Goal: Contribute content: Contribute content

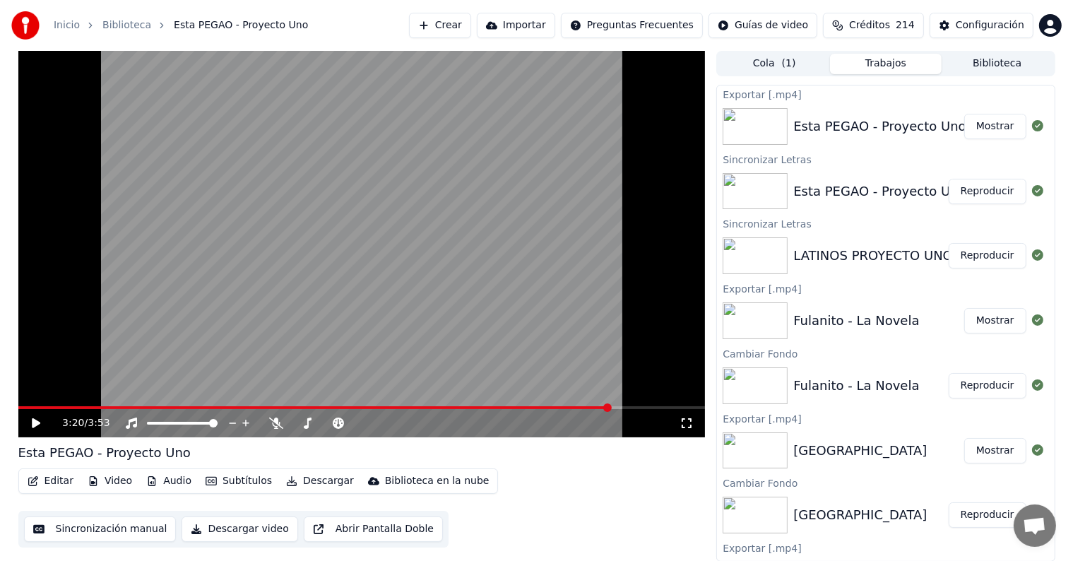
click at [31, 424] on icon at bounding box center [46, 422] width 33 height 11
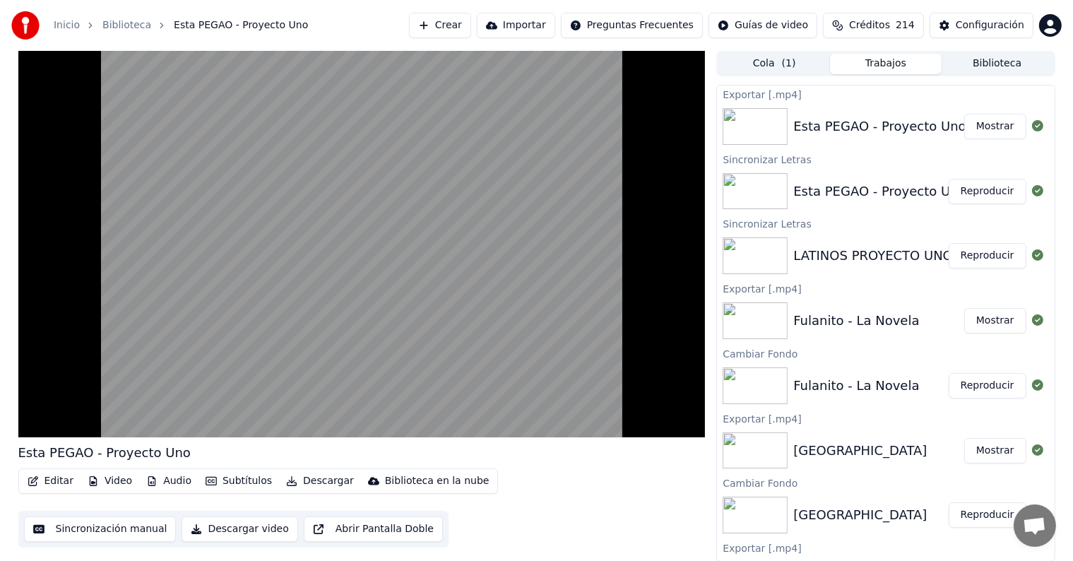
click at [46, 481] on button "Editar" at bounding box center [50, 481] width 57 height 20
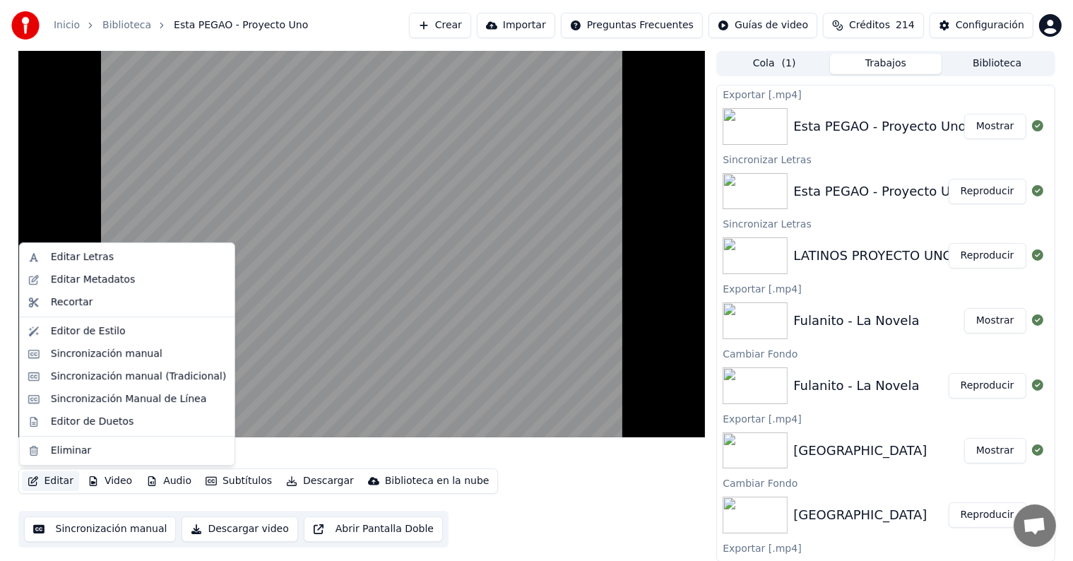
click at [70, 374] on div "Sincronización manual (Tradicional)" at bounding box center [138, 376] width 175 height 14
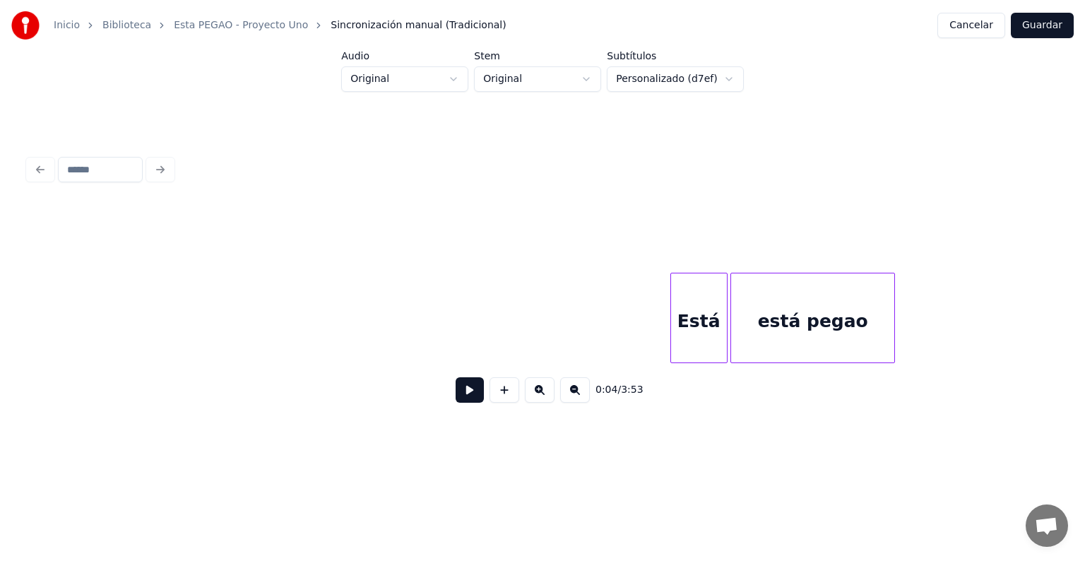
scroll to position [0, 51507]
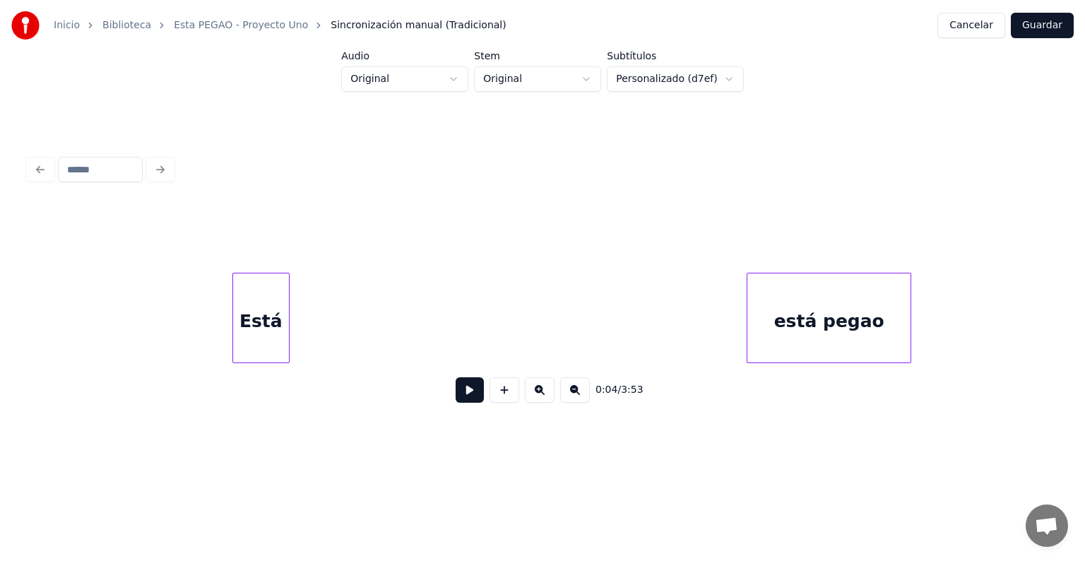
click at [268, 360] on div "Está está pegao" at bounding box center [542, 318] width 1028 height 90
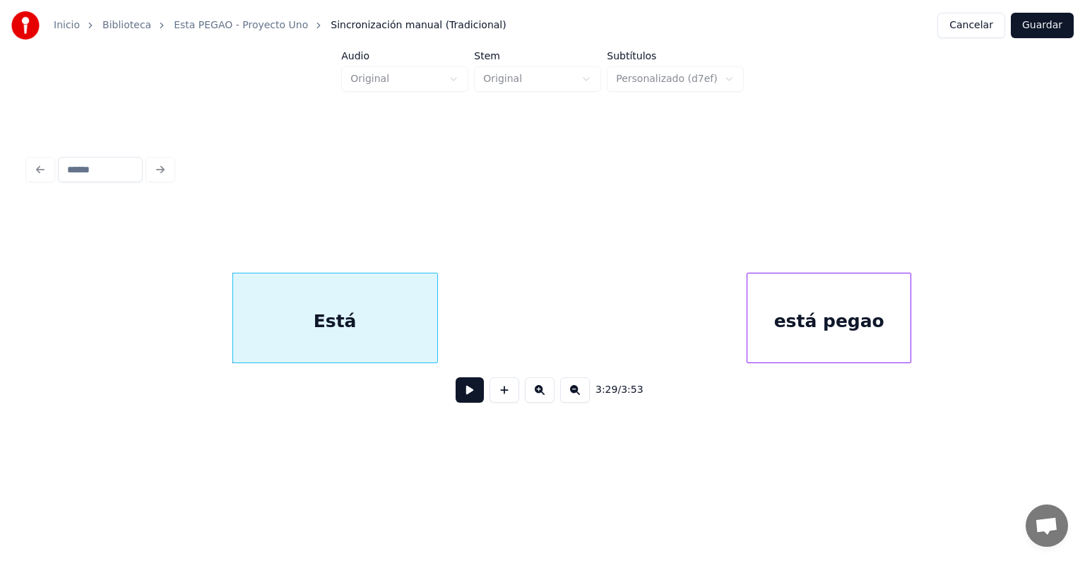
click at [434, 319] on div at bounding box center [435, 317] width 4 height 89
click at [388, 302] on div "Está" at bounding box center [335, 321] width 204 height 96
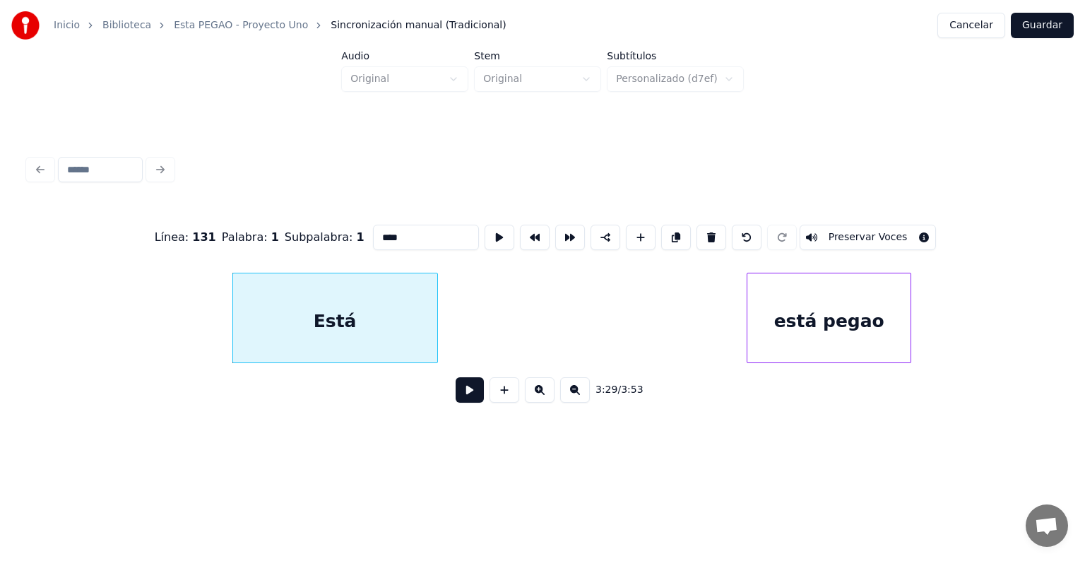
click at [409, 213] on div "Línea : 131 Palabra : 1 Subpalabra : 1 **** Preservar Voces" at bounding box center [542, 237] width 1028 height 71
click at [409, 231] on input "****" at bounding box center [426, 237] width 106 height 25
click at [684, 326] on div at bounding box center [686, 317] width 4 height 89
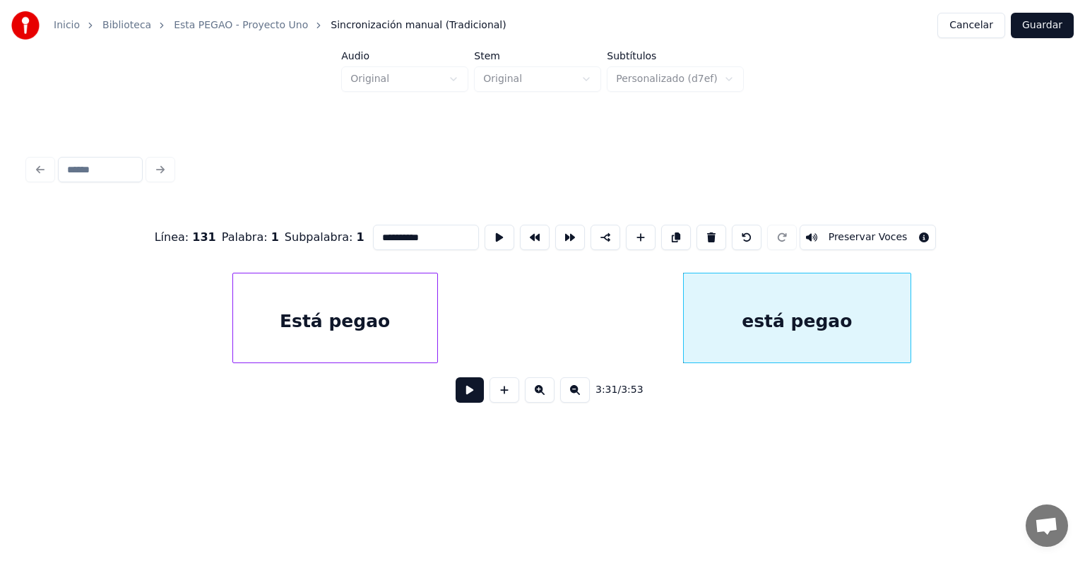
scroll to position [0, 51449]
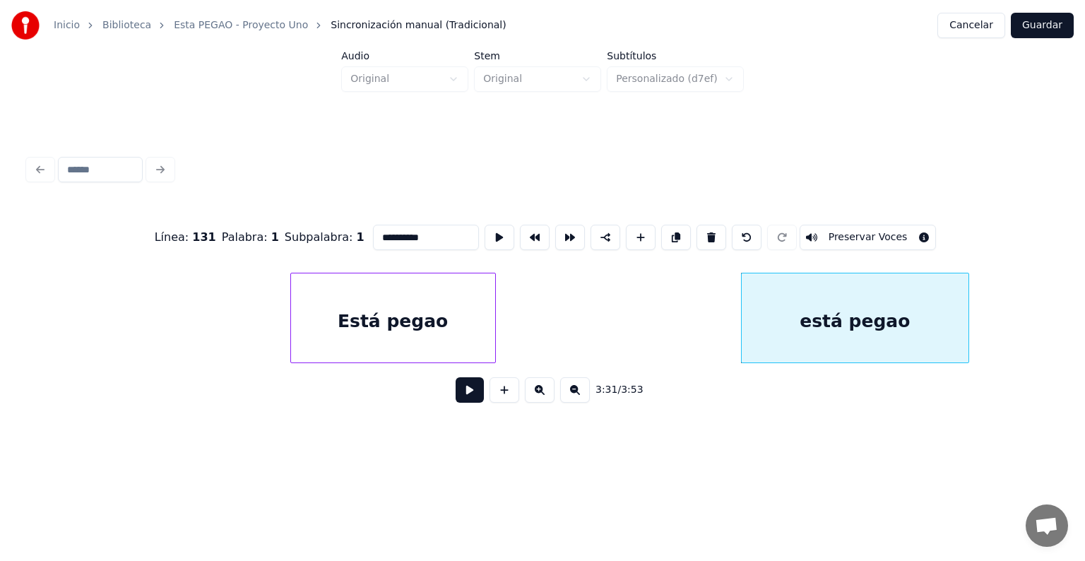
click at [439, 308] on div "Está pegao" at bounding box center [393, 321] width 204 height 96
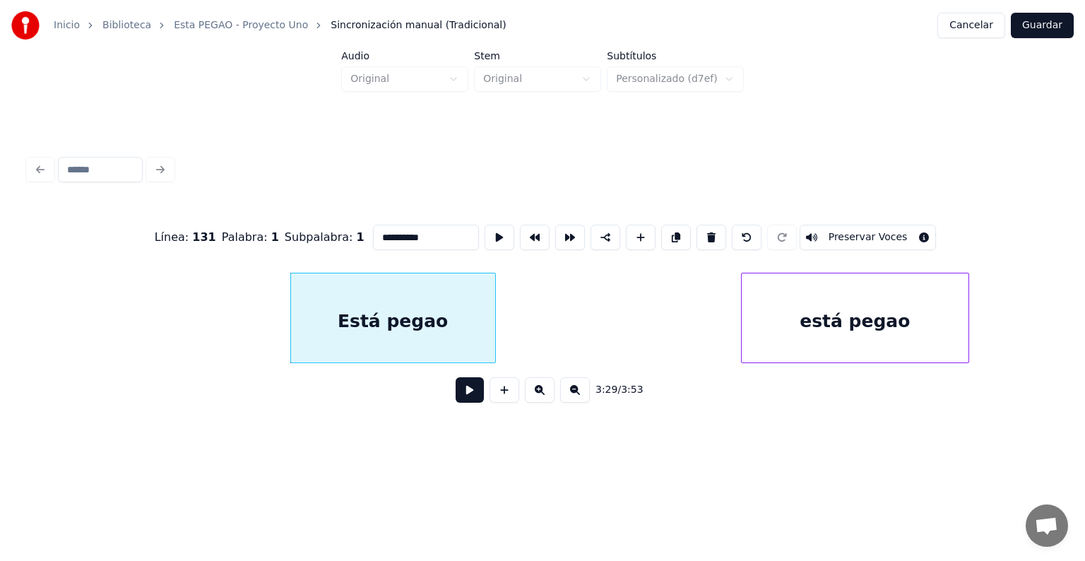
type input "**********"
click at [466, 405] on div "3:29 / 3:53" at bounding box center [543, 389] width 1006 height 31
click at [465, 402] on button at bounding box center [469, 389] width 28 height 25
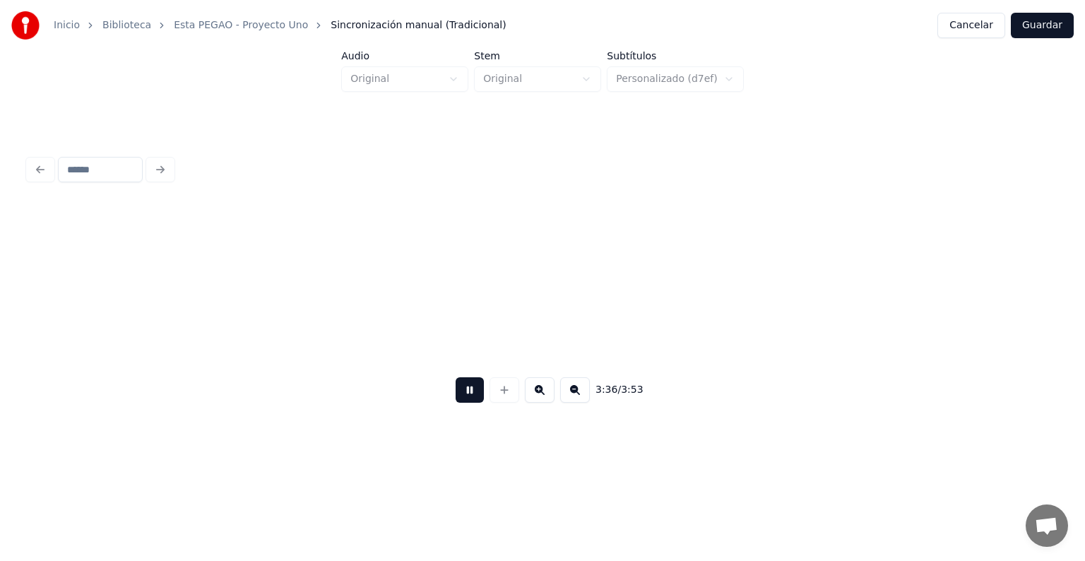
scroll to position [0, 53506]
click at [1043, 28] on button "Guardar" at bounding box center [1041, 25] width 63 height 25
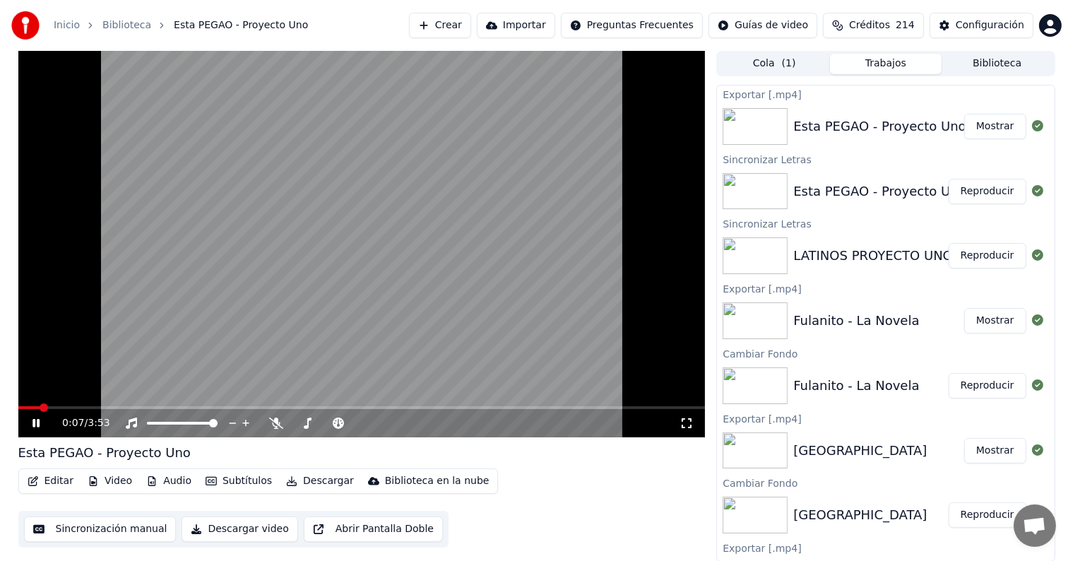
click at [530, 416] on div "0:07 / 3:53" at bounding box center [370, 423] width 617 height 14
click at [537, 408] on span at bounding box center [361, 407] width 687 height 3
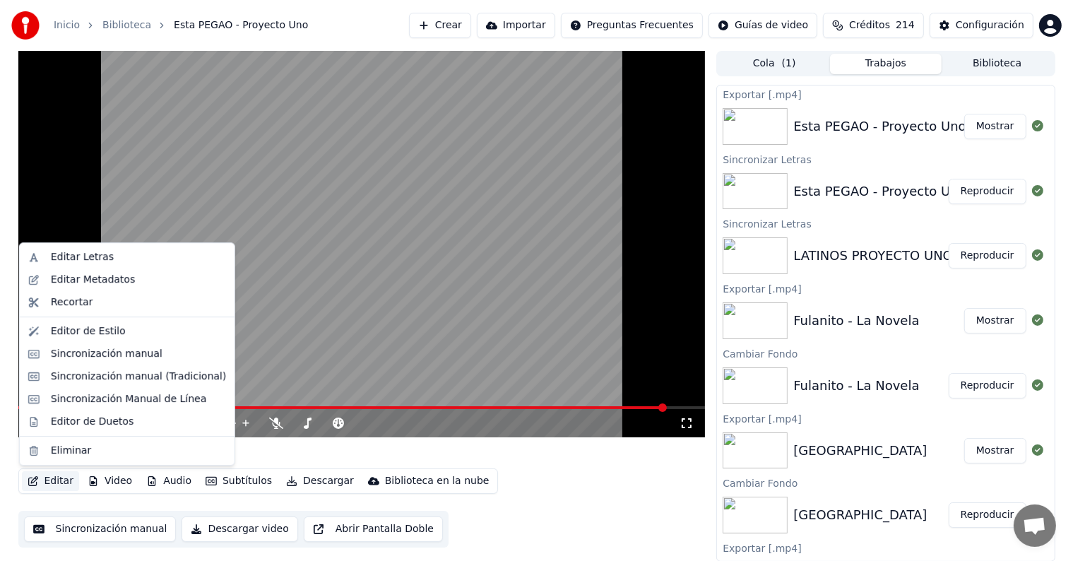
click at [46, 482] on button "Editar" at bounding box center [50, 481] width 57 height 20
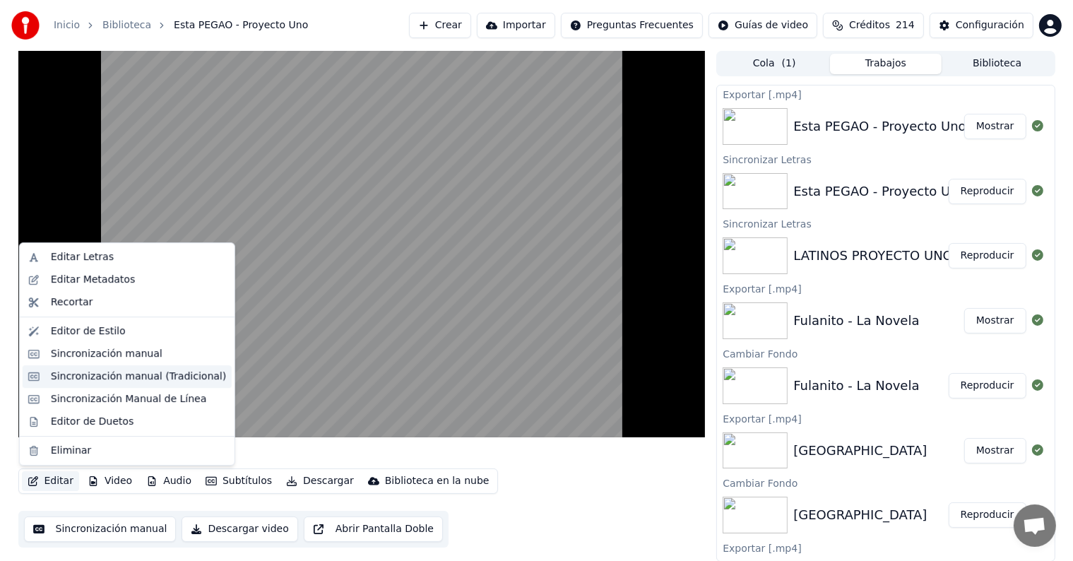
click at [71, 371] on div "Sincronización manual (Tradicional)" at bounding box center [138, 376] width 175 height 14
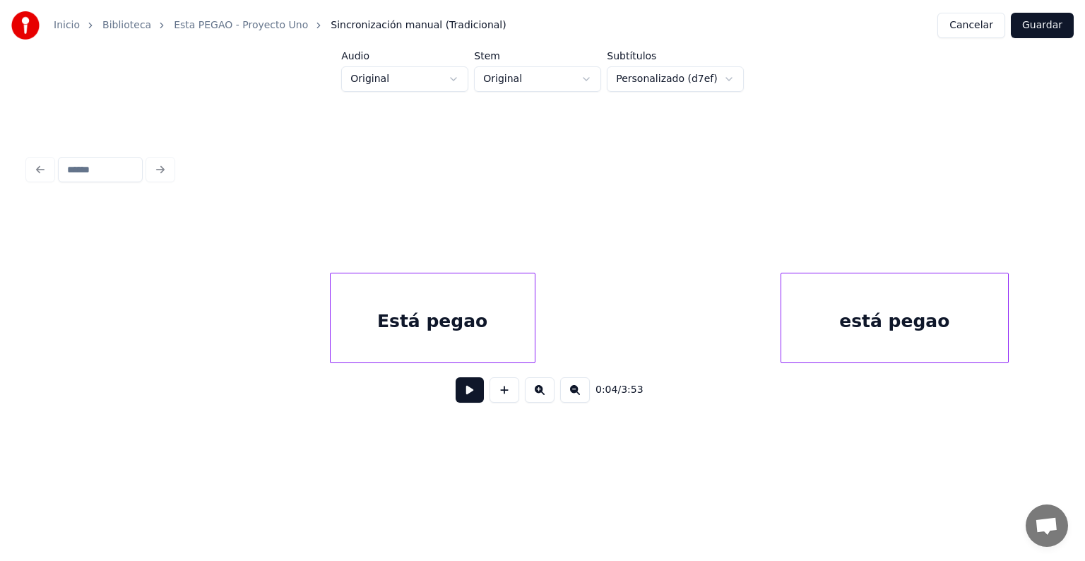
scroll to position [0, 51393]
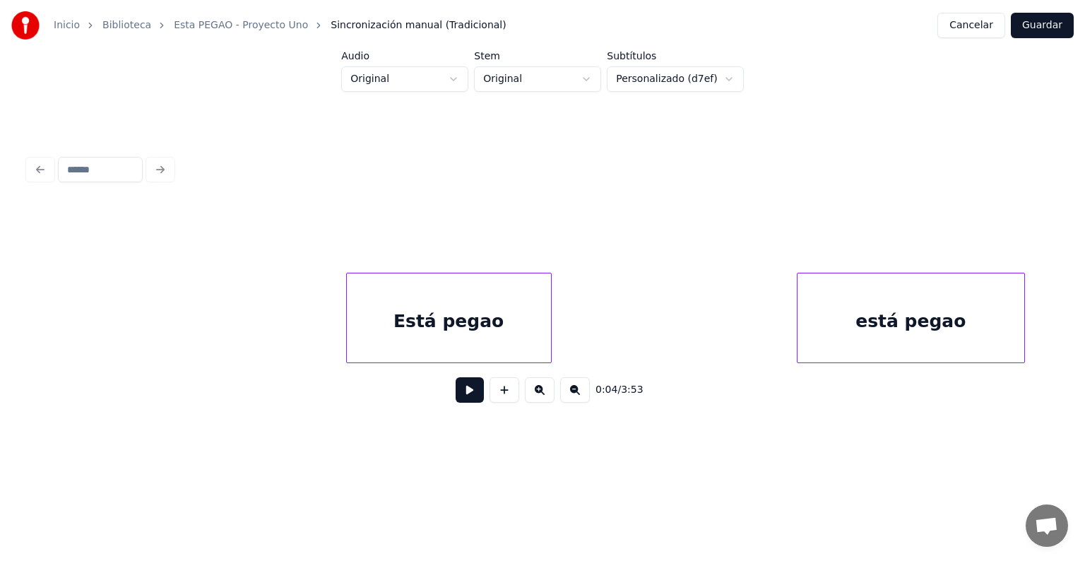
click at [537, 324] on div "Está pegao" at bounding box center [449, 321] width 204 height 96
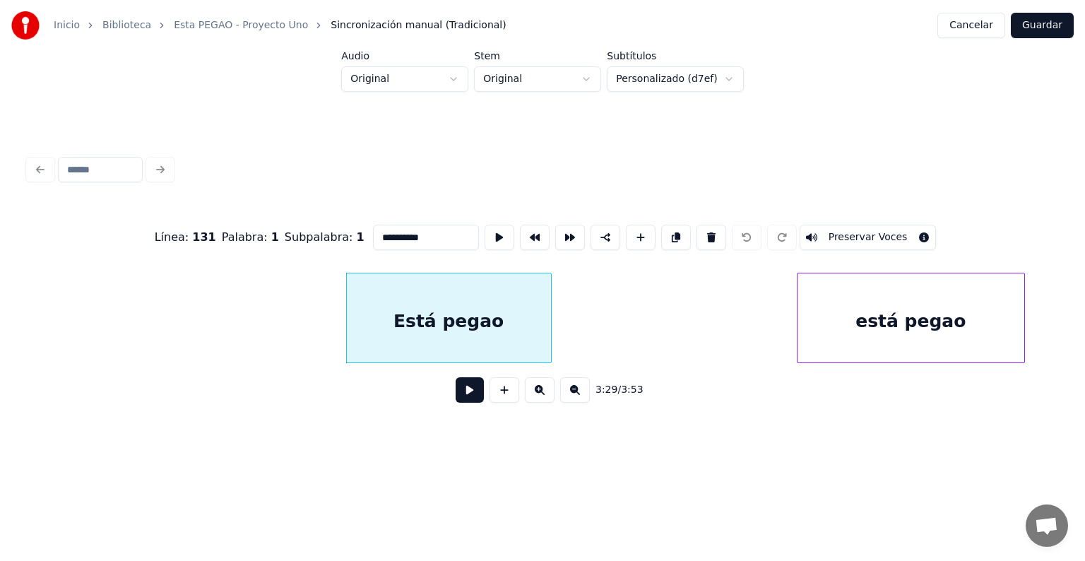
click at [851, 225] on button "Preservar Voces" at bounding box center [867, 237] width 137 height 25
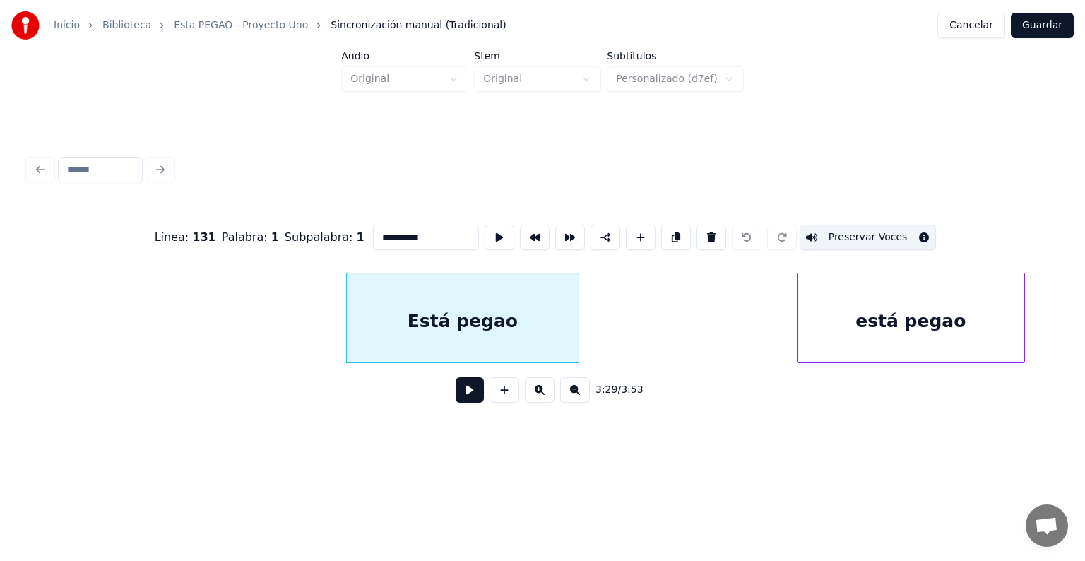
click at [575, 312] on div at bounding box center [576, 317] width 4 height 89
click at [1035, 30] on button "Guardar" at bounding box center [1041, 25] width 63 height 25
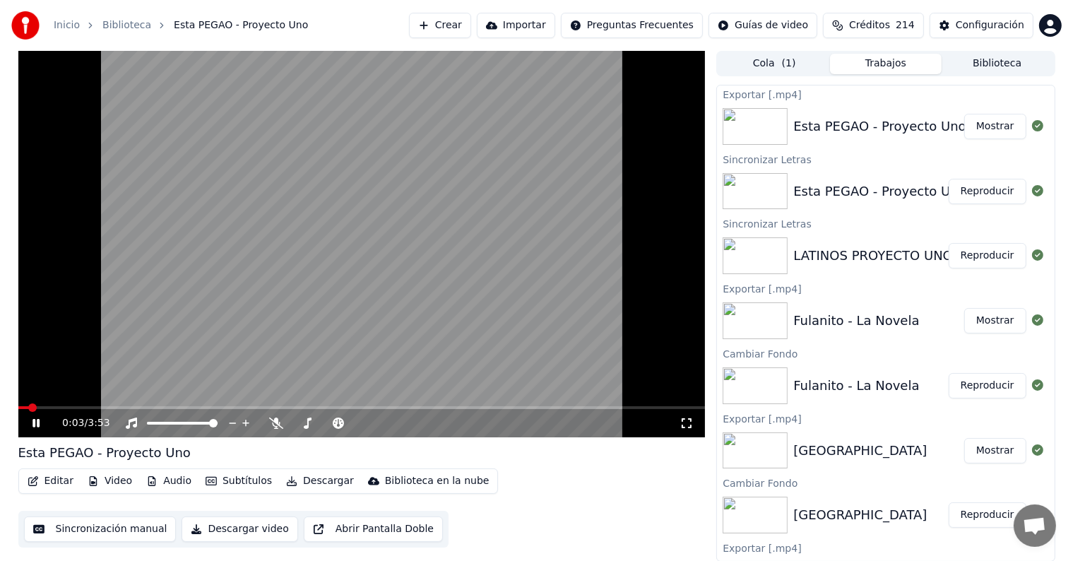
click at [37, 412] on span at bounding box center [32, 407] width 8 height 8
click at [597, 407] on span at bounding box center [595, 407] width 8 height 8
click at [49, 481] on button "Editar" at bounding box center [50, 481] width 57 height 20
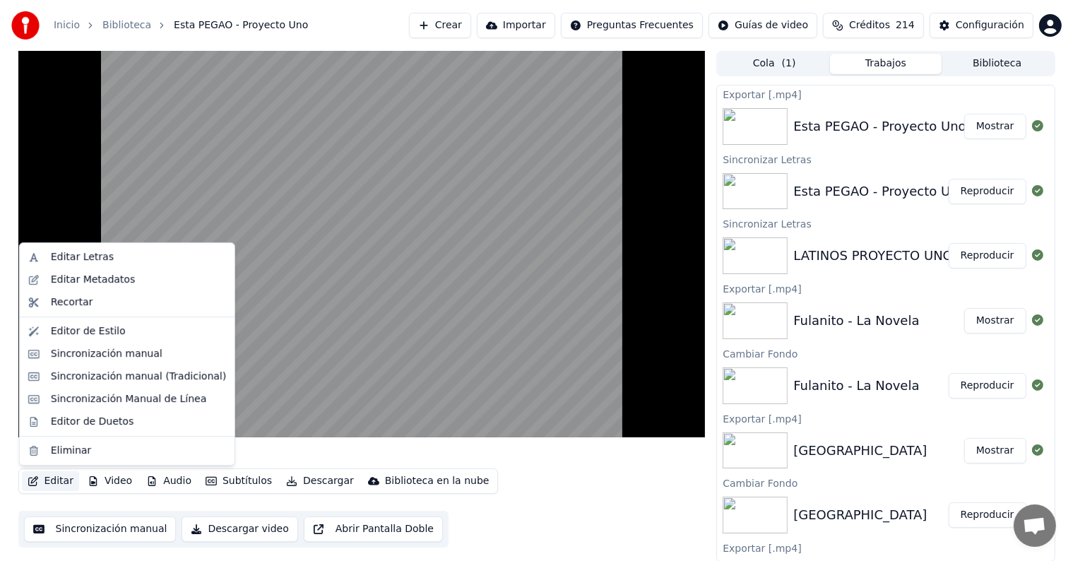
click at [63, 377] on div "Sincronización manual (Tradicional)" at bounding box center [138, 376] width 175 height 14
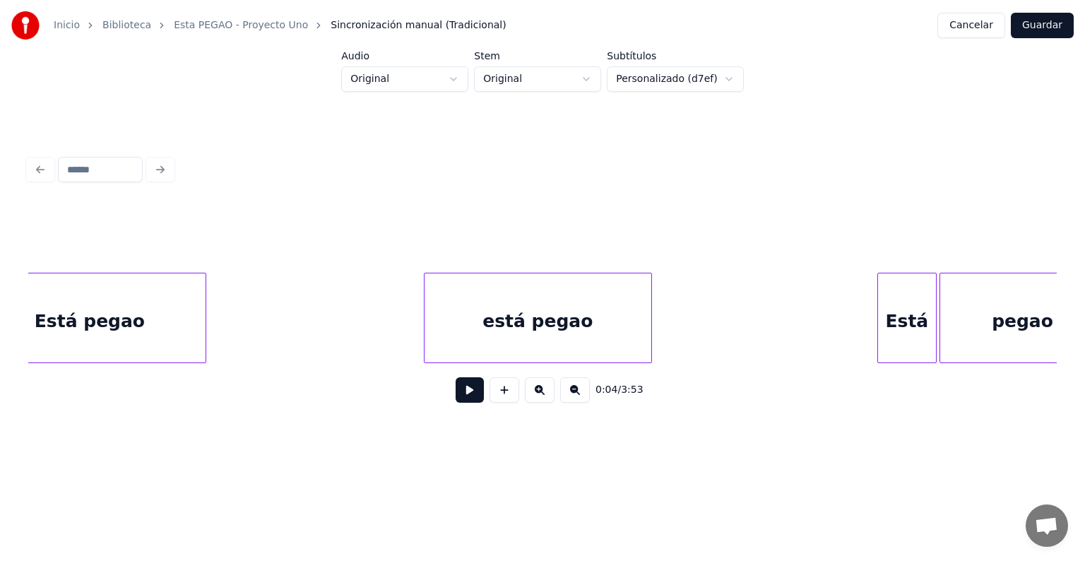
scroll to position [0, 51555]
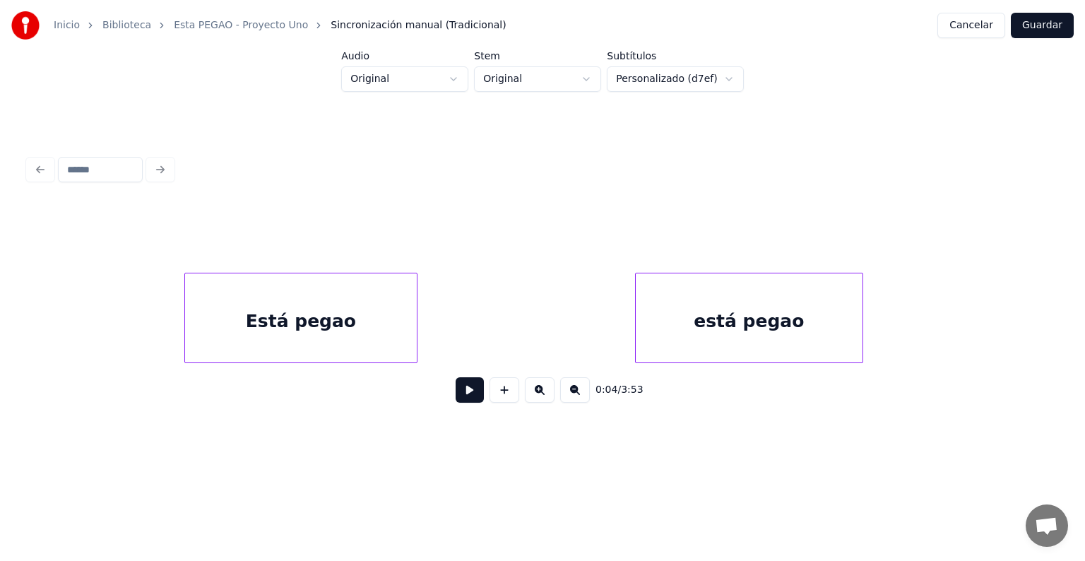
click at [817, 311] on div "está pegao" at bounding box center [749, 321] width 227 height 96
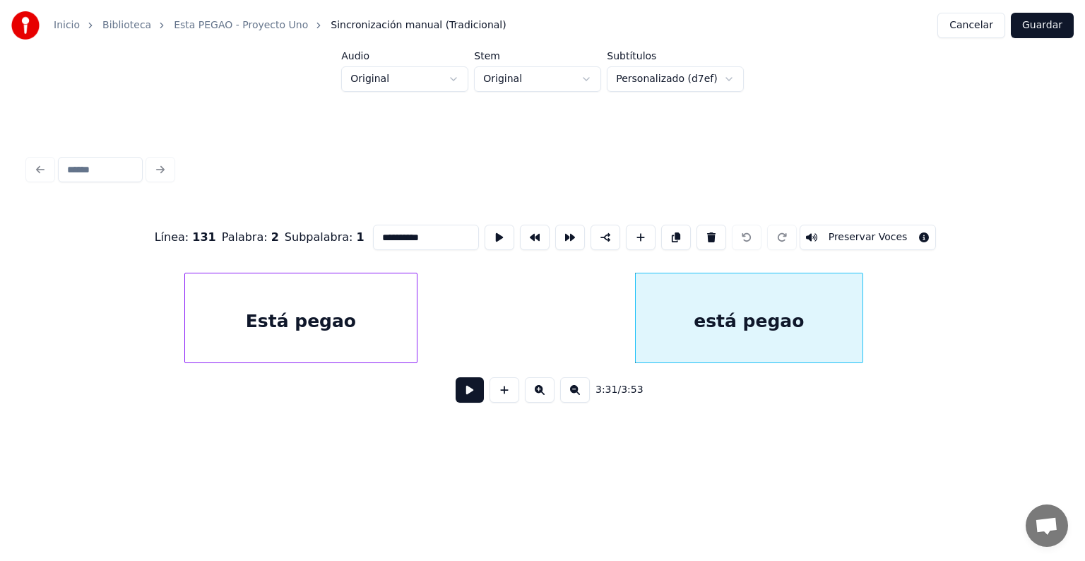
click at [858, 234] on button "Preservar Voces" at bounding box center [867, 237] width 137 height 25
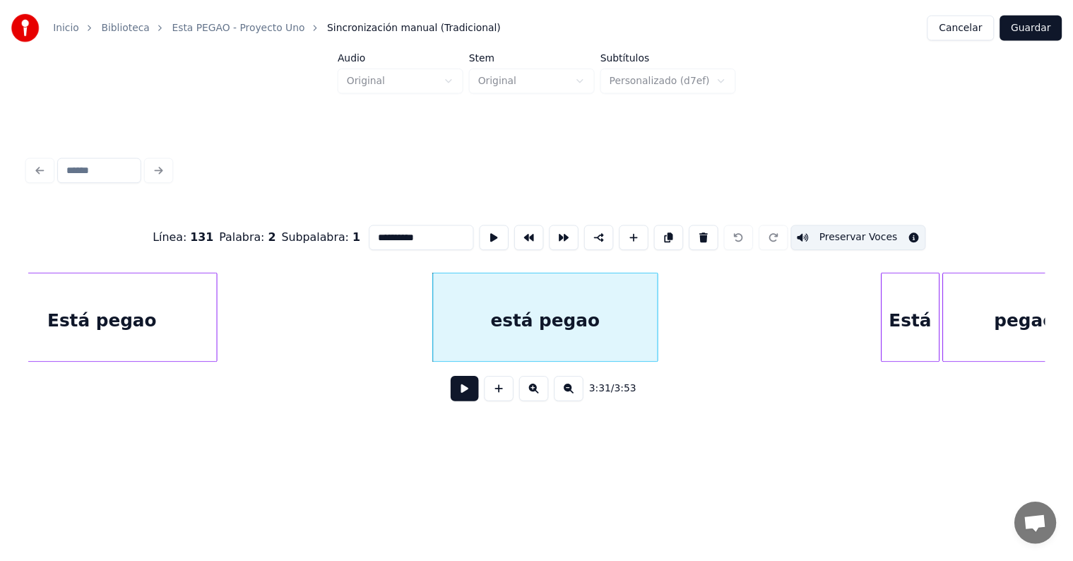
scroll to position [0, 51756]
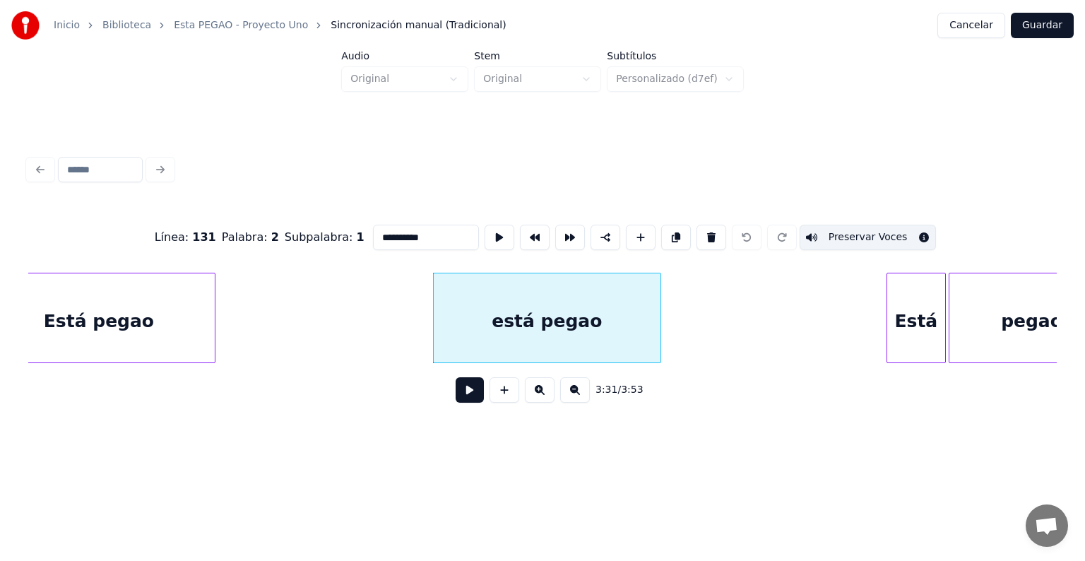
click at [936, 333] on div "Está" at bounding box center [916, 321] width 58 height 96
type input "****"
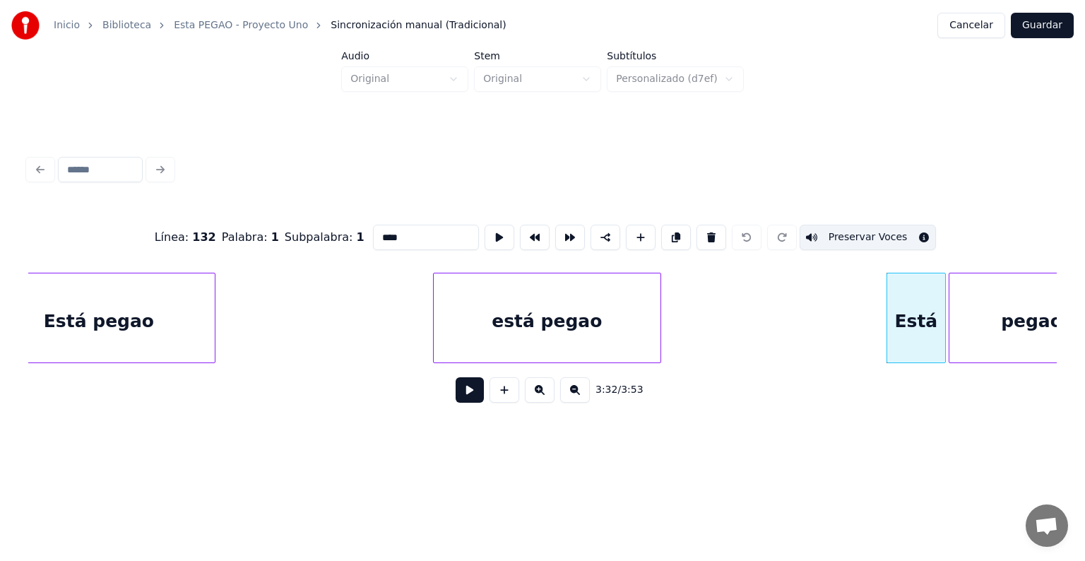
click at [1030, 33] on button "Guardar" at bounding box center [1041, 25] width 63 height 25
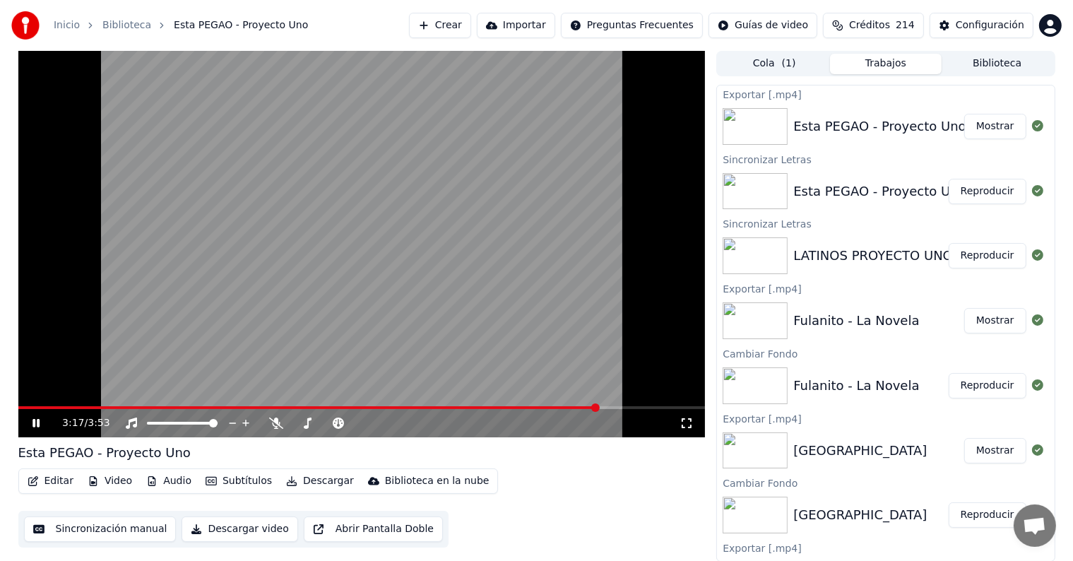
click at [599, 412] on span at bounding box center [595, 407] width 8 height 8
click at [302, 479] on button "Descargar" at bounding box center [319, 481] width 79 height 20
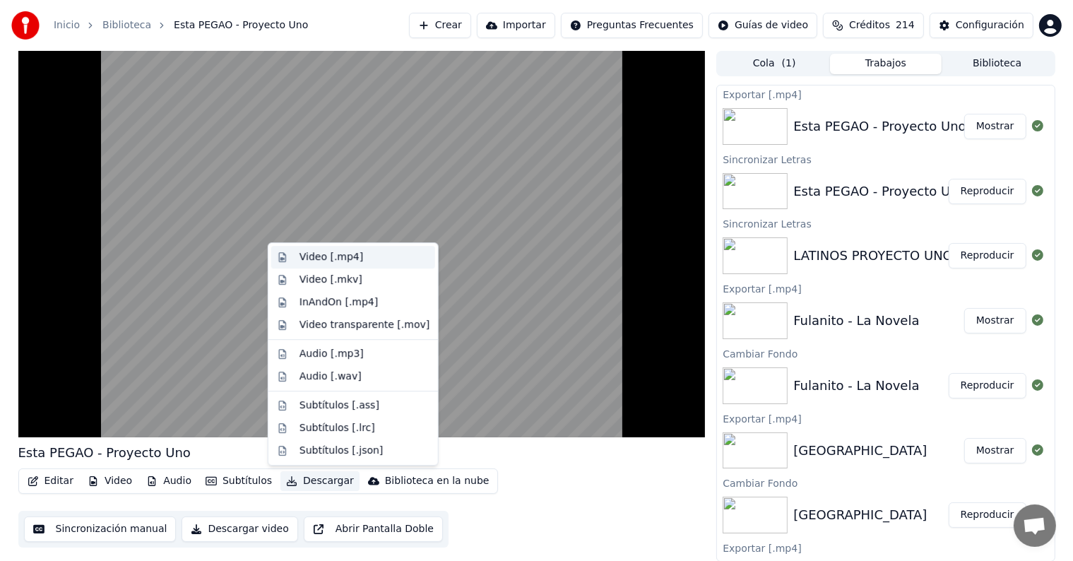
click at [309, 246] on div "Video [.mp4]" at bounding box center [353, 257] width 164 height 23
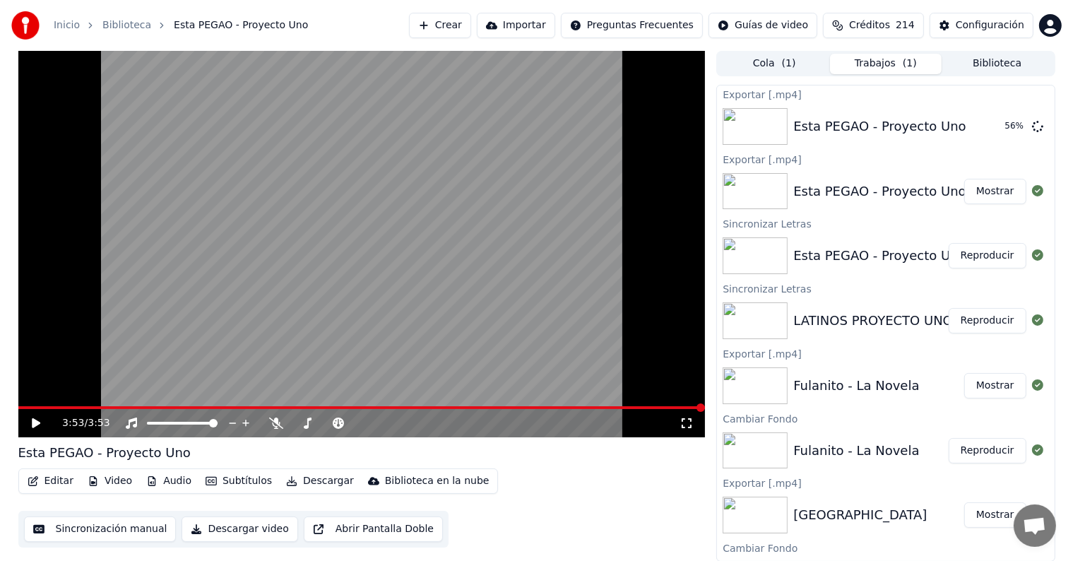
click at [964, 324] on button "Reproducir" at bounding box center [987, 320] width 78 height 25
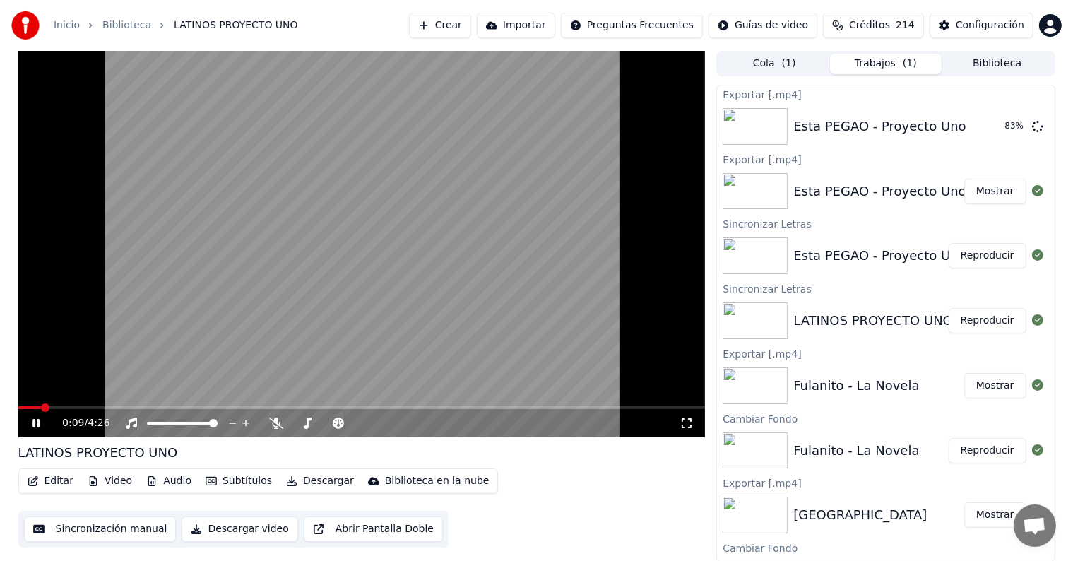
click at [51, 482] on button "Editar" at bounding box center [50, 481] width 57 height 20
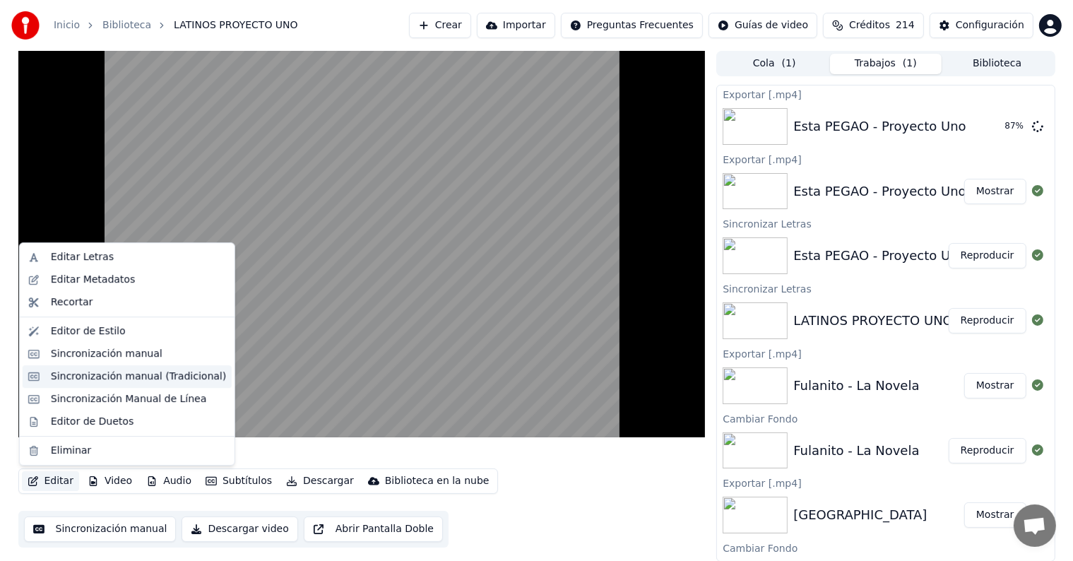
click at [58, 377] on div "Sincronización manual (Tradicional)" at bounding box center [138, 376] width 175 height 14
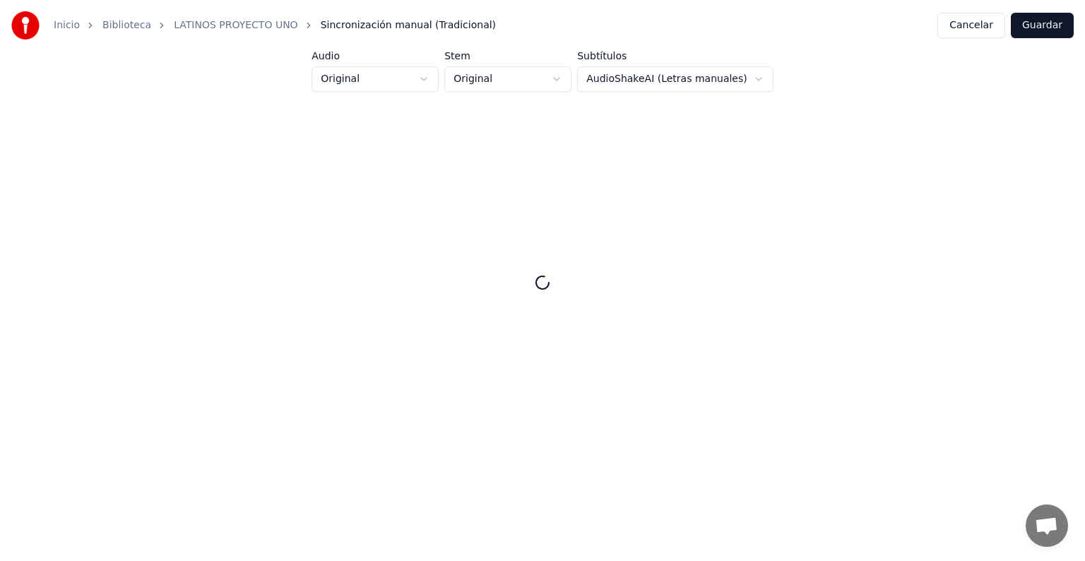
click at [977, 28] on button "Cancelar" at bounding box center [971, 25] width 68 height 25
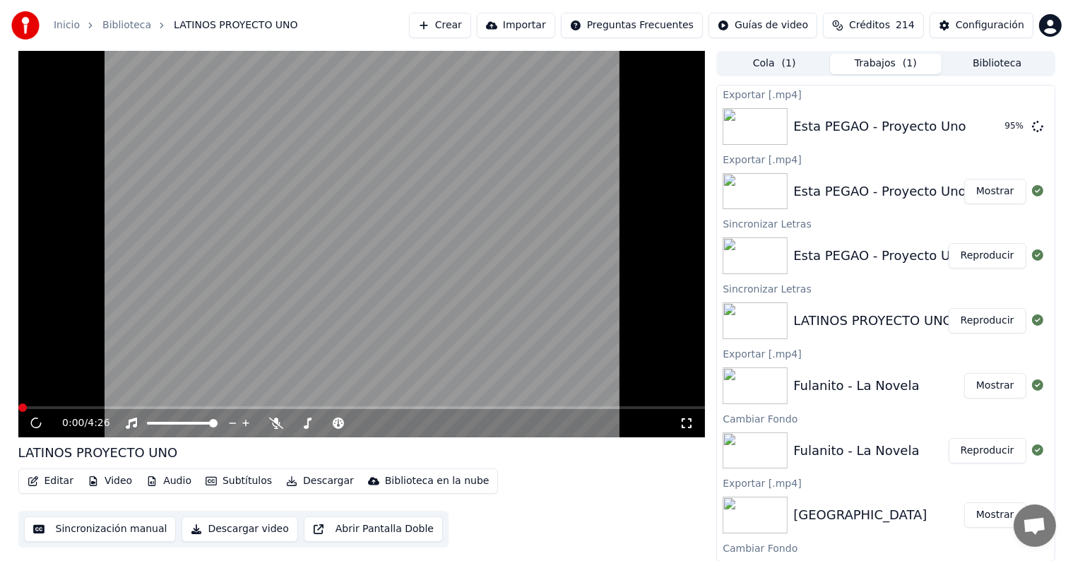
click at [45, 486] on button "Editar" at bounding box center [50, 481] width 57 height 20
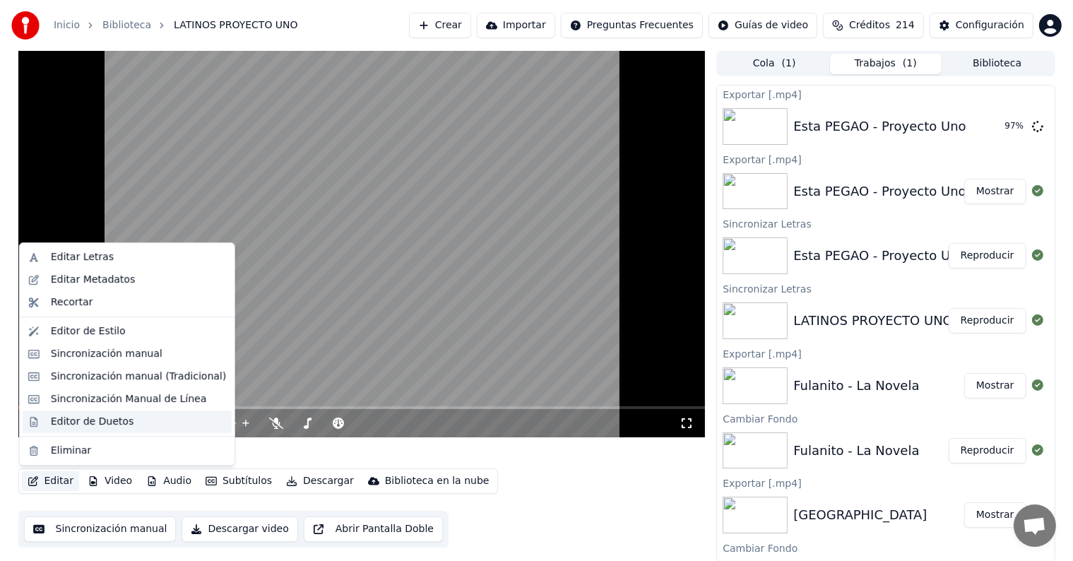
click at [45, 422] on div "Editor de Duetos" at bounding box center [127, 421] width 209 height 23
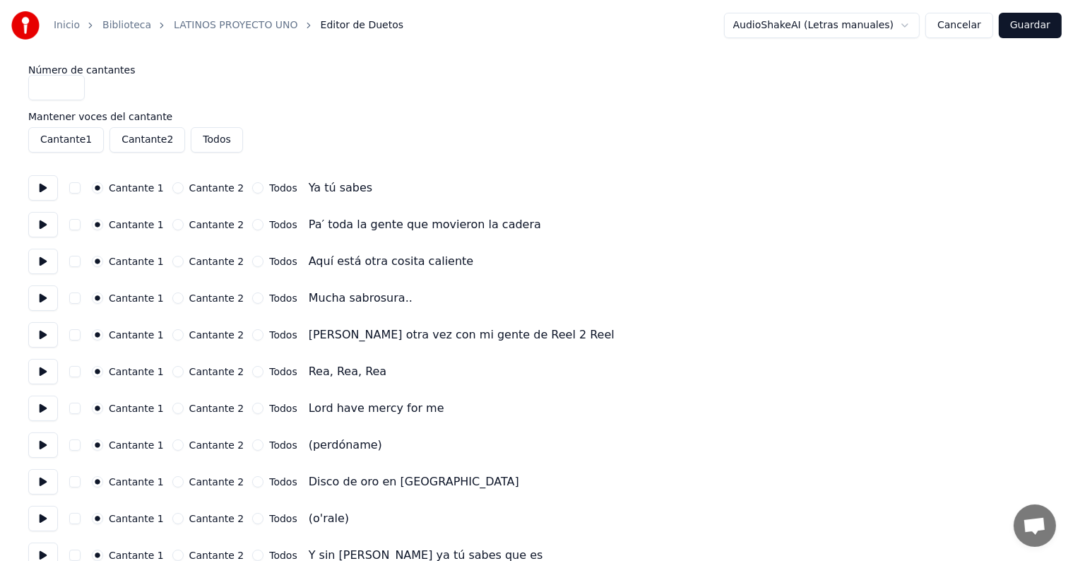
click at [40, 191] on button at bounding box center [43, 187] width 30 height 25
click at [38, 217] on button at bounding box center [43, 224] width 30 height 25
click at [44, 261] on button at bounding box center [43, 261] width 30 height 25
click at [40, 297] on button at bounding box center [43, 297] width 30 height 25
click at [41, 339] on button at bounding box center [43, 334] width 30 height 25
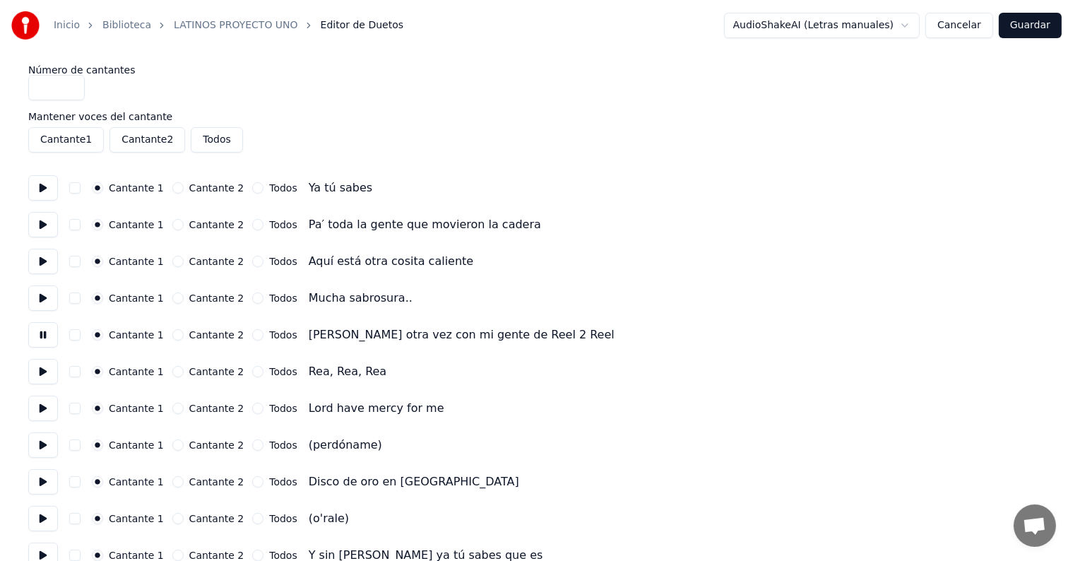
click at [44, 368] on button at bounding box center [43, 371] width 30 height 25
click at [44, 406] on button at bounding box center [43, 407] width 30 height 25
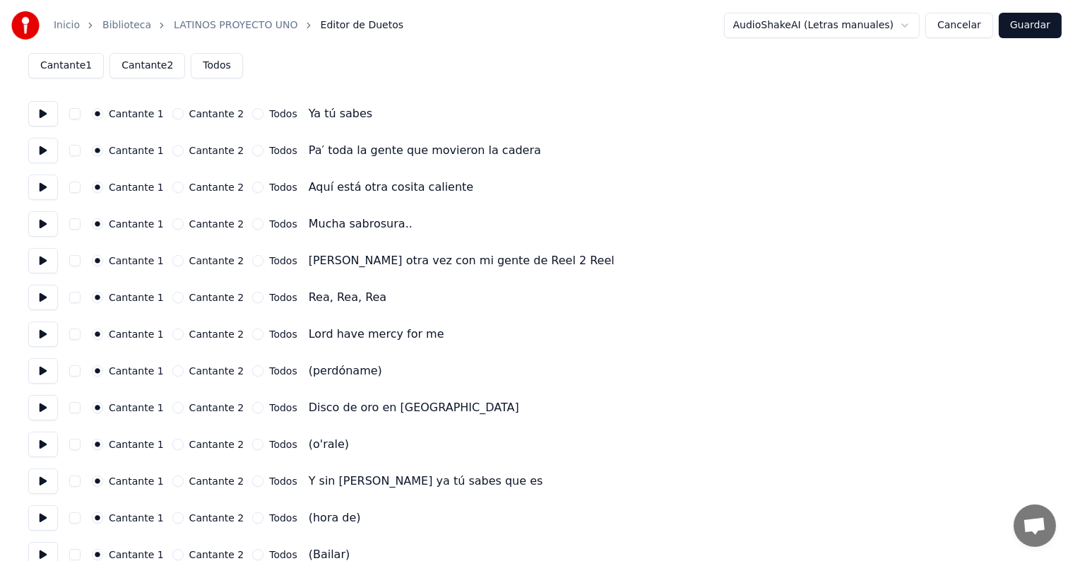
click at [37, 411] on button at bounding box center [43, 407] width 30 height 25
click at [42, 431] on button at bounding box center [43, 443] width 30 height 25
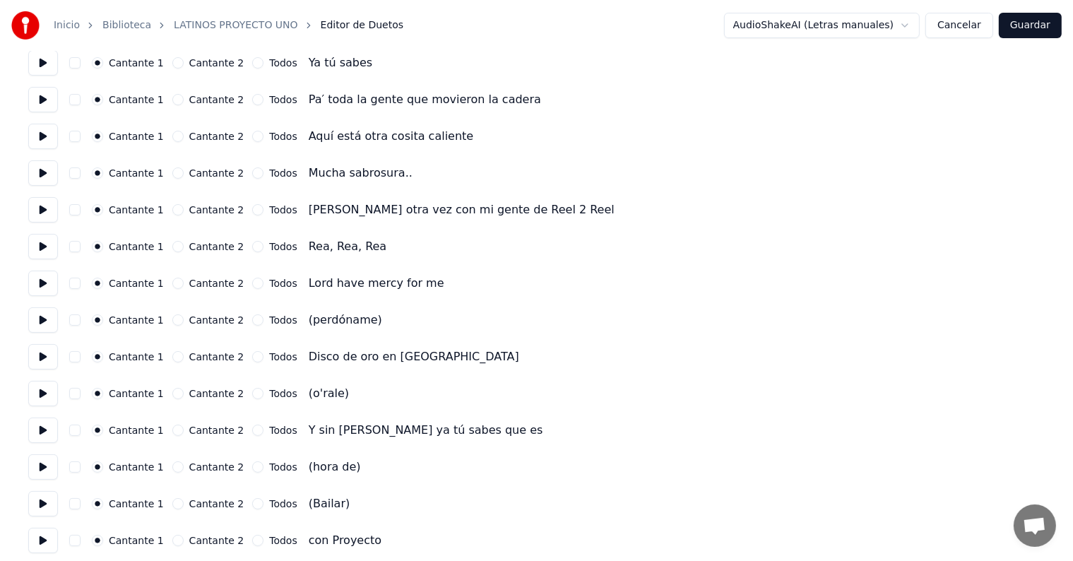
click at [37, 417] on button at bounding box center [43, 429] width 30 height 25
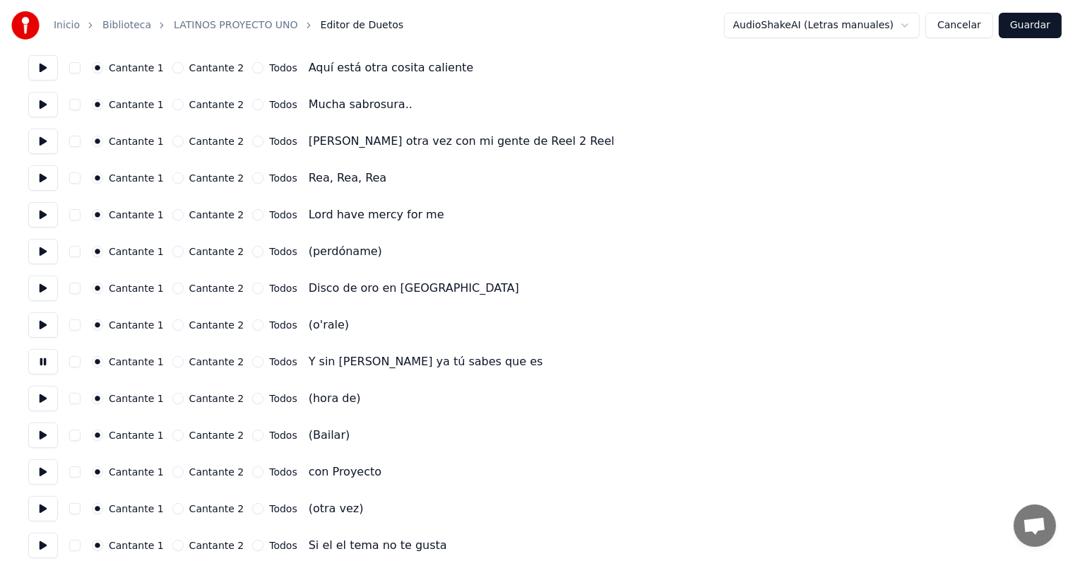
click at [42, 396] on button at bounding box center [43, 398] width 30 height 25
click at [42, 434] on button at bounding box center [43, 434] width 30 height 25
click at [52, 479] on button at bounding box center [43, 471] width 30 height 25
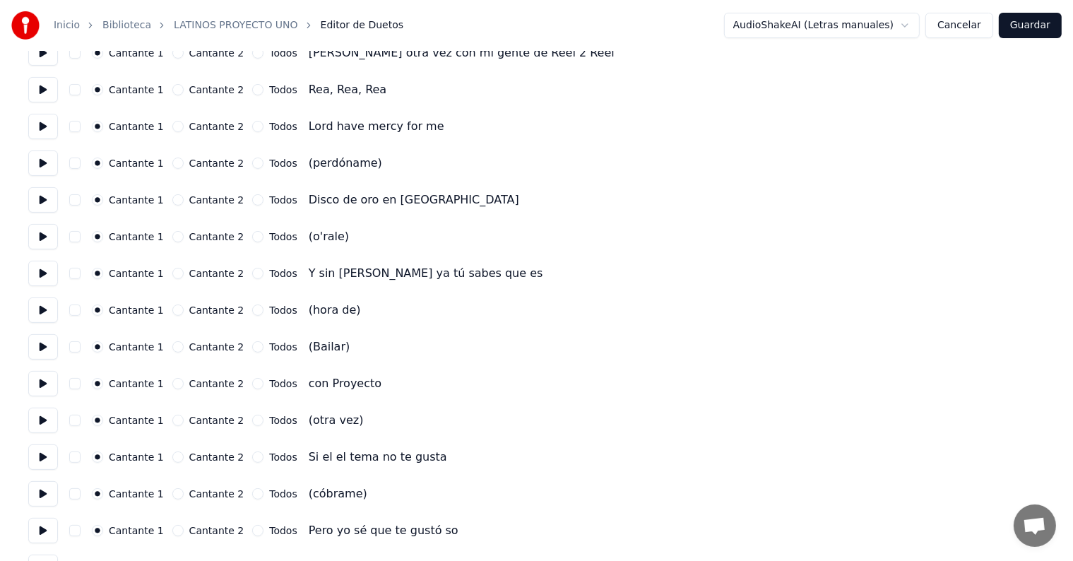
click at [40, 417] on button at bounding box center [43, 419] width 30 height 25
click at [42, 449] on button at bounding box center [43, 456] width 30 height 25
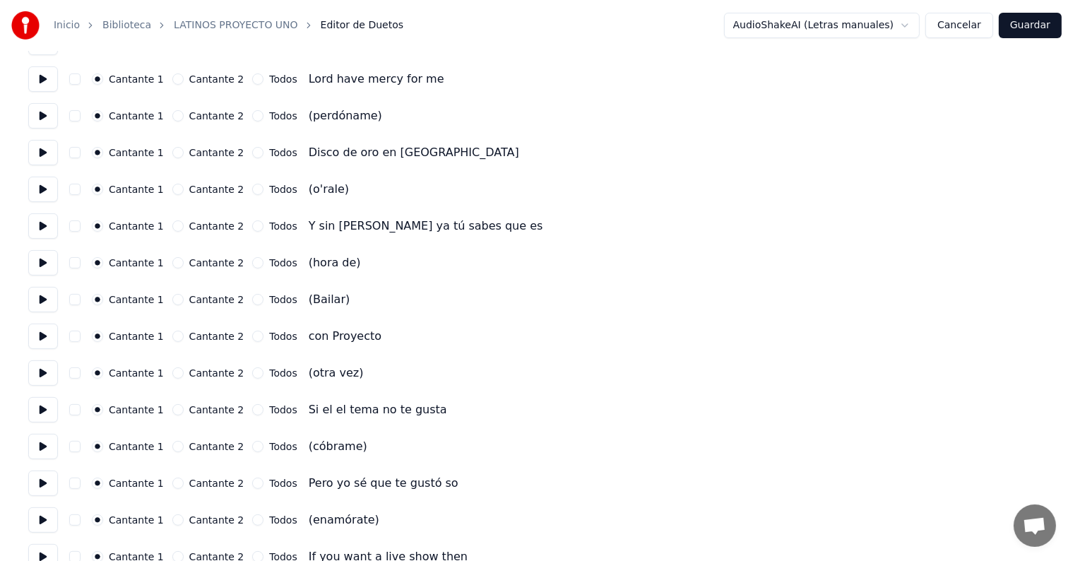
click at [47, 439] on button at bounding box center [43, 446] width 30 height 25
click at [43, 477] on button at bounding box center [43, 482] width 30 height 25
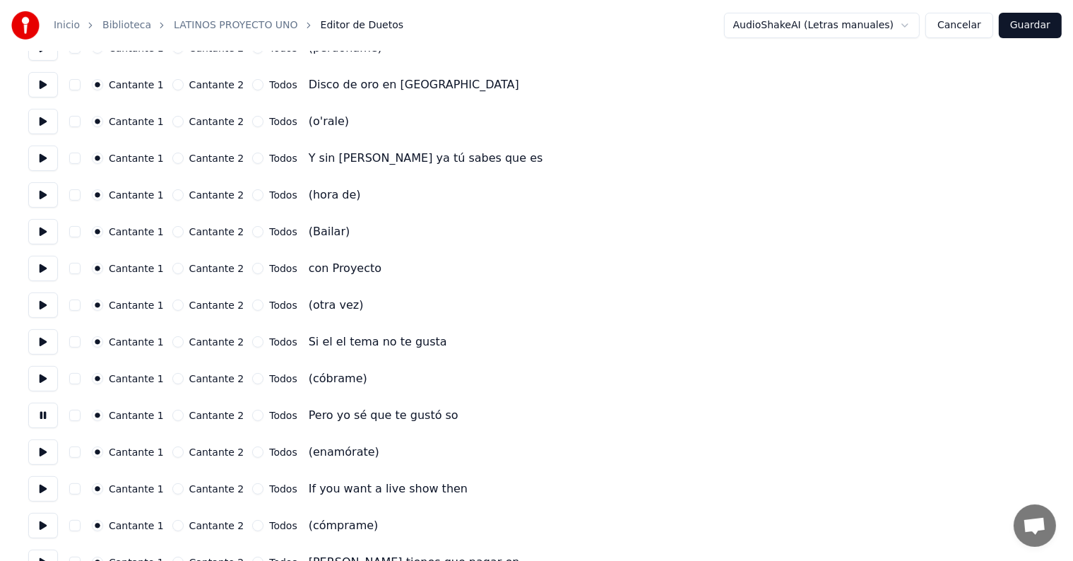
click at [41, 450] on button at bounding box center [43, 451] width 30 height 25
click at [47, 480] on button at bounding box center [43, 488] width 30 height 25
click at [46, 491] on button at bounding box center [43, 488] width 30 height 25
click at [956, 28] on button "Cancelar" at bounding box center [959, 25] width 68 height 25
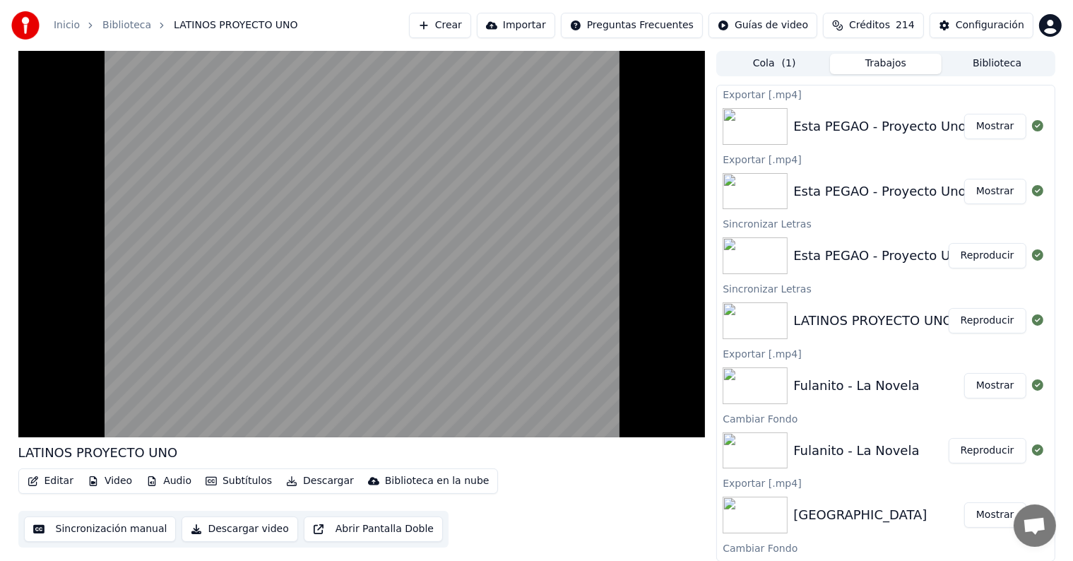
click at [54, 343] on video at bounding box center [361, 244] width 687 height 386
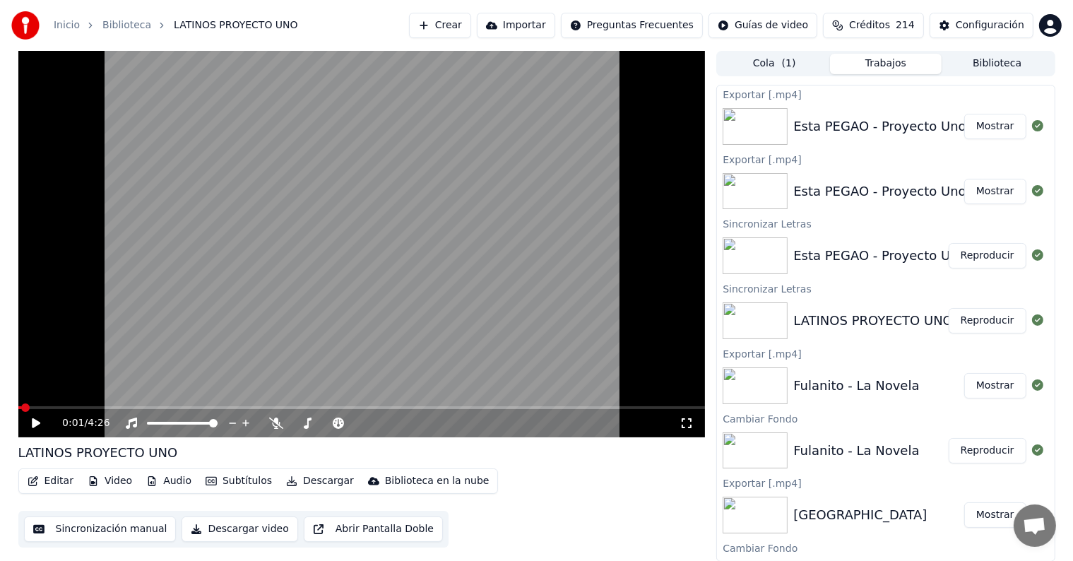
click at [48, 482] on button "Editar" at bounding box center [50, 481] width 57 height 20
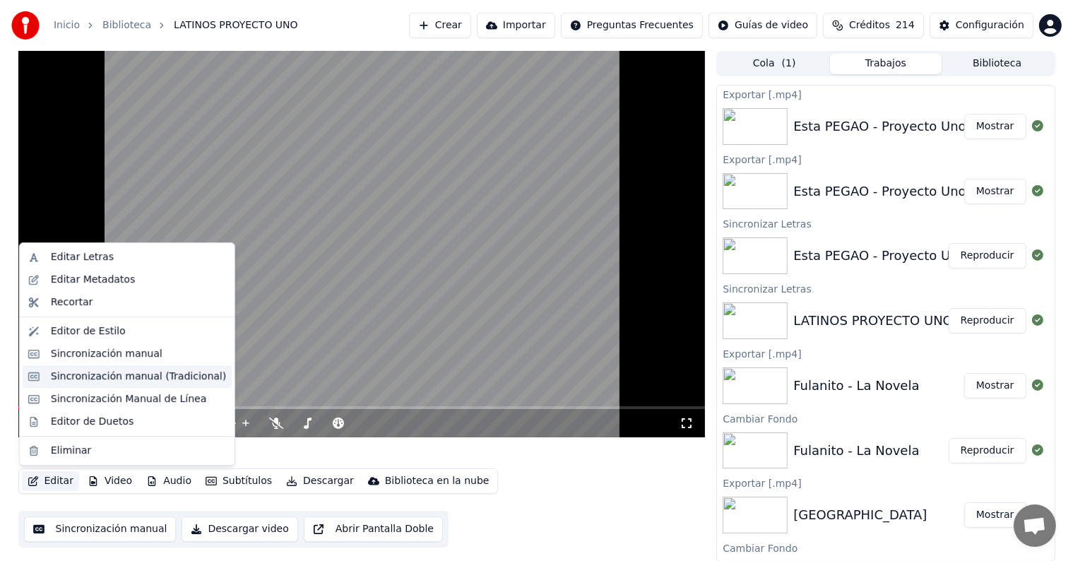
click at [56, 374] on div "Sincronización manual (Tradicional)" at bounding box center [138, 376] width 175 height 14
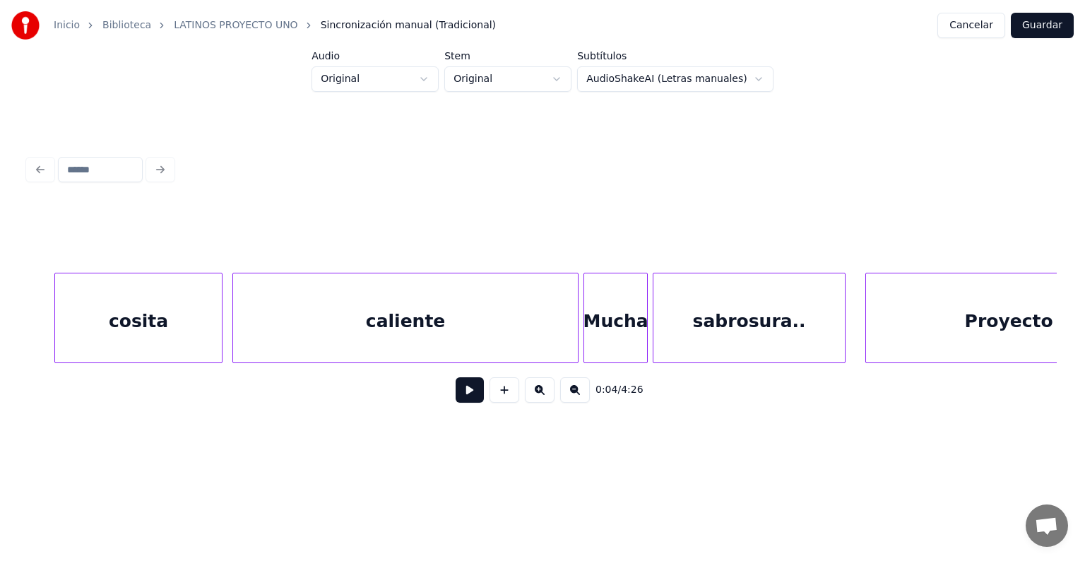
scroll to position [0, 2068]
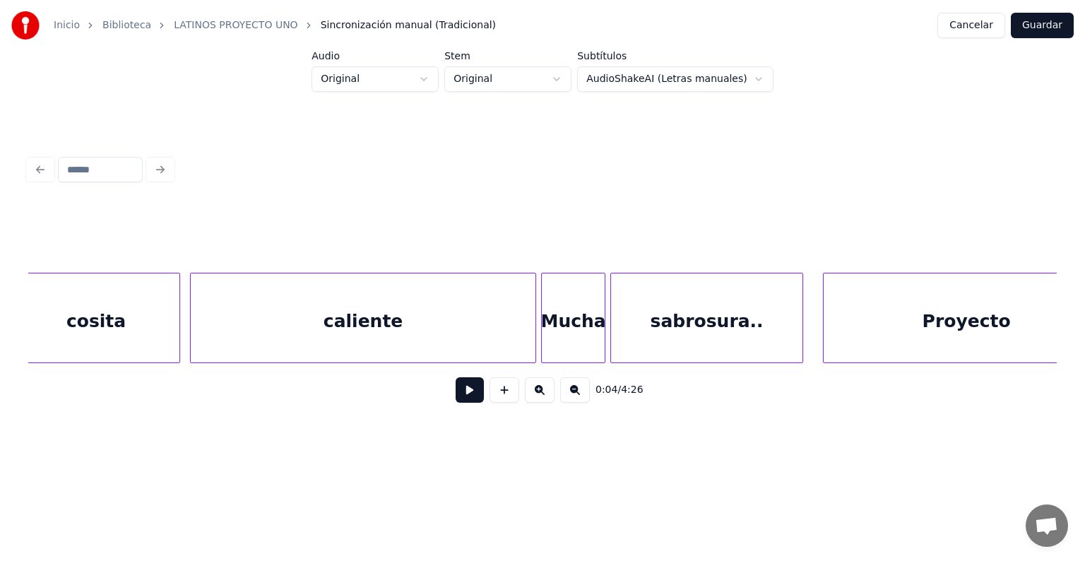
click at [441, 286] on div "caliente" at bounding box center [363, 321] width 345 height 96
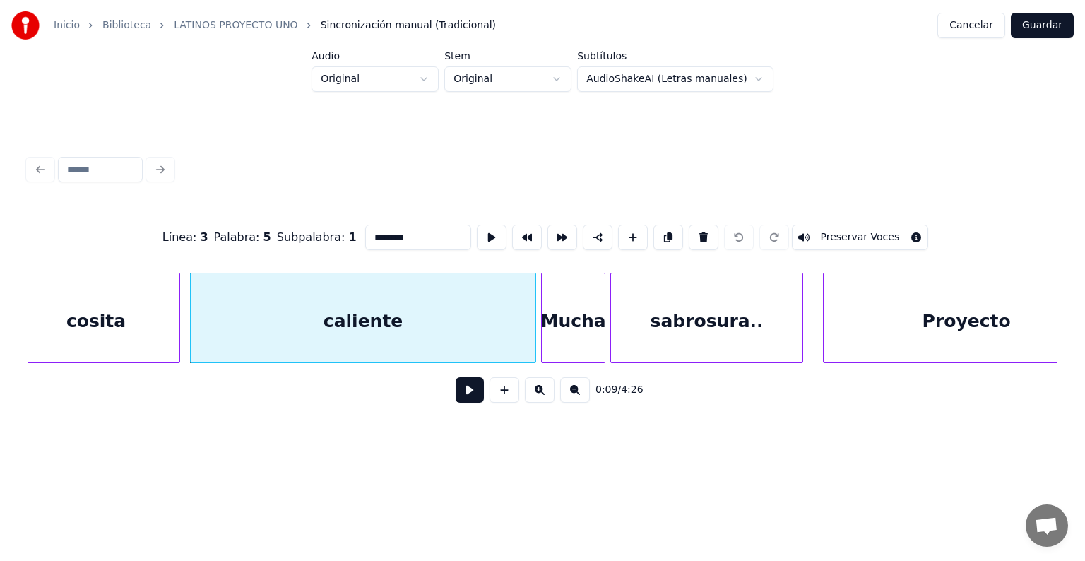
click at [378, 313] on div "caliente" at bounding box center [363, 321] width 345 height 96
click at [460, 388] on button at bounding box center [469, 389] width 28 height 25
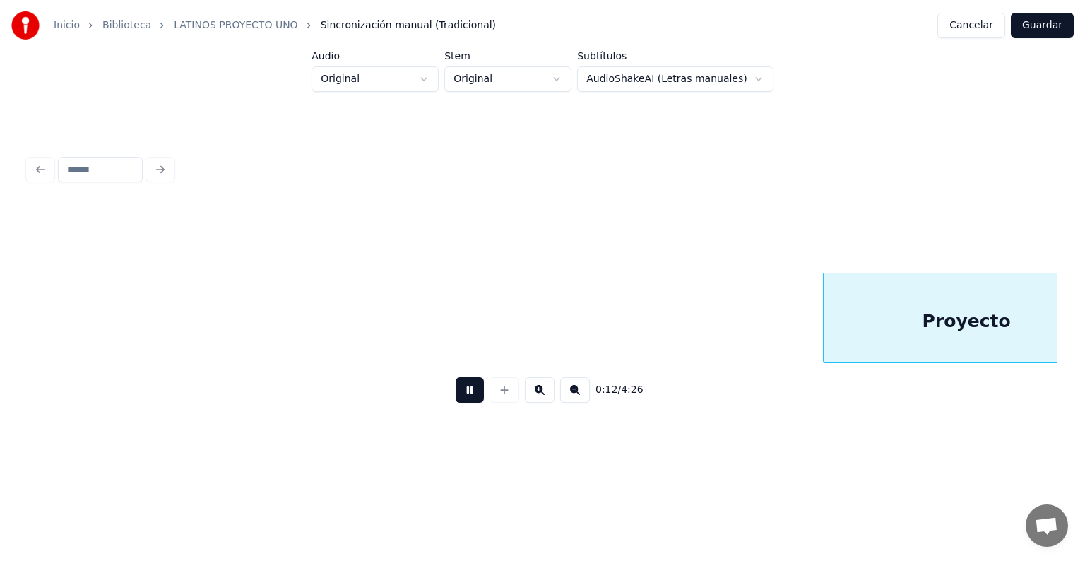
scroll to position [0, 3098]
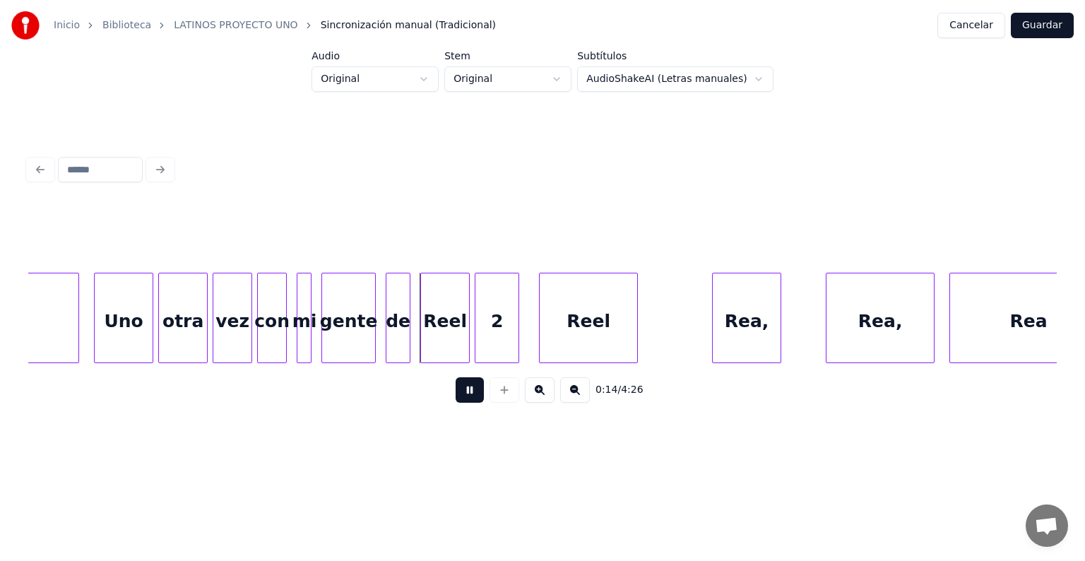
click at [457, 400] on button at bounding box center [469, 389] width 28 height 25
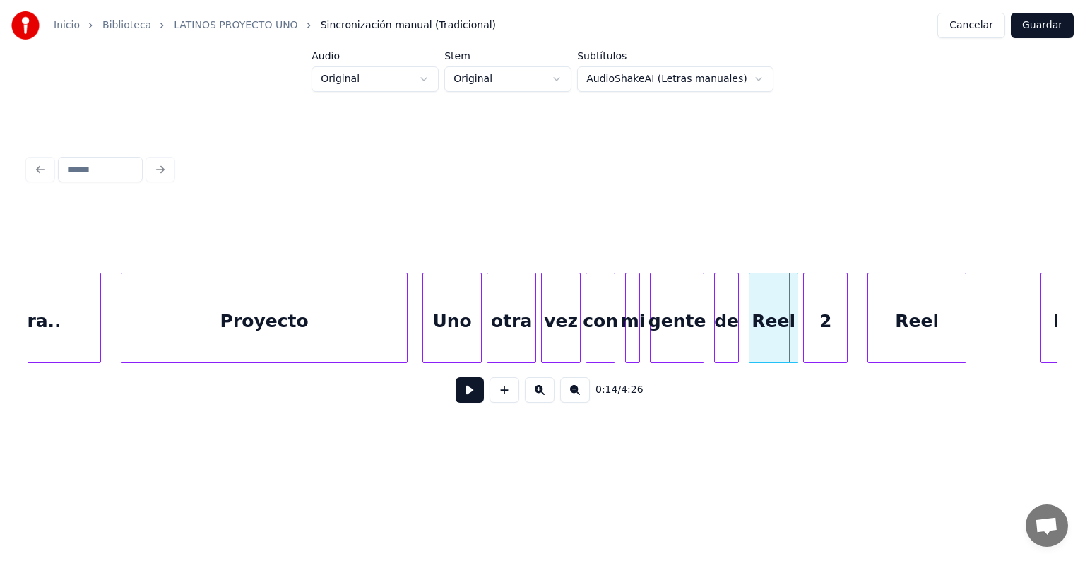
scroll to position [0, 2769]
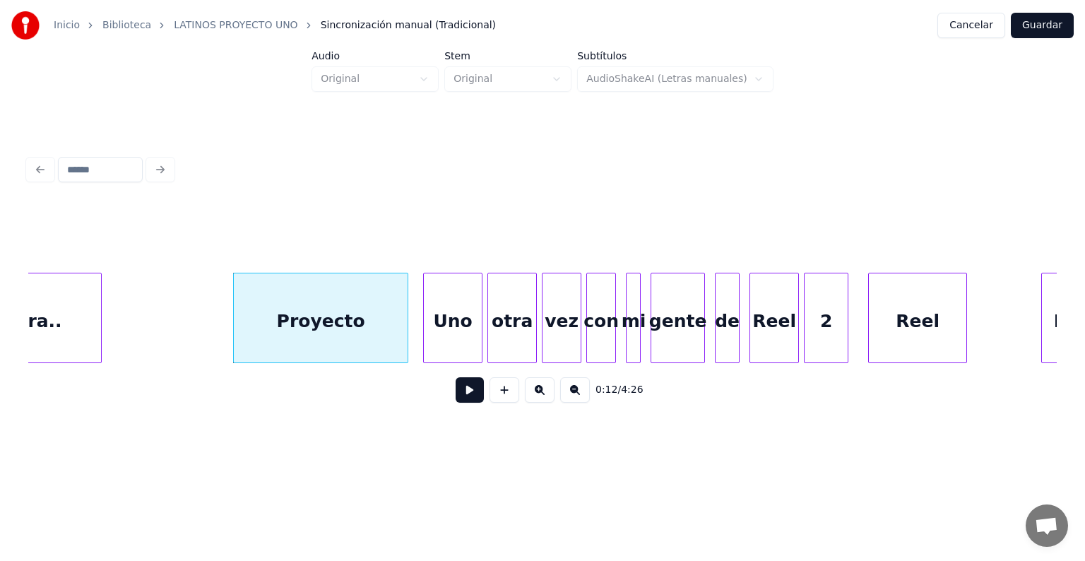
click at [464, 398] on button at bounding box center [469, 389] width 28 height 25
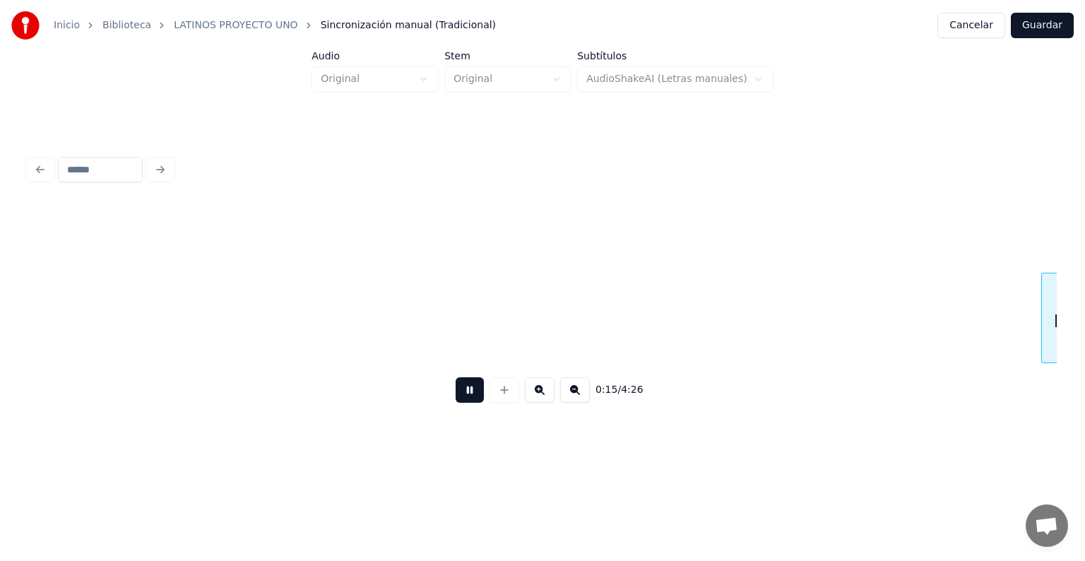
scroll to position [0, 3797]
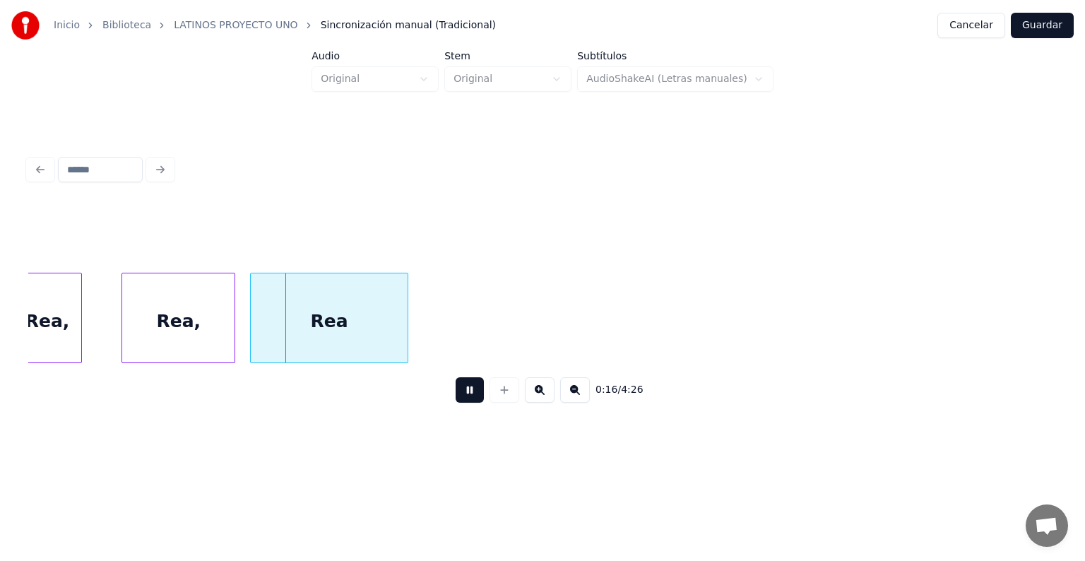
click at [129, 338] on div "Rea," at bounding box center [178, 321] width 112 height 96
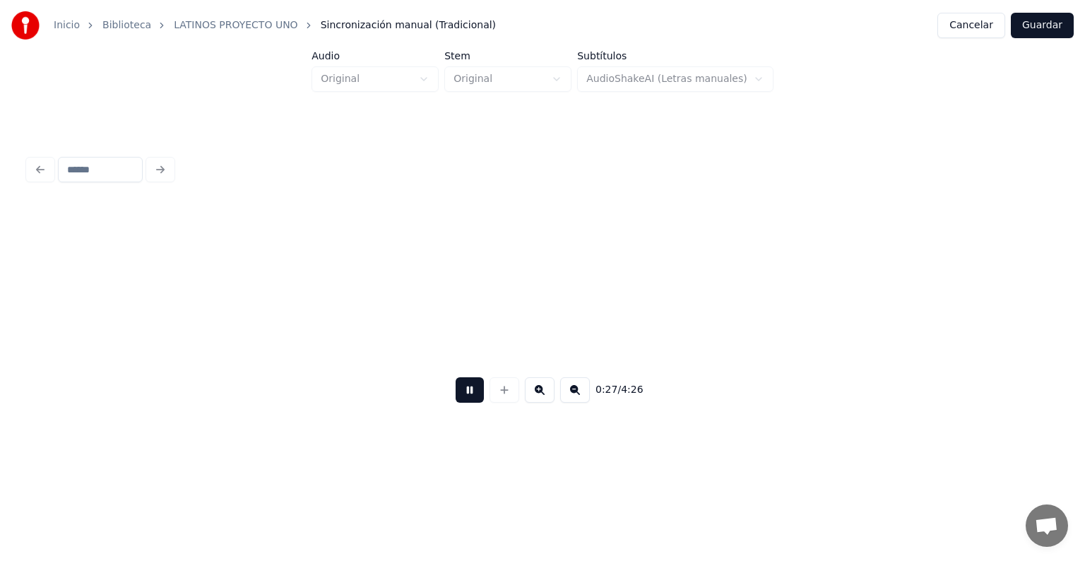
scroll to position [0, 6873]
click at [967, 316] on div "Lord" at bounding box center [993, 321] width 60 height 96
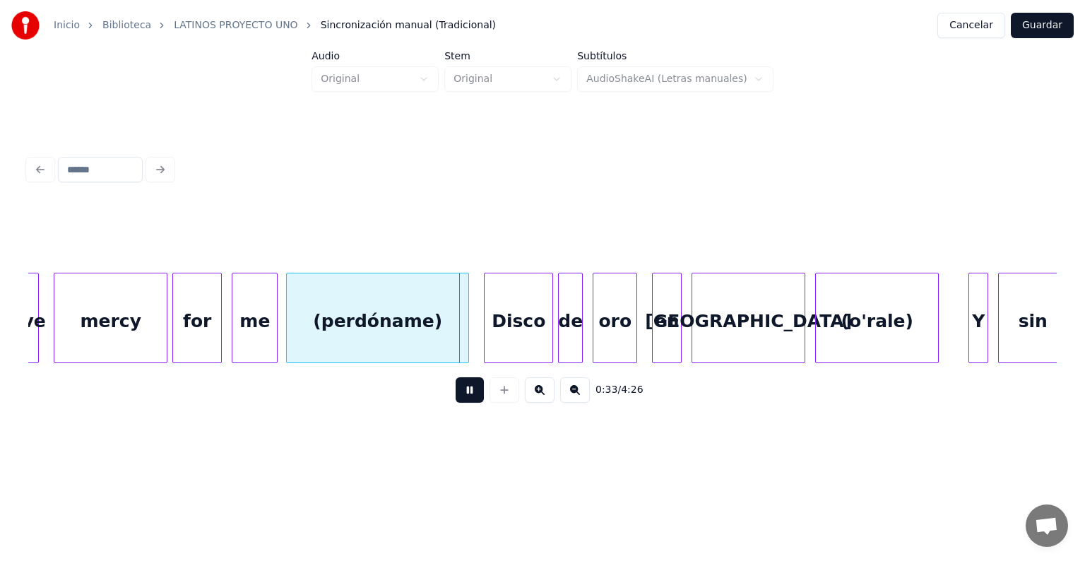
click at [484, 330] on div at bounding box center [486, 317] width 4 height 89
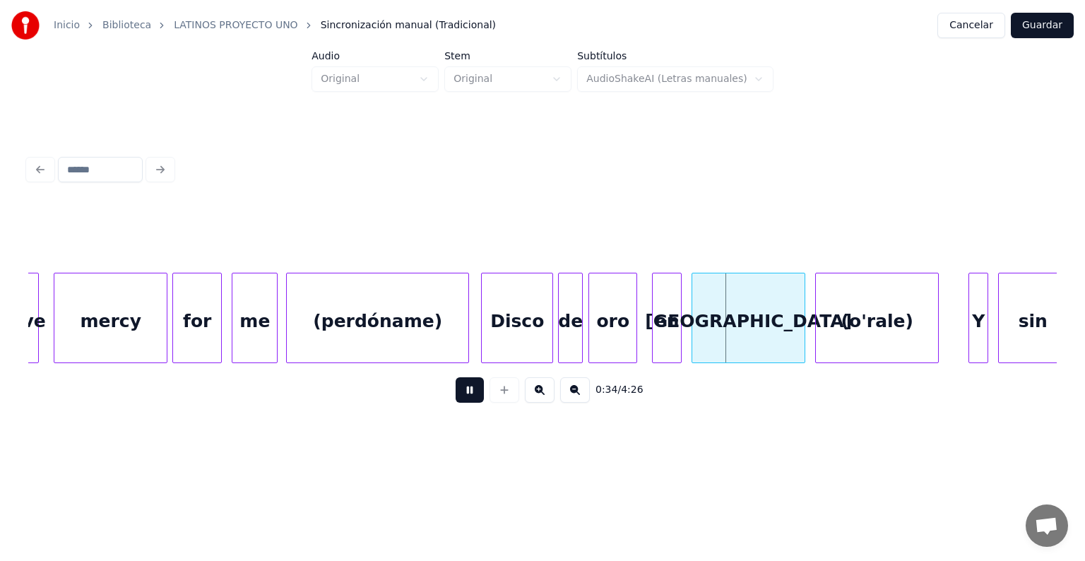
click at [595, 328] on div "oro" at bounding box center [612, 321] width 47 height 96
click at [652, 328] on div "en" at bounding box center [664, 321] width 34 height 96
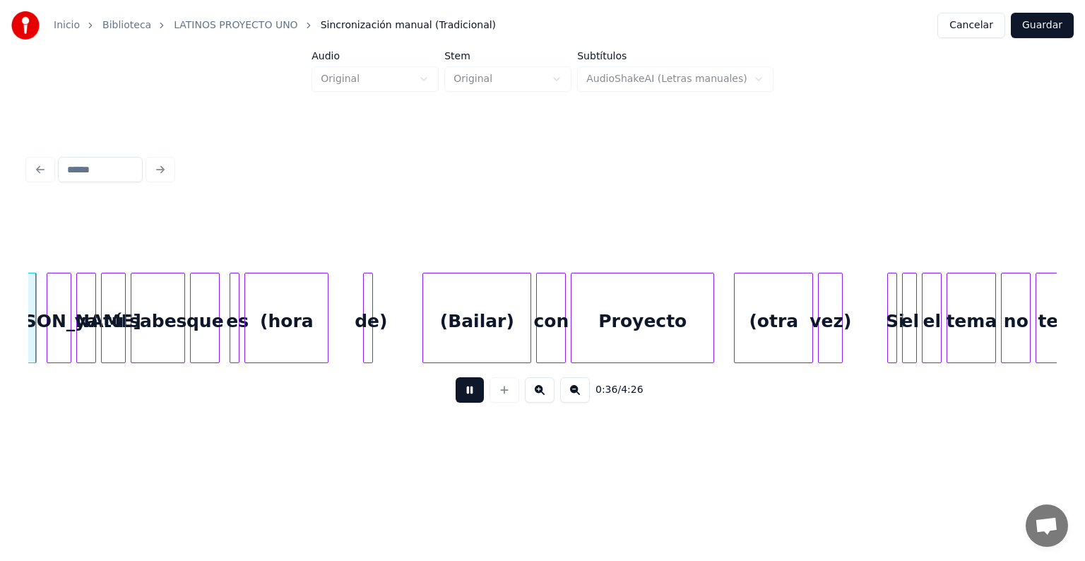
scroll to position [0, 8844]
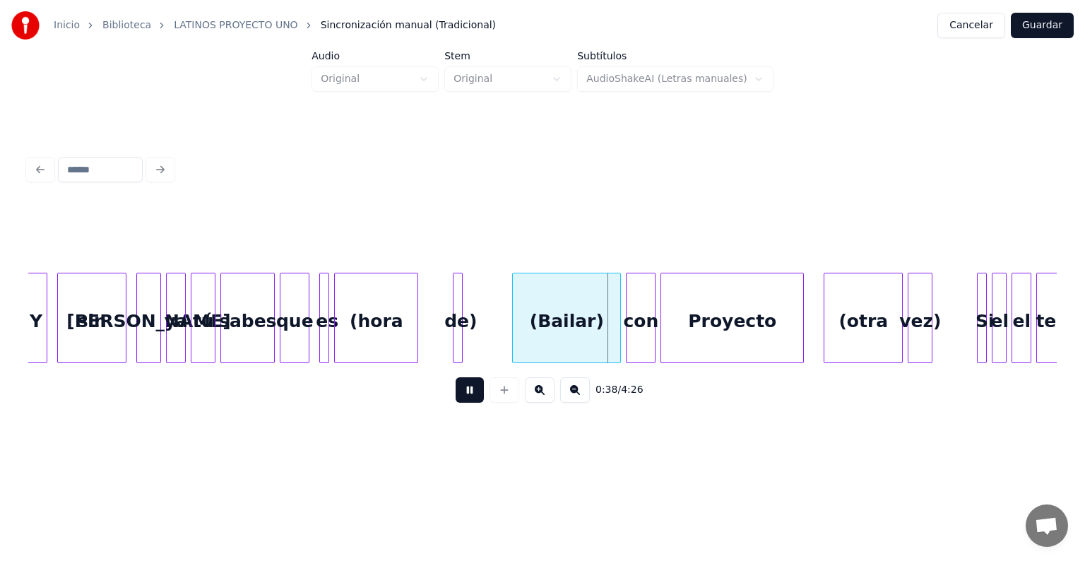
click at [138, 345] on div at bounding box center [139, 317] width 4 height 89
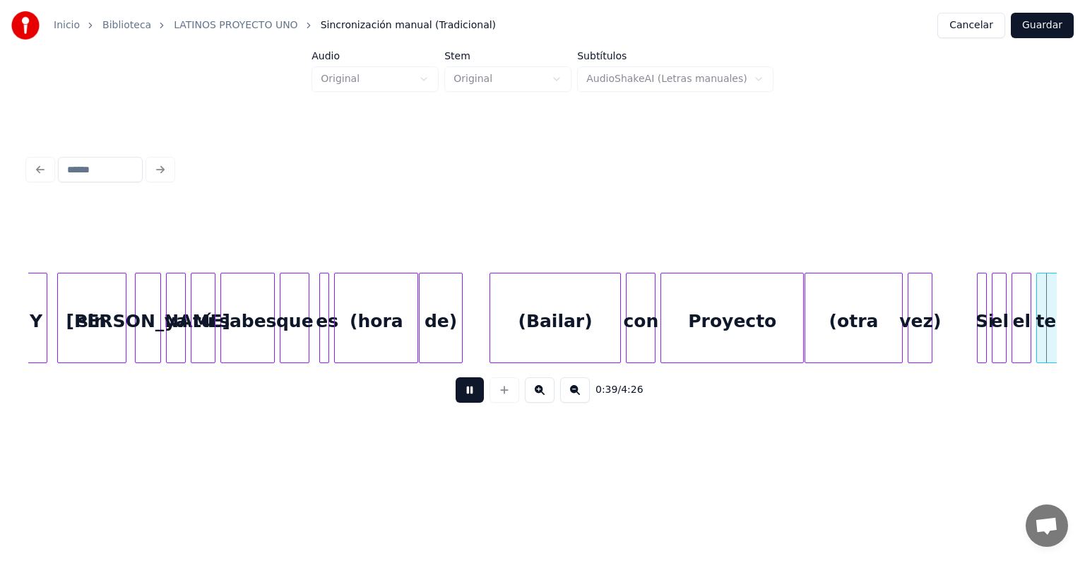
scroll to position [0, 9875]
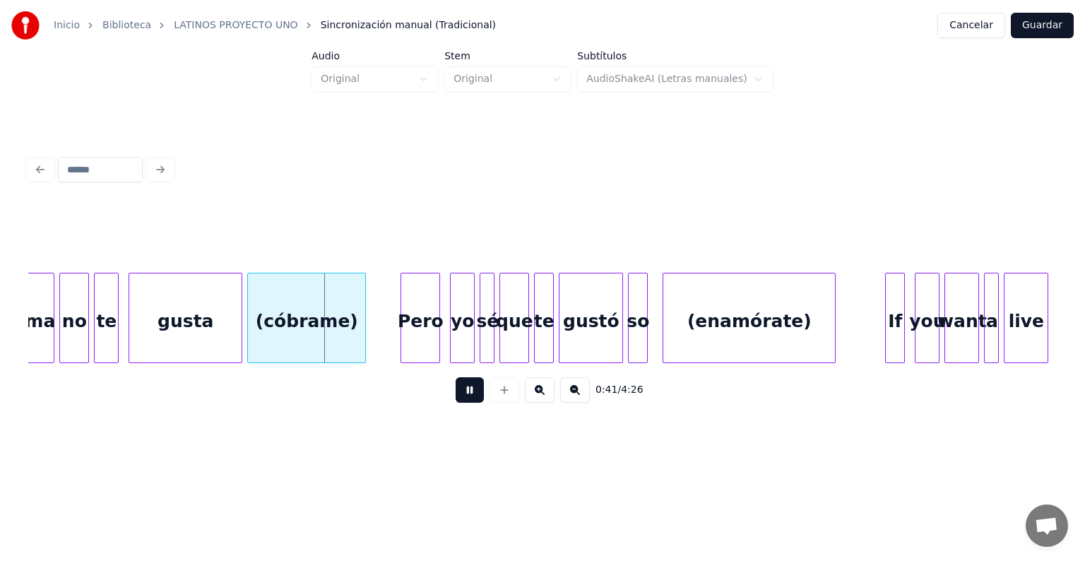
click at [131, 344] on div at bounding box center [131, 317] width 4 height 89
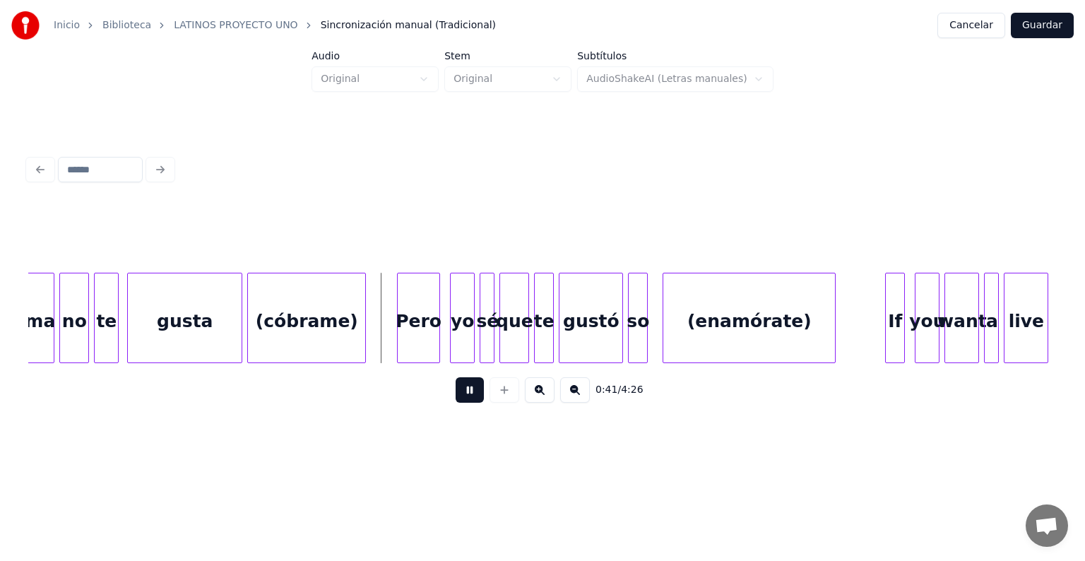
click at [401, 342] on div "Pero" at bounding box center [419, 321] width 42 height 96
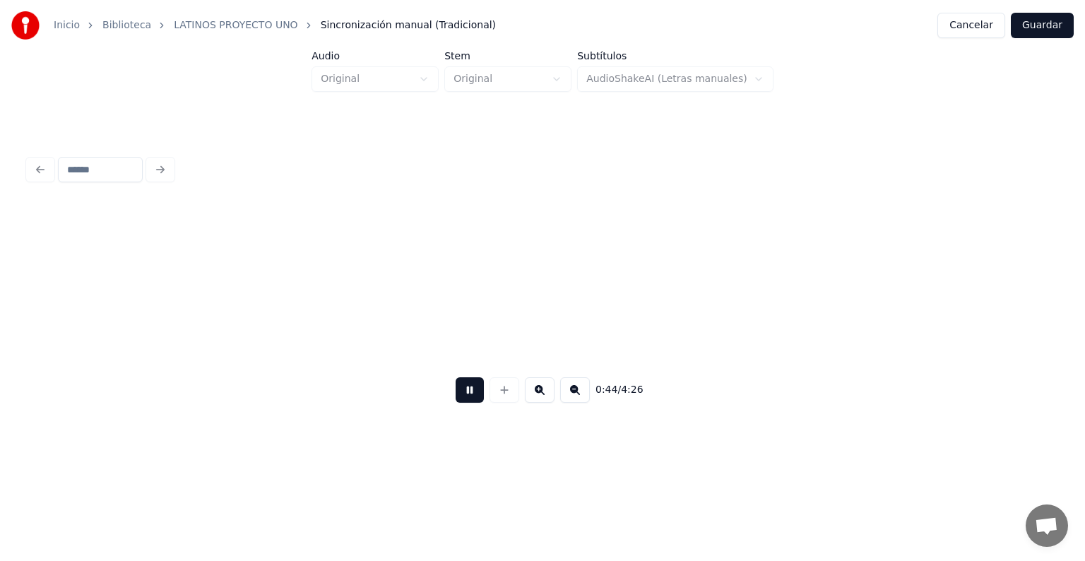
scroll to position [0, 10905]
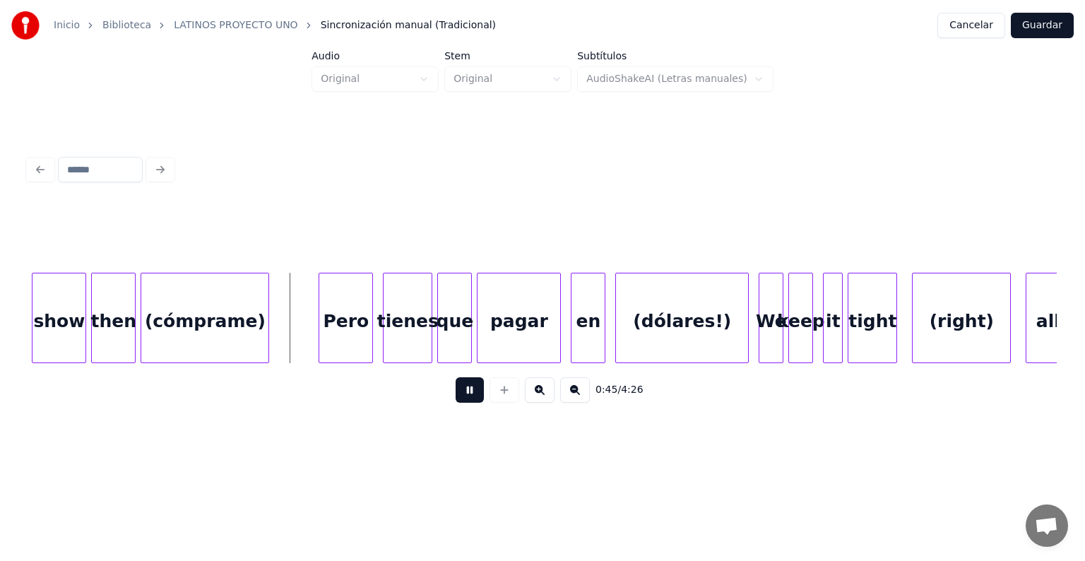
click at [229, 335] on div "(cómprame)" at bounding box center [204, 321] width 127 height 96
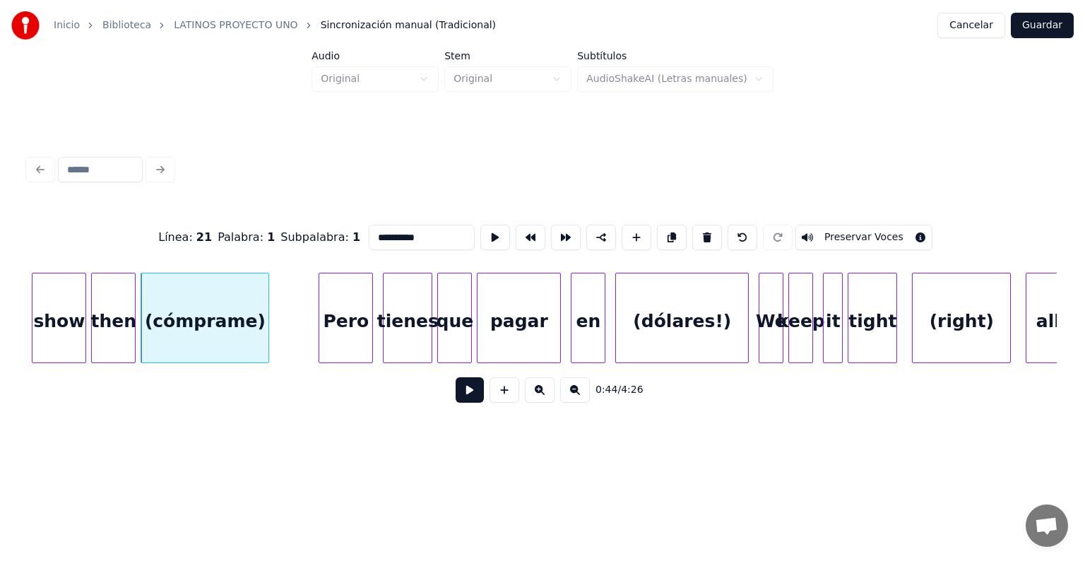
click at [321, 340] on div "Pero" at bounding box center [345, 321] width 53 height 96
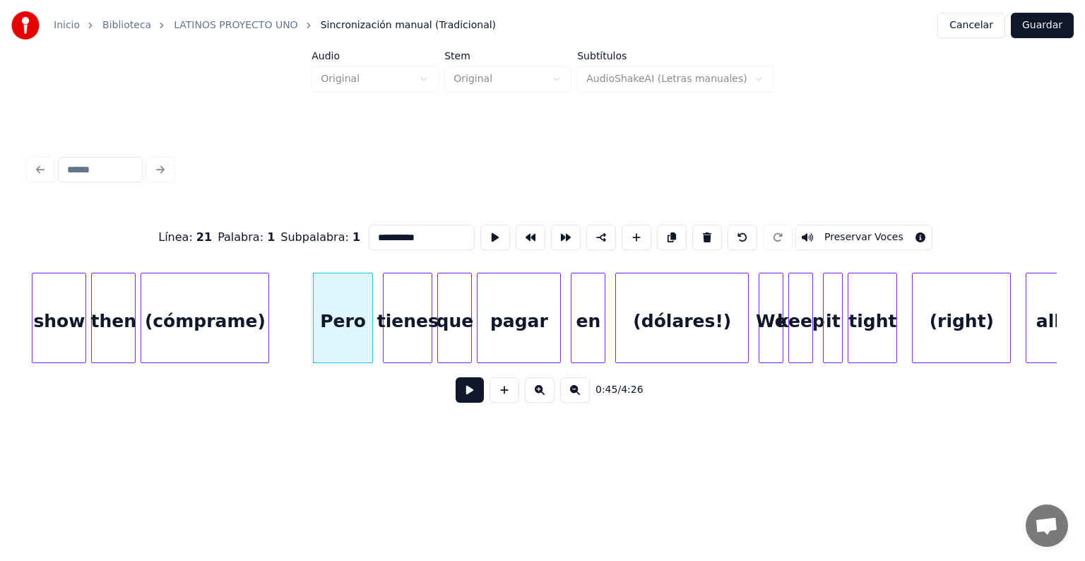
click at [455, 395] on button at bounding box center [469, 389] width 28 height 25
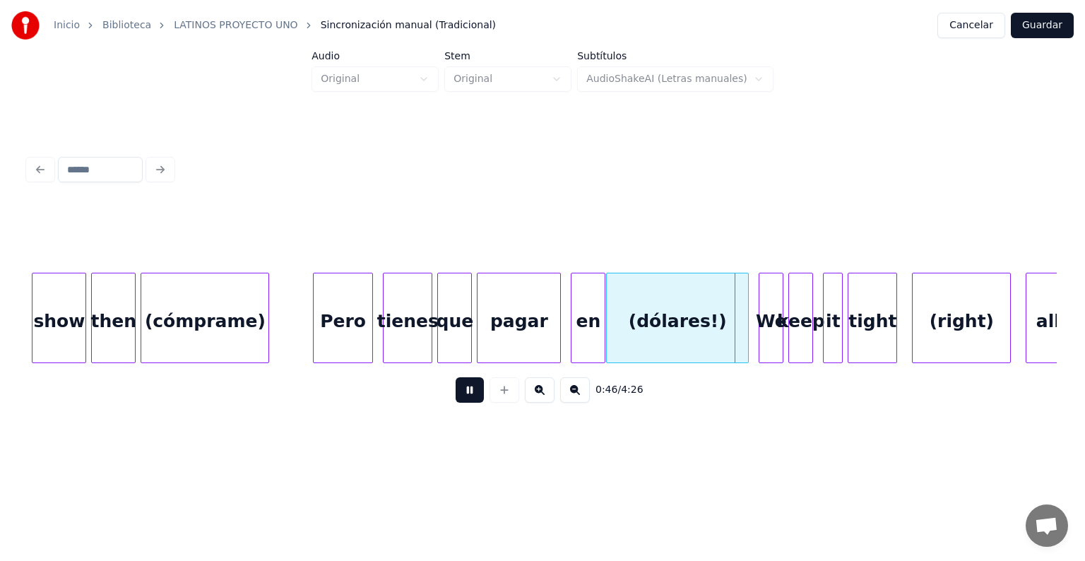
click at [572, 333] on div "en" at bounding box center [587, 321] width 33 height 96
click at [608, 338] on div "(dólares!)" at bounding box center [677, 321] width 142 height 96
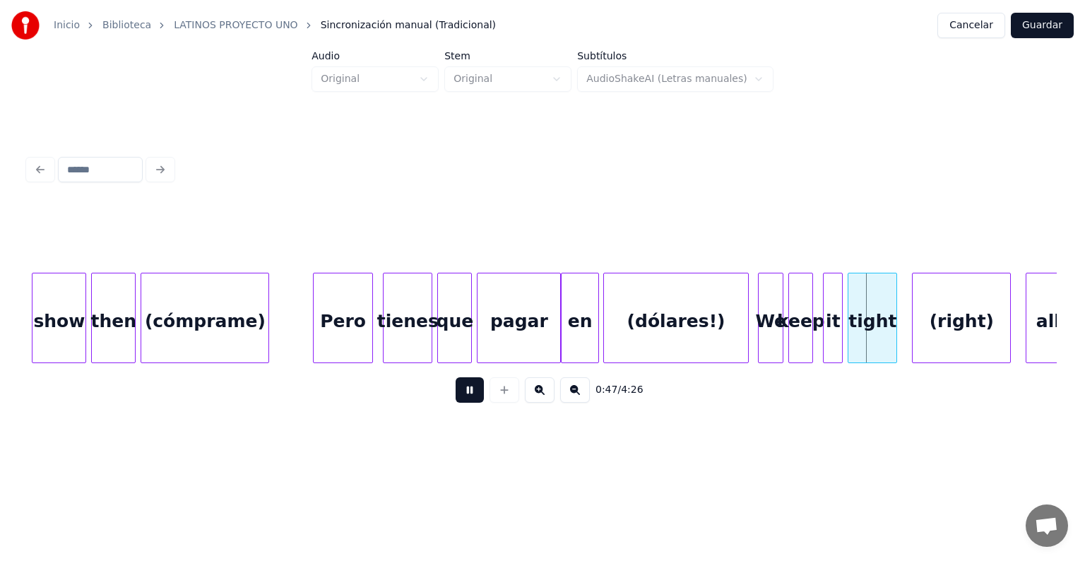
click at [761, 323] on div at bounding box center [760, 317] width 4 height 89
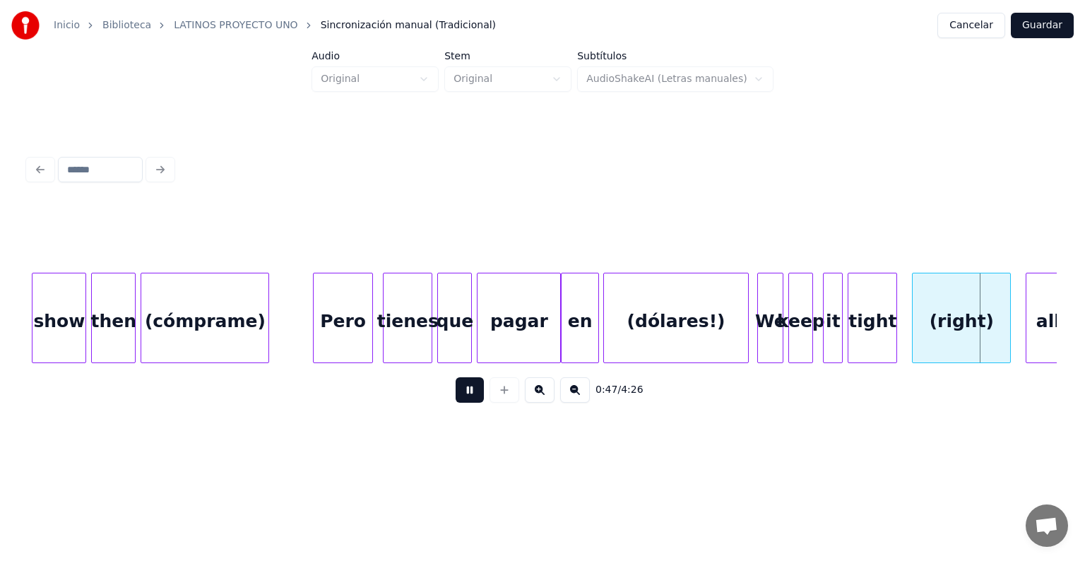
click at [916, 314] on div "(right)" at bounding box center [960, 321] width 97 height 96
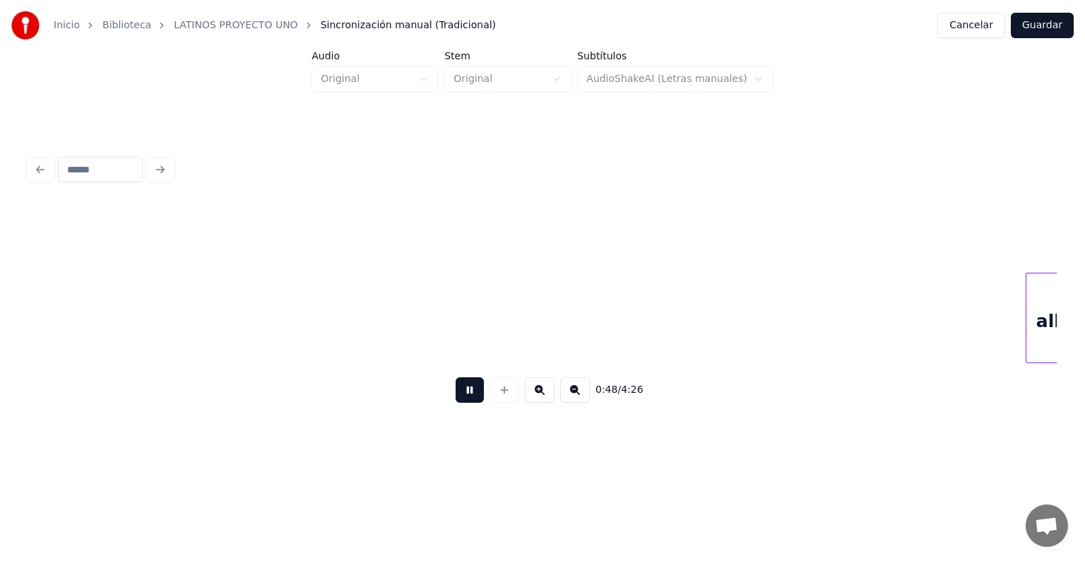
scroll to position [0, 11938]
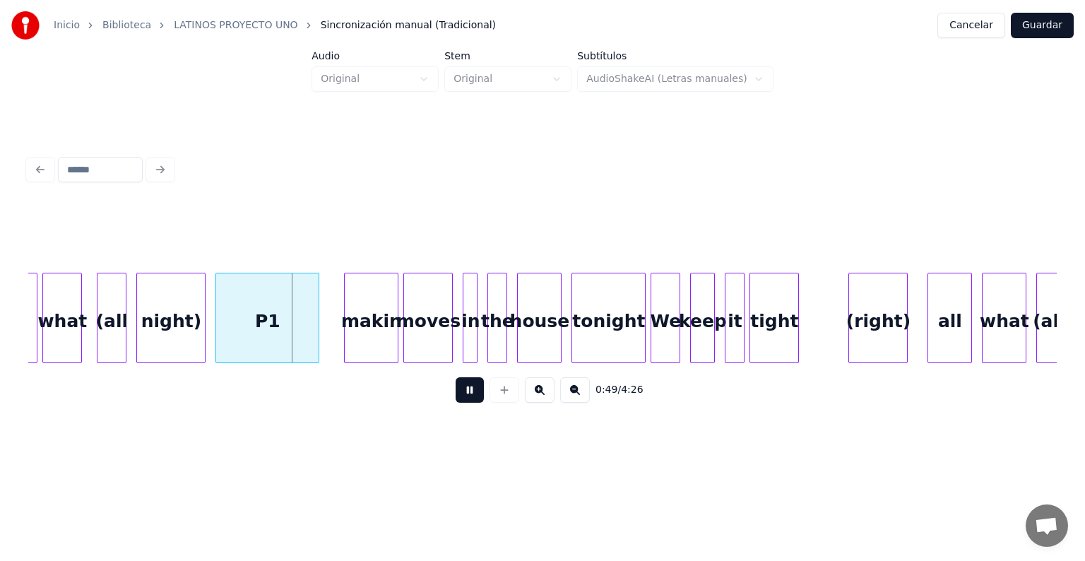
click at [69, 326] on div "what" at bounding box center [62, 321] width 38 height 96
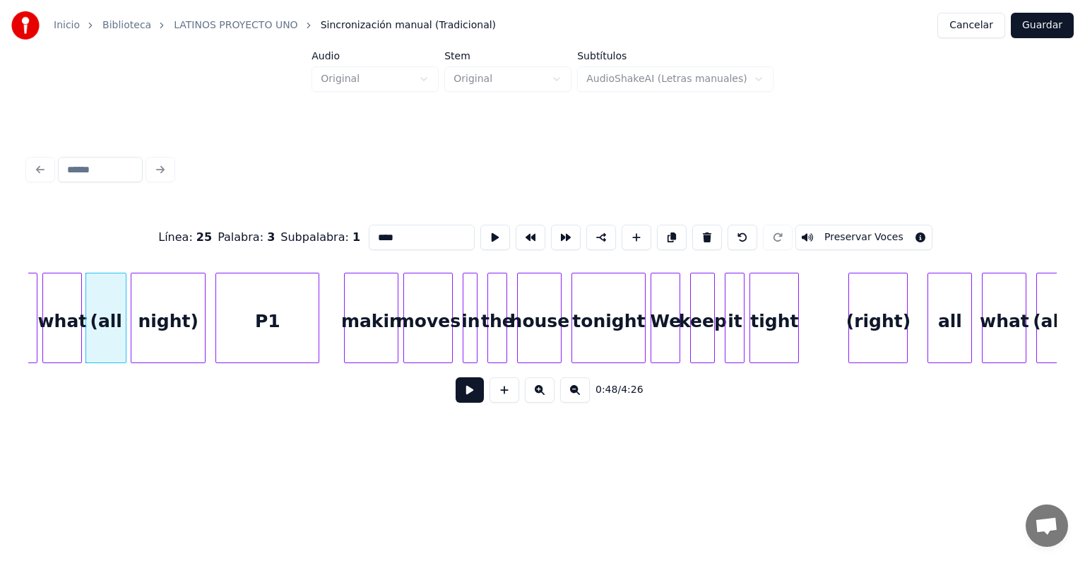
click at [138, 336] on div "night)" at bounding box center [167, 321] width 73 height 96
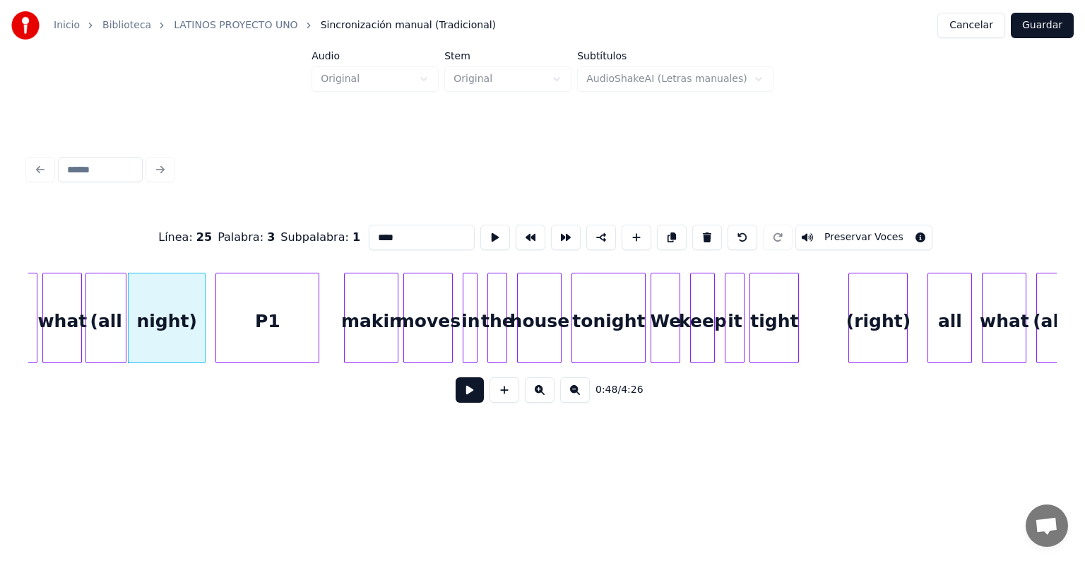
click at [455, 395] on button at bounding box center [469, 389] width 28 height 25
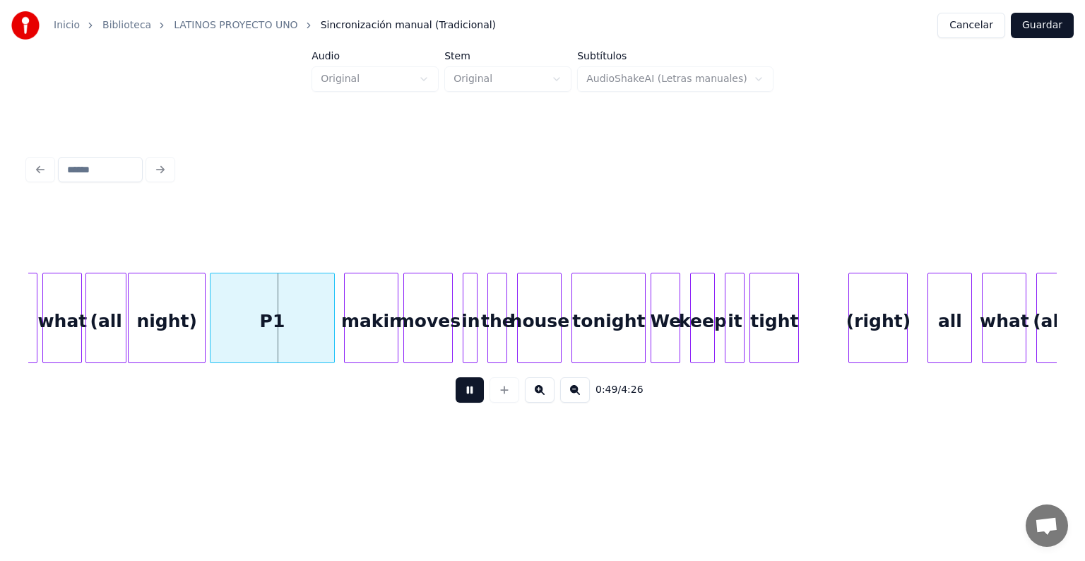
click at [247, 328] on div "P1" at bounding box center [271, 321] width 123 height 96
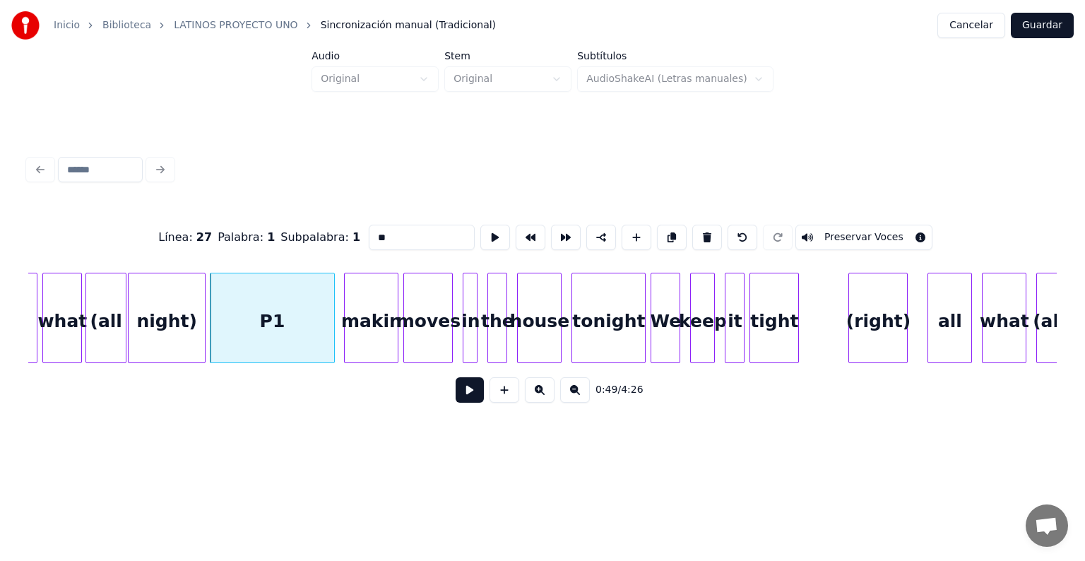
click at [455, 402] on button at bounding box center [469, 389] width 28 height 25
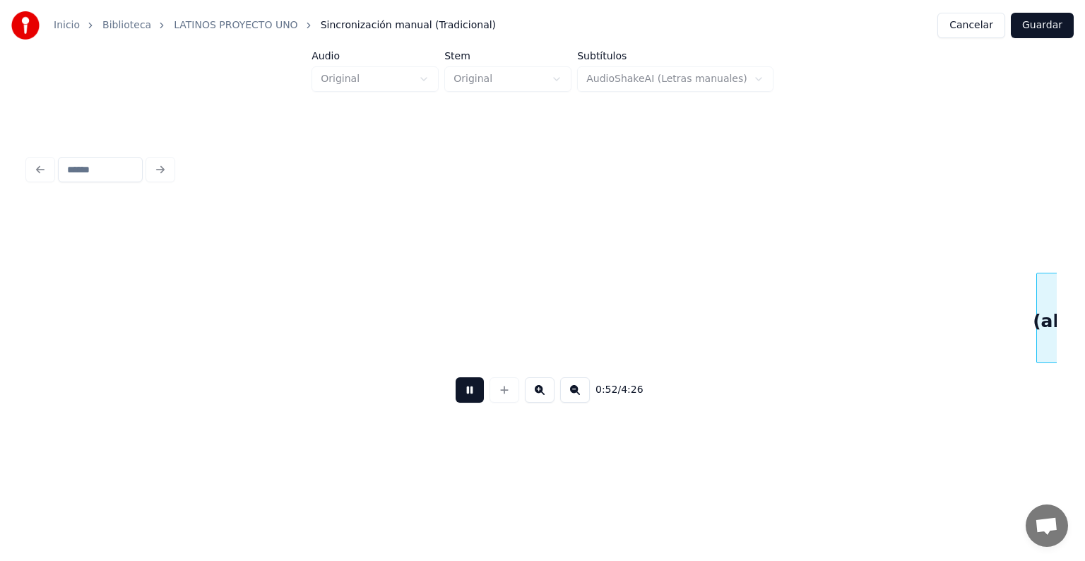
scroll to position [0, 12721]
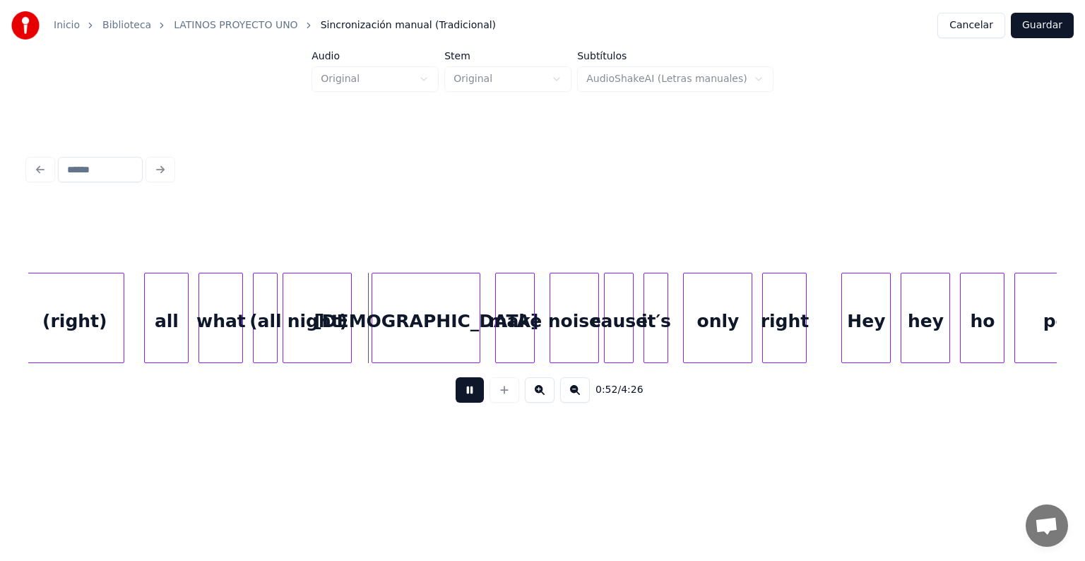
click at [88, 329] on div "(right)" at bounding box center [74, 321] width 98 height 96
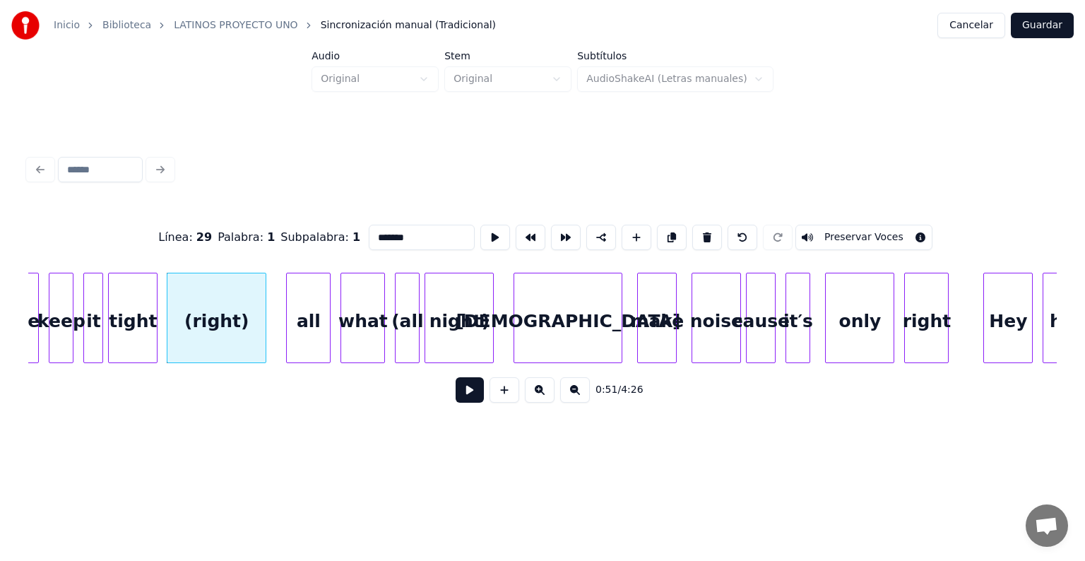
scroll to position [0, 12578]
click at [225, 324] on div "(right)" at bounding box center [213, 321] width 108 height 96
click at [234, 321] on div "(right)" at bounding box center [213, 321] width 108 height 96
click at [311, 326] on div "all" at bounding box center [308, 321] width 43 height 96
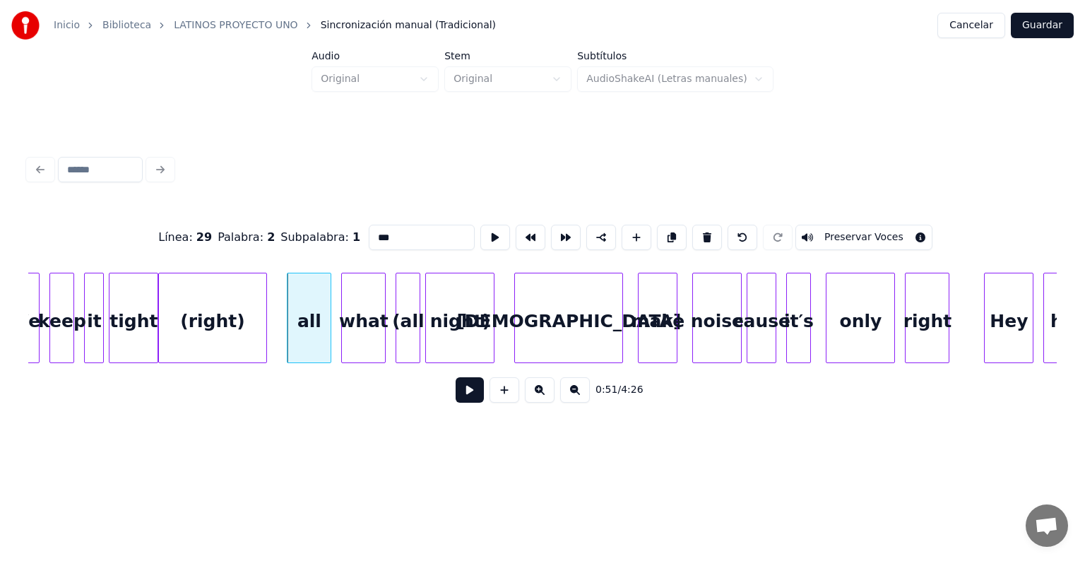
click at [221, 323] on div "(right)" at bounding box center [213, 321] width 108 height 96
type input "*******"
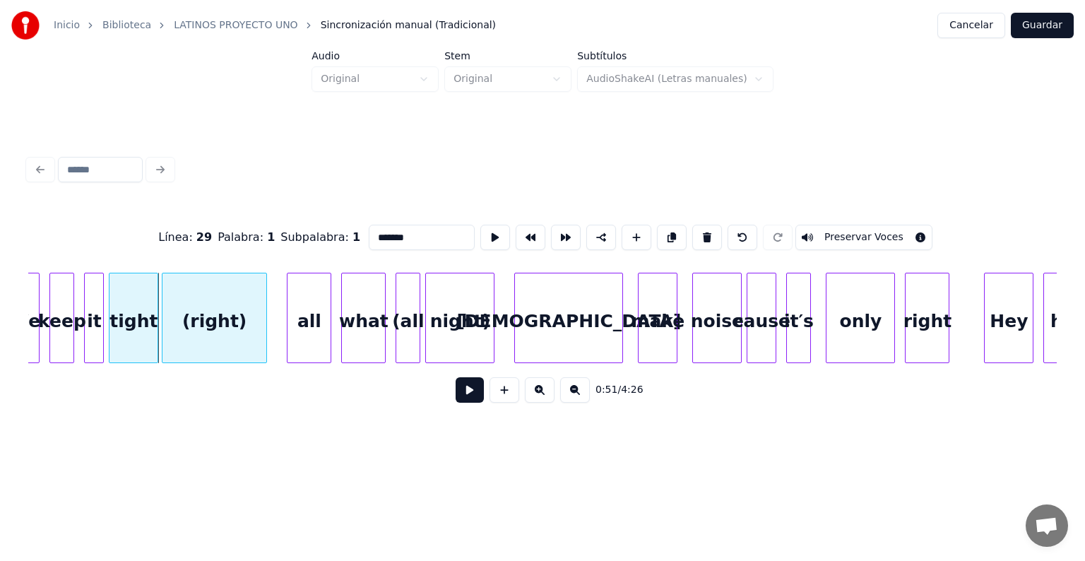
click at [187, 329] on div "(right)" at bounding box center [214, 321] width 105 height 96
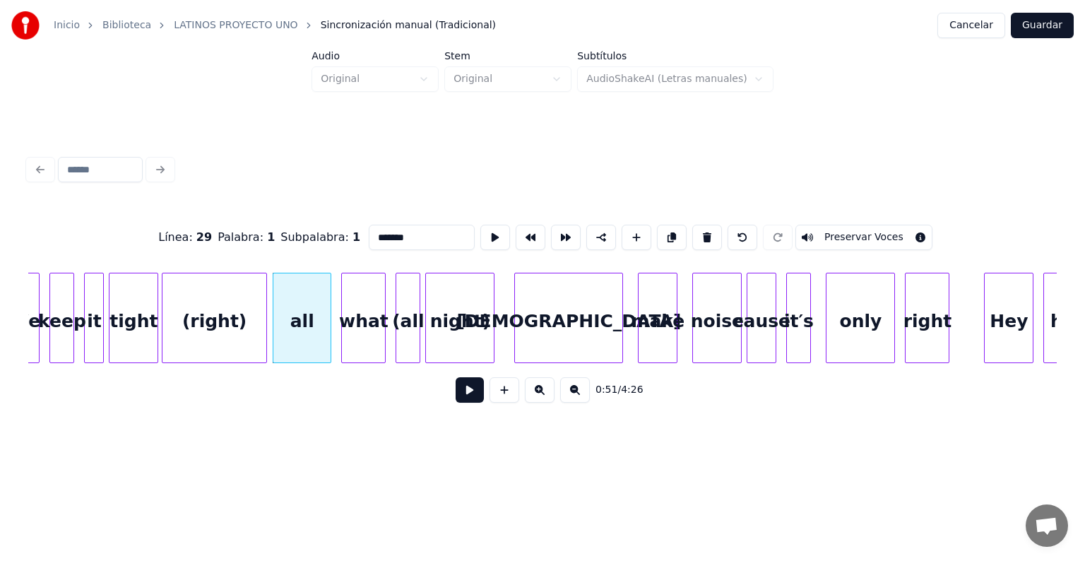
click at [455, 397] on button at bounding box center [469, 389] width 28 height 25
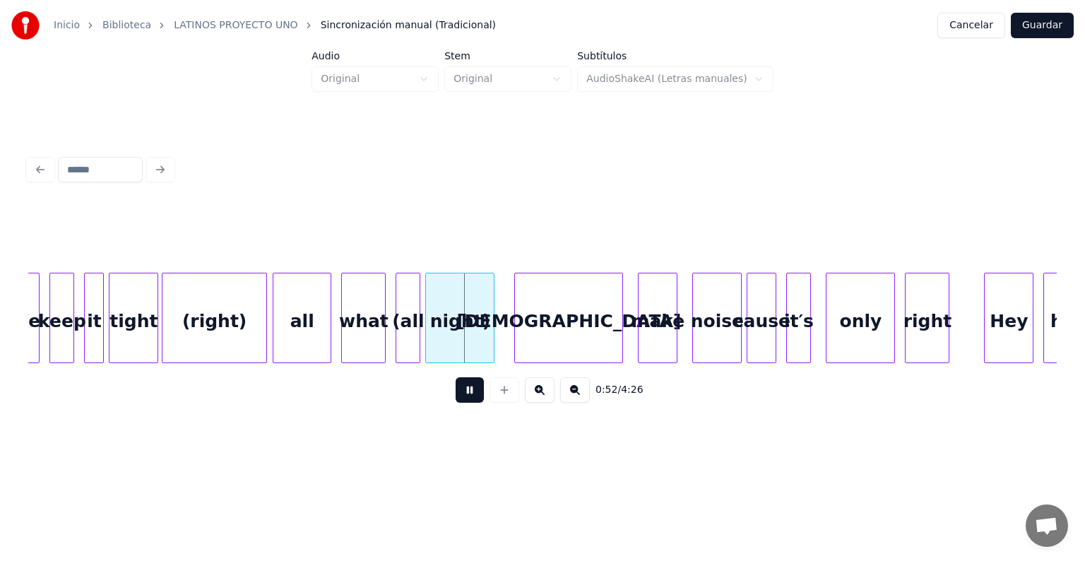
click at [343, 339] on div at bounding box center [344, 317] width 4 height 89
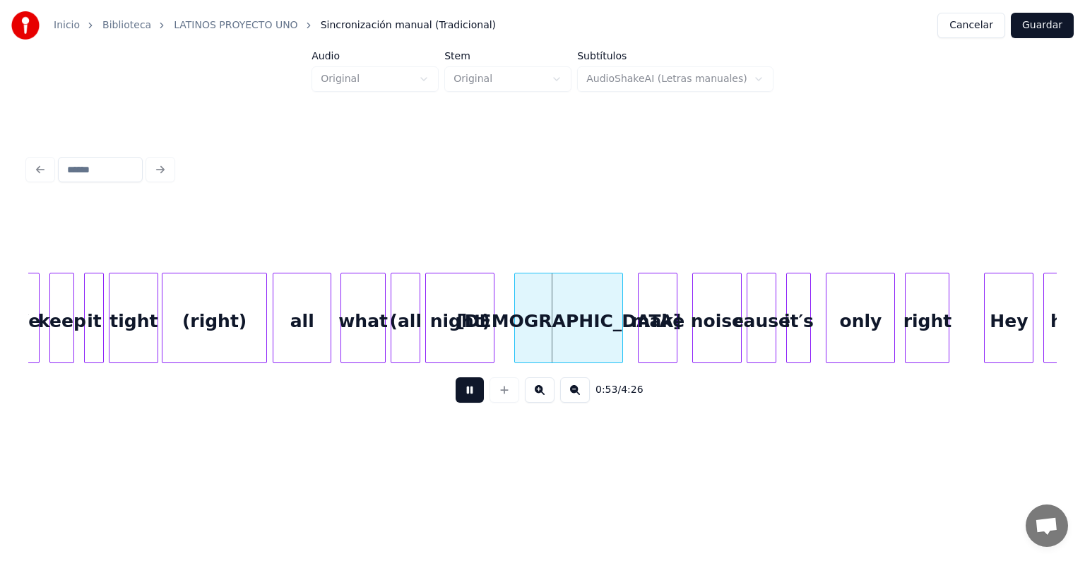
click at [398, 340] on div "(all" at bounding box center [405, 321] width 28 height 96
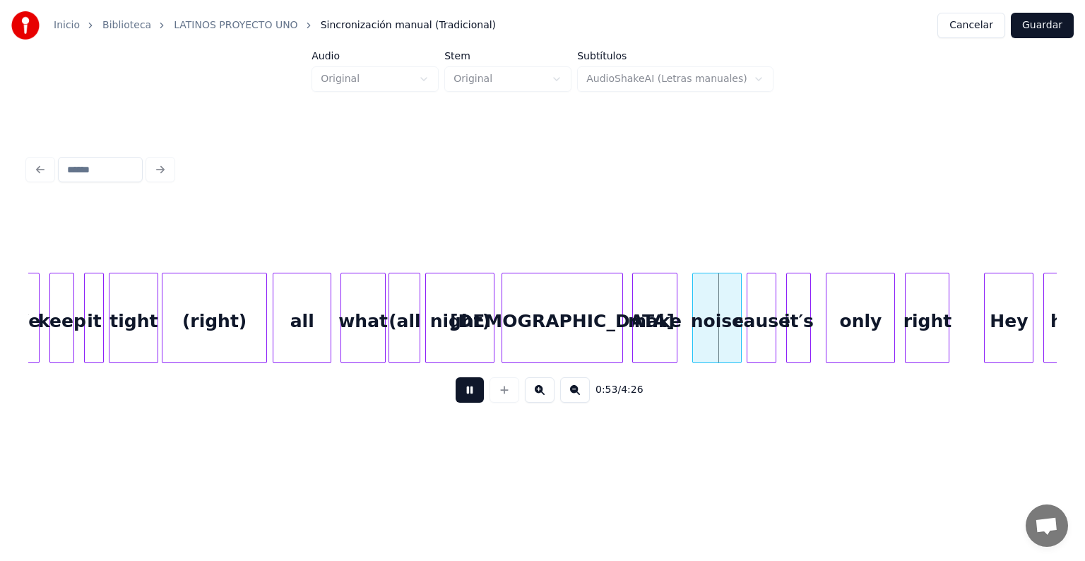
click at [640, 332] on div "make" at bounding box center [655, 321] width 44 height 96
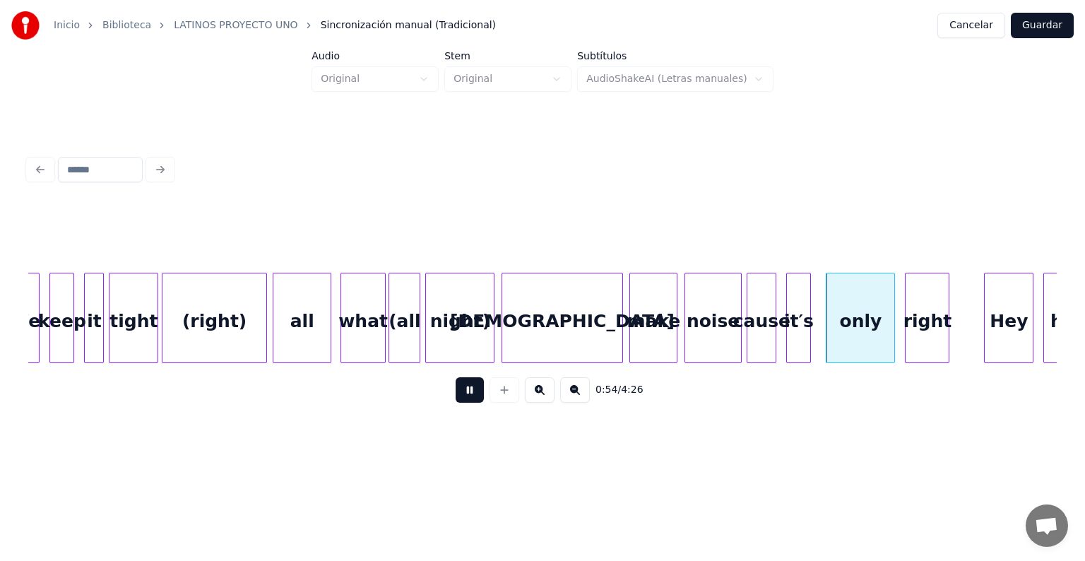
click at [693, 329] on div "noise" at bounding box center [713, 321] width 56 height 96
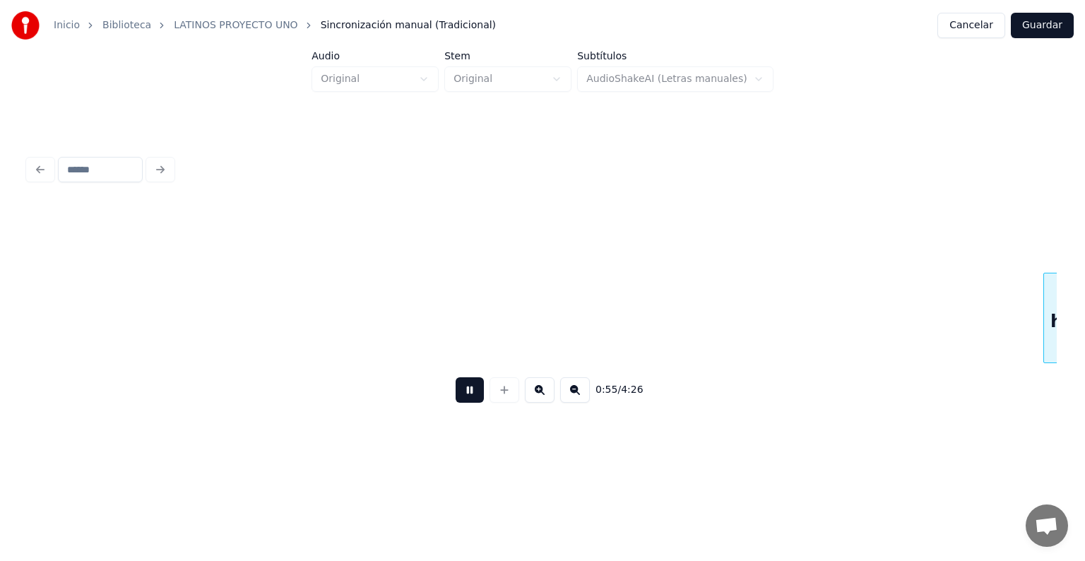
scroll to position [0, 13609]
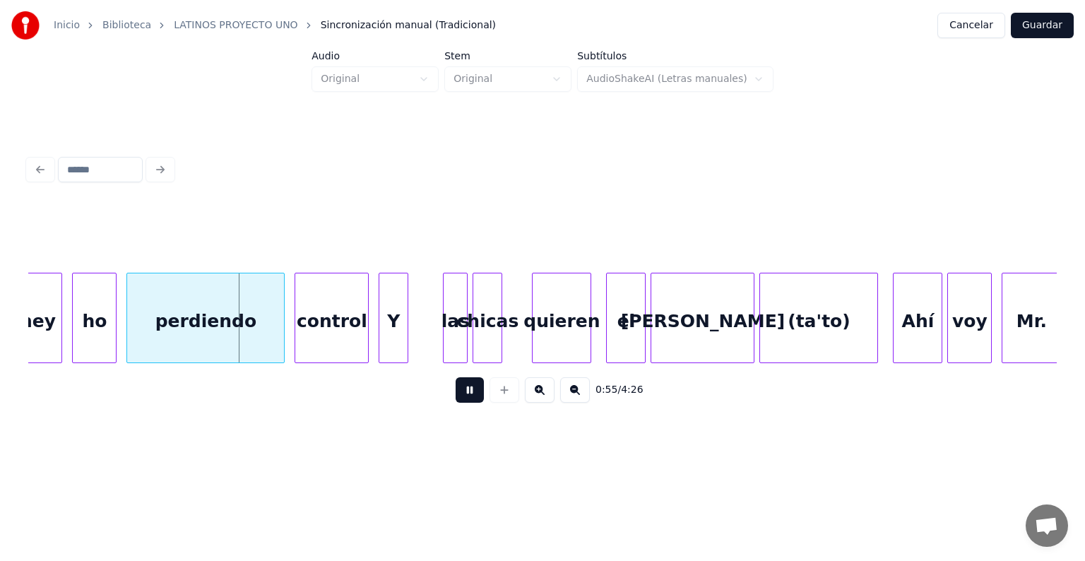
click at [159, 325] on div "perdiendo" at bounding box center [205, 321] width 157 height 96
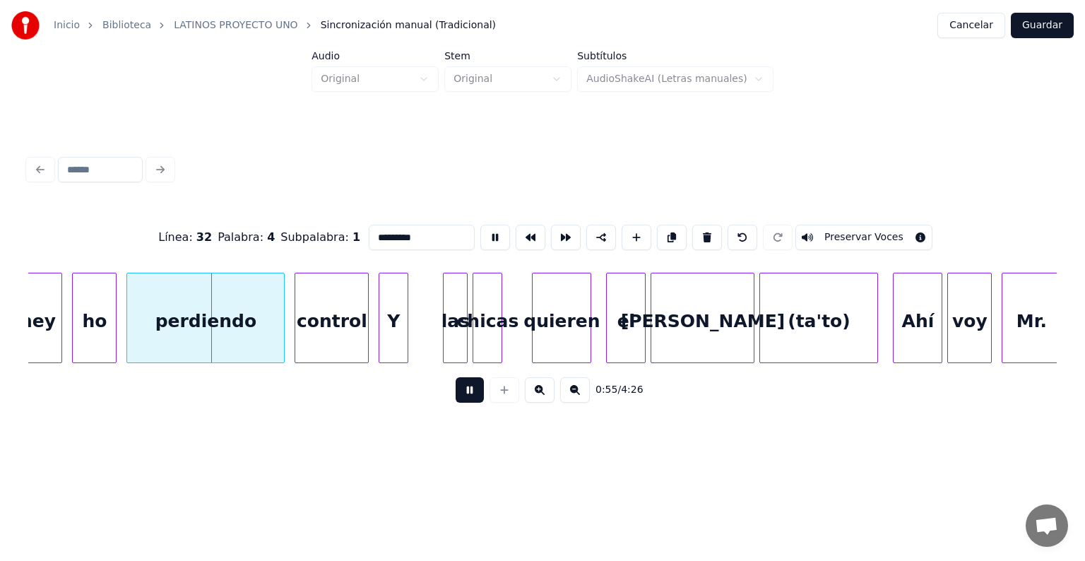
click at [85, 331] on div "ho" at bounding box center [94, 321] width 43 height 96
click at [74, 335] on div "ho" at bounding box center [91, 321] width 52 height 96
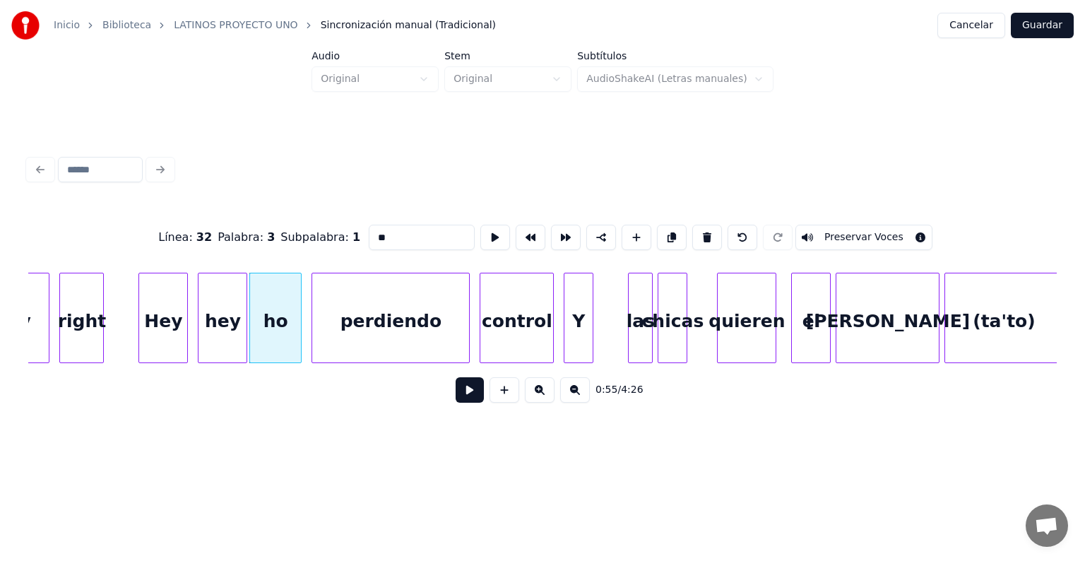
scroll to position [0, 13423]
click at [157, 323] on div "Hey" at bounding box center [164, 321] width 48 height 96
type input "***"
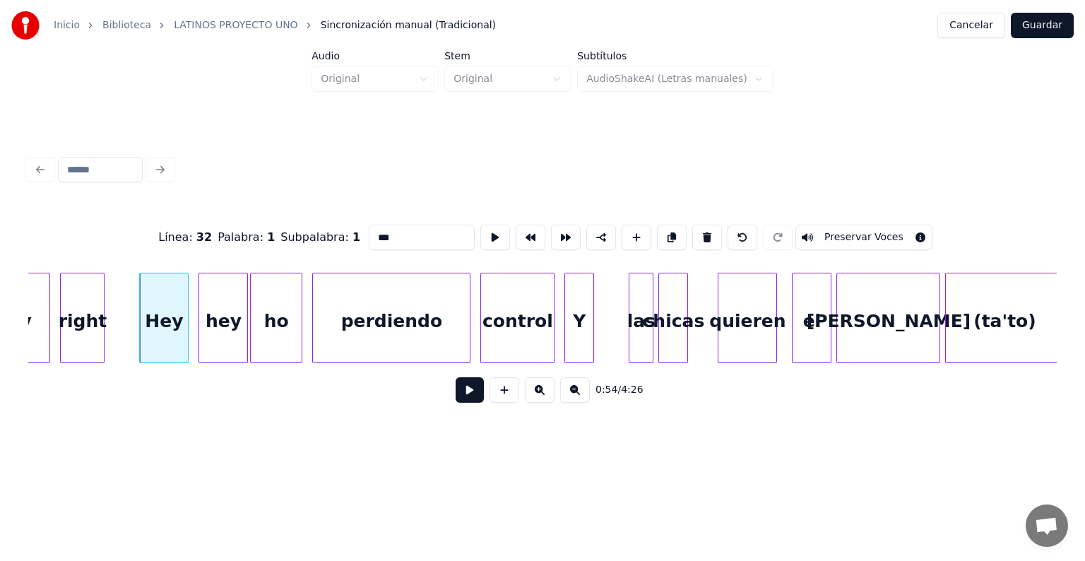
click at [455, 393] on button at bounding box center [469, 389] width 28 height 25
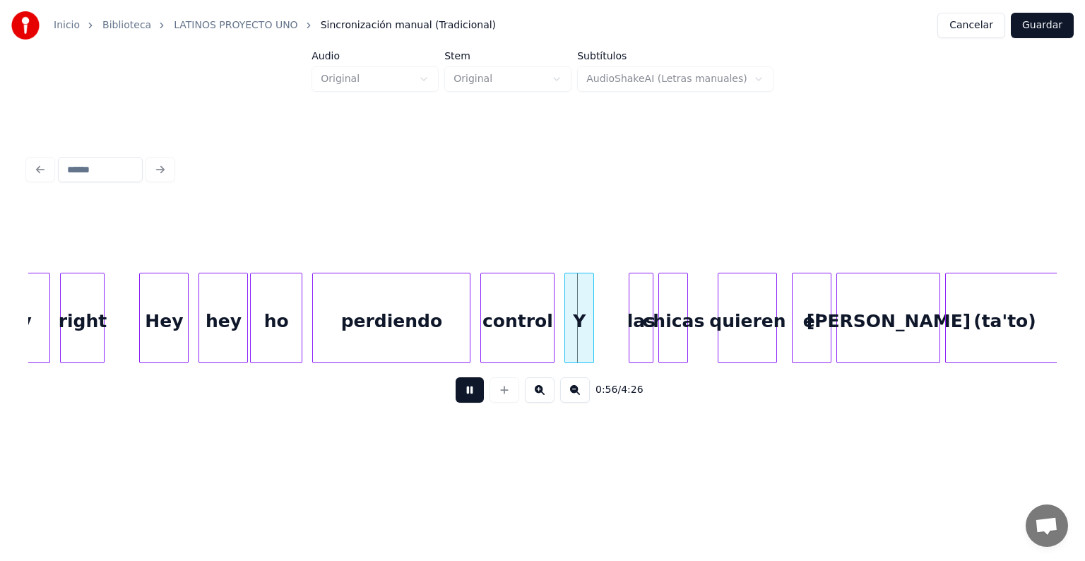
click at [157, 325] on div "Hey" at bounding box center [164, 321] width 48 height 96
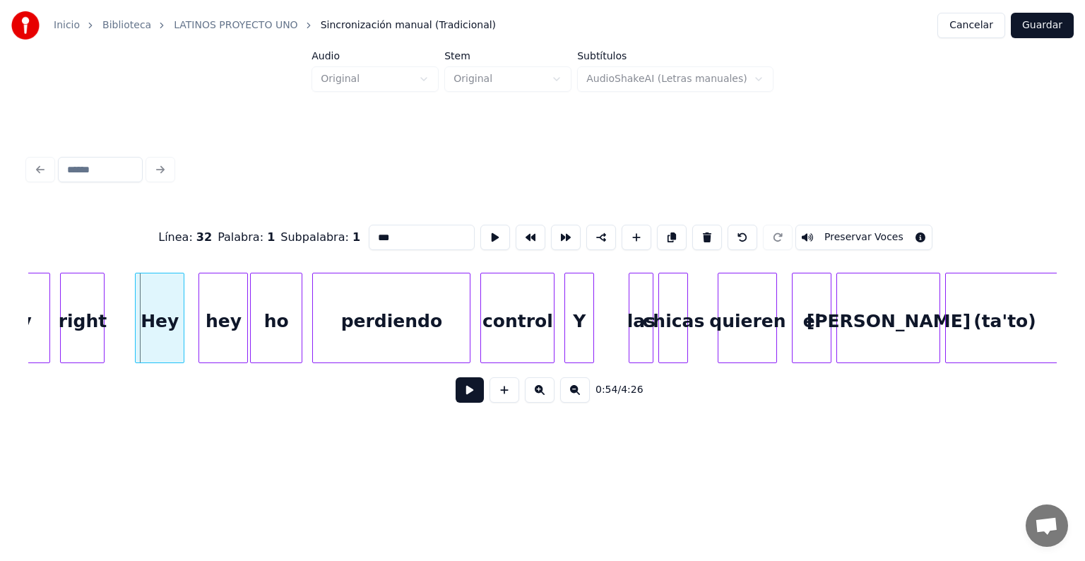
click at [140, 333] on div "Hey" at bounding box center [160, 321] width 48 height 96
click at [455, 393] on button at bounding box center [469, 389] width 28 height 25
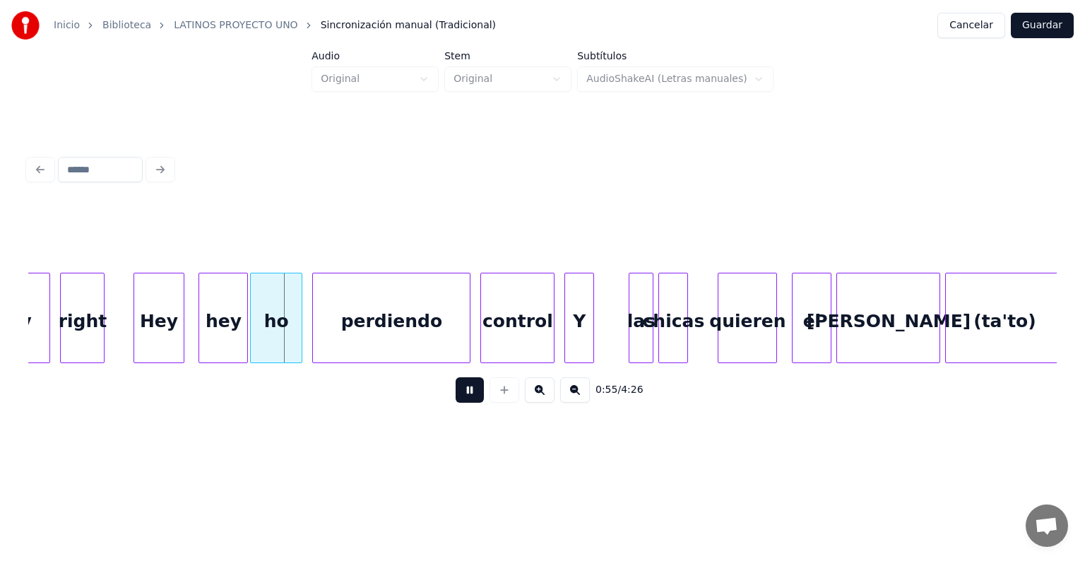
click at [208, 330] on div "hey" at bounding box center [223, 321] width 48 height 96
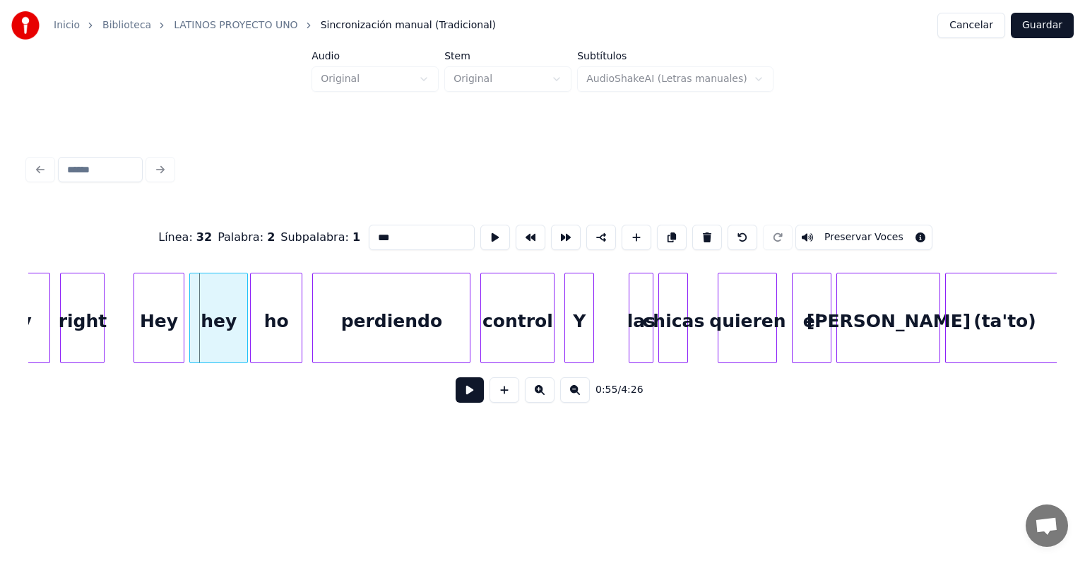
click at [201, 332] on div "hey" at bounding box center [218, 321] width 57 height 96
click at [149, 323] on div "Hey" at bounding box center [159, 321] width 50 height 96
type input "***"
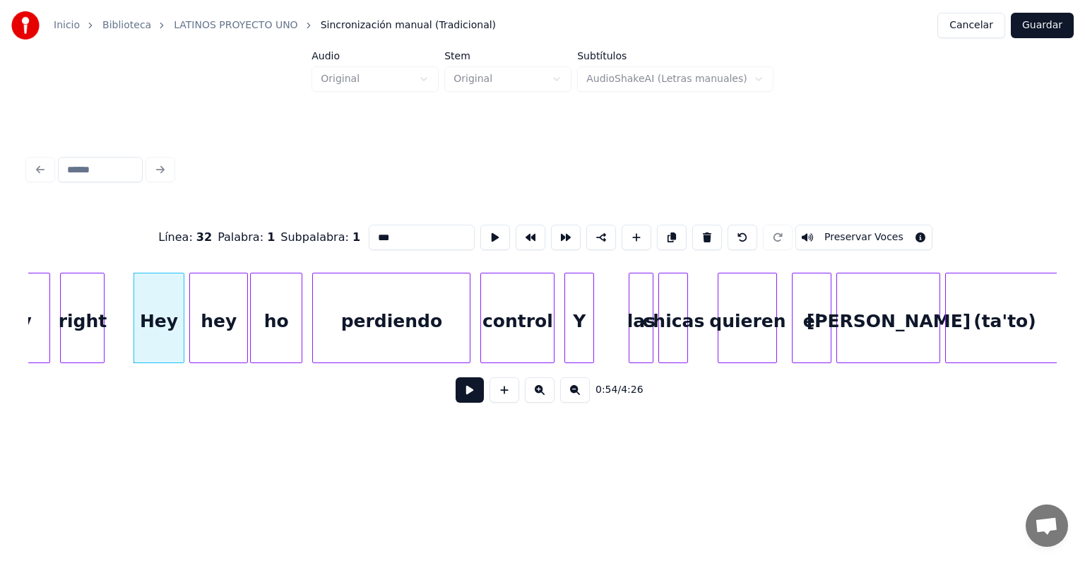
click at [455, 399] on button at bounding box center [469, 389] width 28 height 25
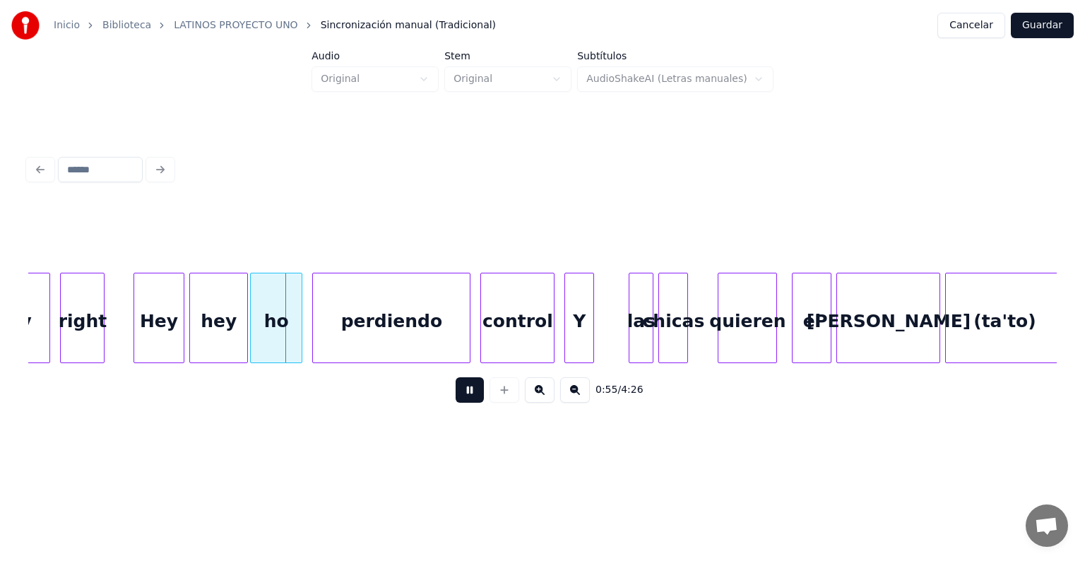
click at [455, 402] on button at bounding box center [469, 389] width 28 height 25
click at [315, 340] on div at bounding box center [315, 317] width 4 height 89
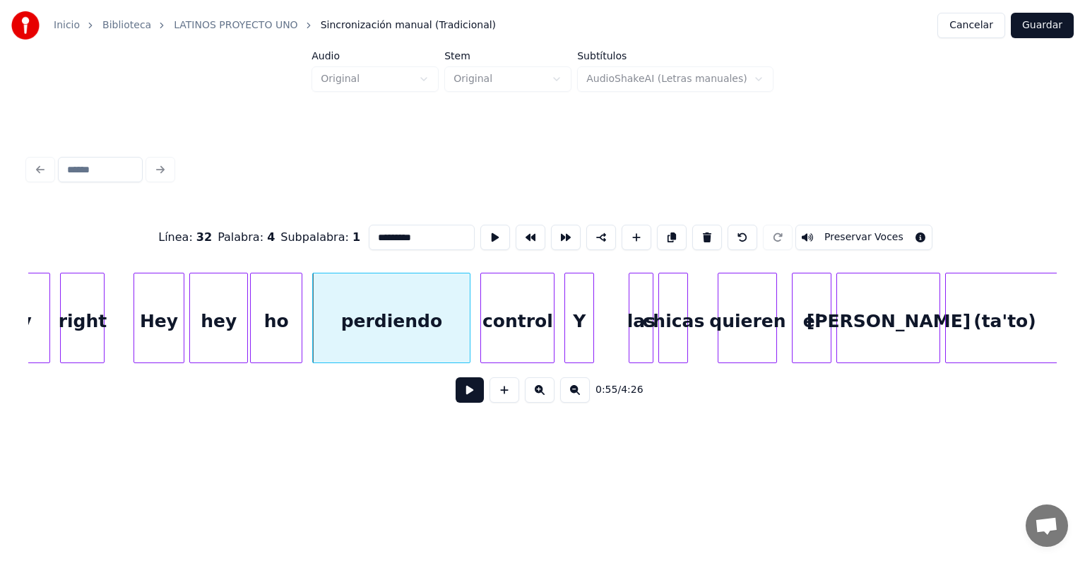
click at [455, 400] on button at bounding box center [469, 389] width 28 height 25
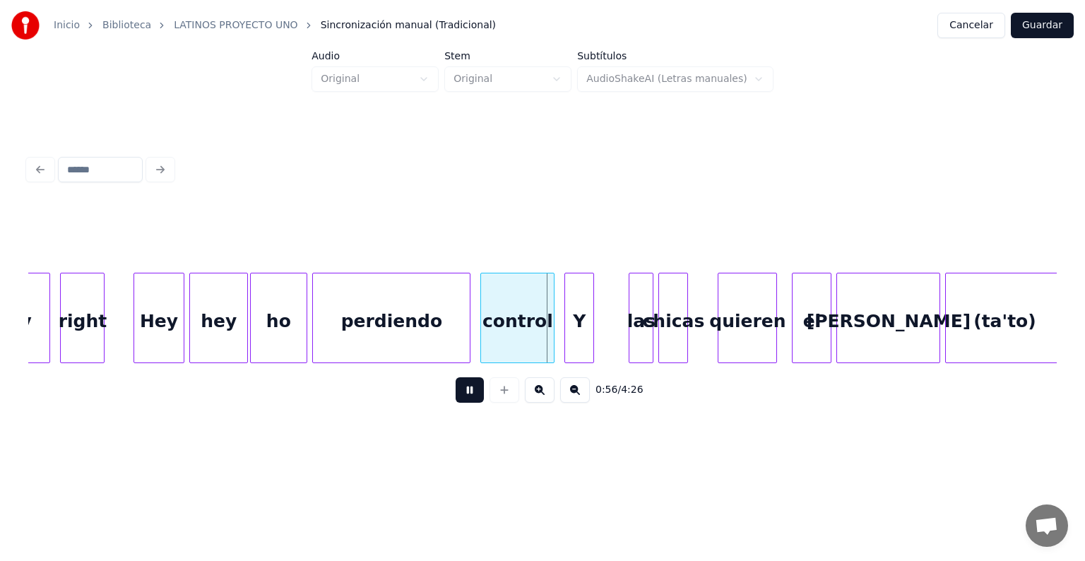
click at [299, 342] on div "ho" at bounding box center [279, 321] width 56 height 96
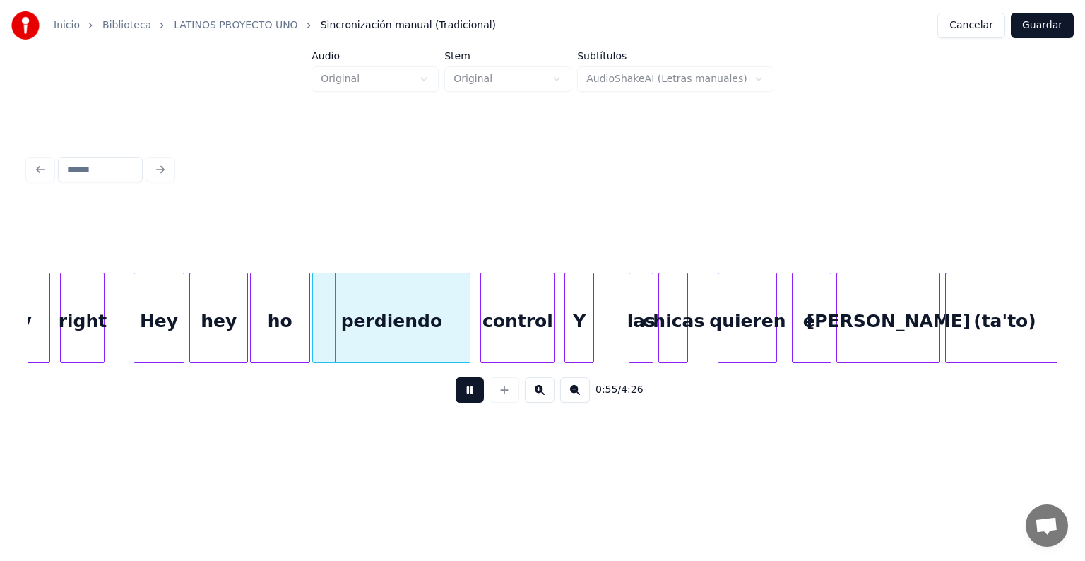
click at [305, 343] on div at bounding box center [307, 317] width 4 height 89
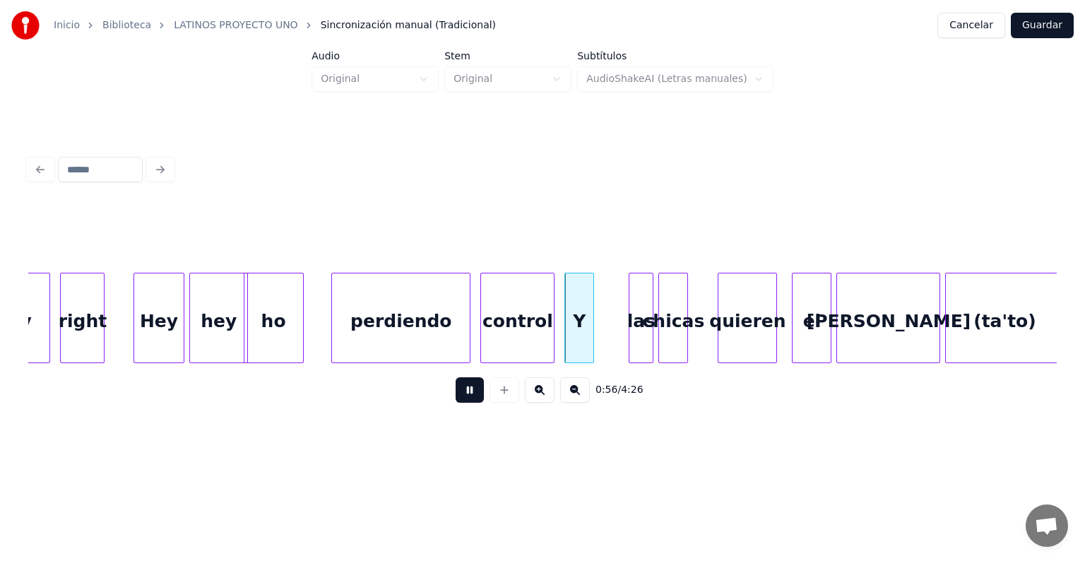
click at [333, 344] on div at bounding box center [334, 317] width 4 height 89
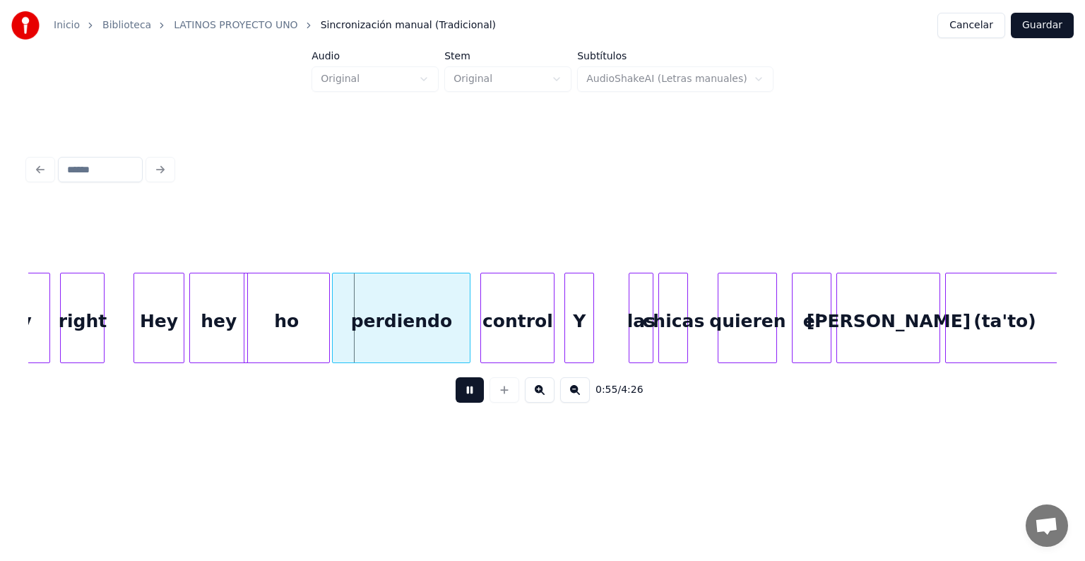
click at [270, 335] on div "ho" at bounding box center [286, 321] width 85 height 96
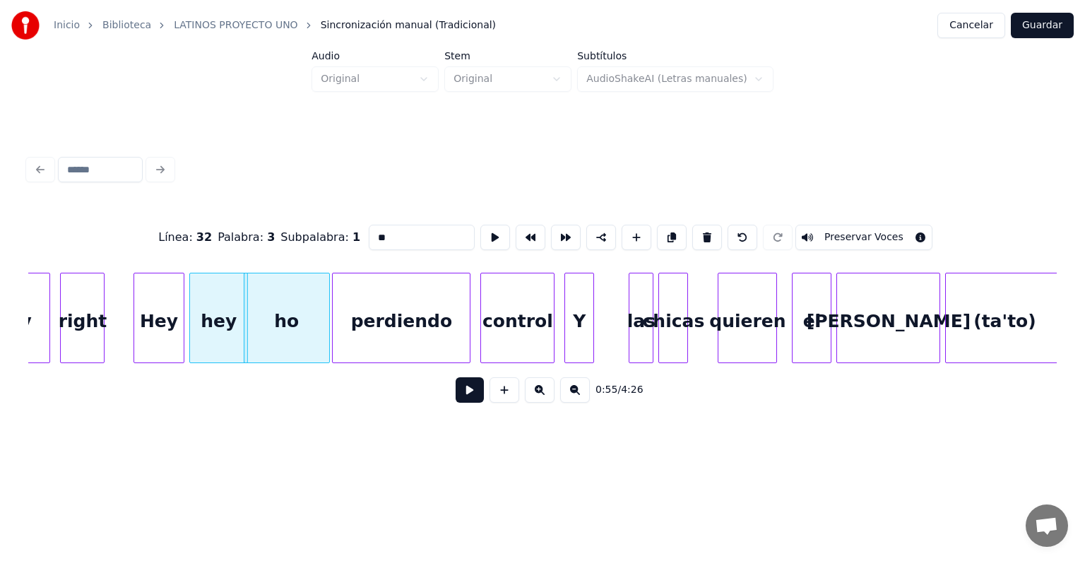
click at [369, 232] on input "**" at bounding box center [422, 237] width 106 height 25
type input "*****"
click at [455, 397] on button at bounding box center [469, 389] width 28 height 25
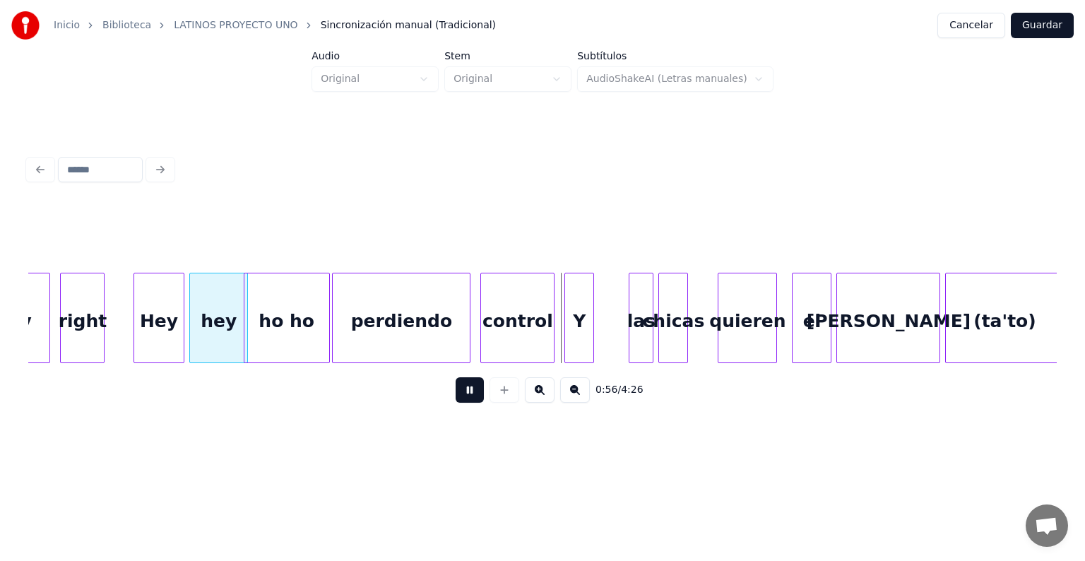
click at [483, 317] on div "control" at bounding box center [517, 321] width 73 height 96
click at [700, 329] on div "chicas" at bounding box center [685, 321] width 53 height 96
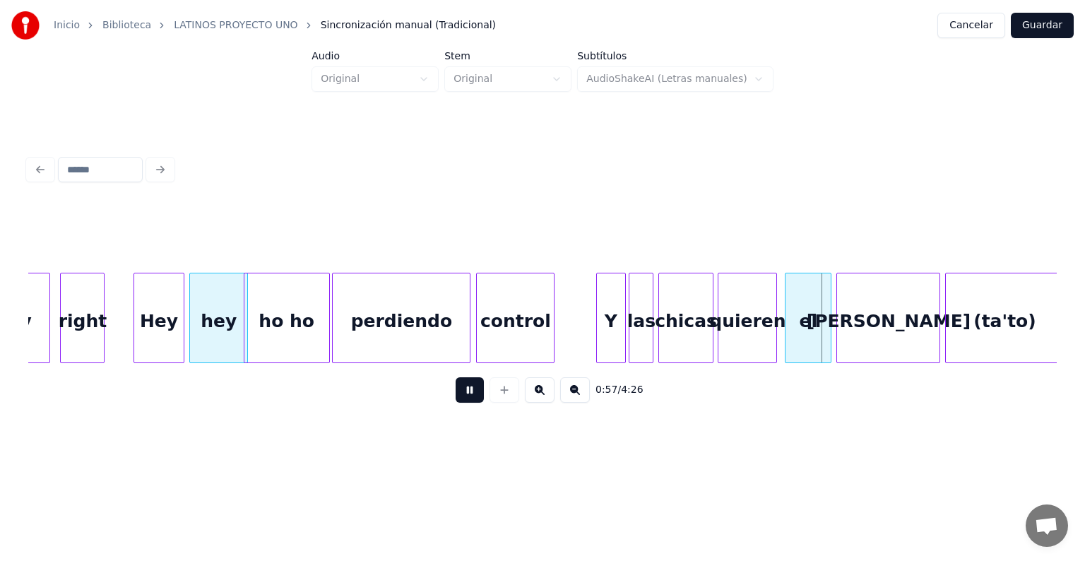
click at [794, 325] on div "el" at bounding box center [807, 321] width 45 height 96
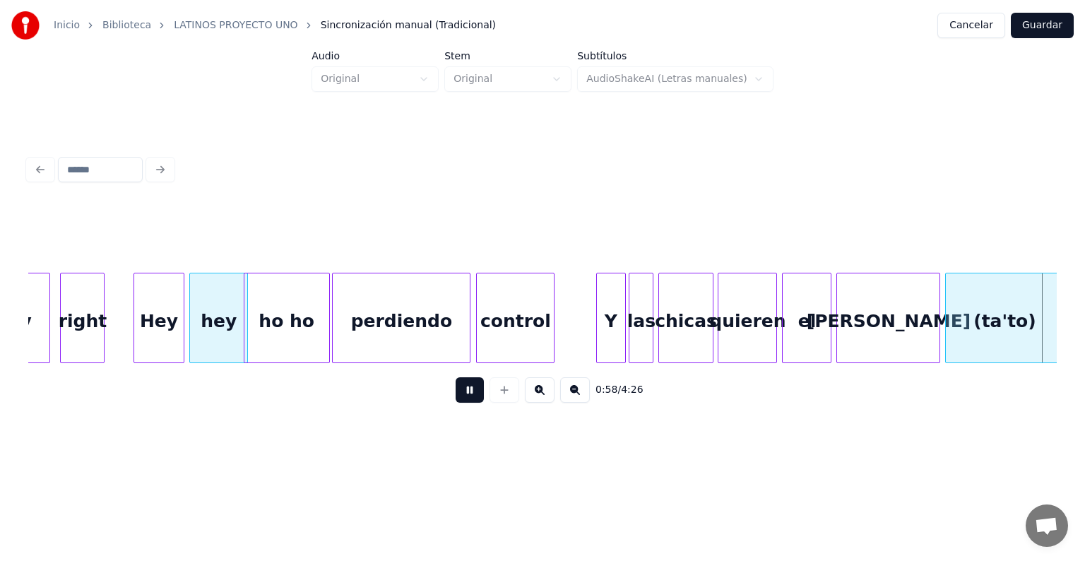
scroll to position [0, 14452]
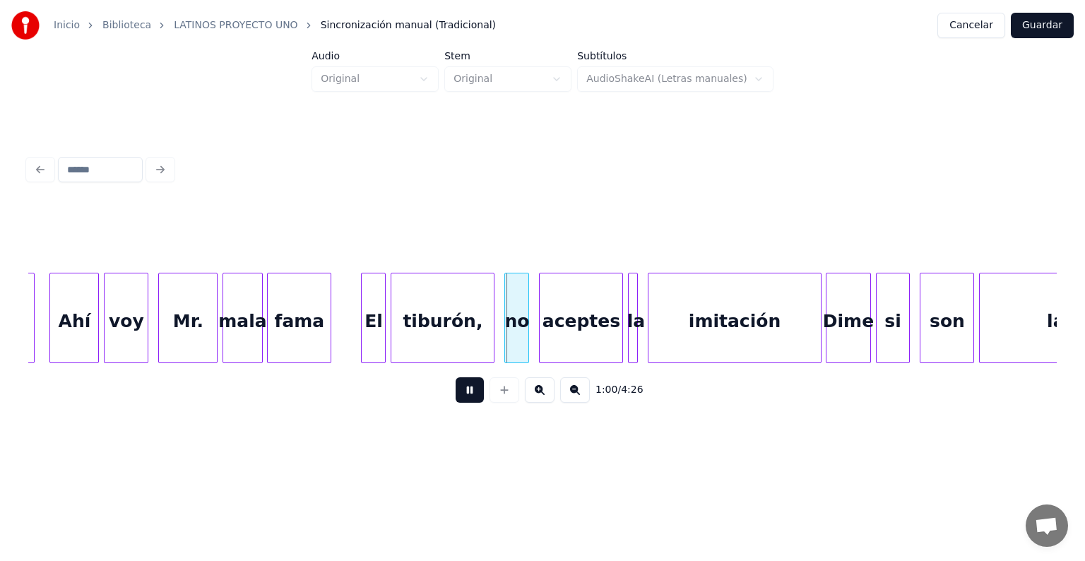
click at [225, 341] on div at bounding box center [225, 317] width 4 height 89
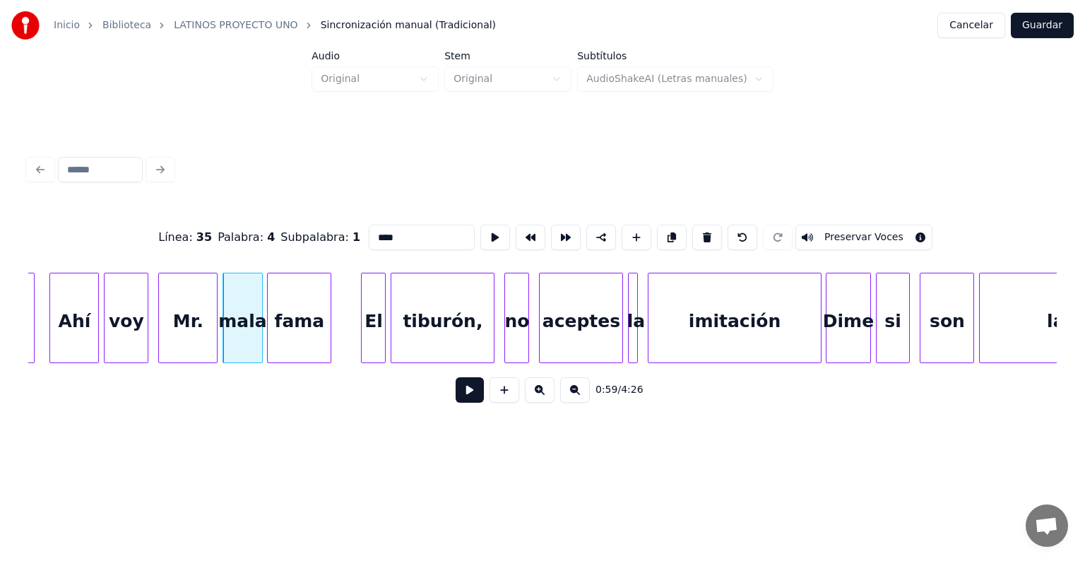
click at [364, 343] on div "El" at bounding box center [373, 321] width 23 height 96
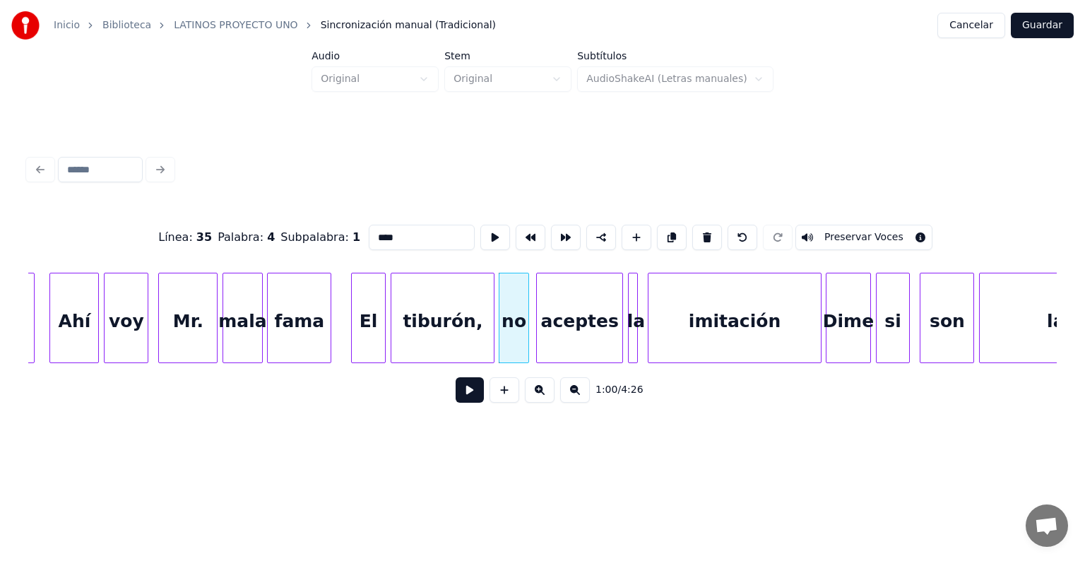
click at [539, 332] on div "aceptes" at bounding box center [579, 321] width 85 height 96
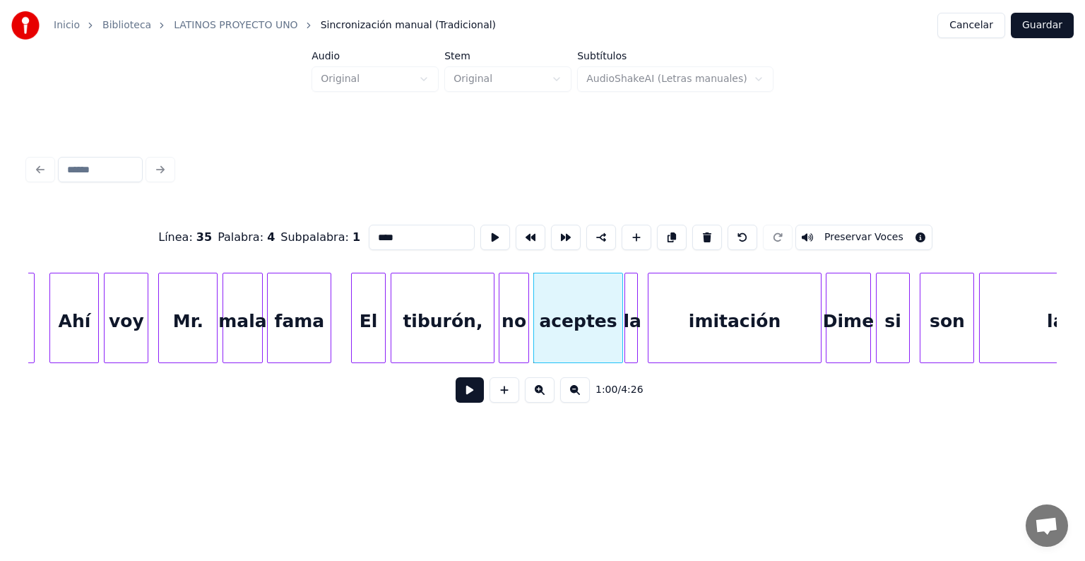
click at [631, 338] on div "la" at bounding box center [632, 321] width 14 height 96
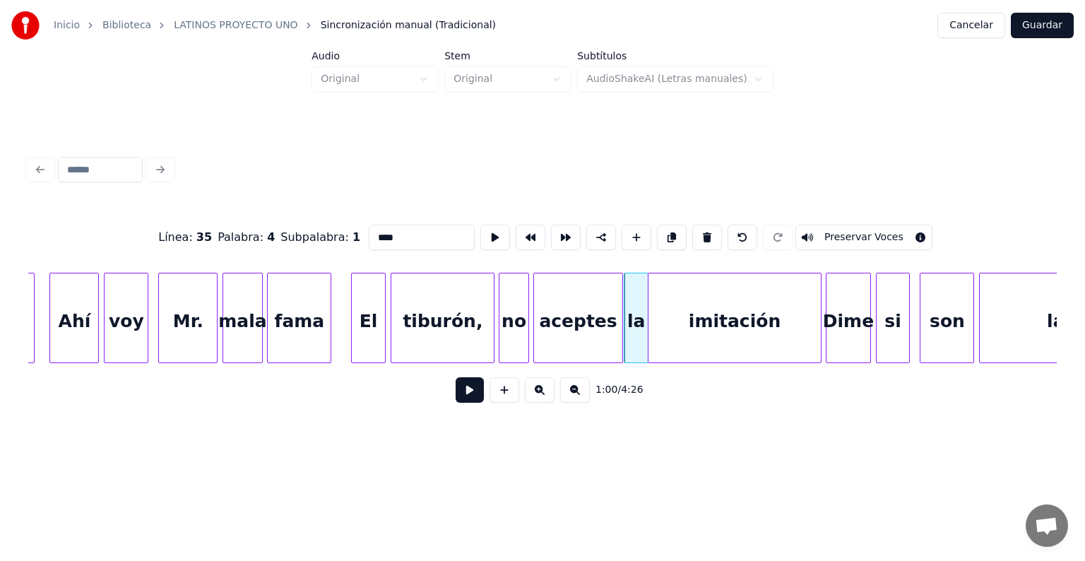
click at [664, 330] on div "imitación" at bounding box center [734, 321] width 172 height 96
type input "*********"
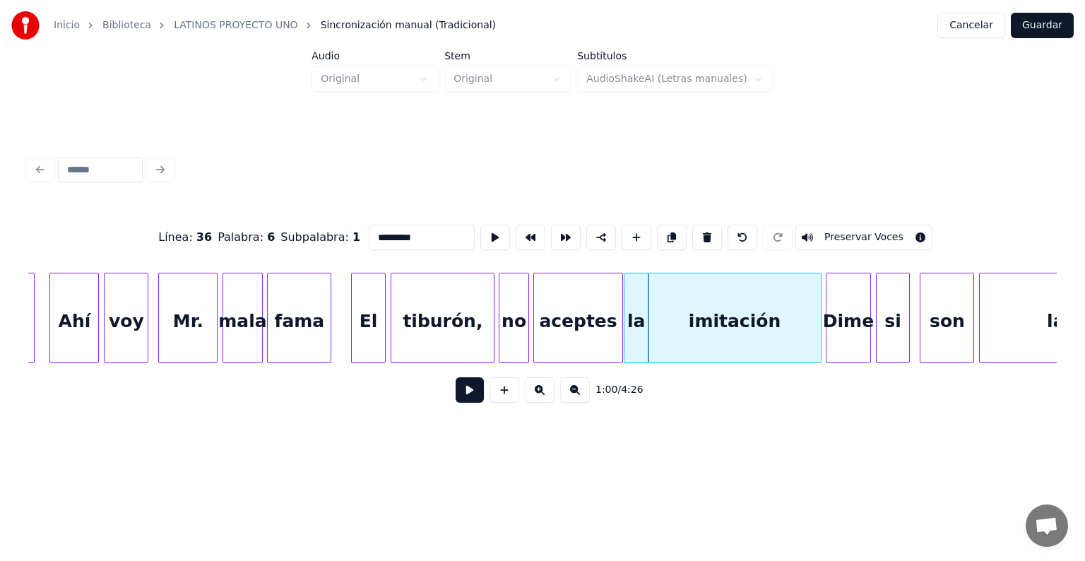
click at [455, 400] on button at bounding box center [469, 389] width 28 height 25
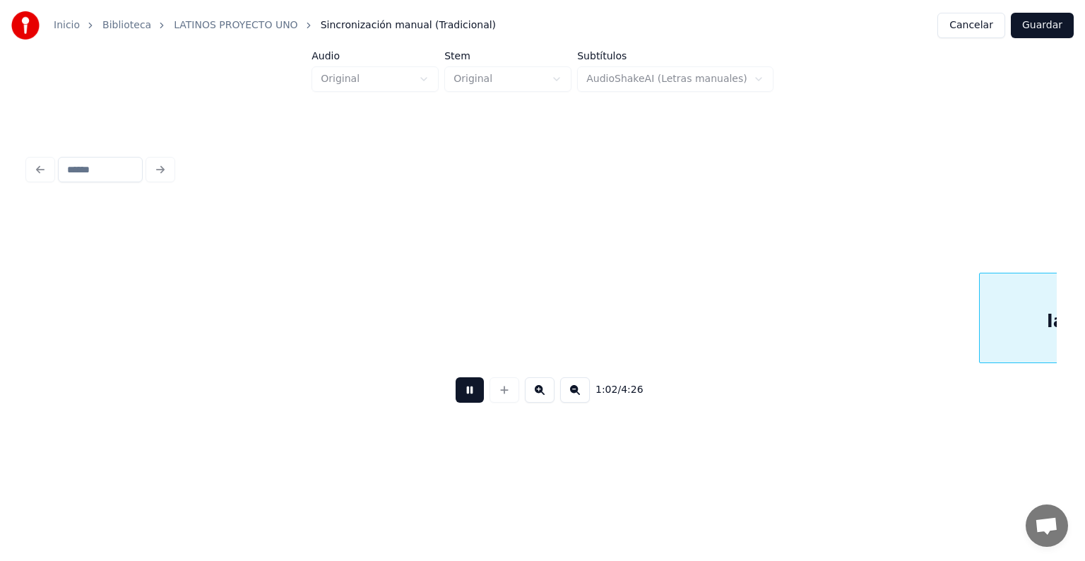
scroll to position [0, 15482]
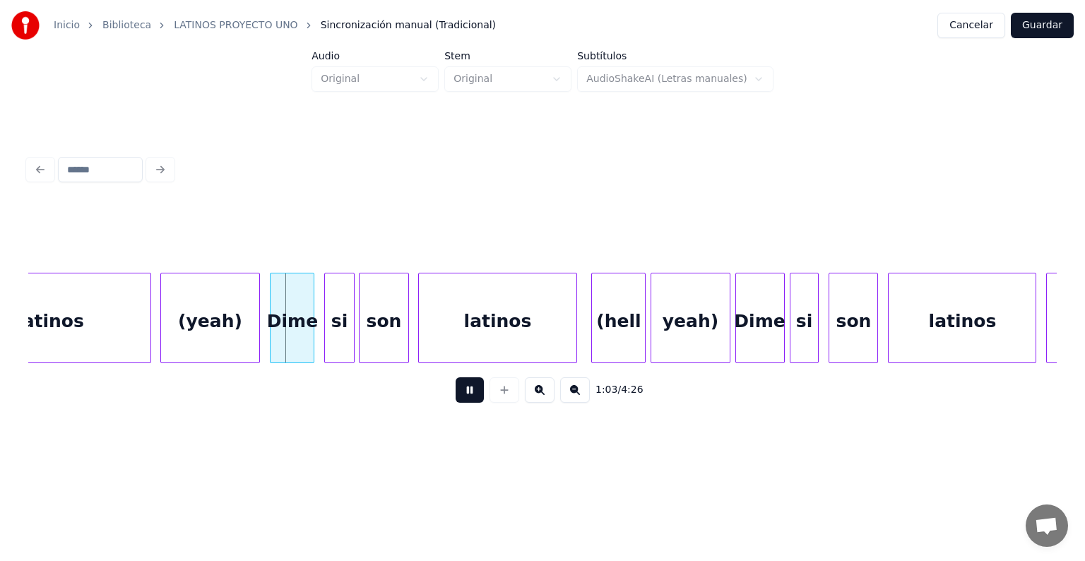
click at [164, 340] on div "(yeah)" at bounding box center [210, 321] width 99 height 96
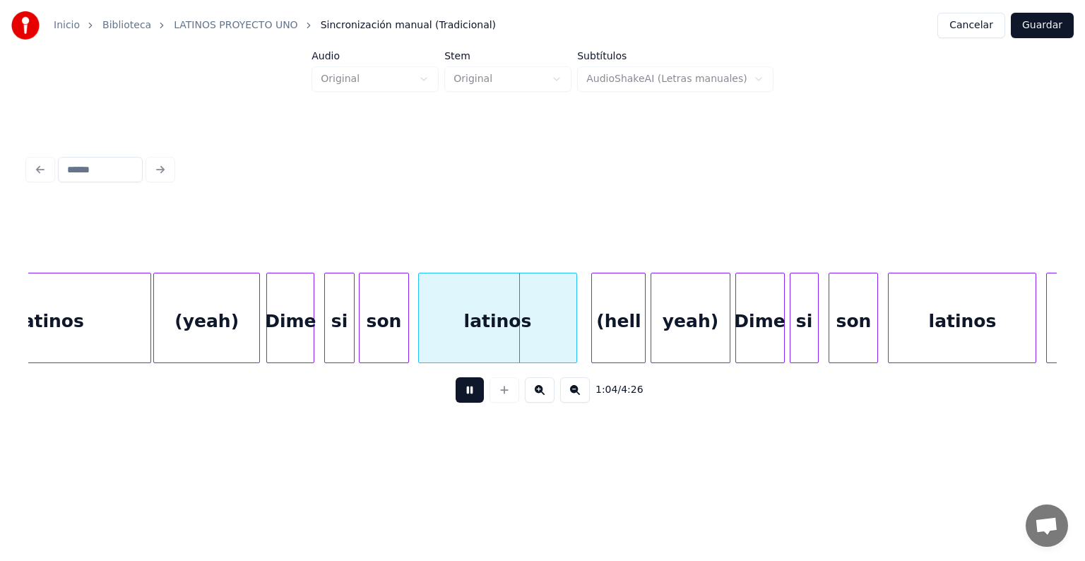
click at [273, 341] on div "Dime" at bounding box center [290, 321] width 47 height 96
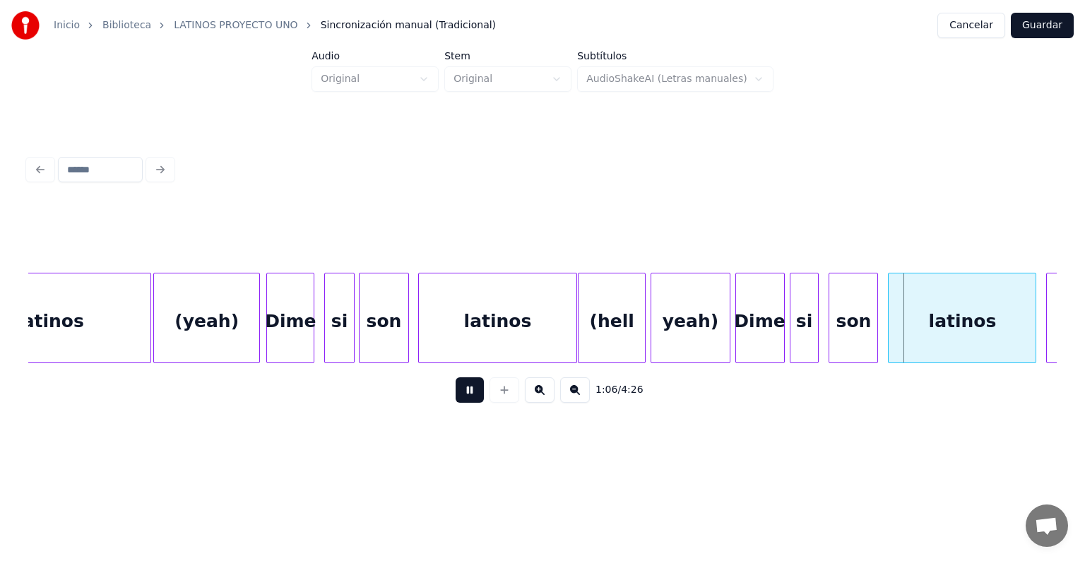
click at [737, 316] on div at bounding box center [738, 317] width 4 height 89
click at [829, 315] on div "son" at bounding box center [851, 321] width 52 height 96
click at [890, 314] on div "latinos" at bounding box center [960, 321] width 150 height 96
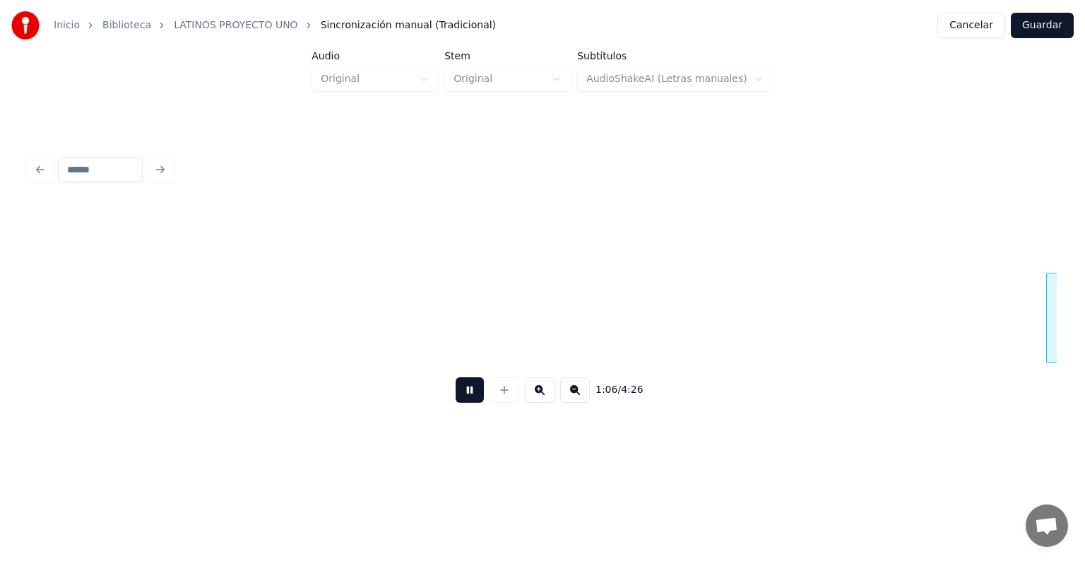
scroll to position [0, 16511]
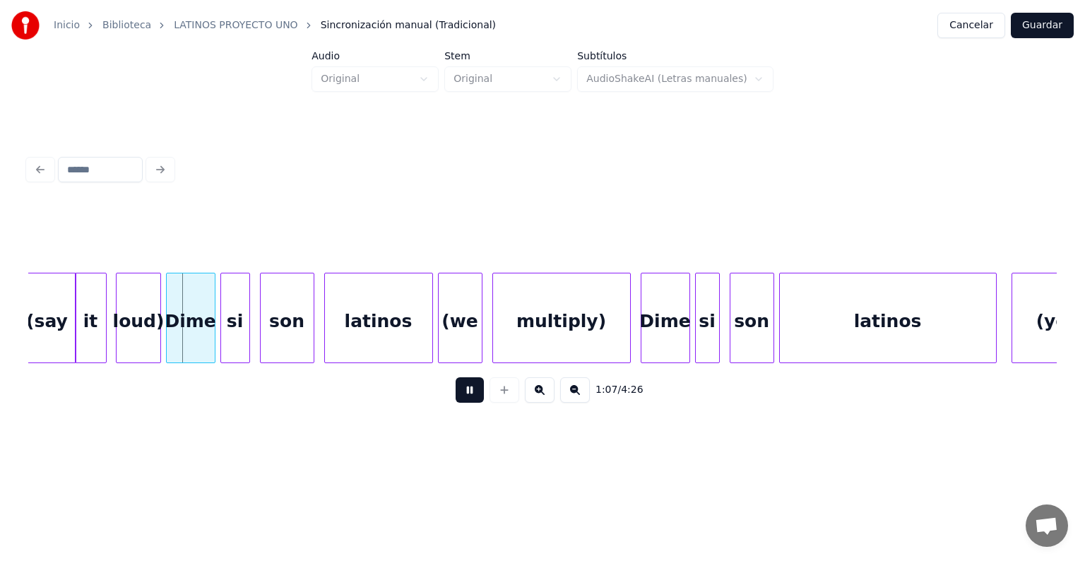
click at [104, 342] on div "it" at bounding box center [91, 321] width 30 height 96
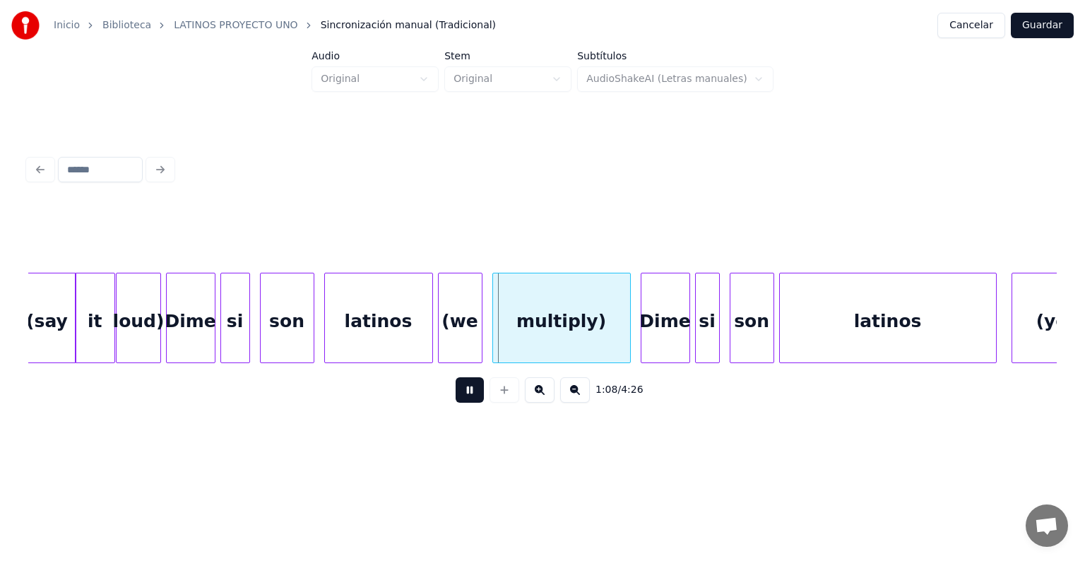
click at [455, 334] on div "(we" at bounding box center [460, 321] width 43 height 96
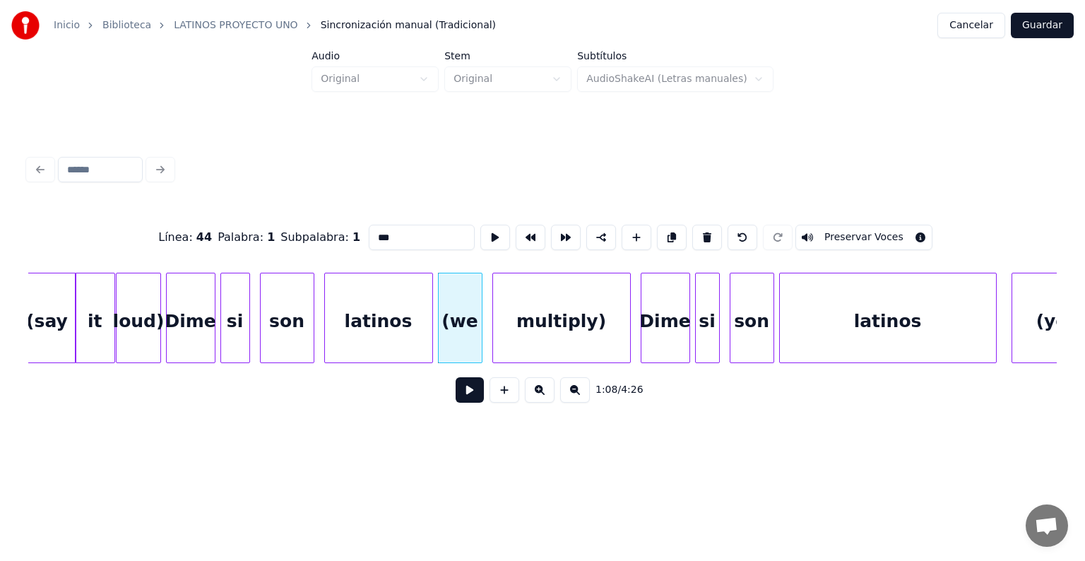
click at [369, 229] on input "***" at bounding box center [422, 237] width 106 height 25
type input "*"
click at [532, 314] on div "multiply)" at bounding box center [561, 321] width 137 height 96
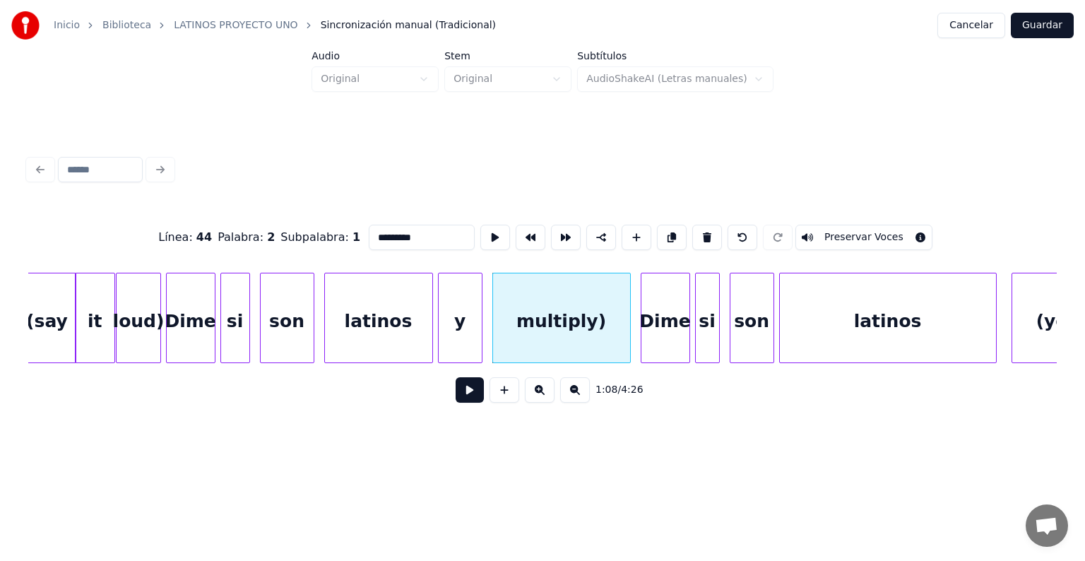
click at [388, 230] on input "*********" at bounding box center [422, 237] width 106 height 25
type input "**********"
click at [477, 339] on div "y" at bounding box center [461, 321] width 45 height 96
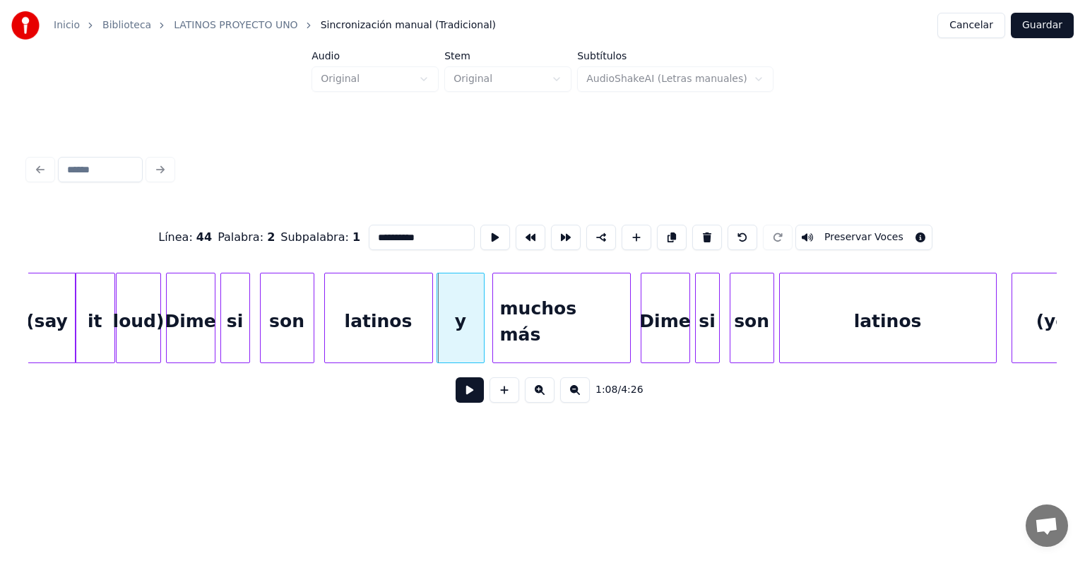
click at [438, 338] on div at bounding box center [439, 317] width 4 height 89
click at [462, 402] on button at bounding box center [469, 389] width 28 height 25
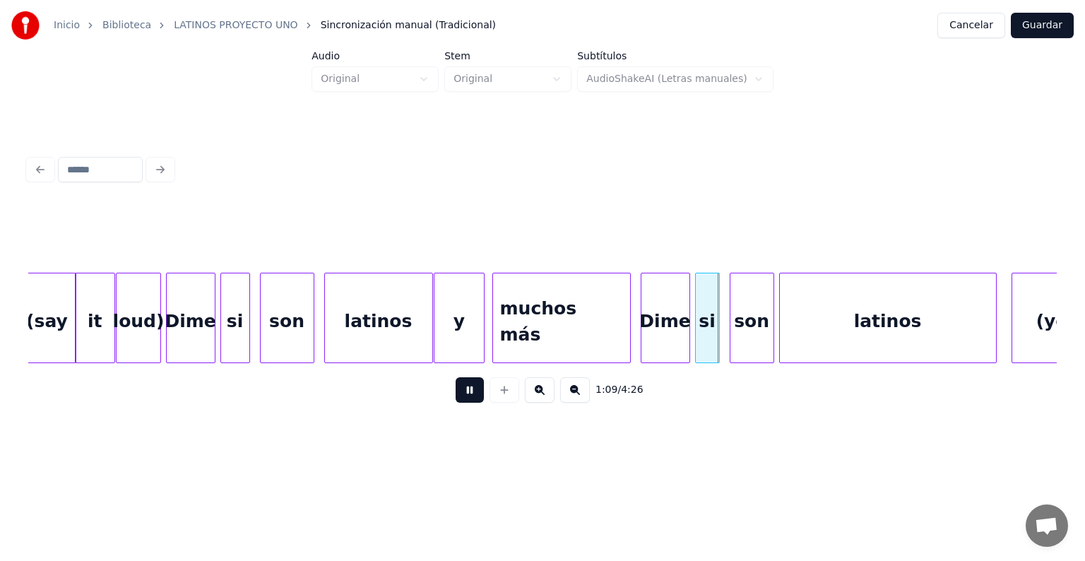
click at [641, 329] on div "Dime" at bounding box center [665, 321] width 48 height 96
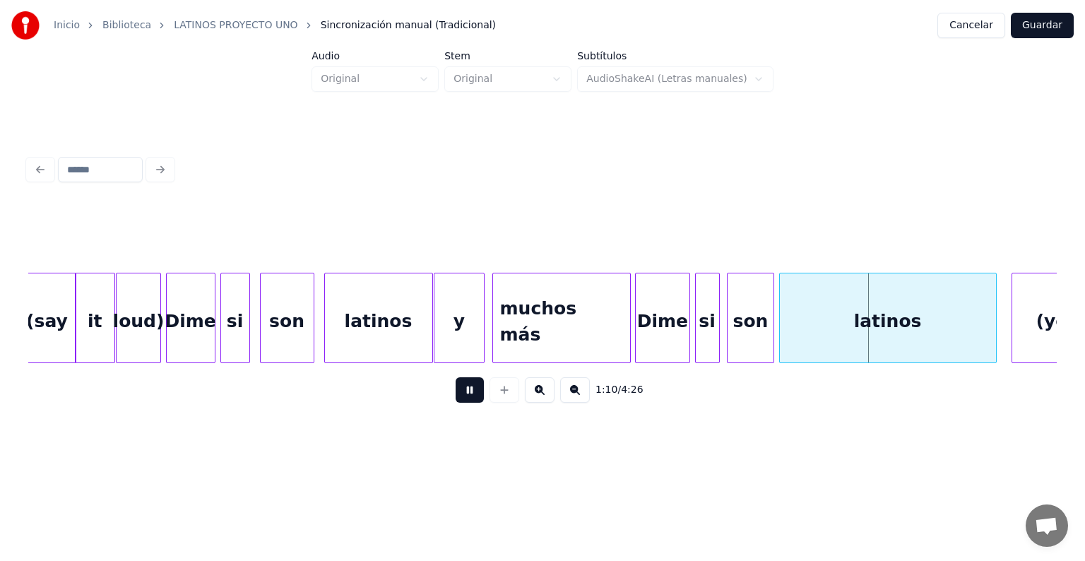
click at [732, 325] on div "son" at bounding box center [749, 321] width 45 height 96
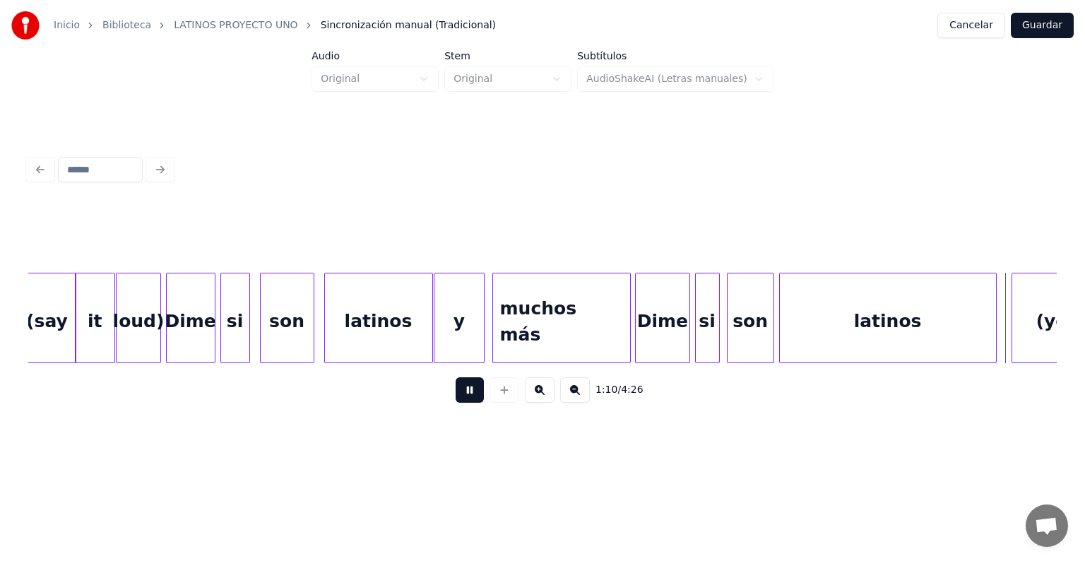
click at [1025, 313] on div "(yeah)" at bounding box center [1068, 321] width 112 height 96
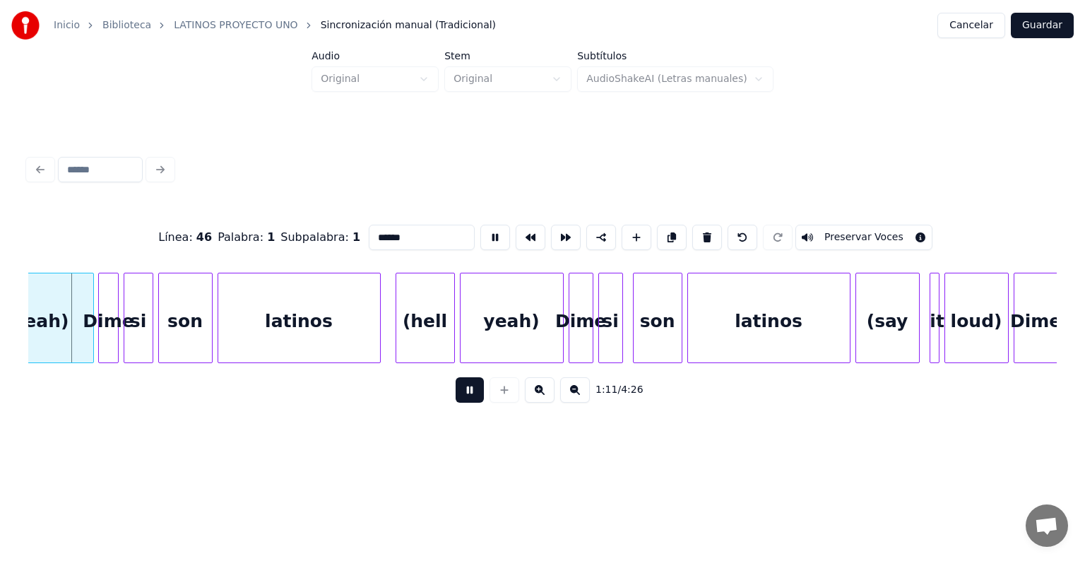
scroll to position [0, 17493]
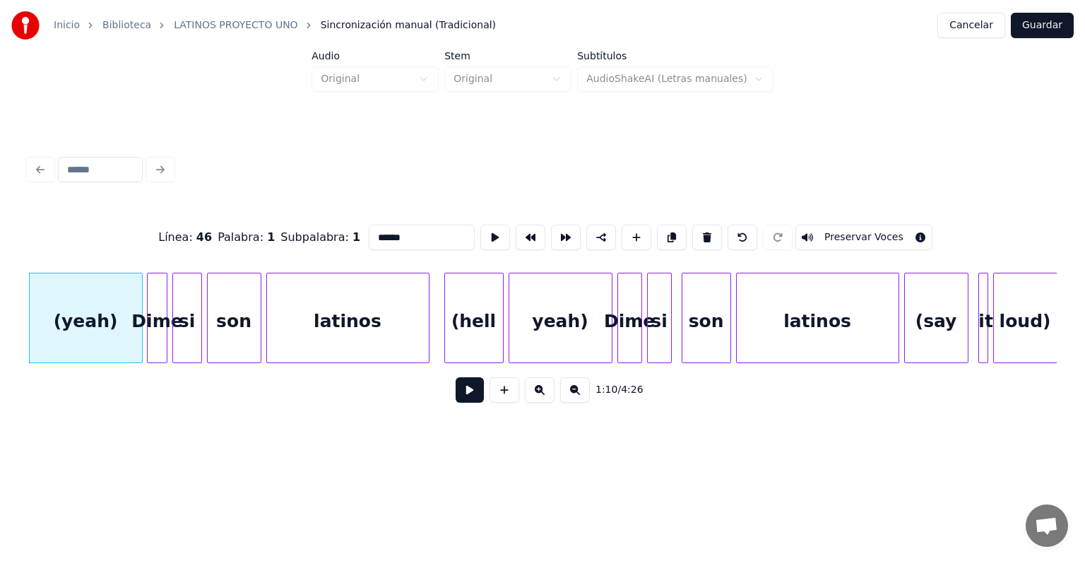
click at [456, 398] on button at bounding box center [469, 389] width 28 height 25
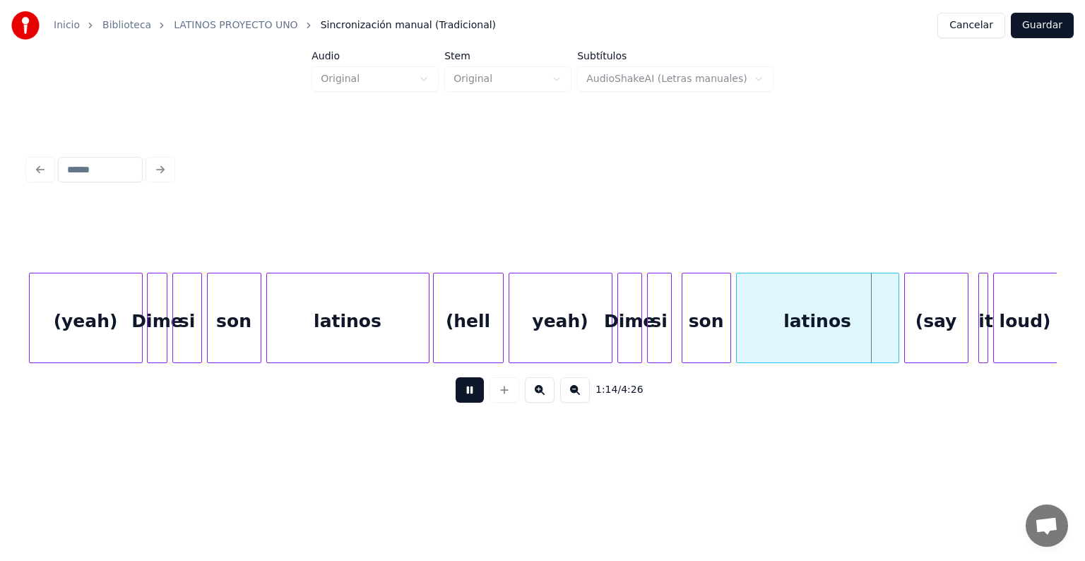
click at [923, 318] on div "(say" at bounding box center [936, 321] width 63 height 96
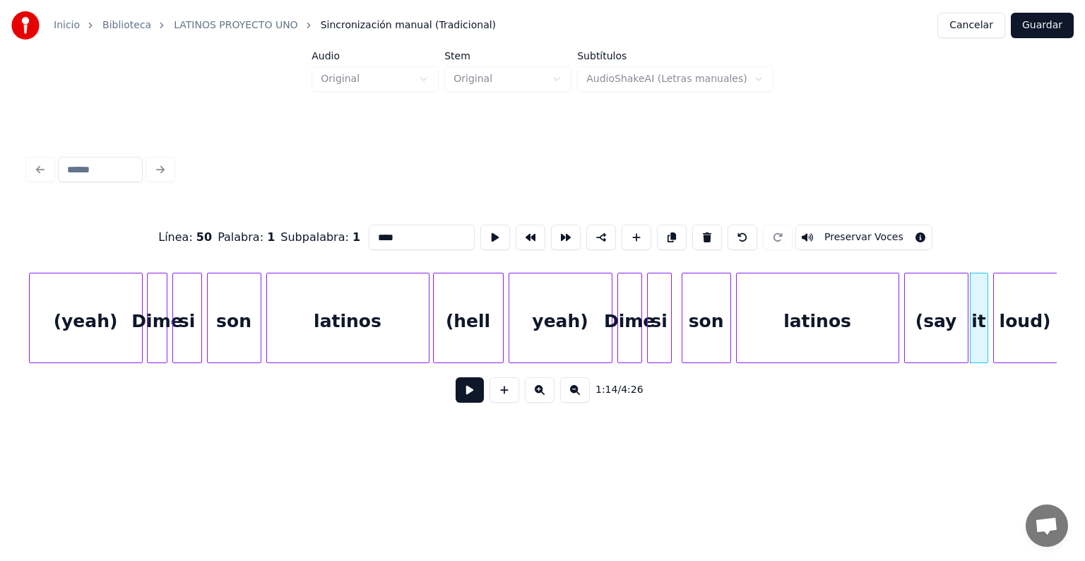
click at [994, 312] on div "loud)" at bounding box center [1025, 321] width 63 height 96
click at [813, 325] on div "latinos" at bounding box center [817, 321] width 162 height 96
type input "*******"
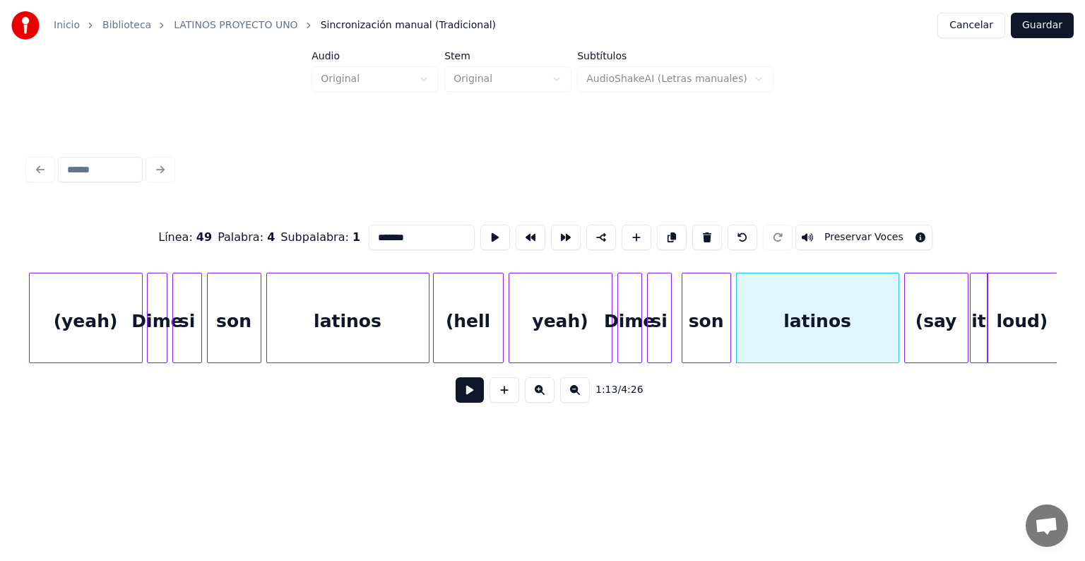
click at [455, 402] on button at bounding box center [469, 389] width 28 height 25
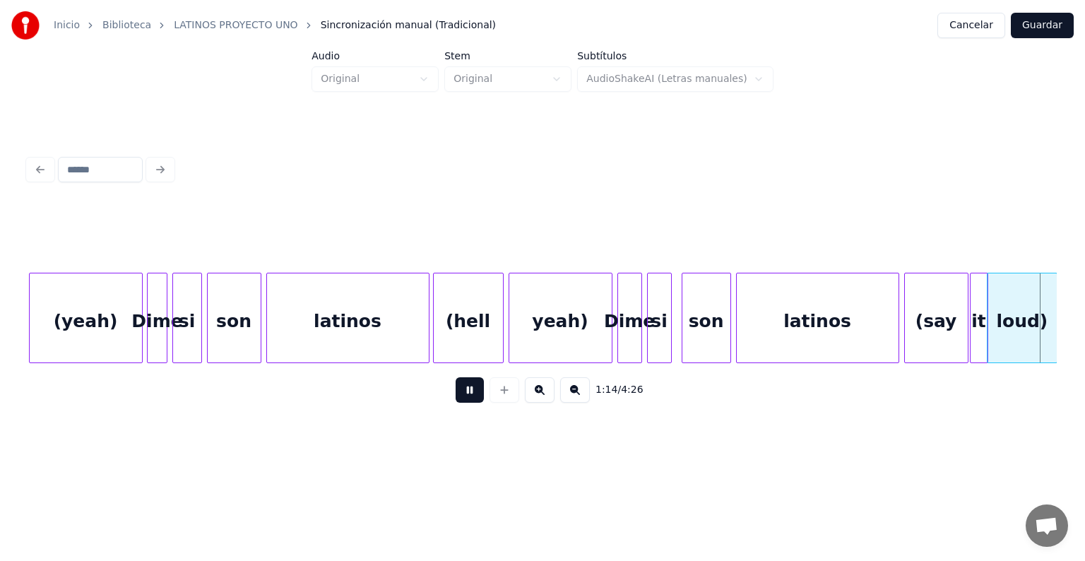
scroll to position [0, 18525]
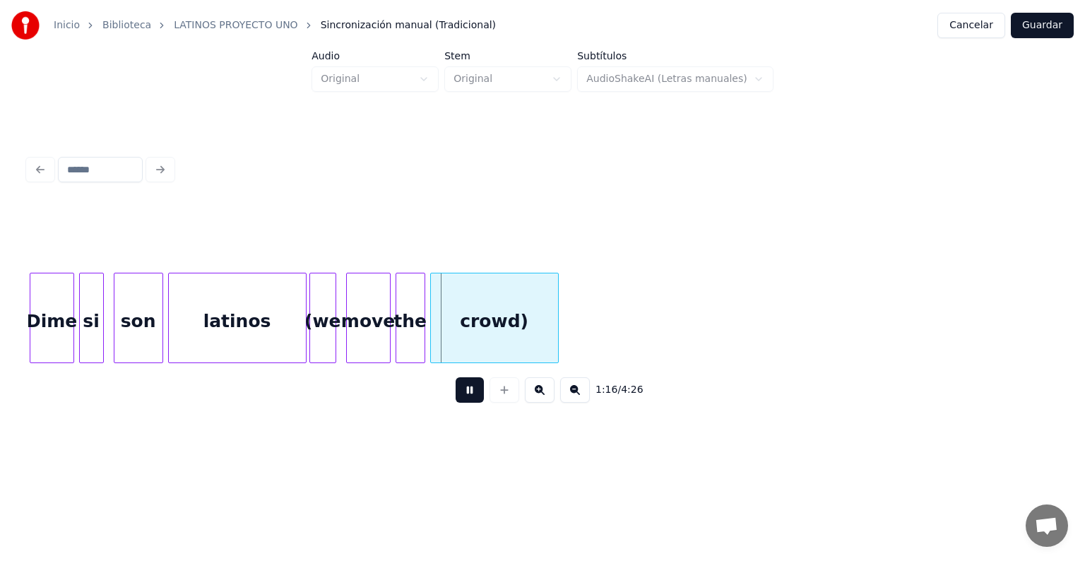
click at [318, 340] on div "(we" at bounding box center [322, 321] width 25 height 96
click at [331, 338] on div at bounding box center [333, 317] width 4 height 89
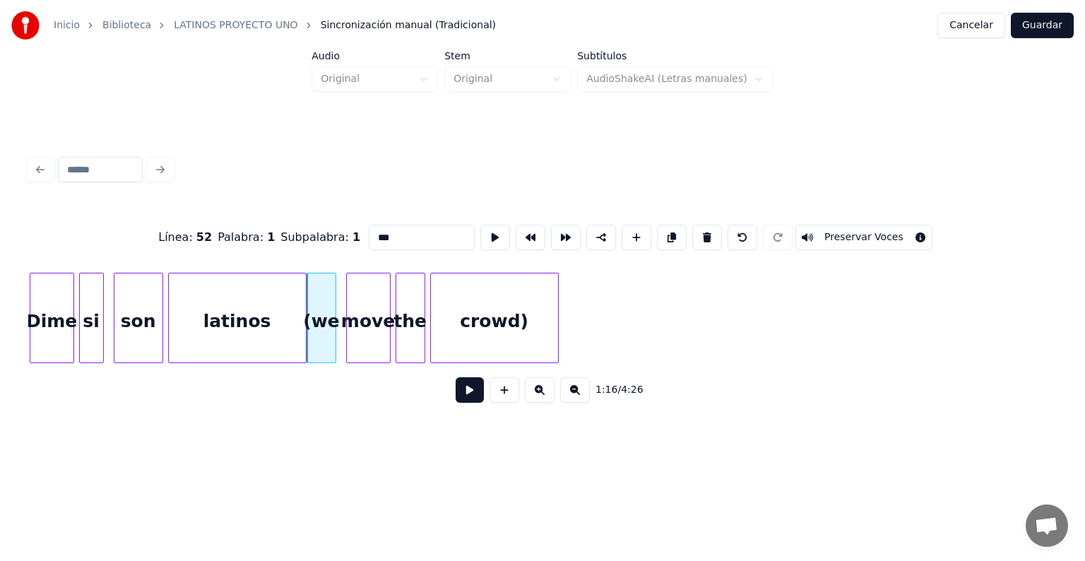
click at [455, 400] on button at bounding box center [469, 389] width 28 height 25
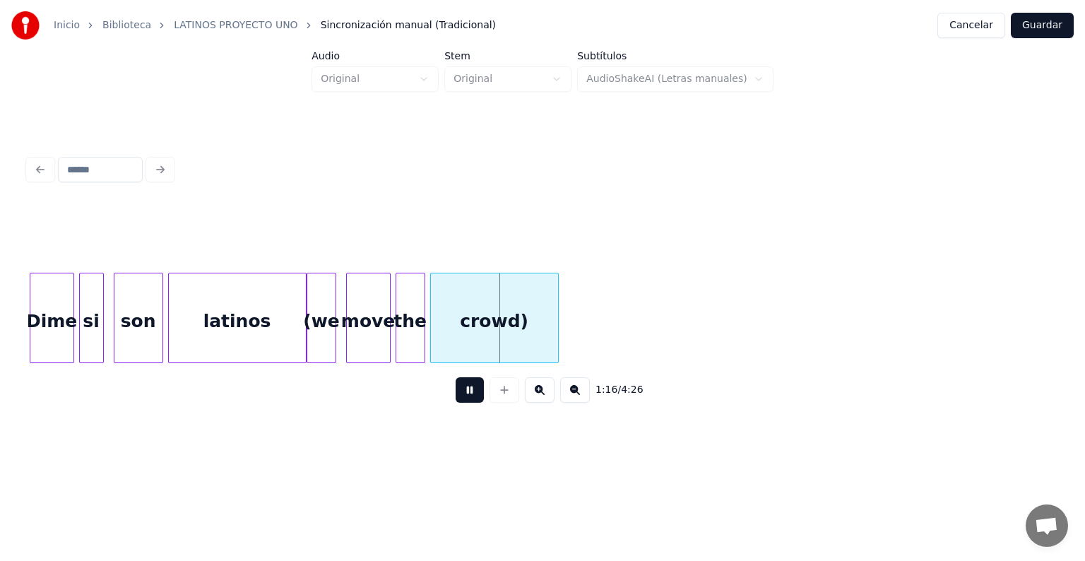
click at [460, 402] on button at bounding box center [469, 389] width 28 height 25
click at [332, 325] on div at bounding box center [333, 317] width 4 height 89
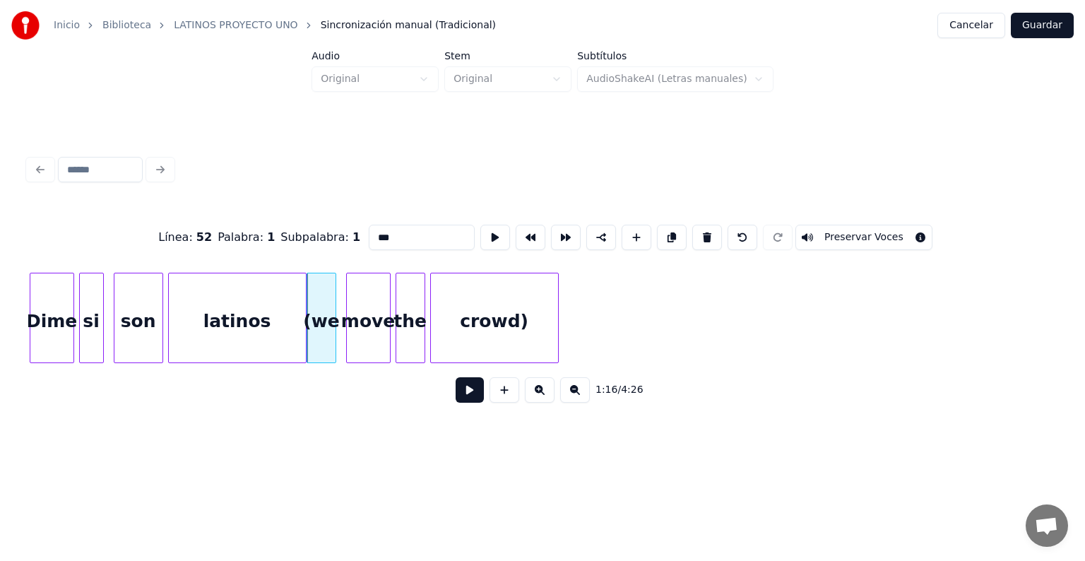
click at [373, 234] on input "***" at bounding box center [422, 237] width 106 height 25
type input "*"
click at [460, 402] on button at bounding box center [469, 389] width 28 height 25
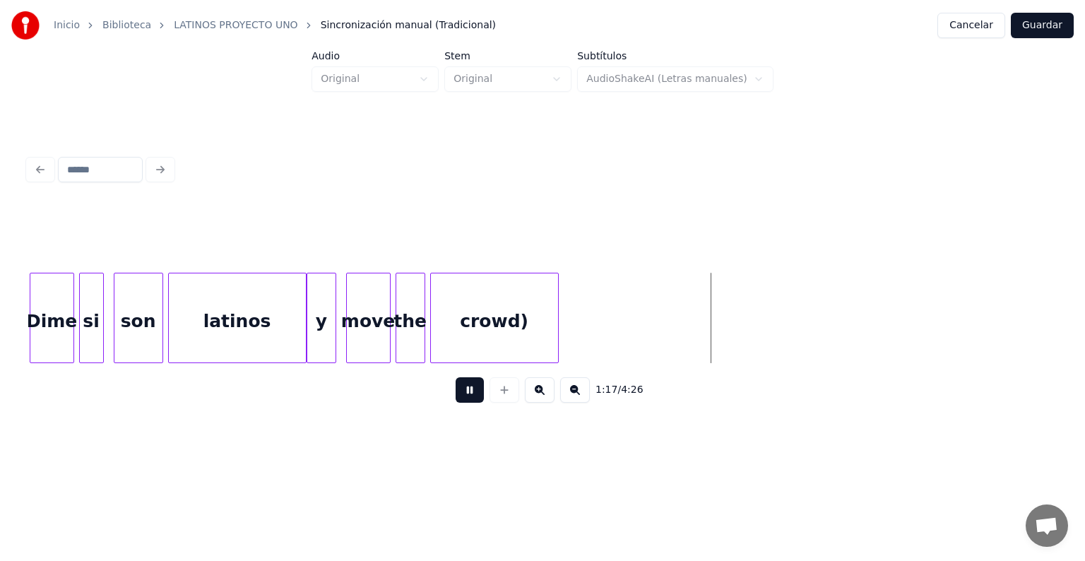
click at [347, 334] on div "move" at bounding box center [368, 321] width 43 height 96
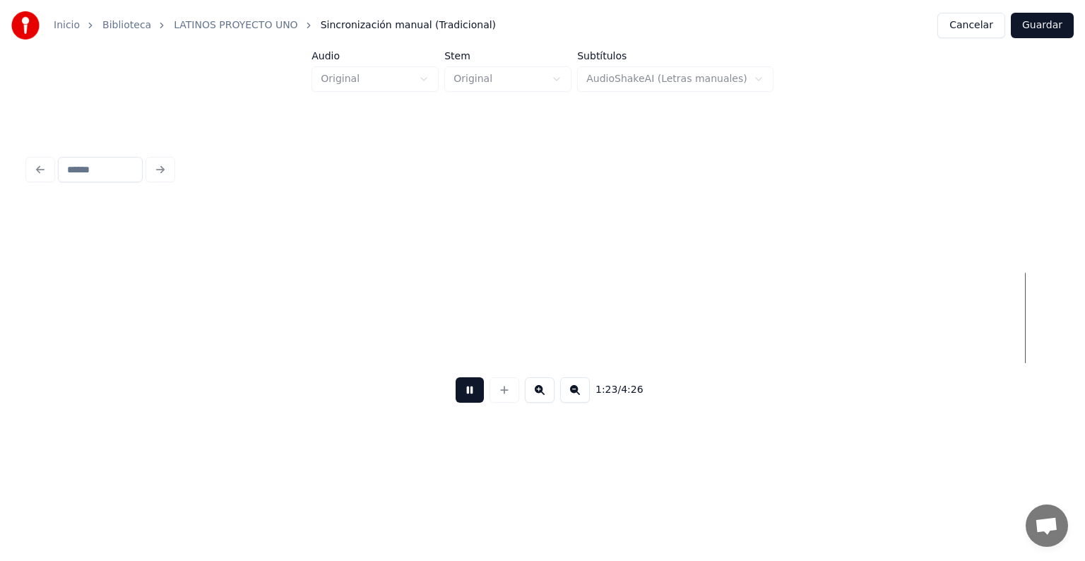
scroll to position [0, 20584]
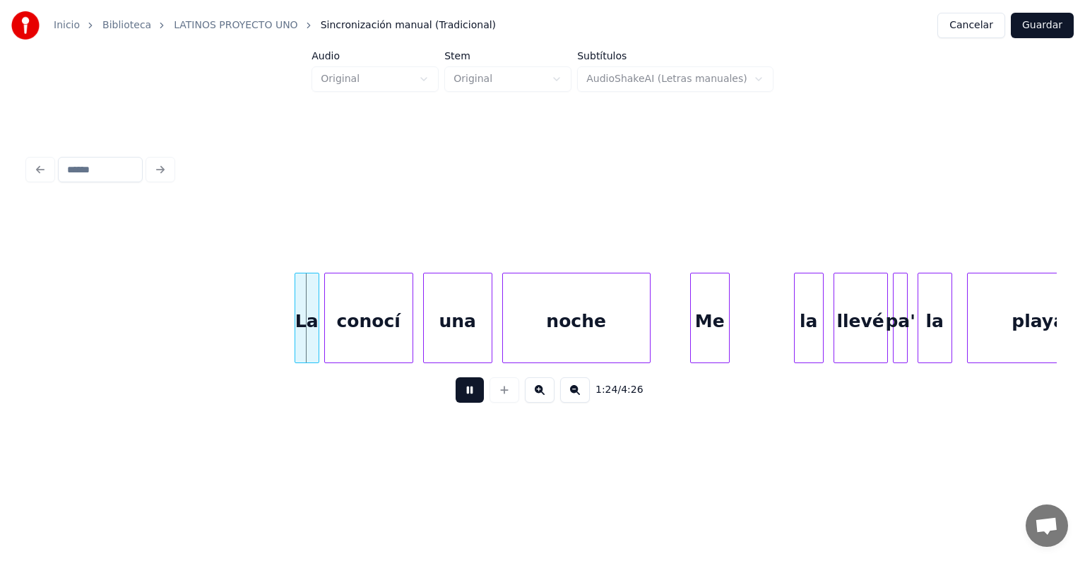
click at [296, 326] on div "La" at bounding box center [306, 321] width 23 height 96
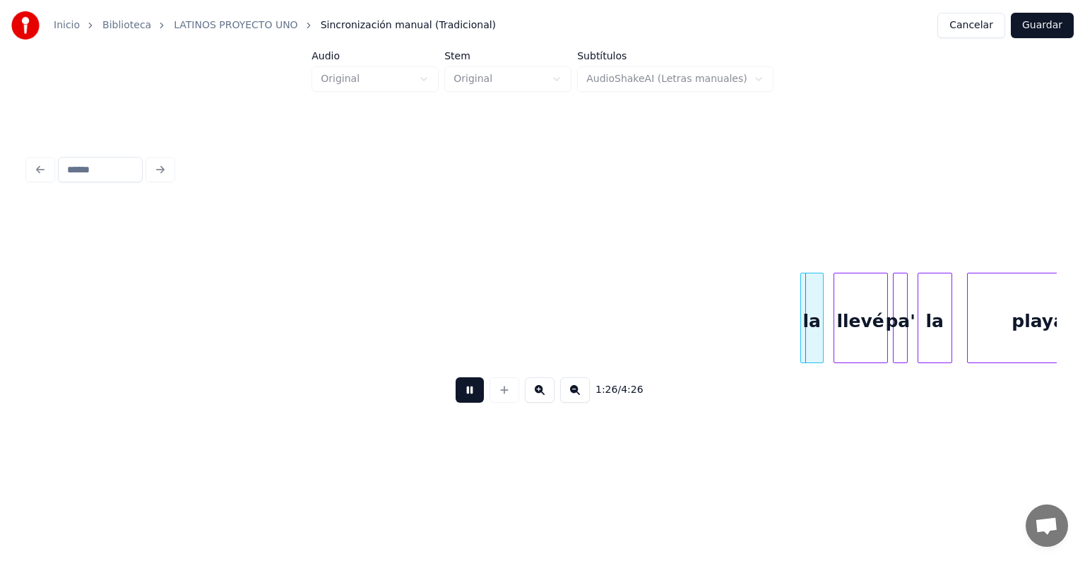
scroll to position [0, 21355]
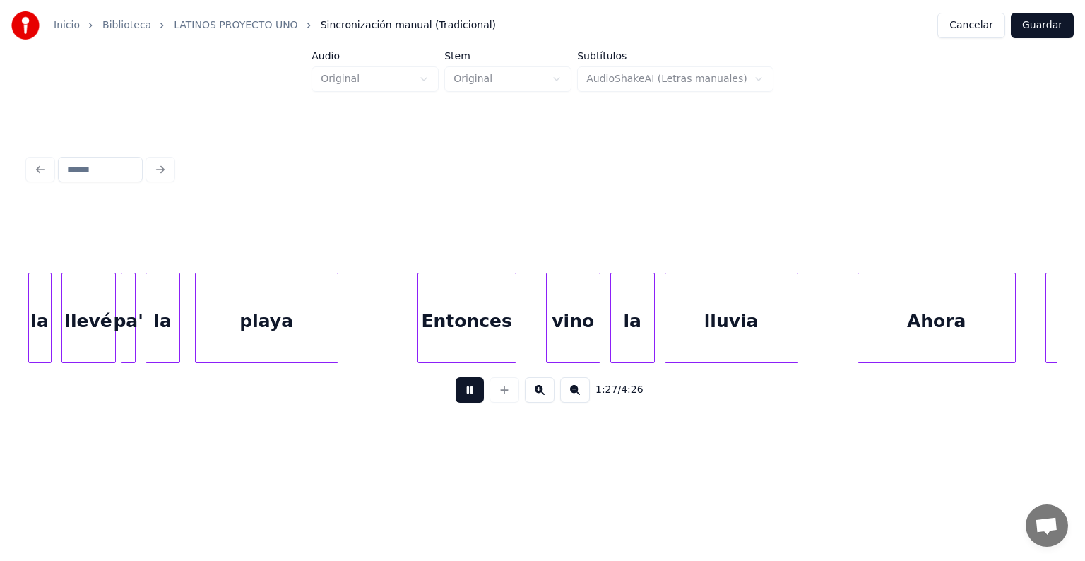
click at [456, 395] on button at bounding box center [469, 389] width 28 height 25
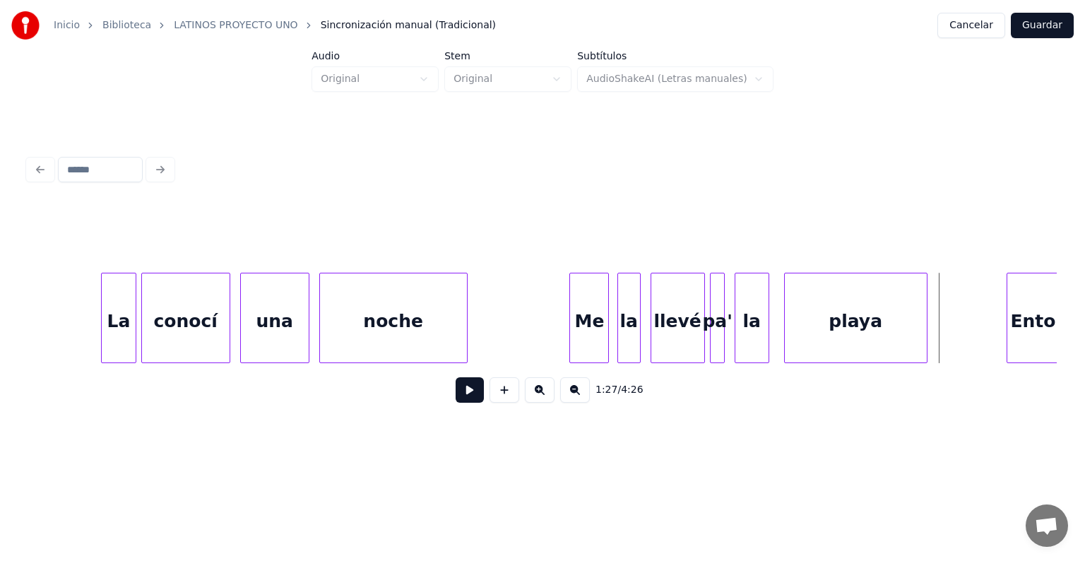
scroll to position [0, 20762]
click at [326, 328] on div "noche" at bounding box center [396, 321] width 150 height 96
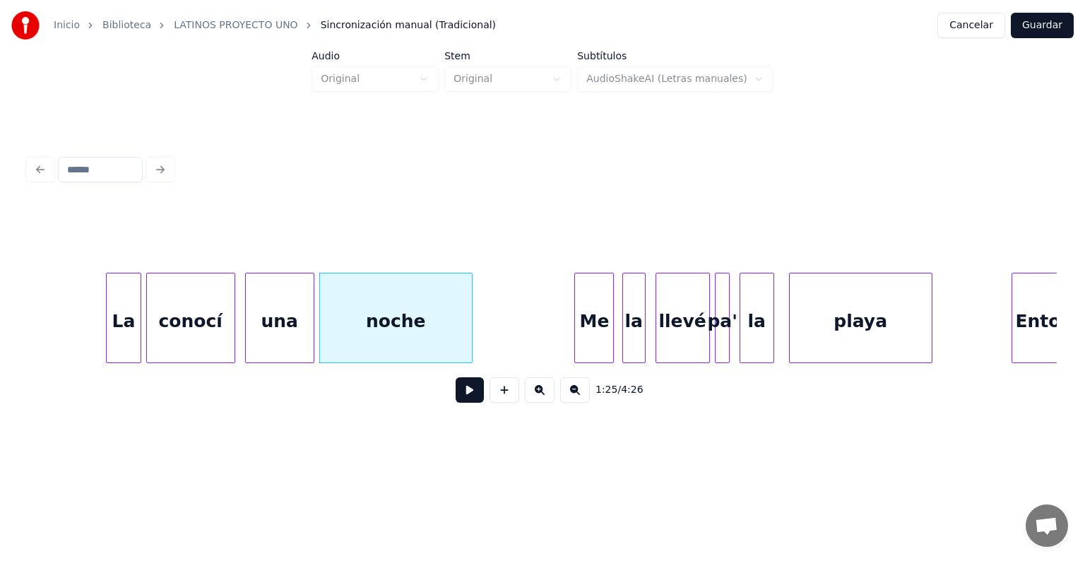
click at [368, 321] on div "noche" at bounding box center [396, 321] width 152 height 96
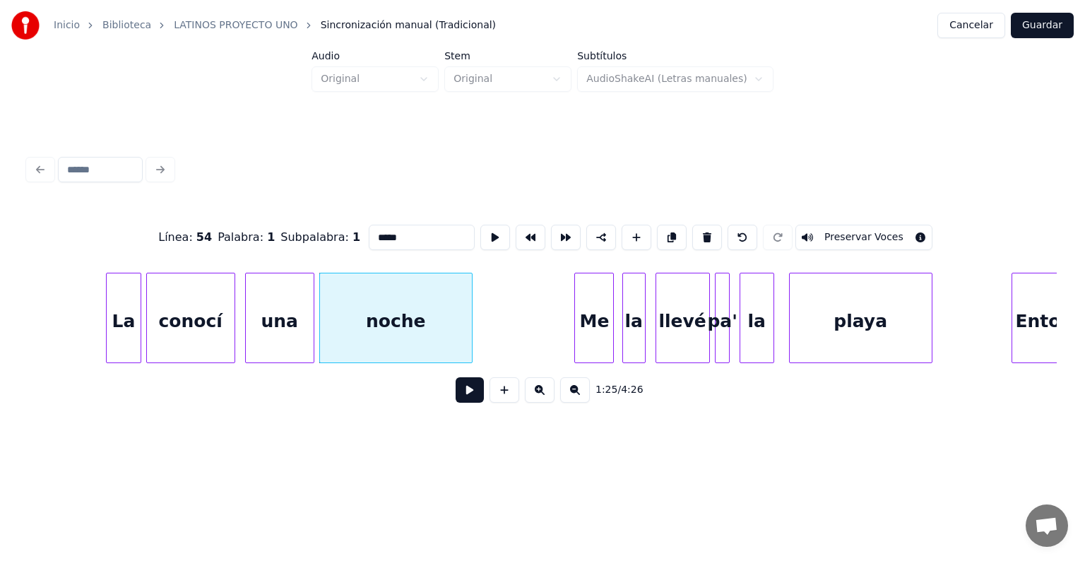
click at [577, 329] on div at bounding box center [577, 317] width 4 height 89
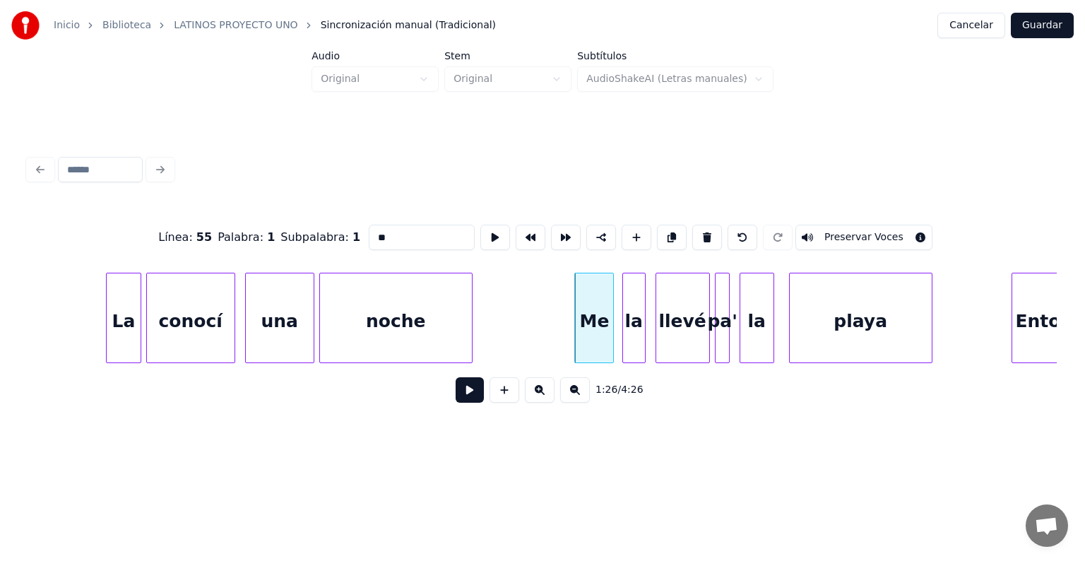
click at [626, 332] on div at bounding box center [625, 317] width 4 height 89
click at [642, 329] on div "la" at bounding box center [635, 321] width 25 height 96
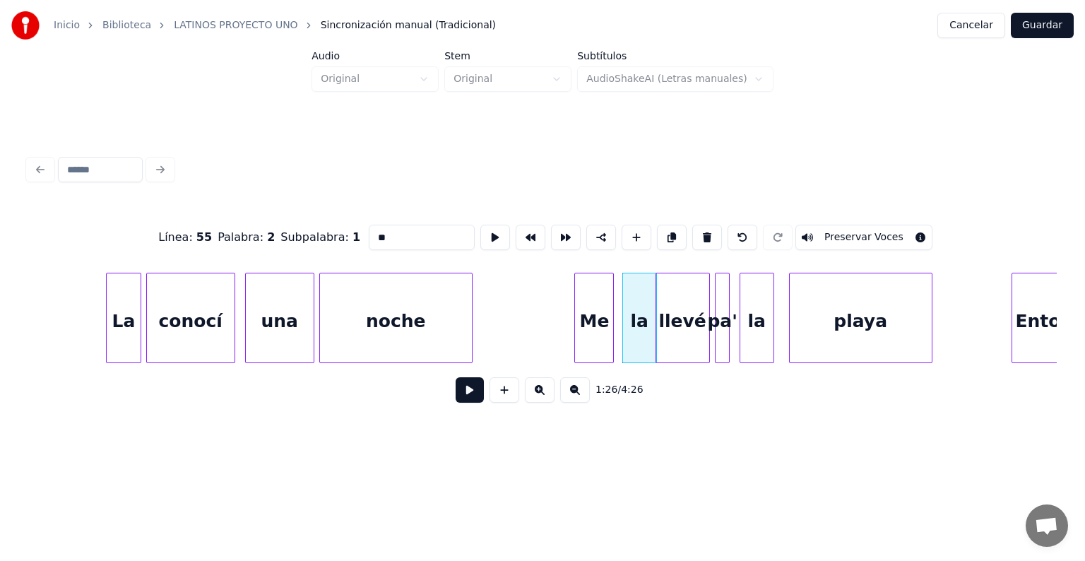
click at [645, 328] on div "la" at bounding box center [639, 321] width 33 height 96
click at [611, 333] on div "Me" at bounding box center [598, 321] width 47 height 96
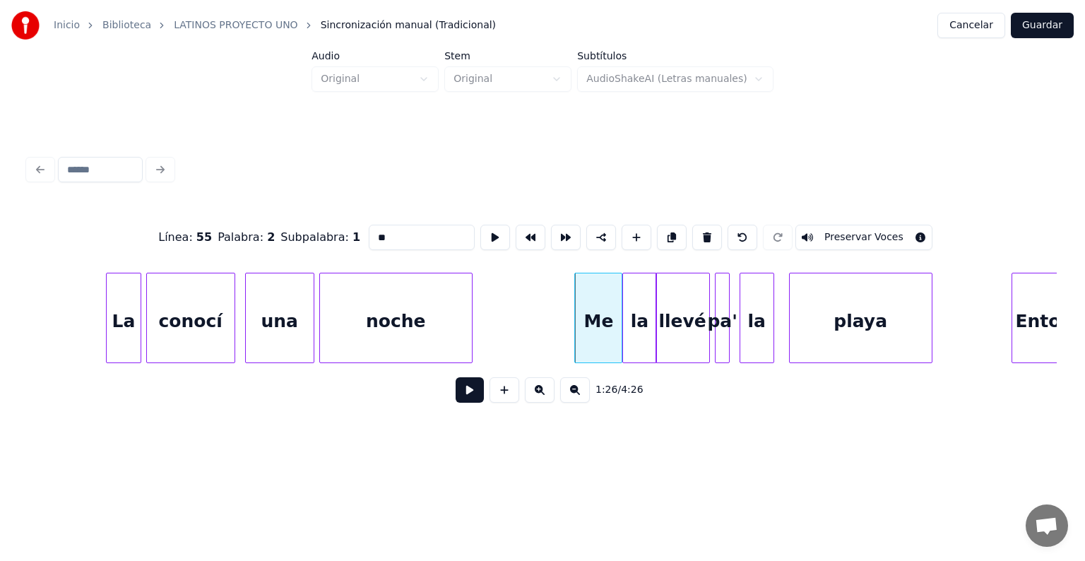
click at [589, 336] on div "Me" at bounding box center [598, 321] width 47 height 96
type input "**"
click at [455, 398] on button at bounding box center [469, 389] width 28 height 25
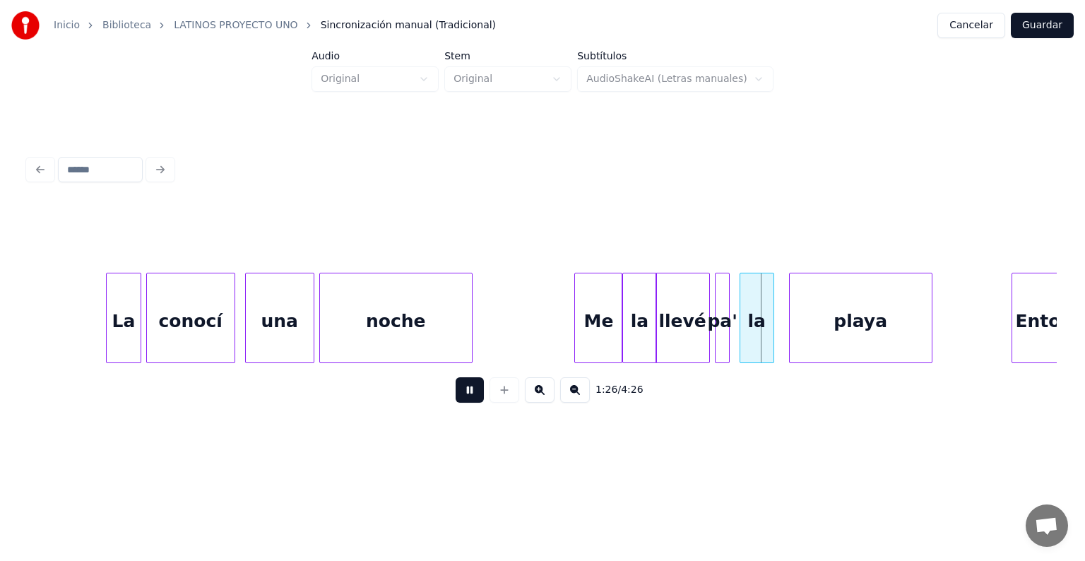
click at [455, 390] on button at bounding box center [469, 389] width 28 height 25
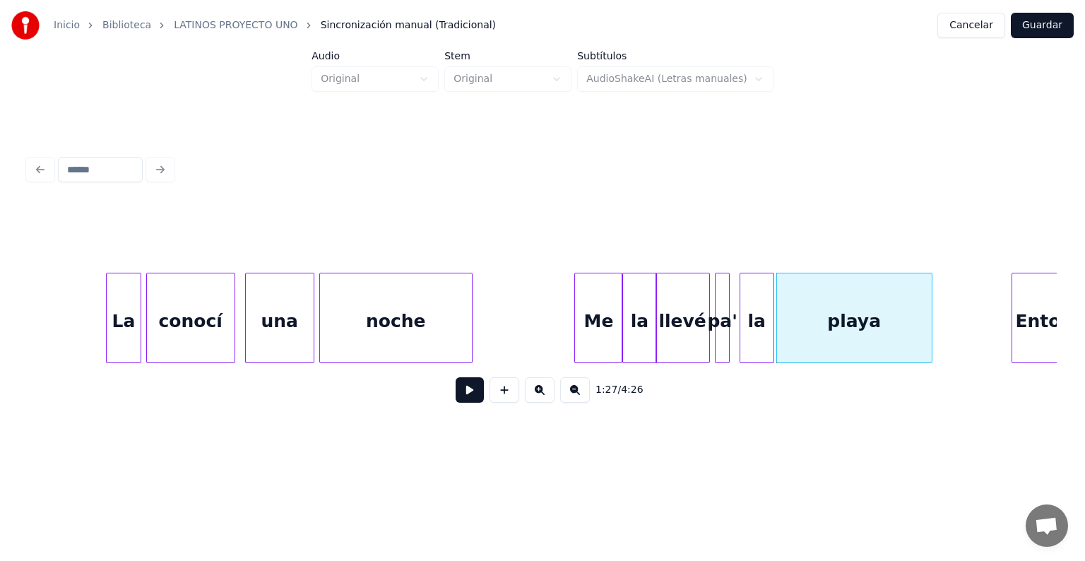
click at [455, 401] on button at bounding box center [469, 389] width 28 height 25
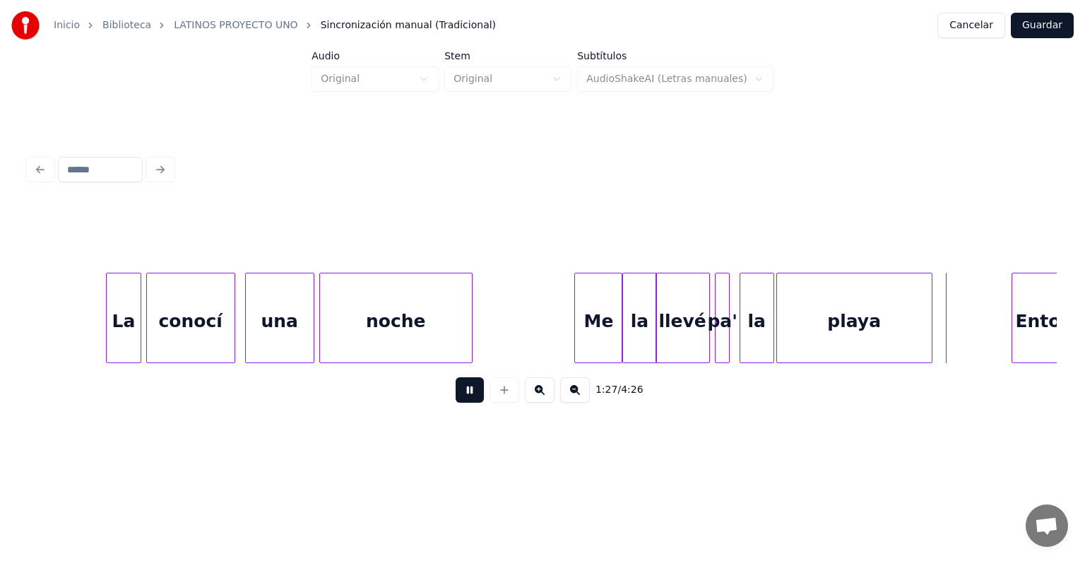
click at [455, 402] on button at bounding box center [469, 389] width 28 height 25
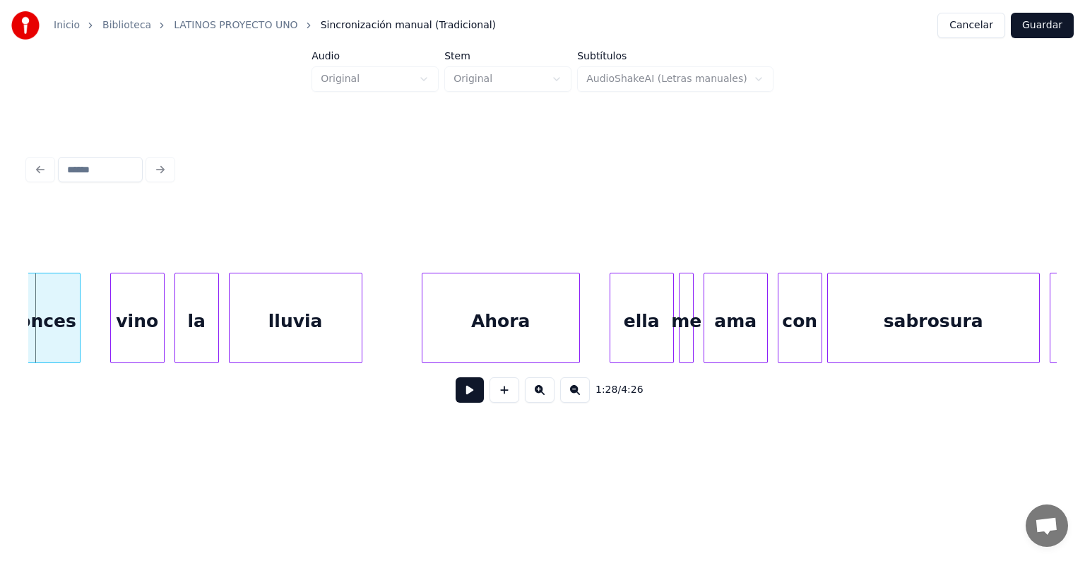
click at [455, 402] on button at bounding box center [469, 389] width 28 height 25
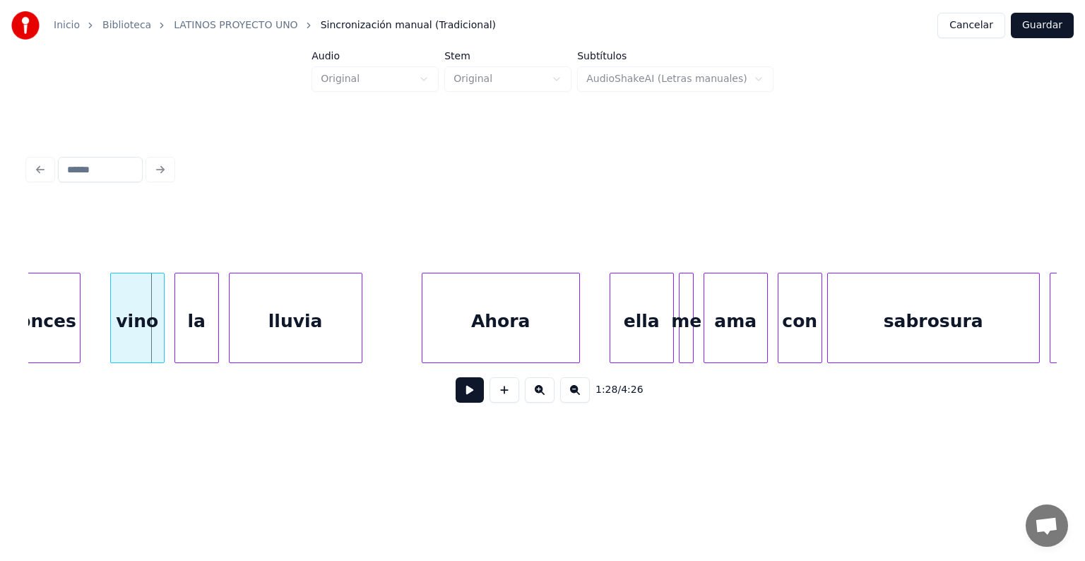
click at [112, 345] on div at bounding box center [113, 317] width 4 height 89
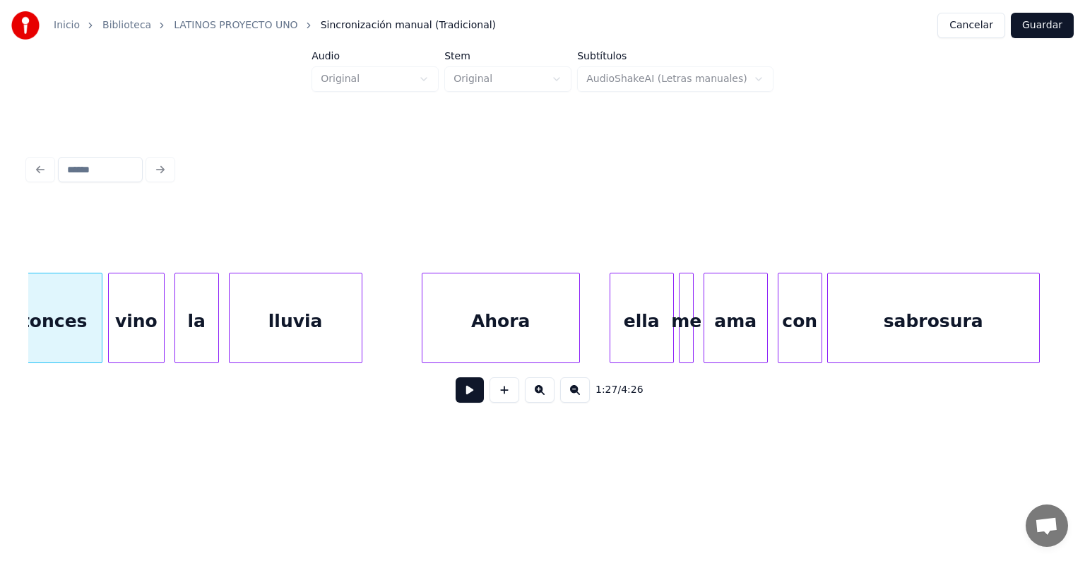
scroll to position [0, 21745]
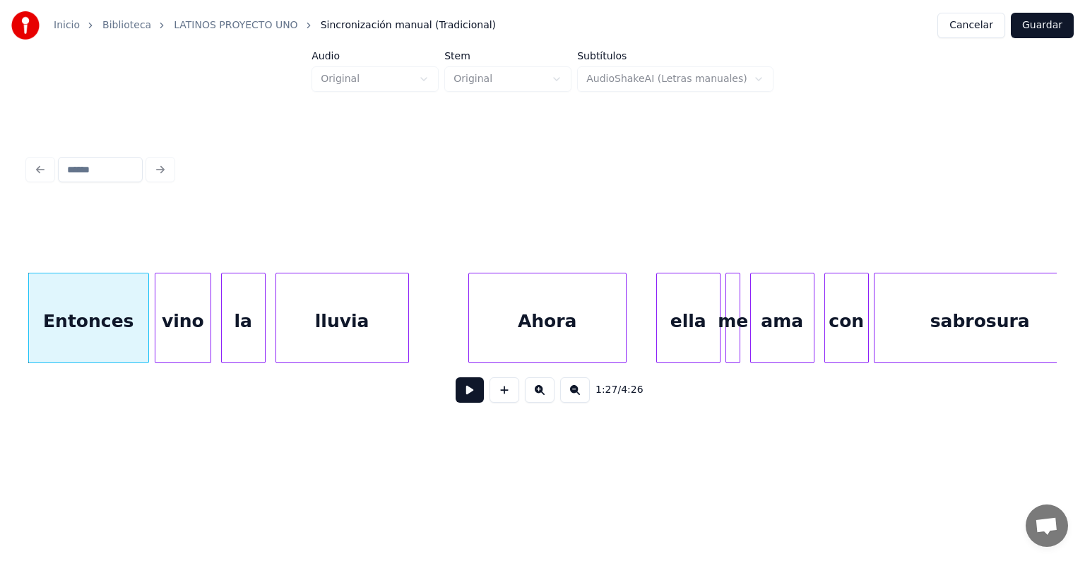
click at [312, 334] on div "lluvia" at bounding box center [342, 321] width 132 height 96
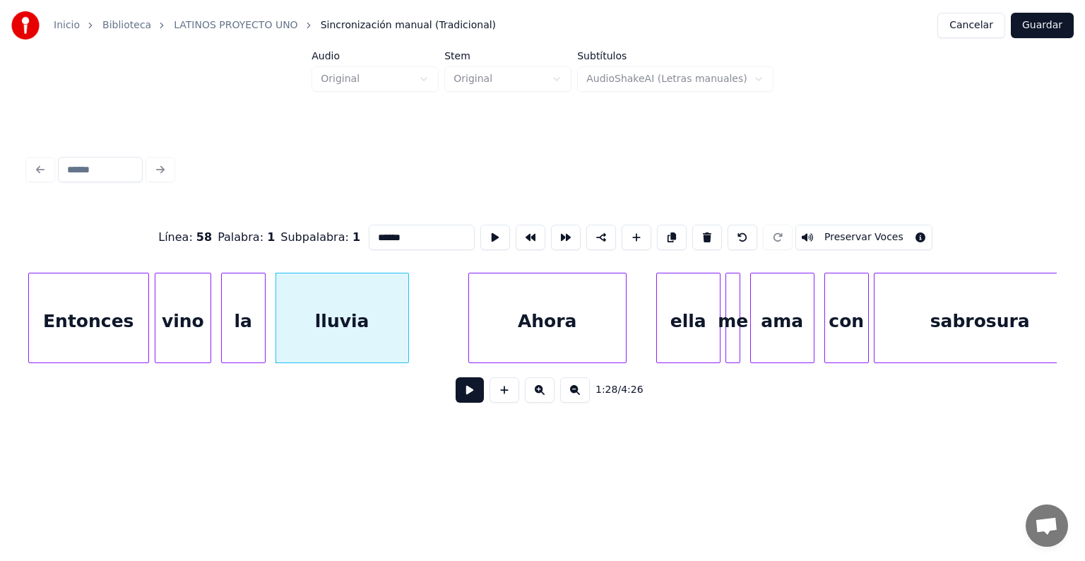
click at [455, 402] on button at bounding box center [469, 389] width 28 height 25
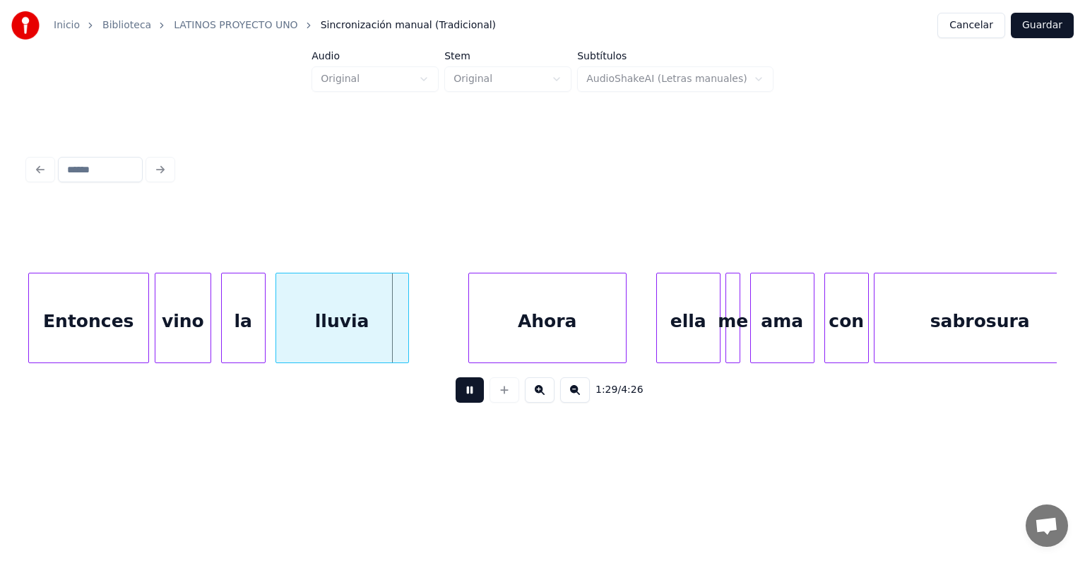
click at [341, 339] on div "lluvia" at bounding box center [342, 321] width 132 height 96
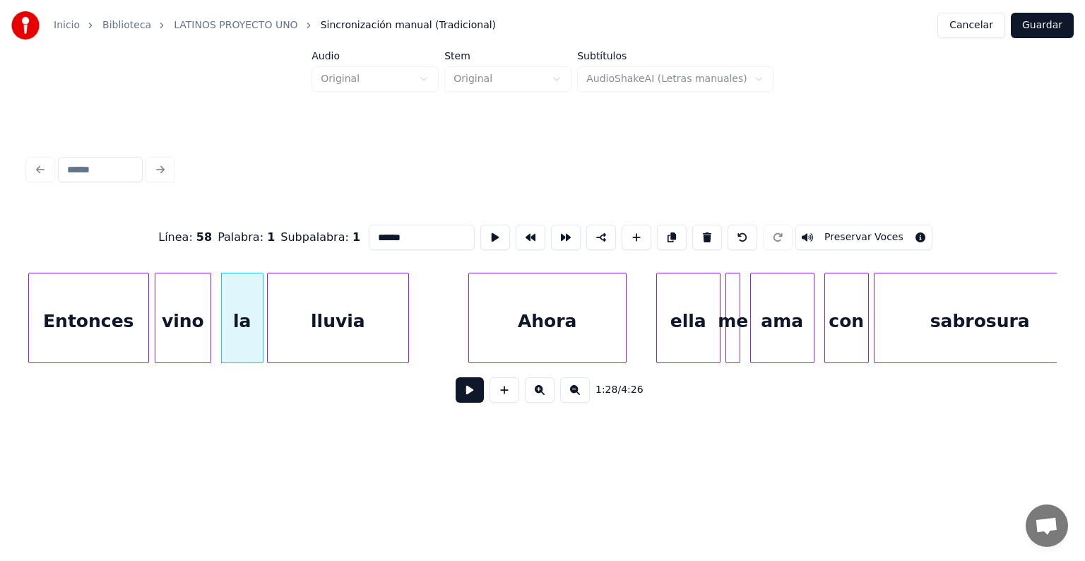
click at [279, 337] on div "lluvia" at bounding box center [338, 321] width 141 height 96
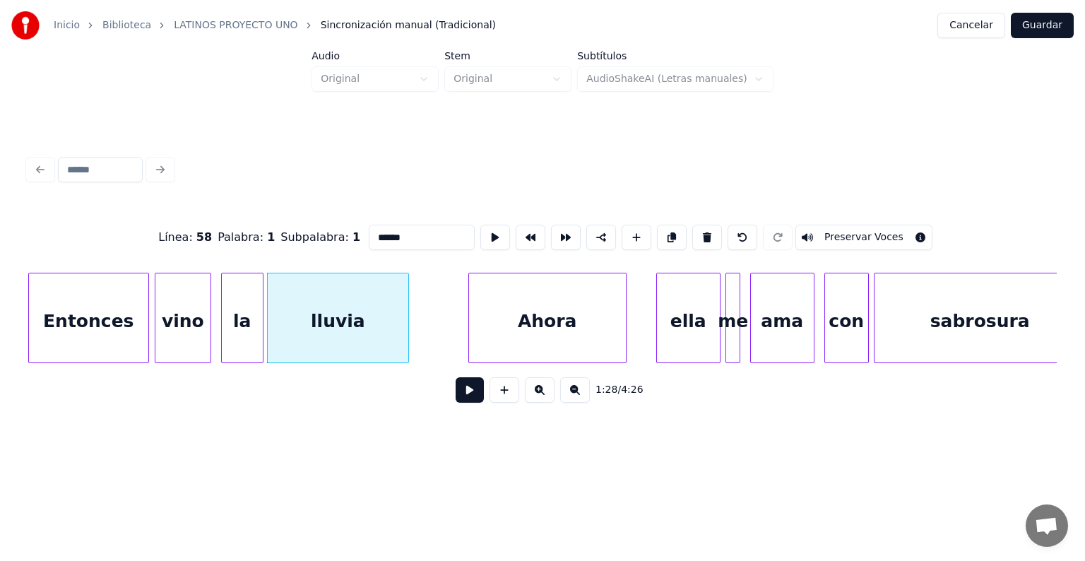
click at [455, 400] on button at bounding box center [469, 389] width 28 height 25
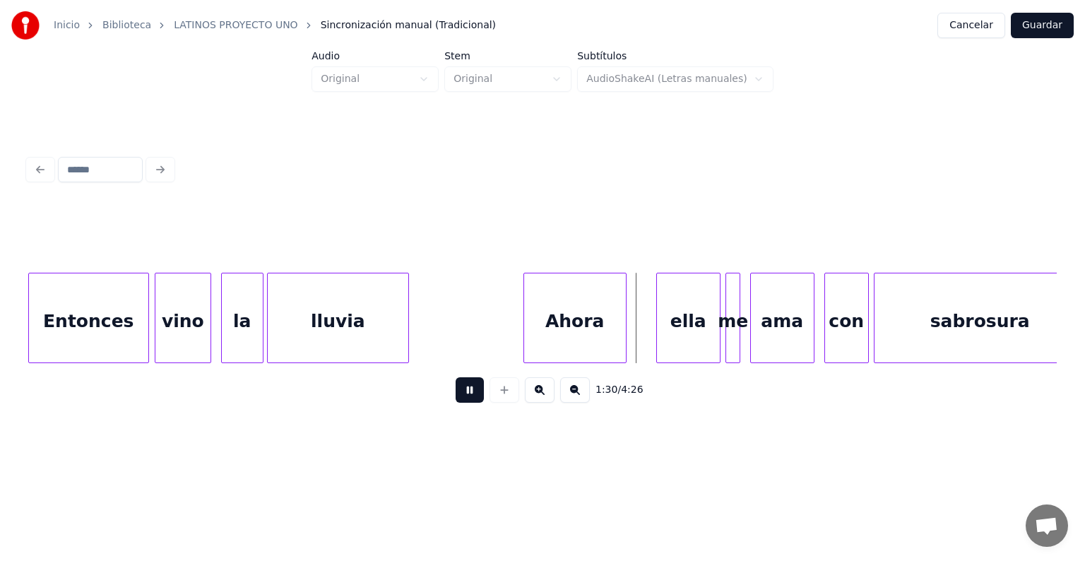
click at [773, 326] on div "ama" at bounding box center [782, 321] width 63 height 96
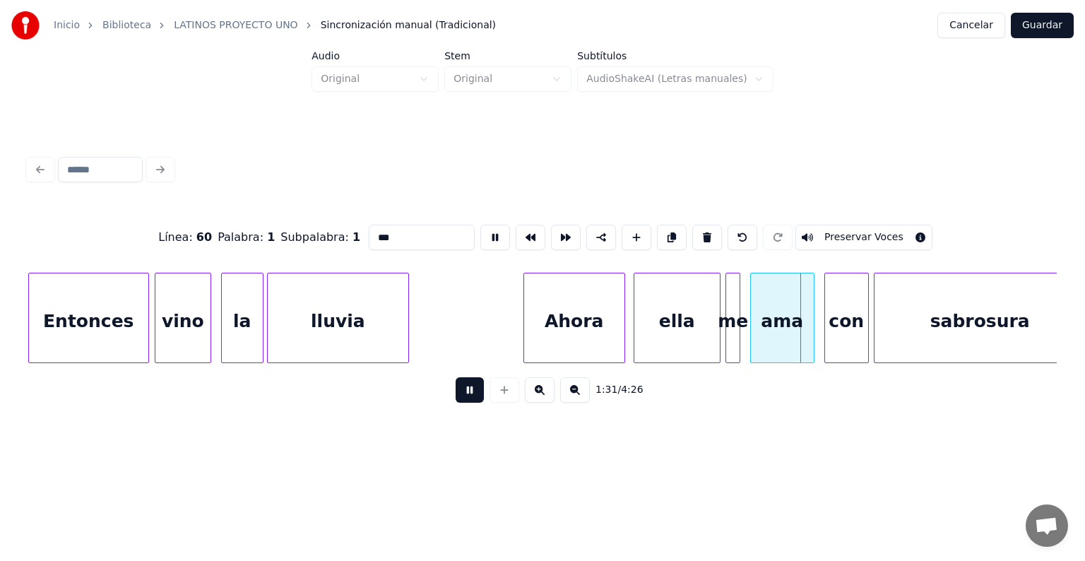
click at [834, 332] on div "con" at bounding box center [846, 321] width 43 height 96
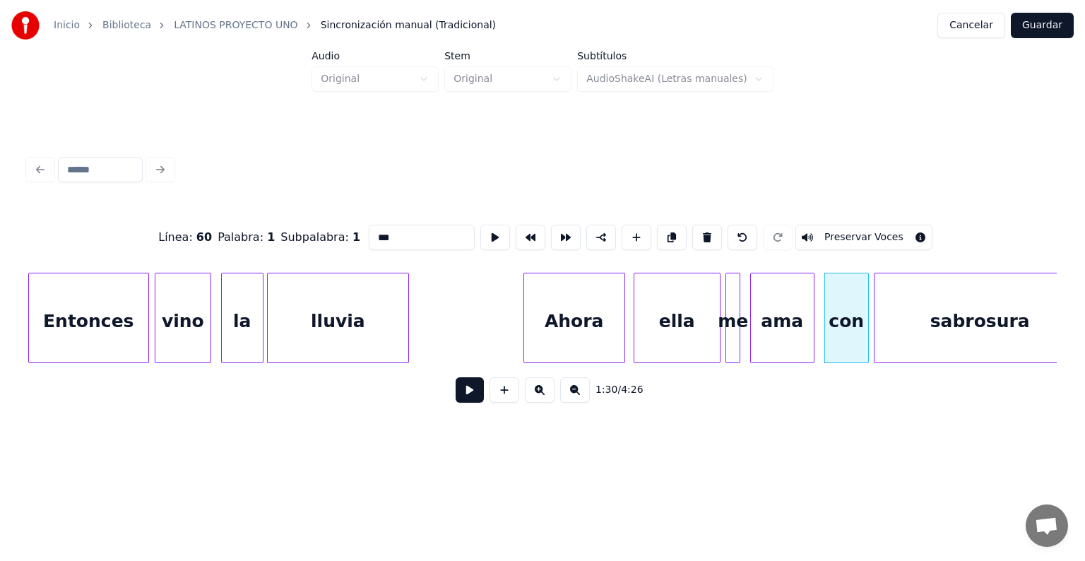
type input "***"
click at [876, 328] on div at bounding box center [875, 317] width 4 height 89
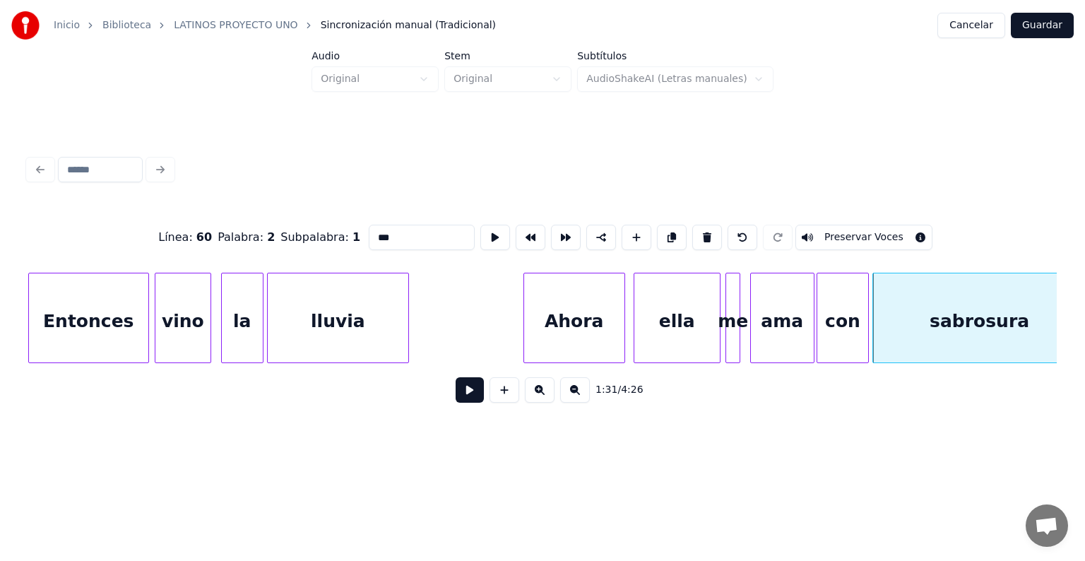
click at [459, 390] on button at bounding box center [469, 389] width 28 height 25
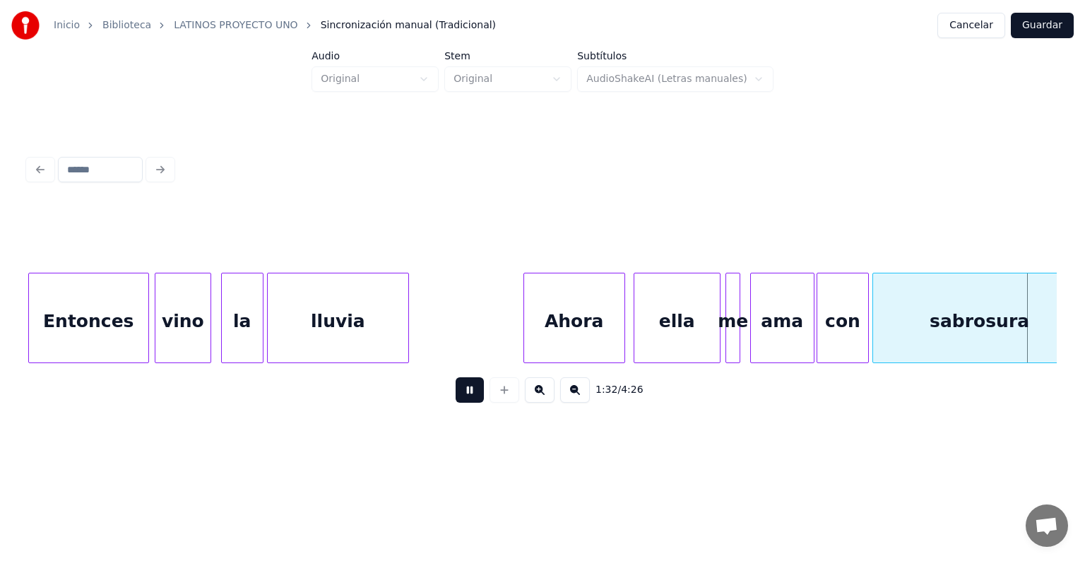
scroll to position [0, 22773]
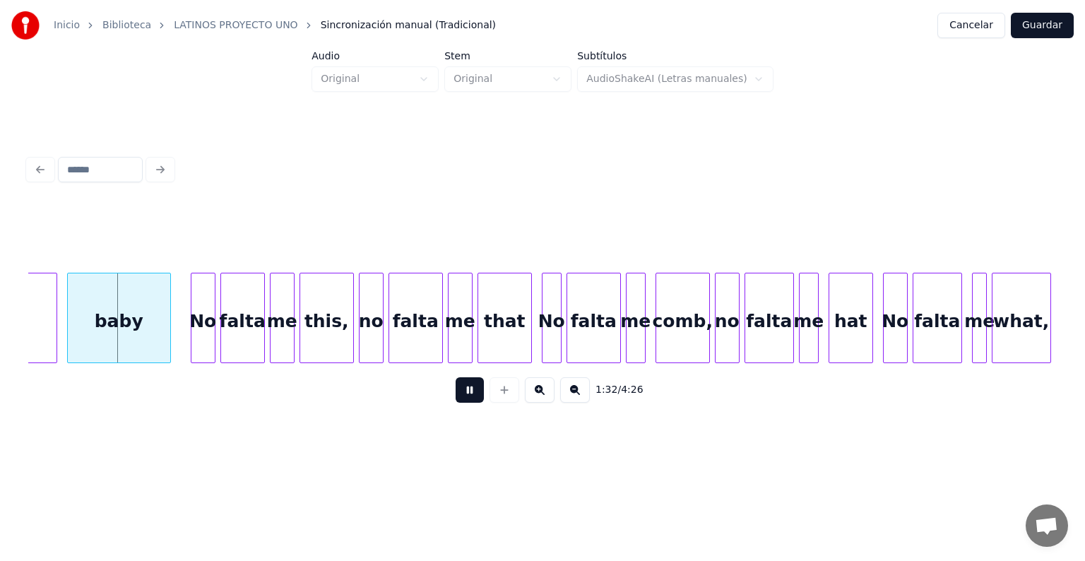
click at [455, 397] on button at bounding box center [469, 389] width 28 height 25
click at [69, 346] on div "baby" at bounding box center [115, 321] width 108 height 96
click at [456, 399] on button at bounding box center [469, 389] width 28 height 25
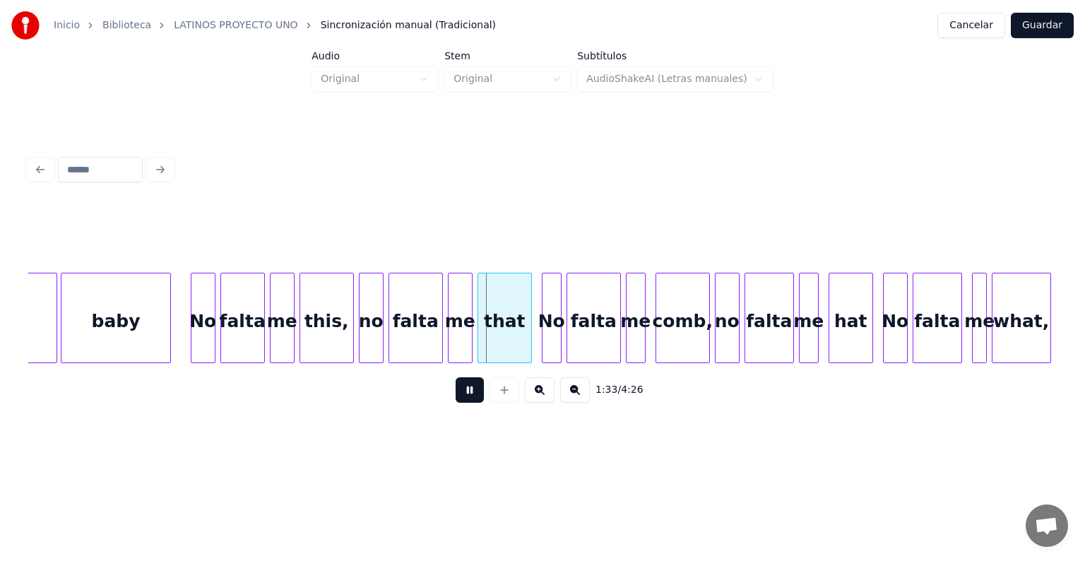
click at [455, 402] on button at bounding box center [469, 389] width 28 height 25
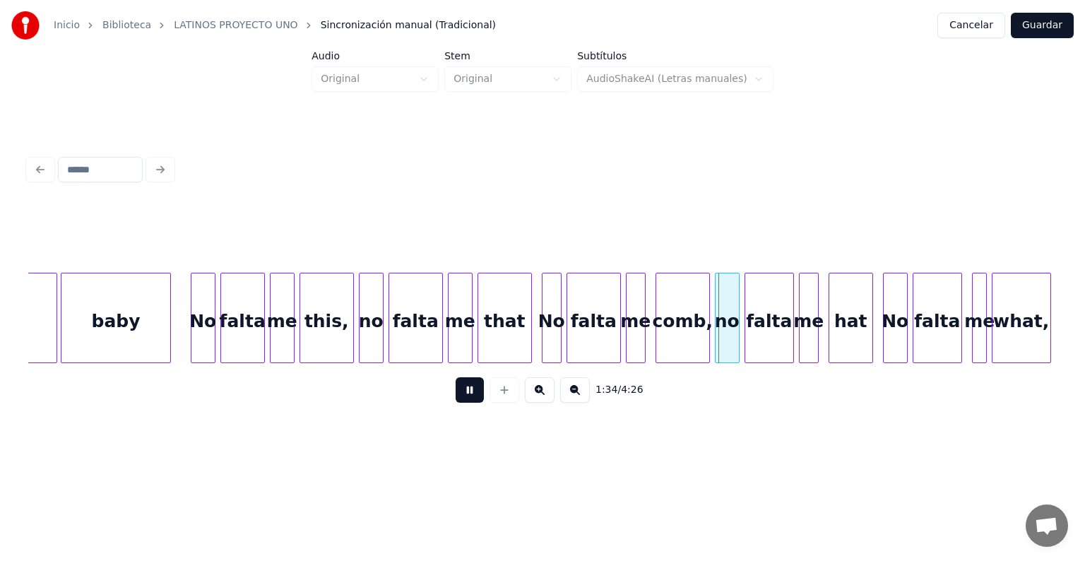
click at [455, 400] on button at bounding box center [469, 389] width 28 height 25
click at [455, 402] on button at bounding box center [469, 389] width 28 height 25
click at [455, 401] on button at bounding box center [469, 389] width 28 height 25
click at [455, 402] on button at bounding box center [469, 389] width 28 height 25
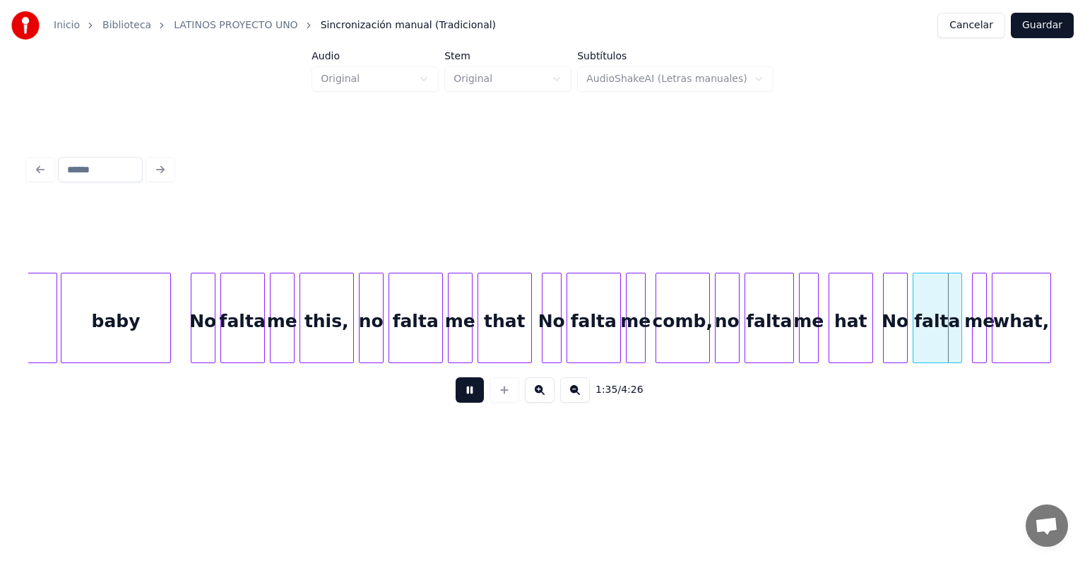
click at [455, 402] on button at bounding box center [469, 389] width 28 height 25
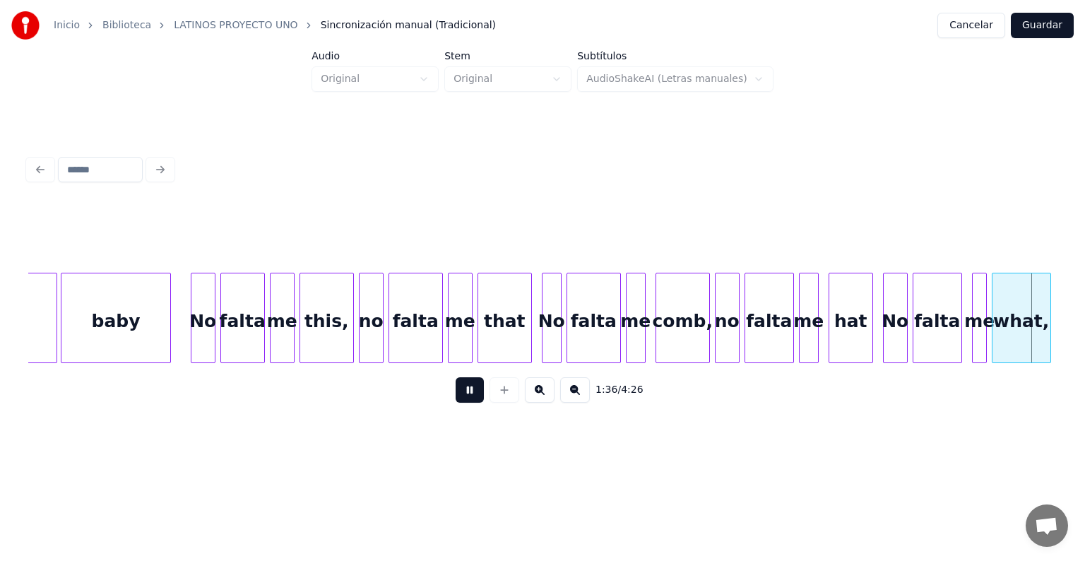
click at [455, 402] on button at bounding box center [469, 389] width 28 height 25
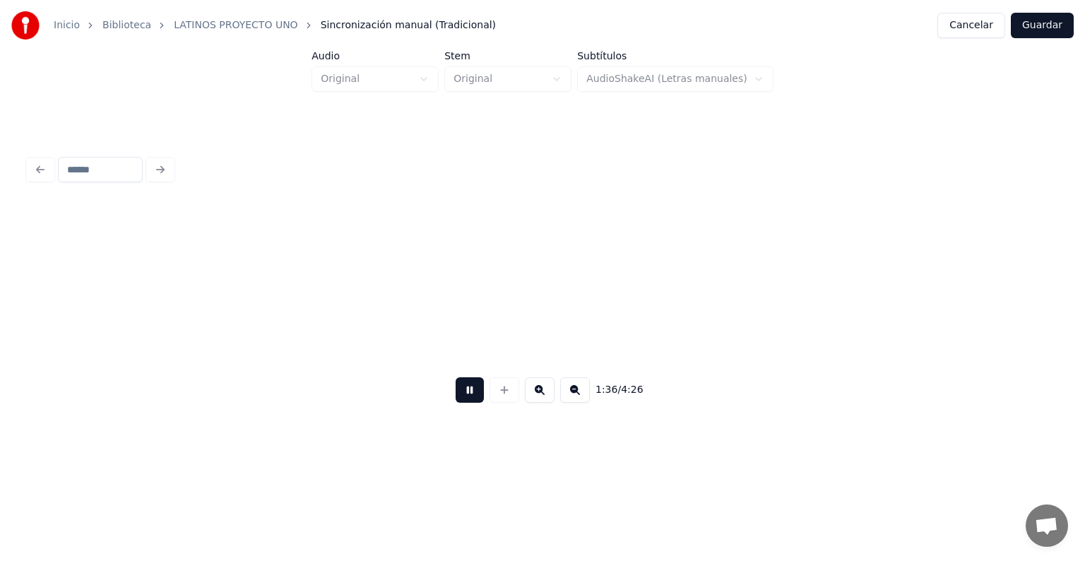
scroll to position [0, 23813]
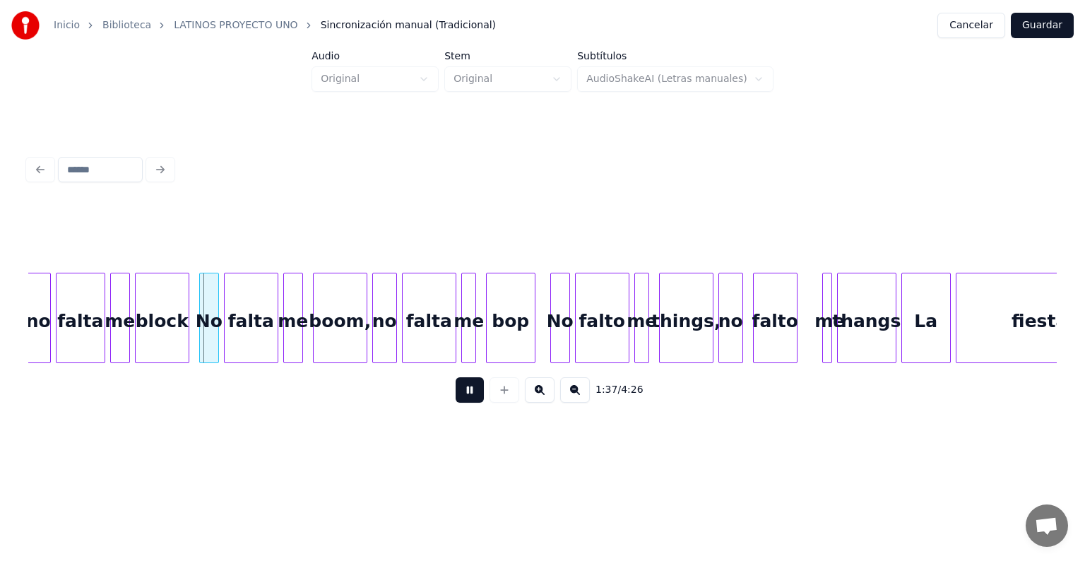
click at [455, 402] on button at bounding box center [469, 389] width 28 height 25
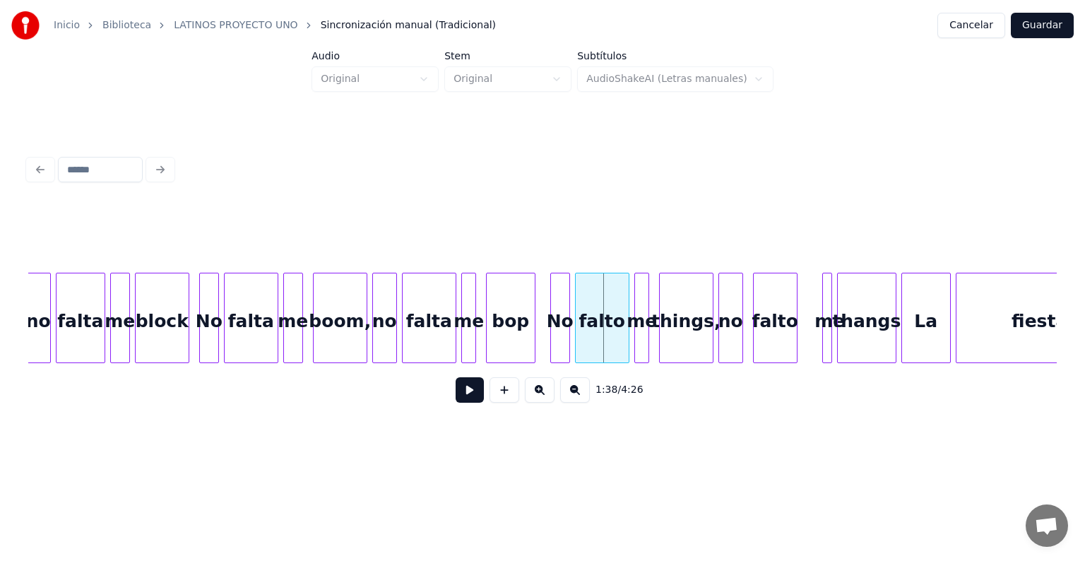
click at [455, 402] on button at bounding box center [469, 389] width 28 height 25
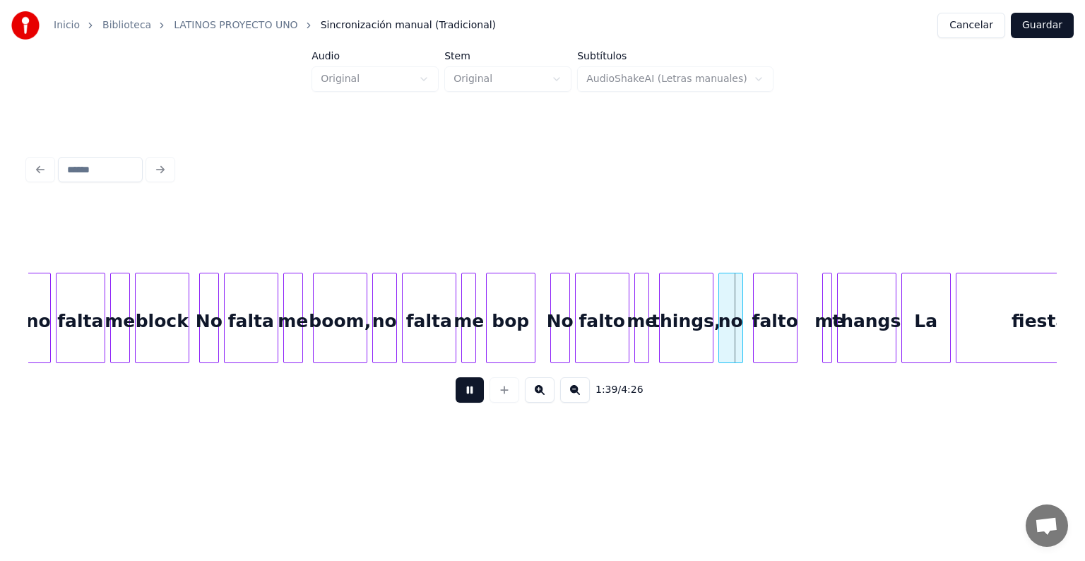
click at [455, 402] on button at bounding box center [469, 389] width 28 height 25
click at [455, 401] on button at bounding box center [469, 389] width 28 height 25
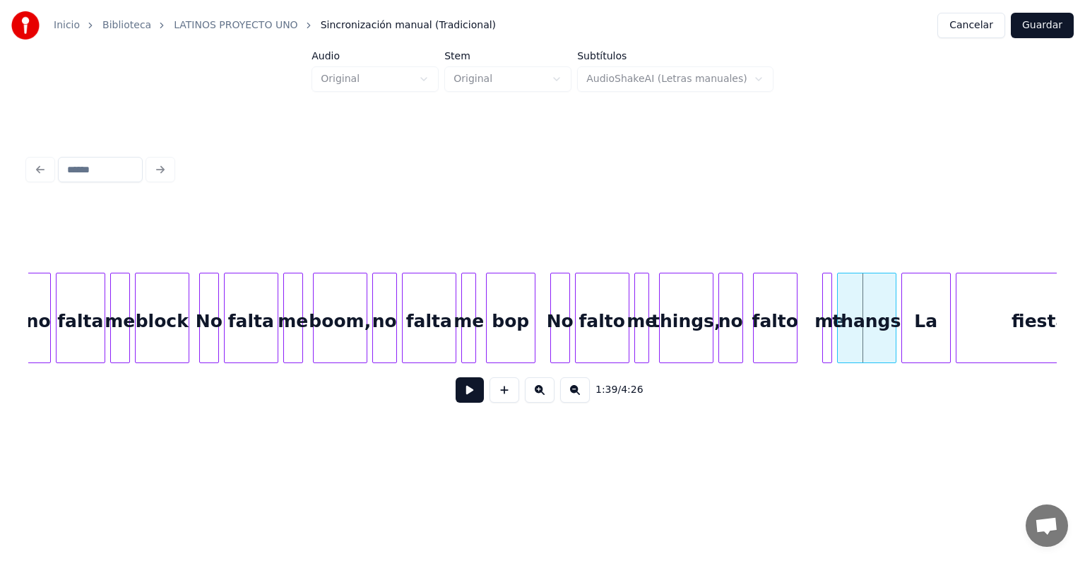
click at [455, 402] on button at bounding box center [469, 389] width 28 height 25
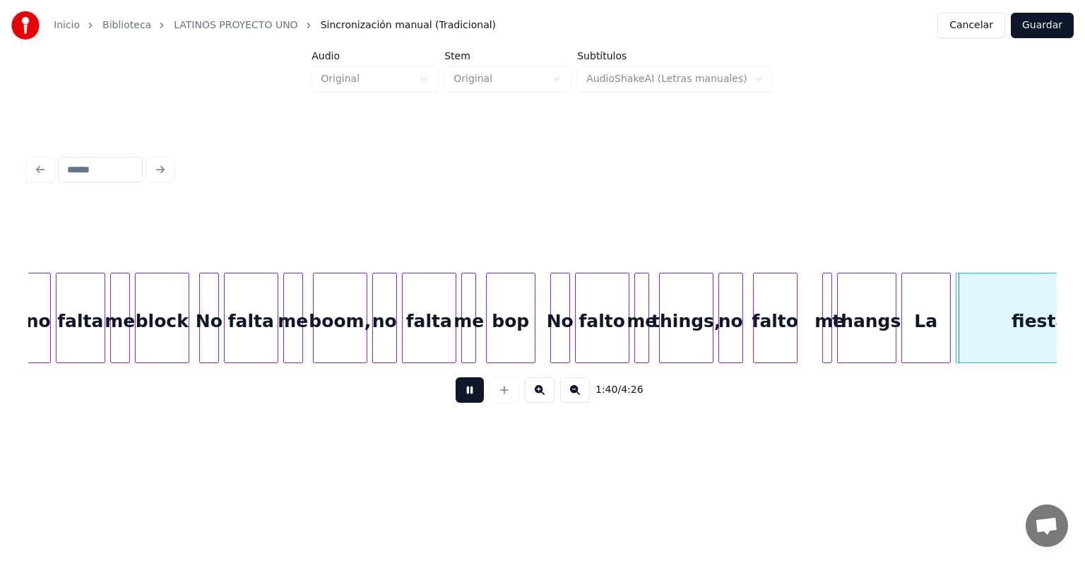
click at [455, 402] on button at bounding box center [469, 389] width 28 height 25
click at [455, 400] on button at bounding box center [469, 389] width 28 height 25
click at [455, 402] on button at bounding box center [469, 389] width 28 height 25
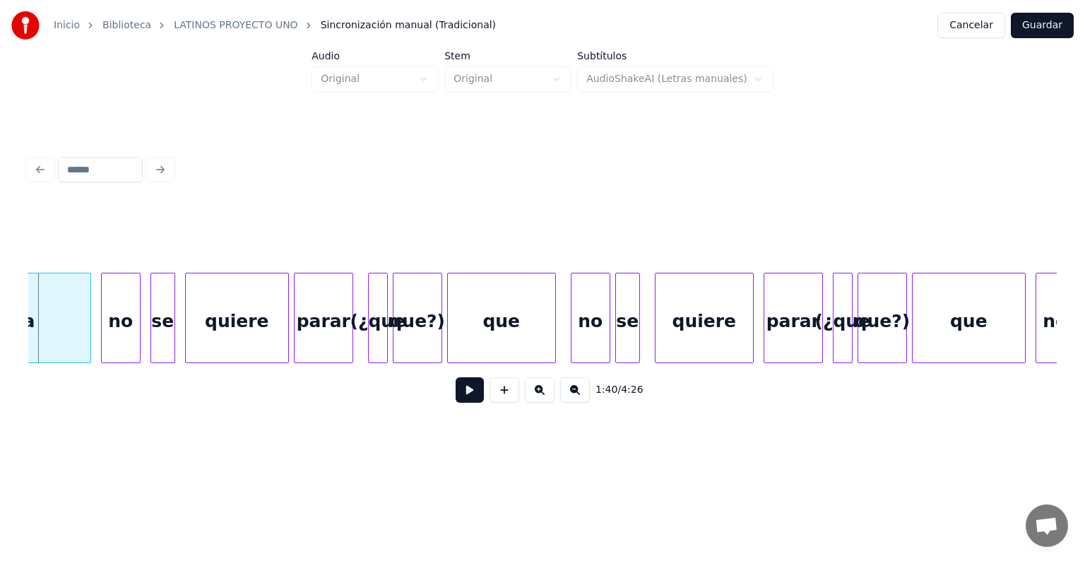
click at [431, 400] on div "1:40 / 4:26" at bounding box center [543, 389] width 1006 height 31
click at [455, 398] on button at bounding box center [469, 389] width 28 height 25
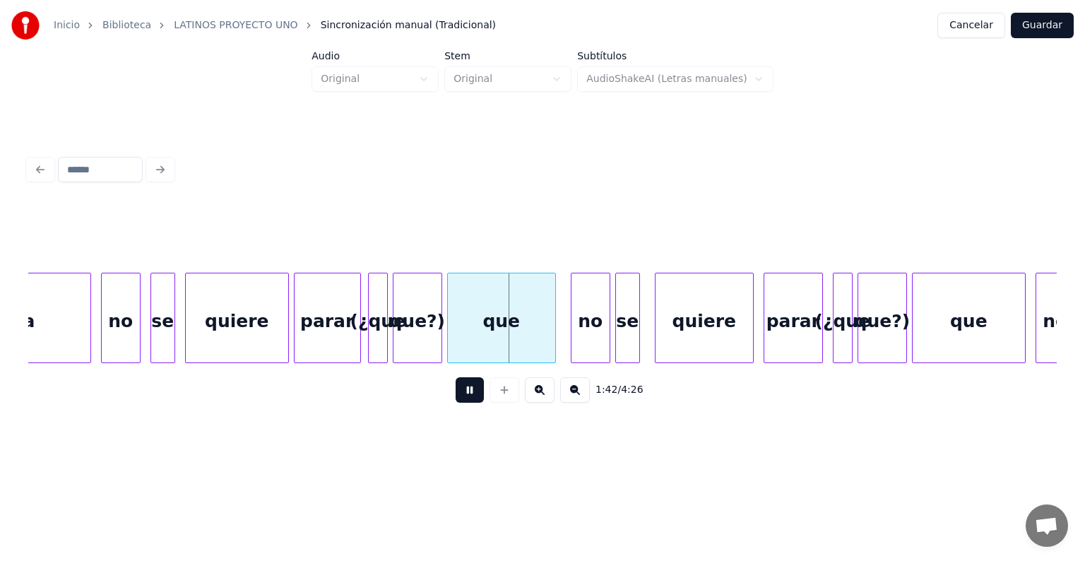
click at [350, 345] on div "parar" at bounding box center [327, 321] width 66 height 96
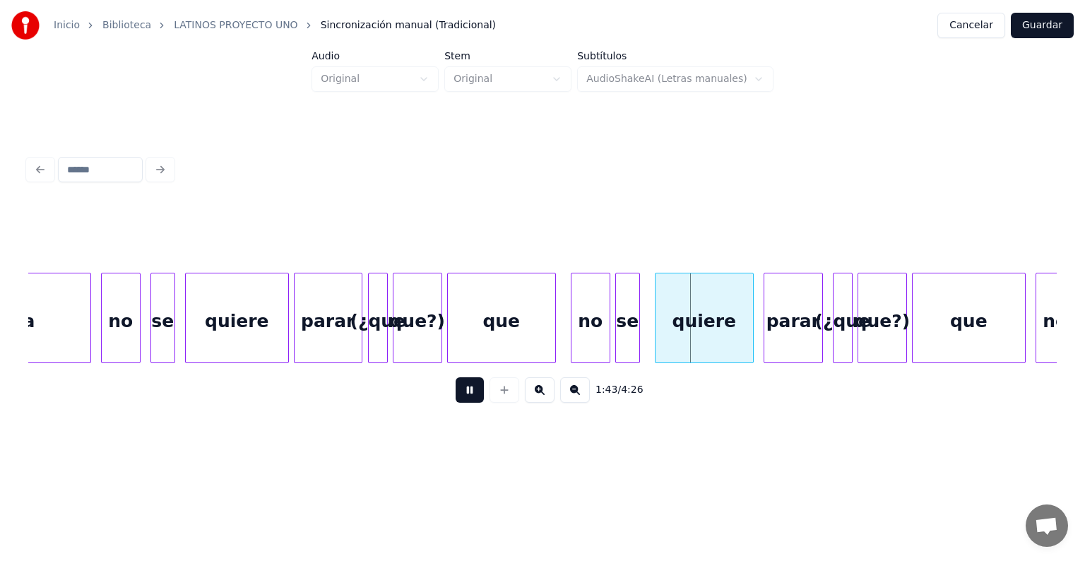
click at [359, 340] on div at bounding box center [359, 317] width 4 height 89
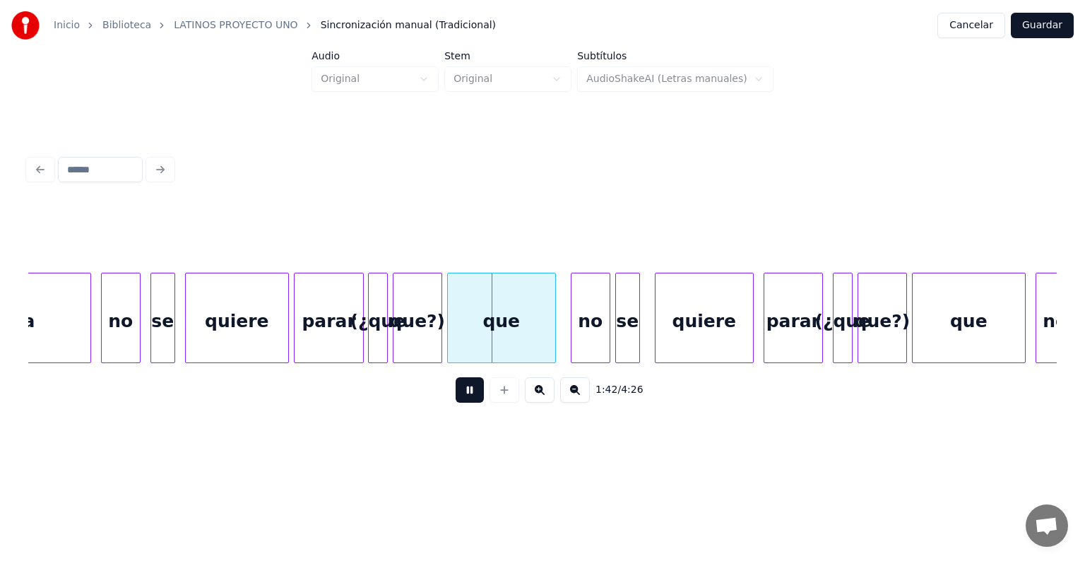
click at [187, 336] on div at bounding box center [188, 317] width 4 height 89
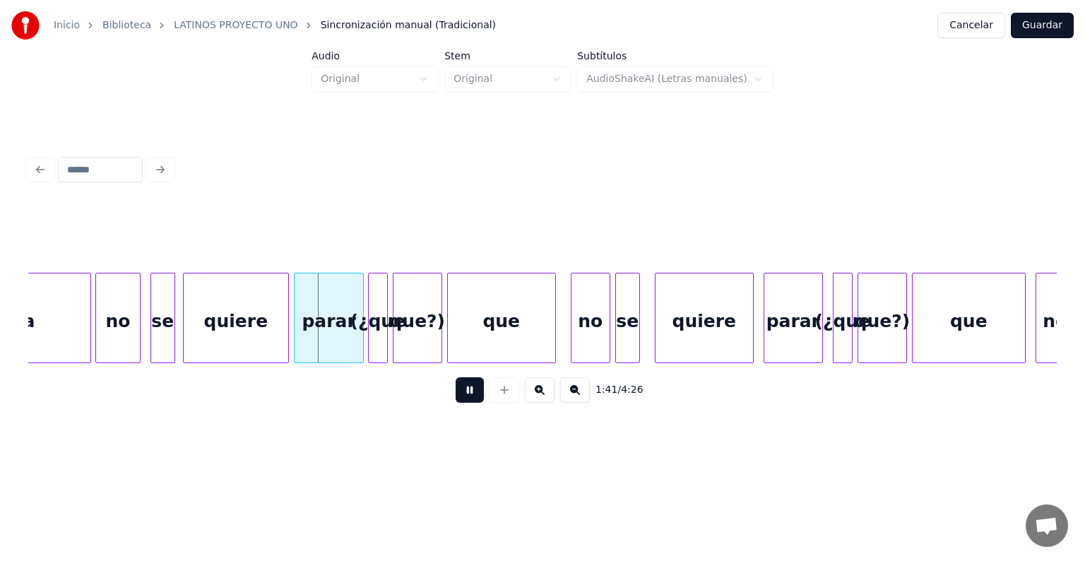
click at [103, 331] on div "no" at bounding box center [118, 321] width 44 height 96
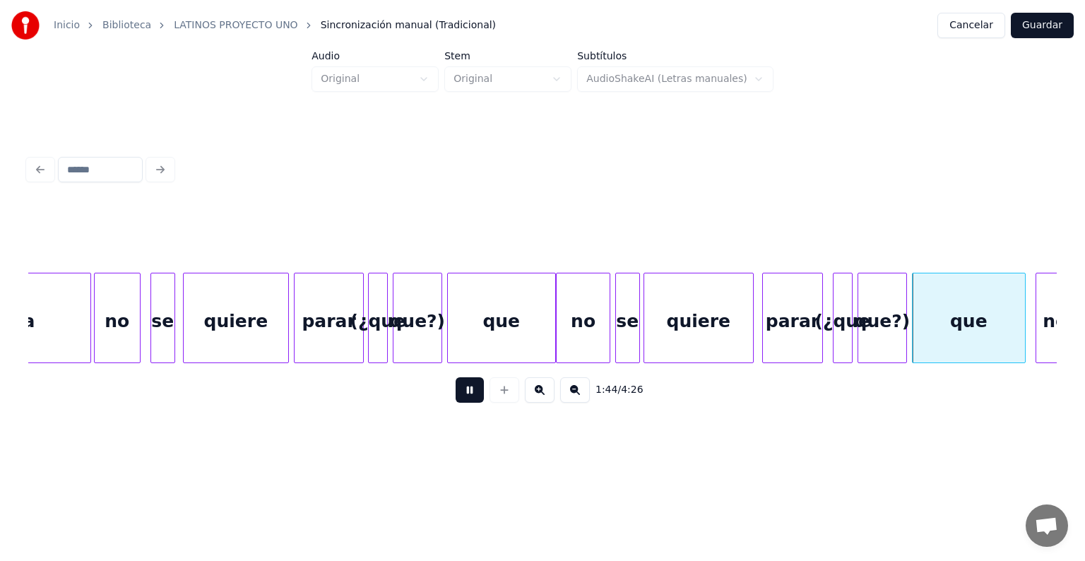
click at [765, 323] on div at bounding box center [765, 317] width 4 height 89
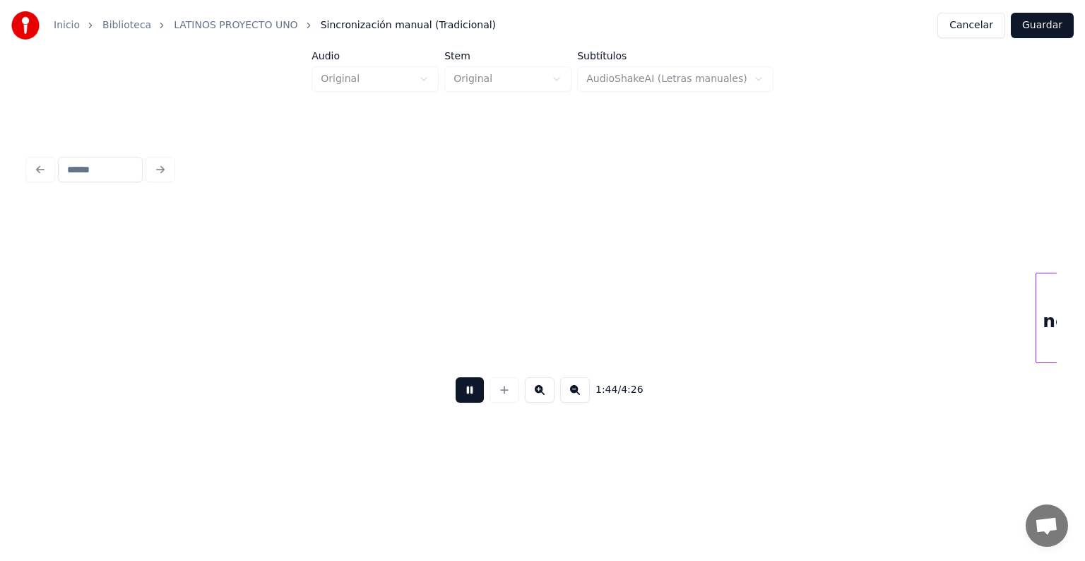
scroll to position [0, 25875]
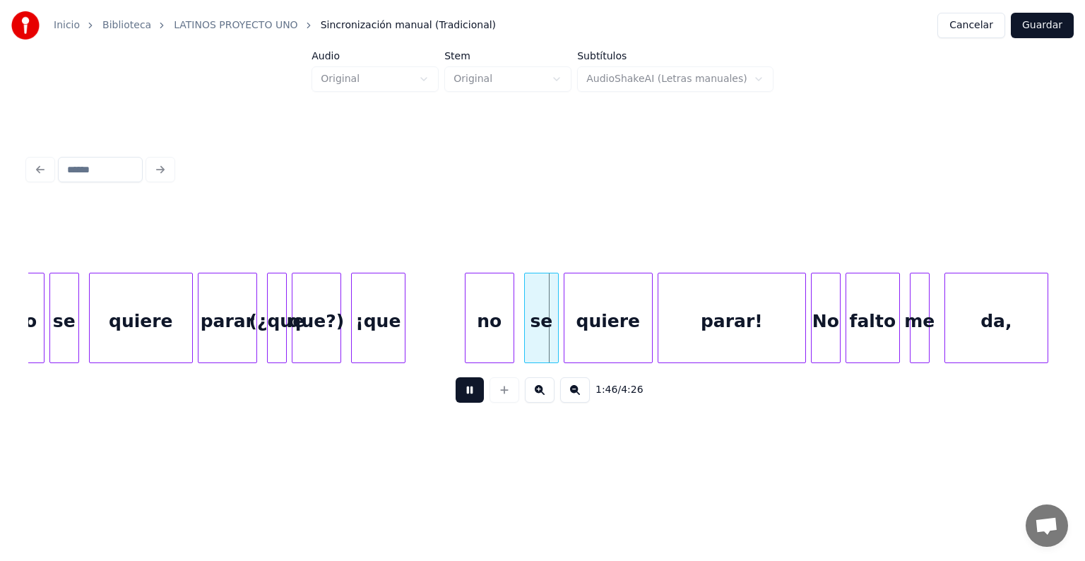
click at [393, 333] on div "¡que" at bounding box center [378, 321] width 53 height 96
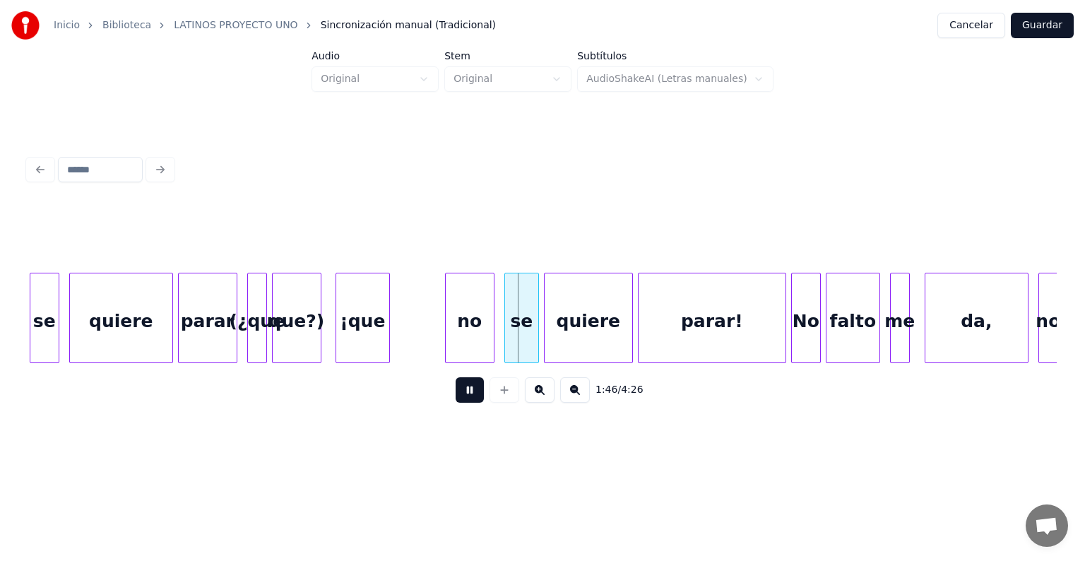
scroll to position [0, 25897]
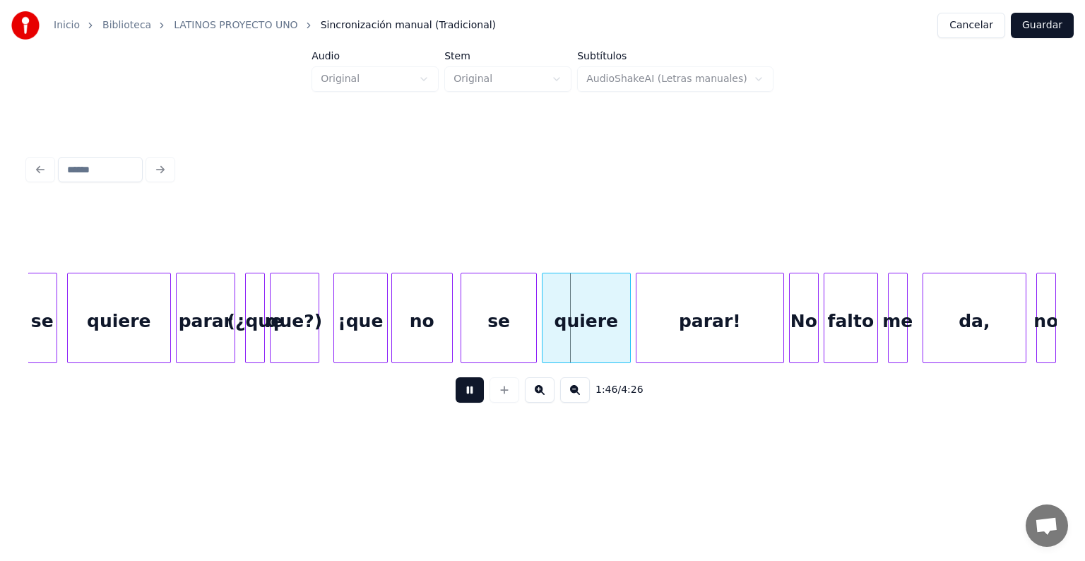
click at [465, 332] on div "se" at bounding box center [498, 321] width 74 height 96
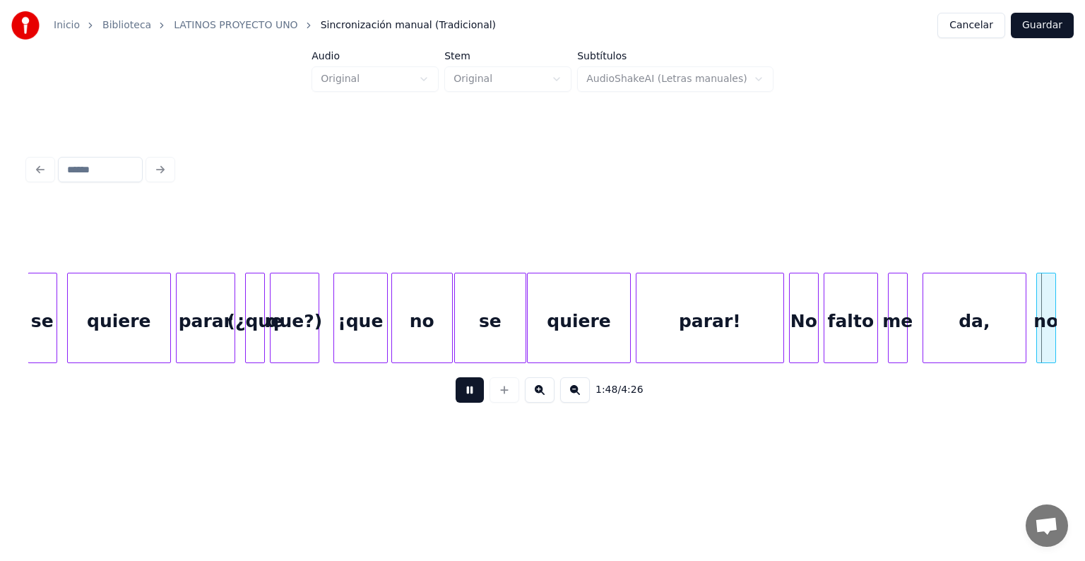
scroll to position [0, 26925]
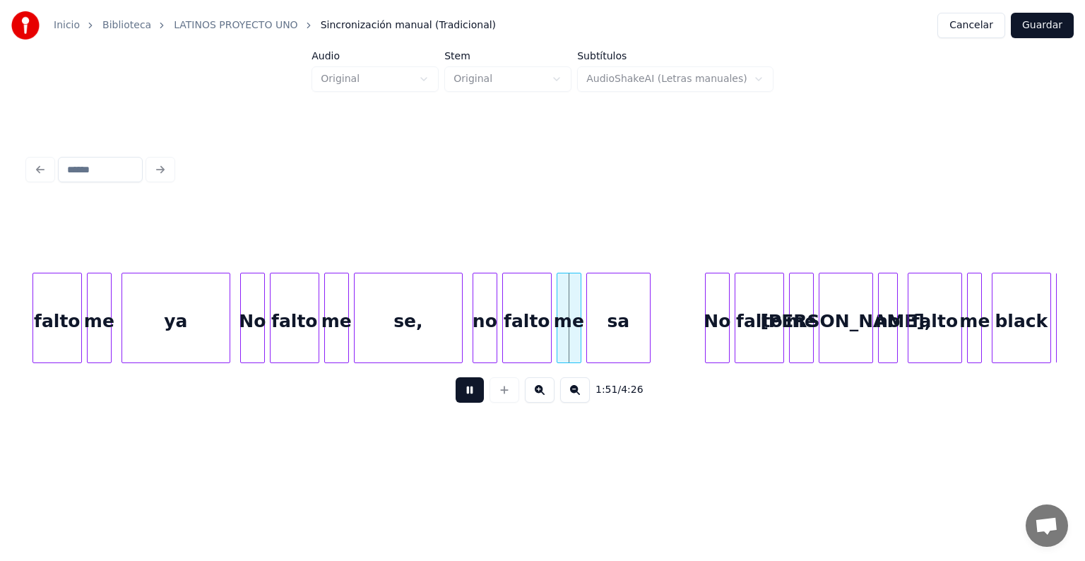
click at [707, 340] on div "No" at bounding box center [716, 321] width 23 height 96
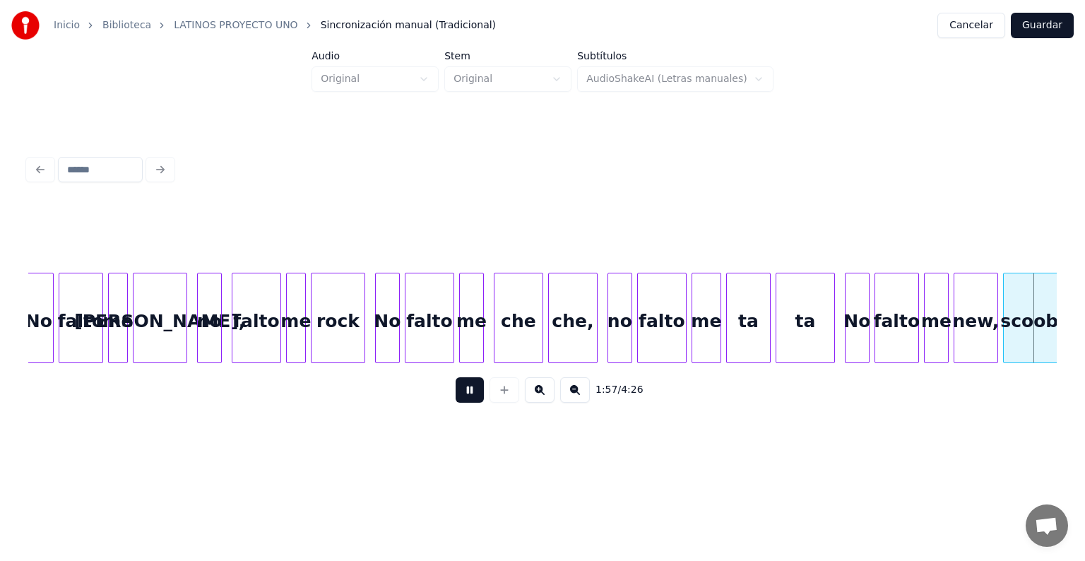
scroll to position [0, 28987]
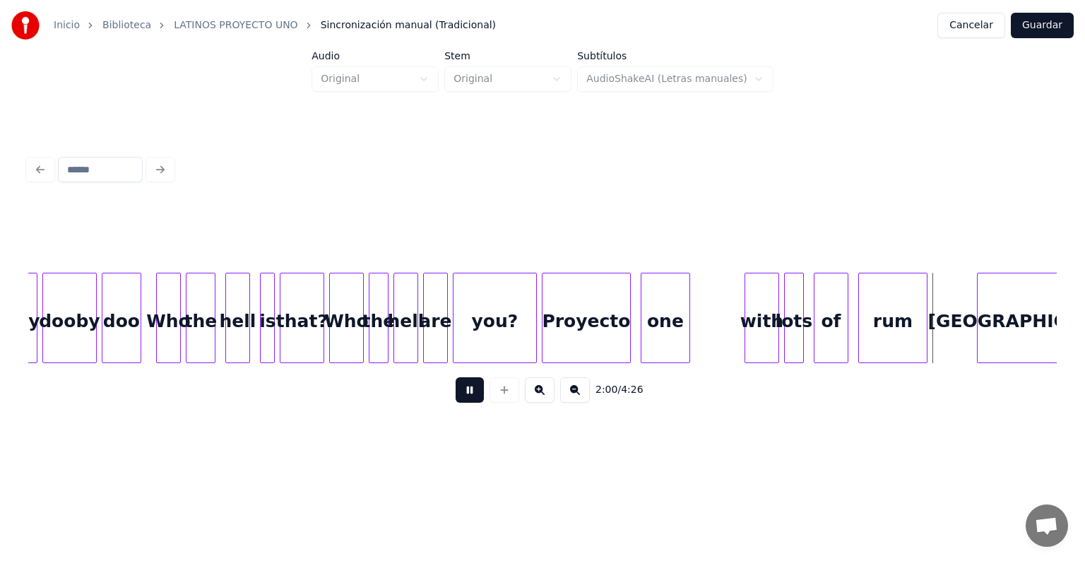
click at [747, 318] on div at bounding box center [747, 317] width 4 height 89
click at [979, 299] on div "[GEOGRAPHIC_DATA]" at bounding box center [1030, 321] width 107 height 96
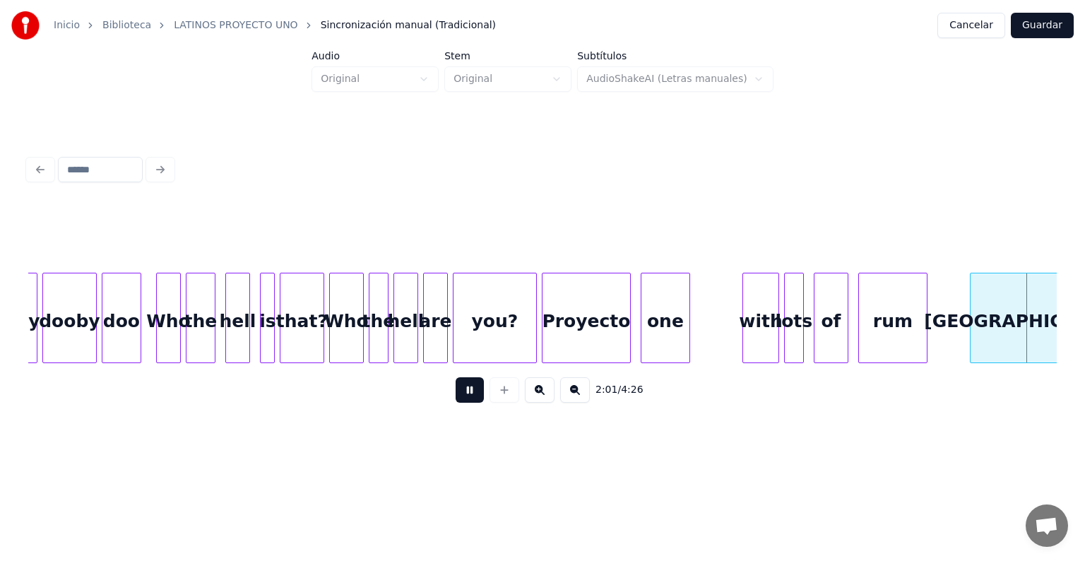
scroll to position [0, 30017]
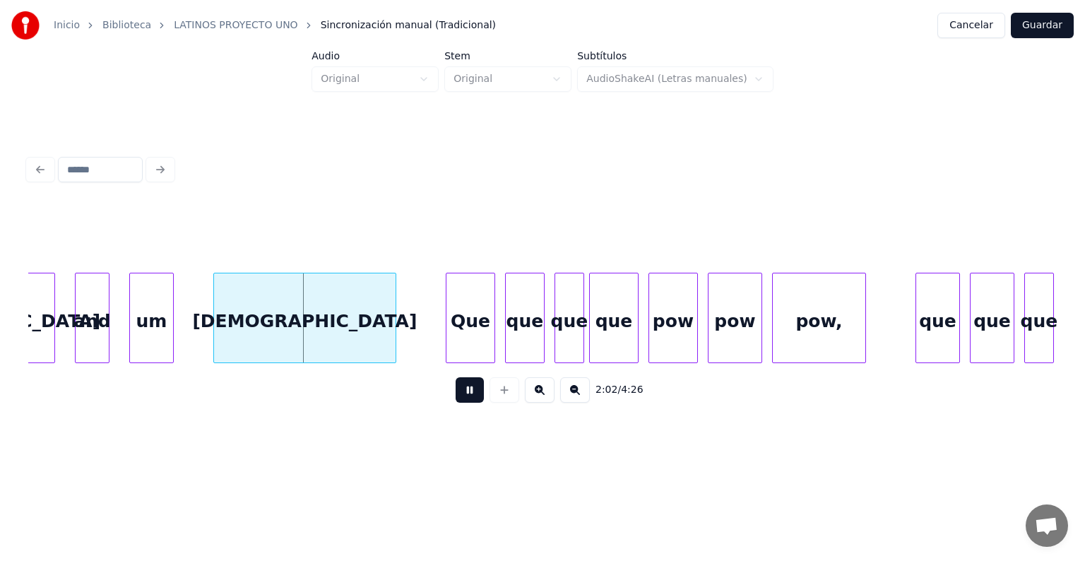
click at [215, 337] on div at bounding box center [216, 317] width 4 height 89
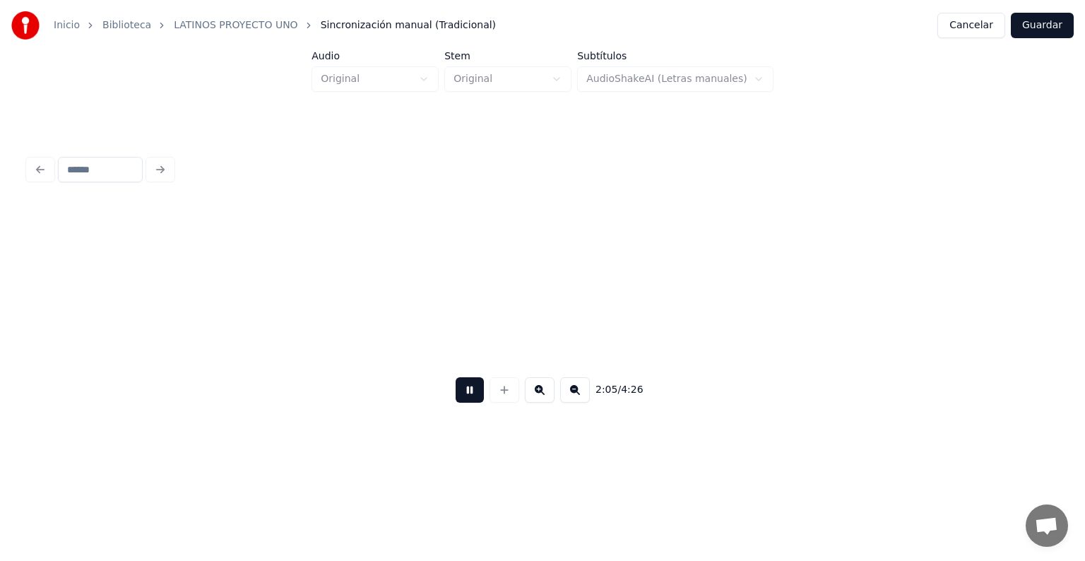
scroll to position [0, 31049]
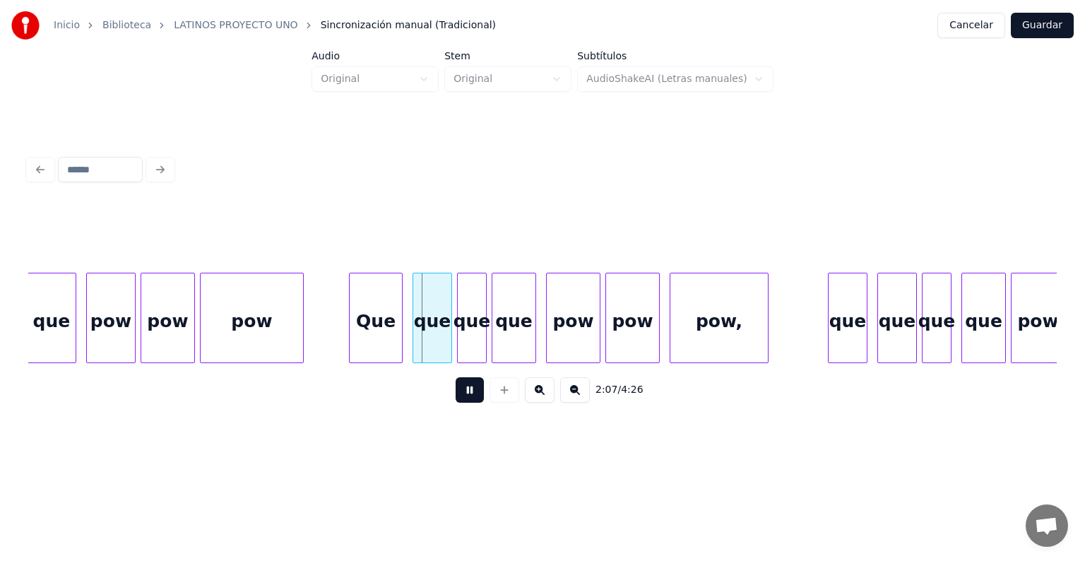
click at [355, 333] on div "Que" at bounding box center [376, 321] width 52 height 96
click at [672, 336] on div at bounding box center [672, 317] width 4 height 89
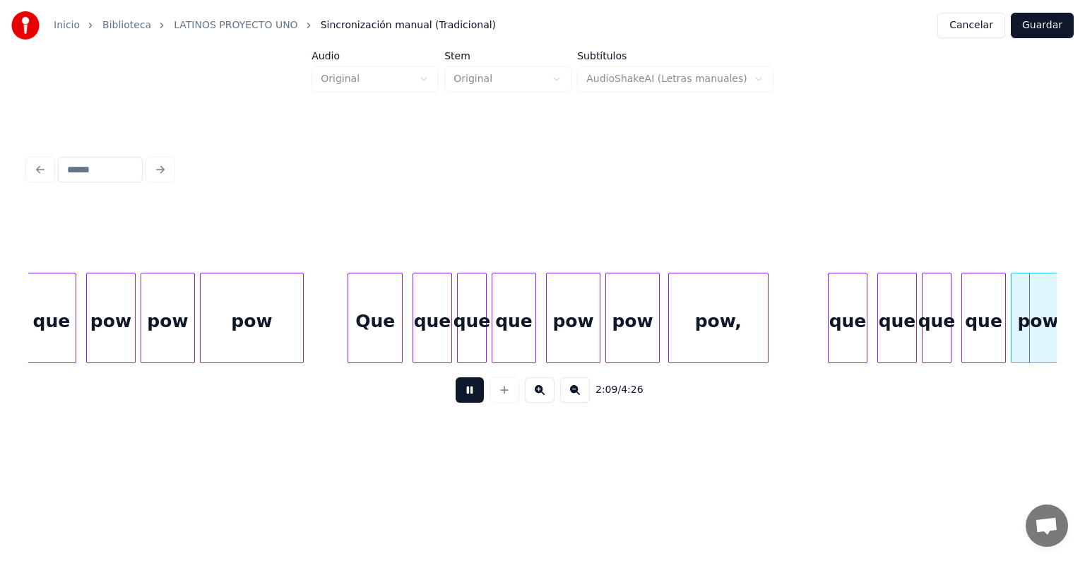
scroll to position [0, 32081]
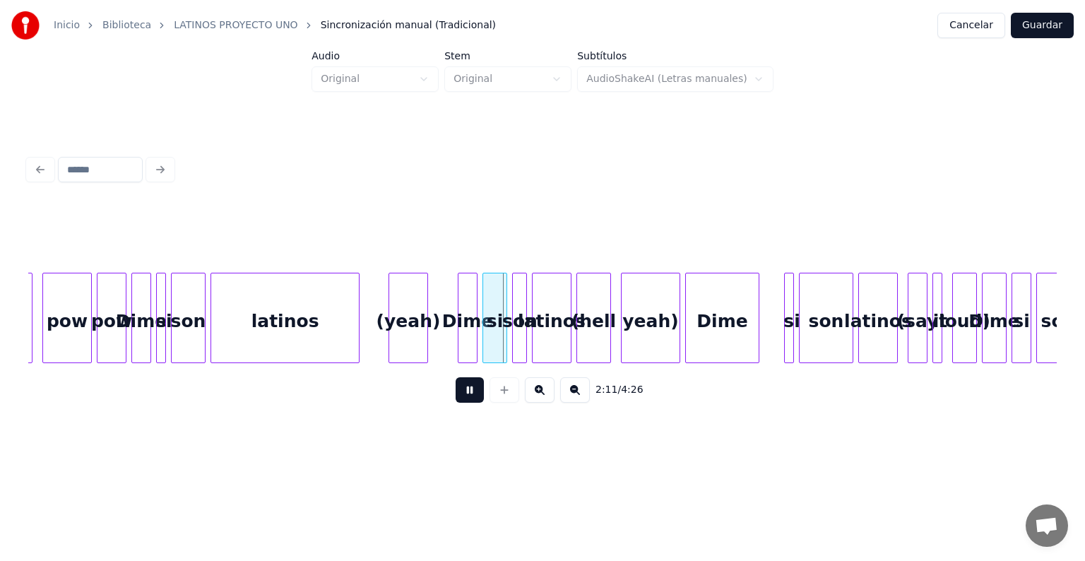
click at [391, 342] on div at bounding box center [391, 317] width 4 height 89
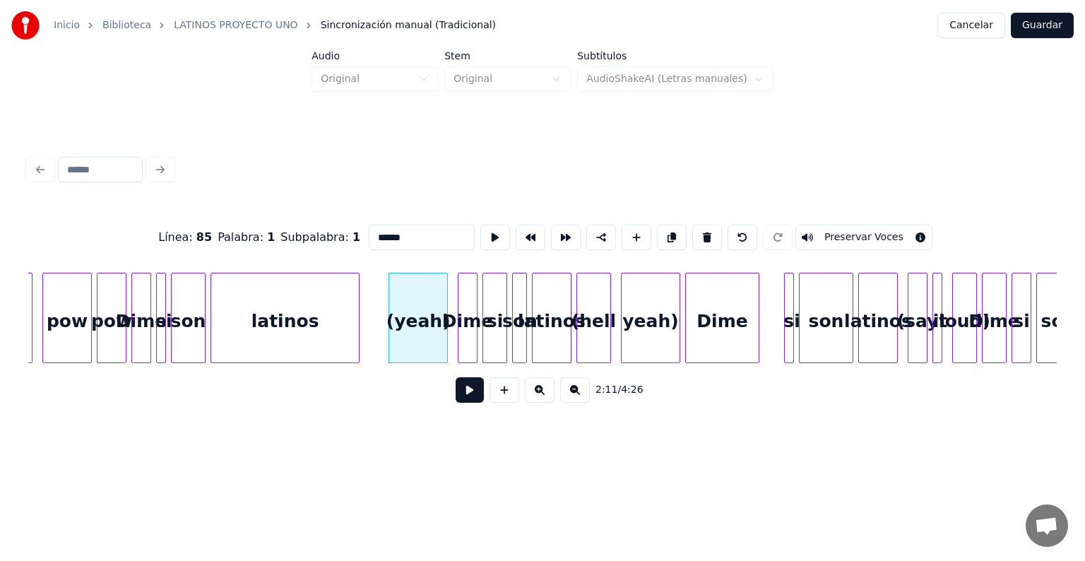
click at [455, 395] on button at bounding box center [469, 389] width 28 height 25
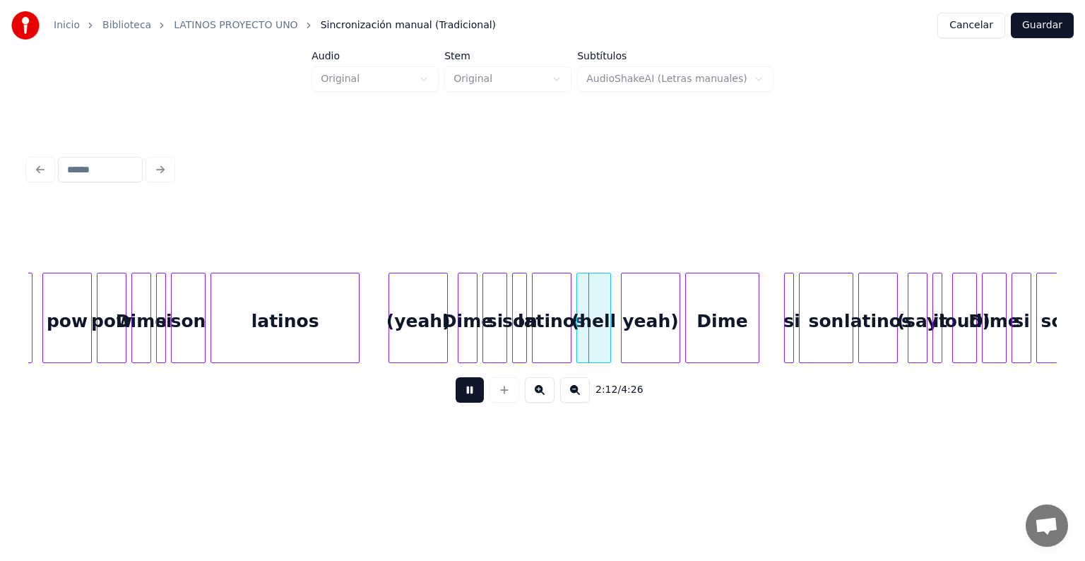
click at [445, 345] on div "(yeah)" at bounding box center [418, 321] width 58 height 96
click at [623, 339] on div at bounding box center [623, 317] width 4 height 89
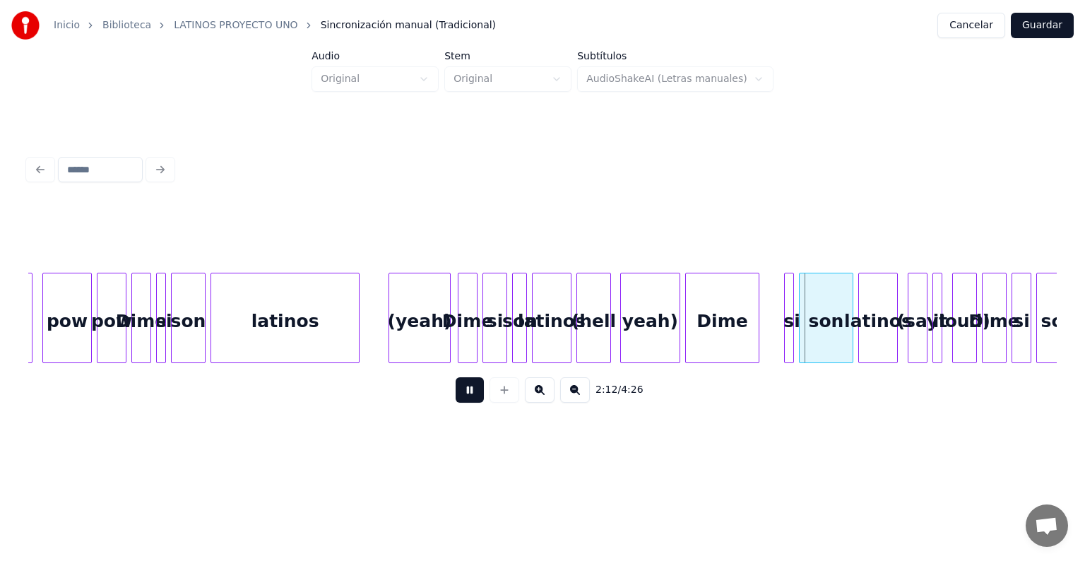
click at [455, 402] on button at bounding box center [469, 389] width 28 height 25
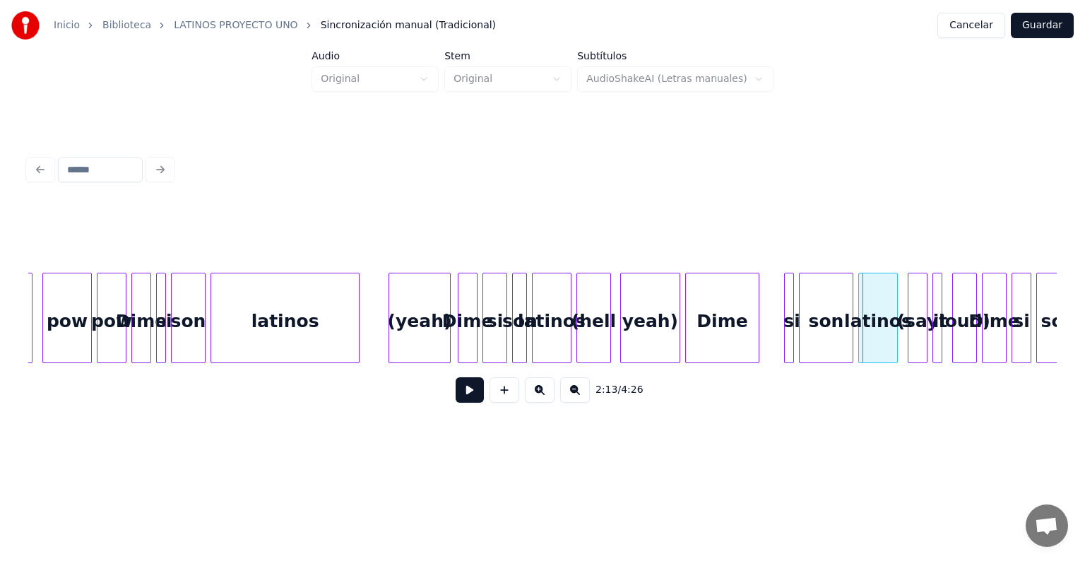
click at [419, 317] on div "(yeah)" at bounding box center [419, 321] width 61 height 96
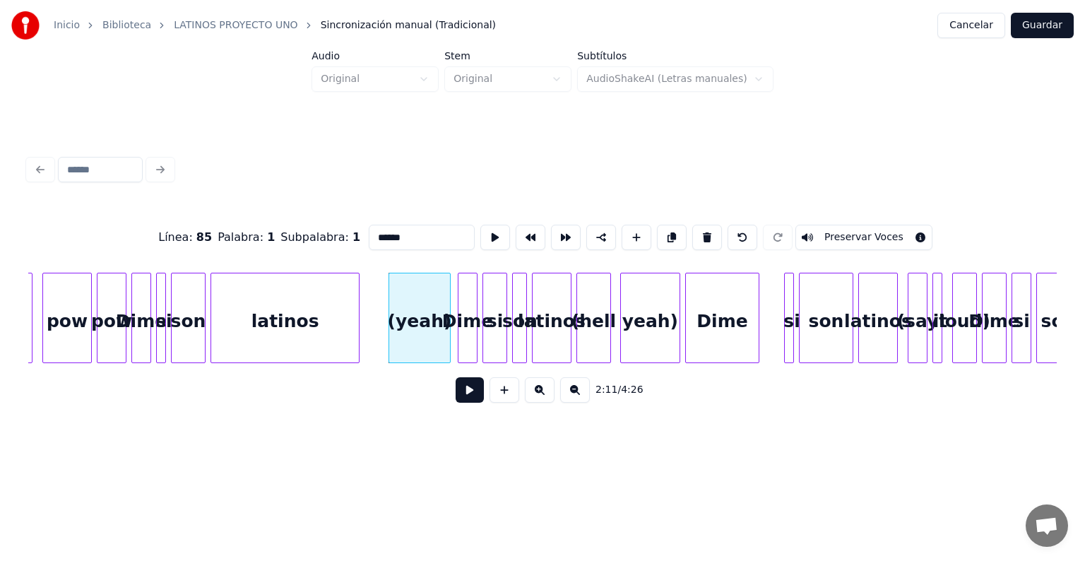
click at [457, 402] on button at bounding box center [469, 389] width 28 height 25
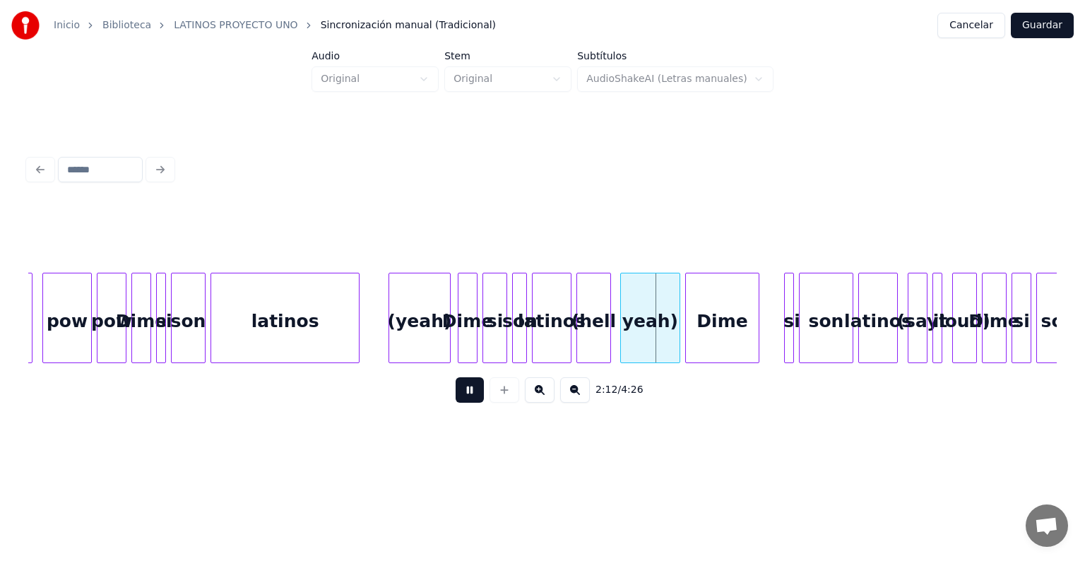
click at [457, 402] on button at bounding box center [469, 389] width 28 height 25
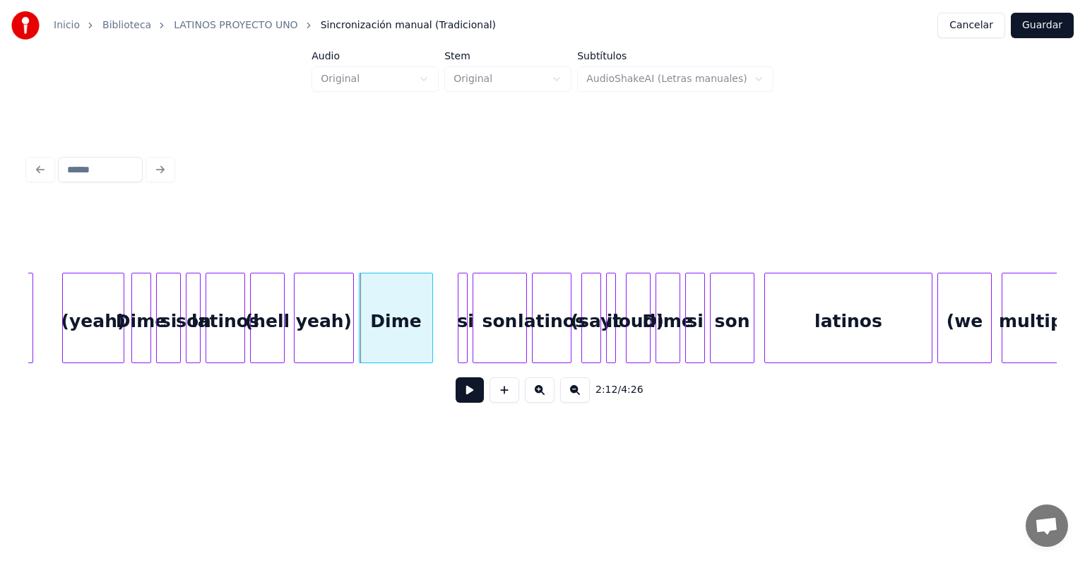
scroll to position [0, 32407]
click at [822, 316] on div "latinos" at bounding box center [848, 321] width 167 height 96
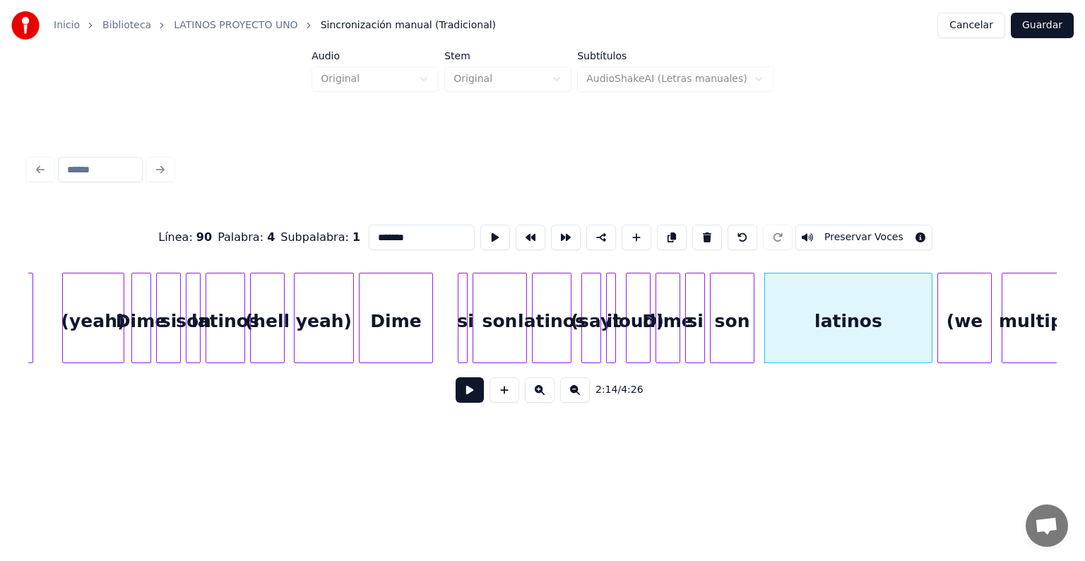
click at [465, 400] on button at bounding box center [469, 389] width 28 height 25
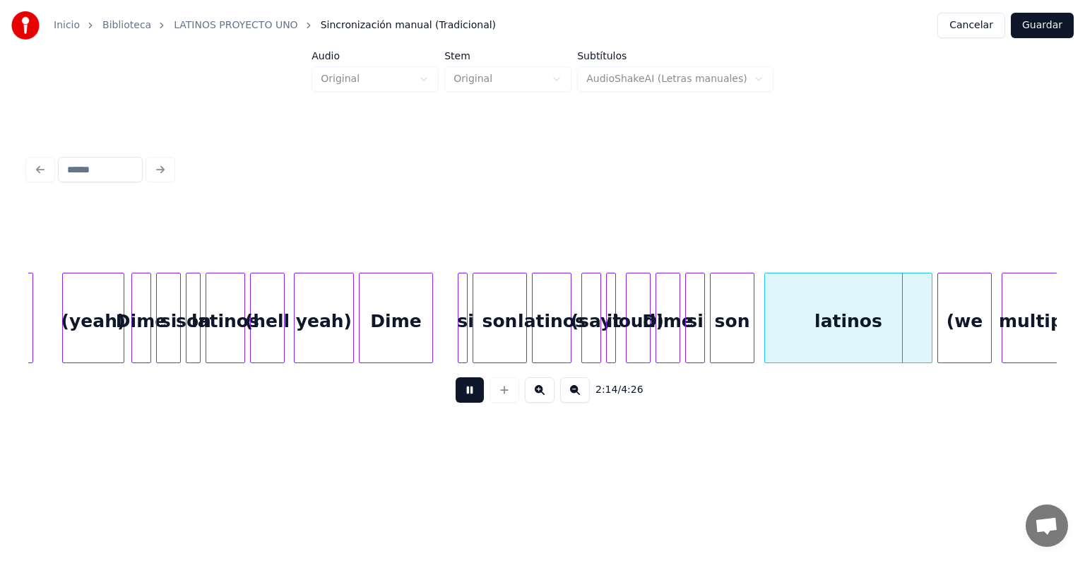
click at [465, 400] on button at bounding box center [469, 389] width 28 height 25
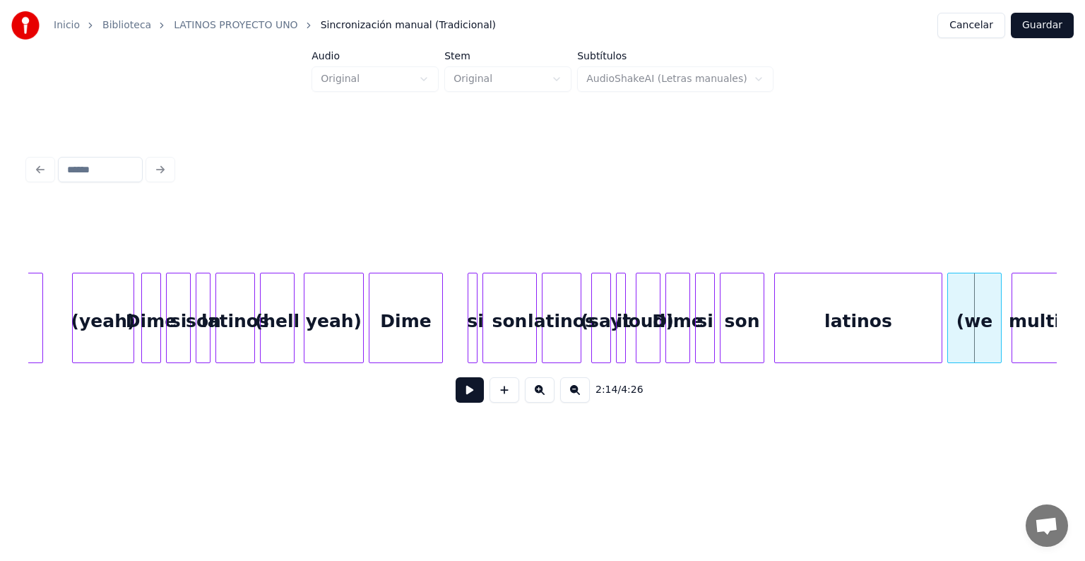
scroll to position [0, 32396]
click at [121, 336] on div "(yeah)" at bounding box center [104, 321] width 61 height 96
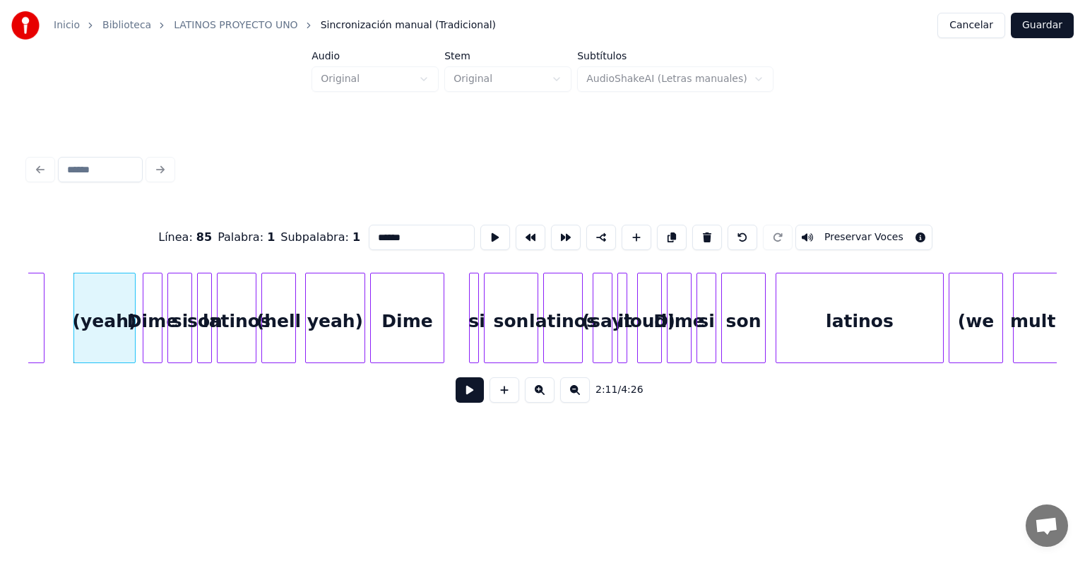
click at [455, 398] on button at bounding box center [469, 389] width 28 height 25
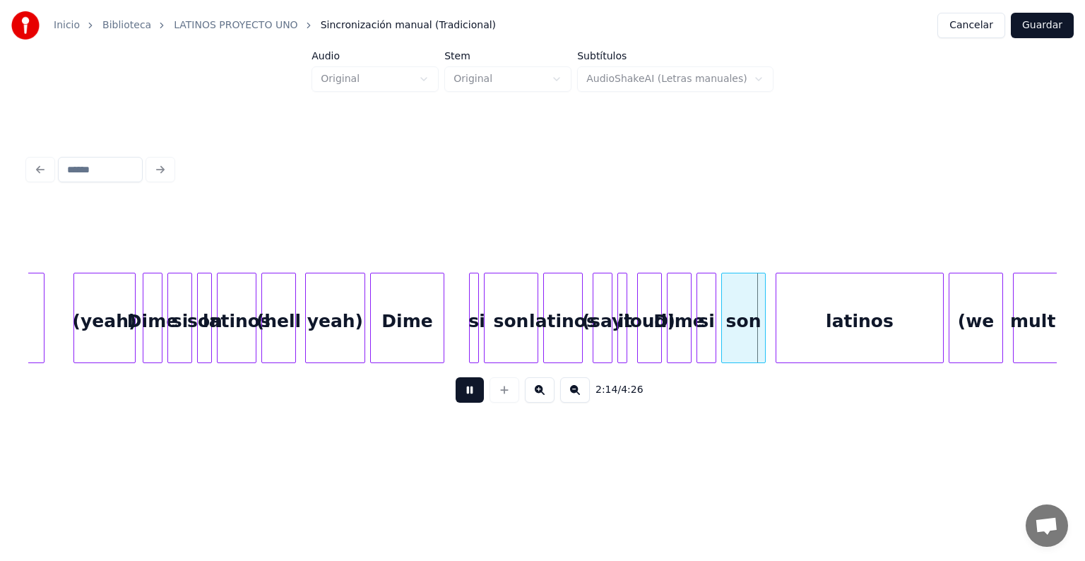
click at [455, 398] on button at bounding box center [469, 389] width 28 height 25
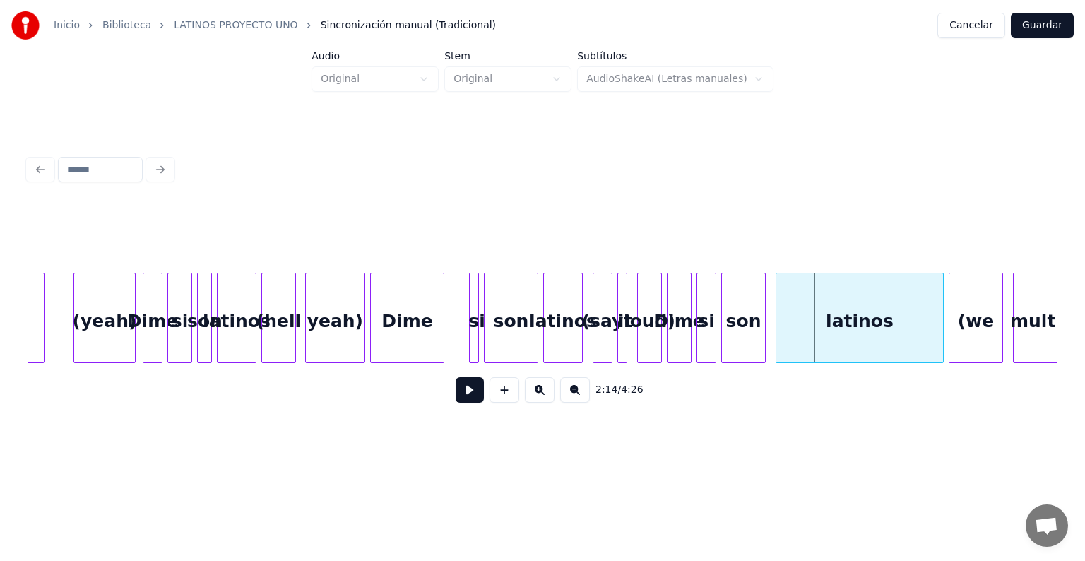
click at [651, 338] on div "loud)" at bounding box center [649, 321] width 23 height 96
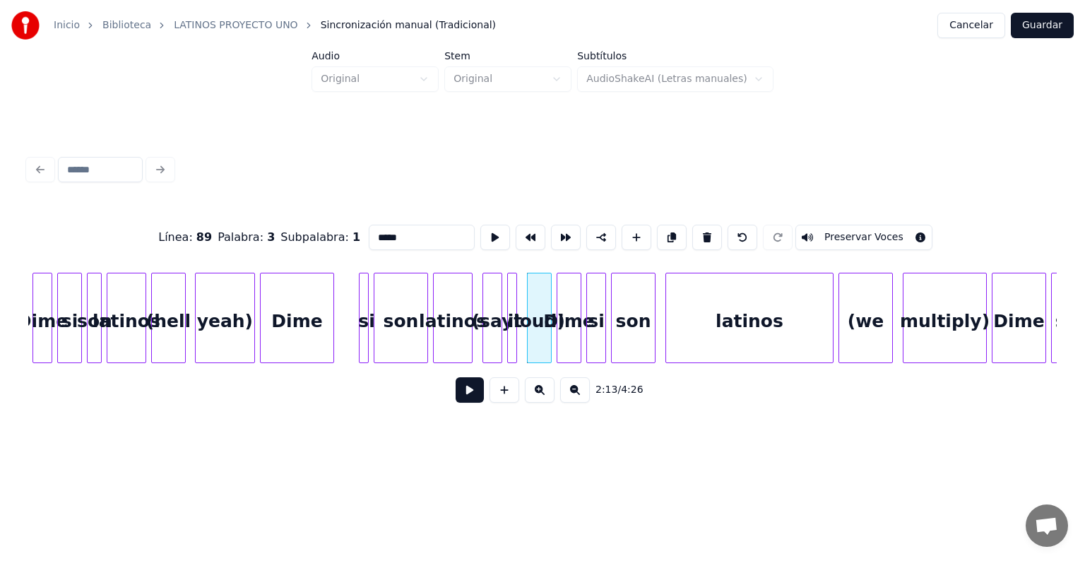
scroll to position [0, 32509]
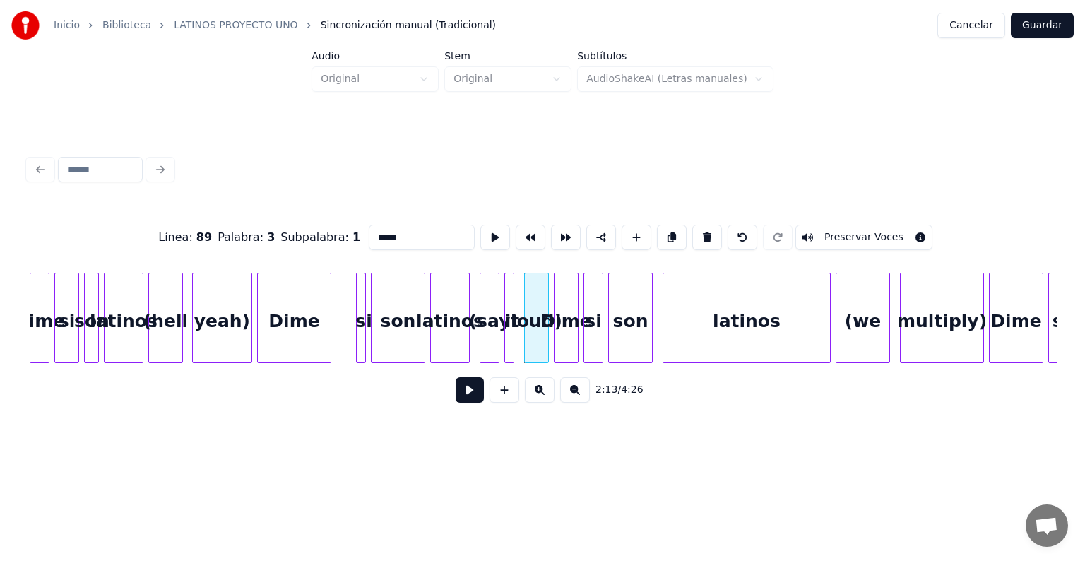
click at [460, 385] on button at bounding box center [469, 389] width 28 height 25
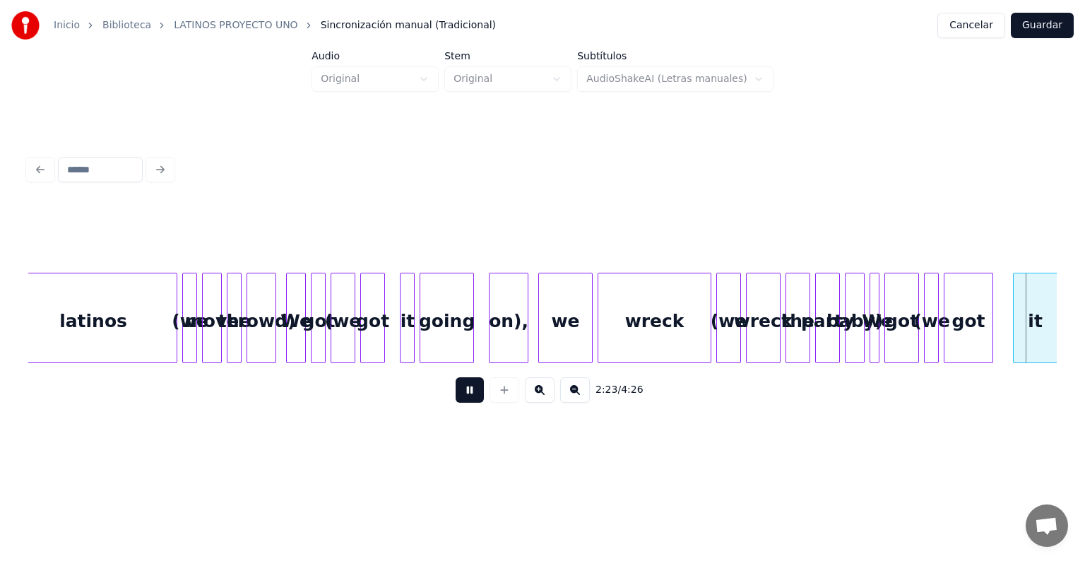
scroll to position [0, 35597]
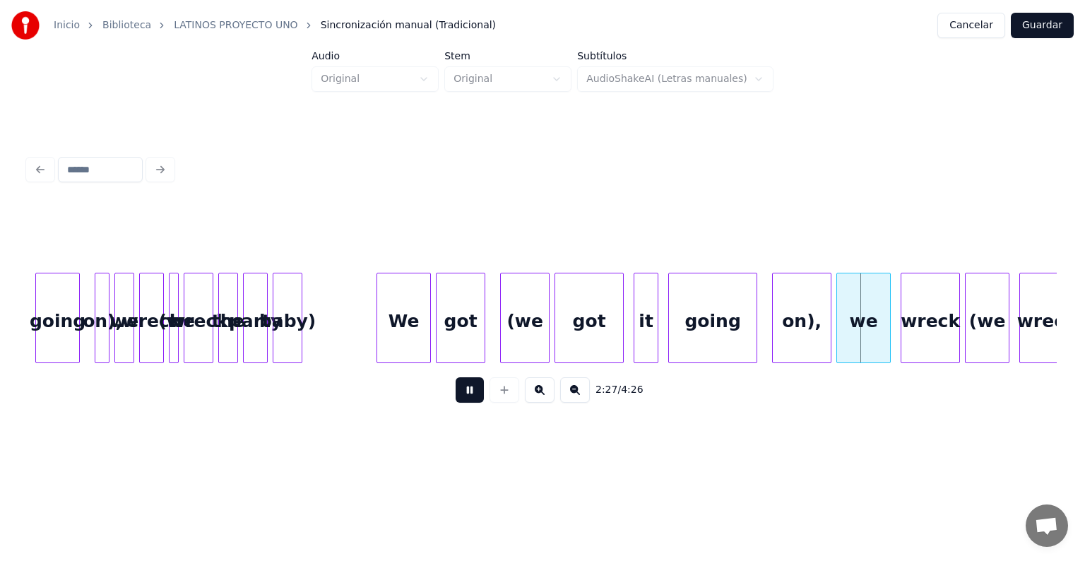
click at [467, 402] on button at bounding box center [469, 389] width 28 height 25
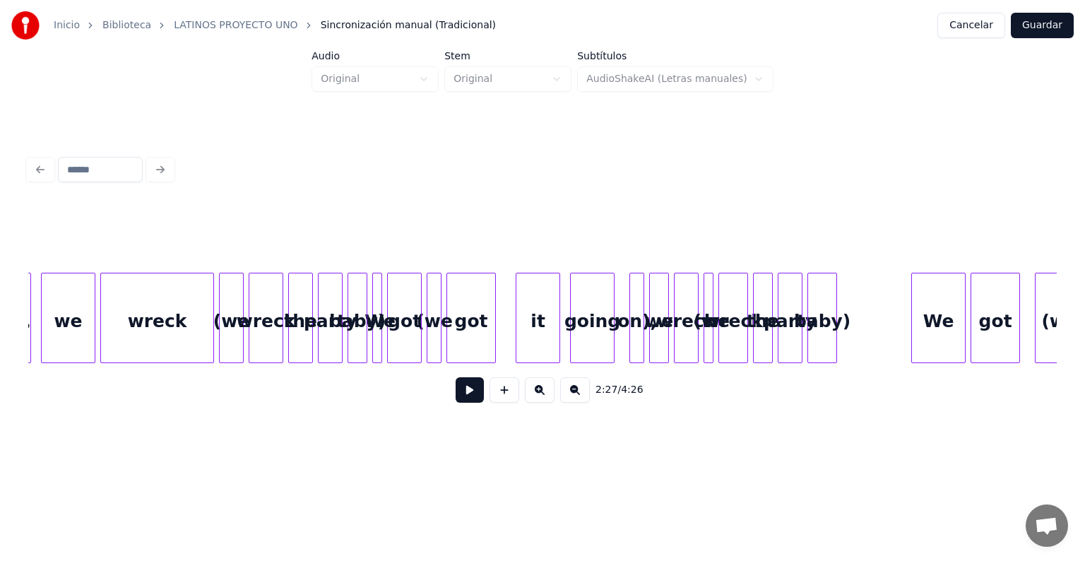
scroll to position [0, 35062]
click at [186, 335] on div "wreck" at bounding box center [158, 321] width 112 height 96
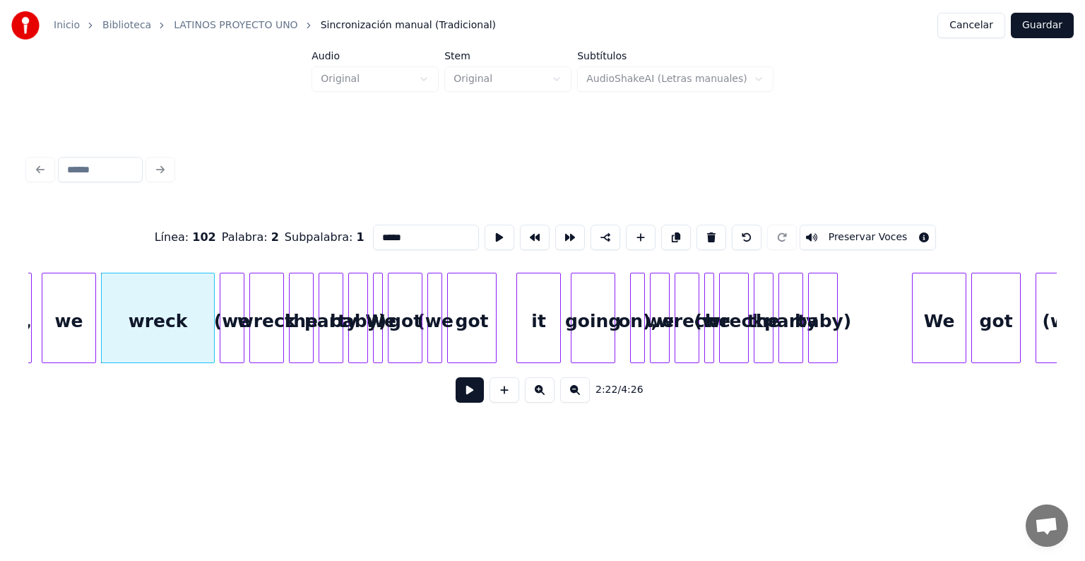
click at [455, 401] on button at bounding box center [469, 389] width 28 height 25
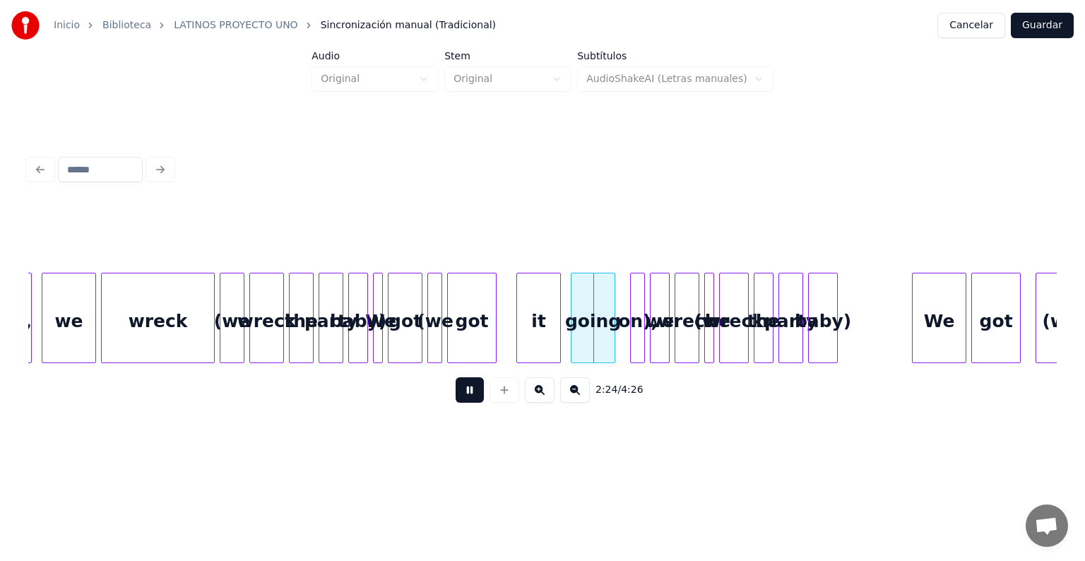
click at [455, 401] on button at bounding box center [469, 389] width 28 height 25
click at [825, 323] on div "baby)" at bounding box center [823, 321] width 28 height 96
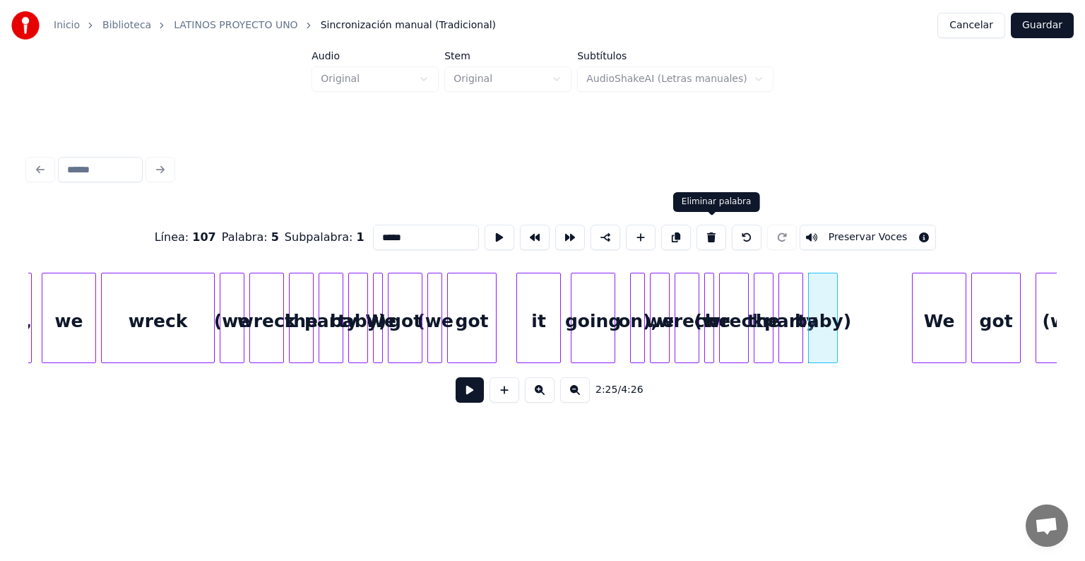
click at [703, 234] on button at bounding box center [711, 237] width 30 height 25
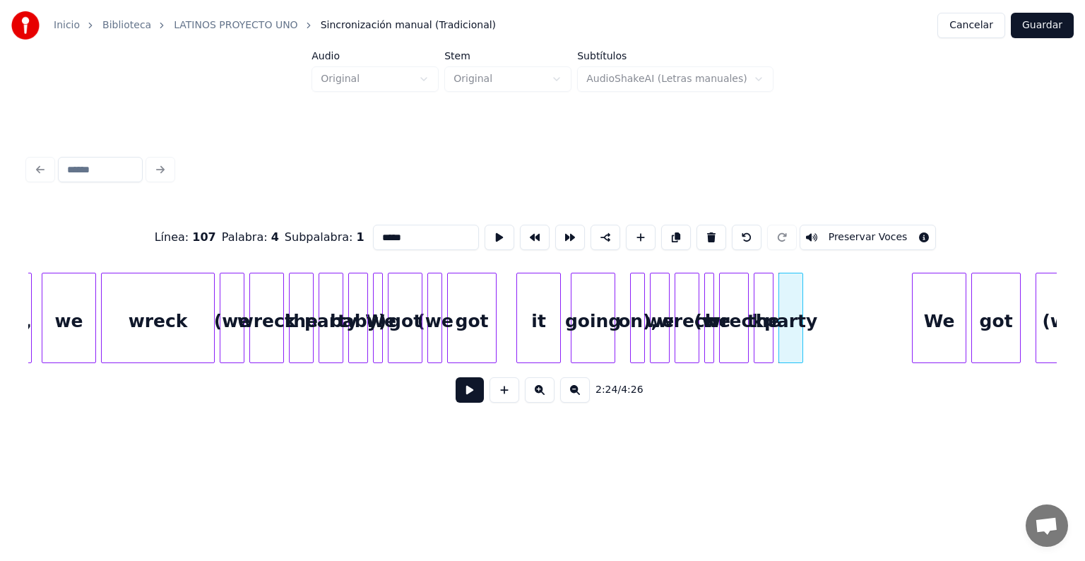
click at [703, 234] on button at bounding box center [711, 237] width 30 height 25
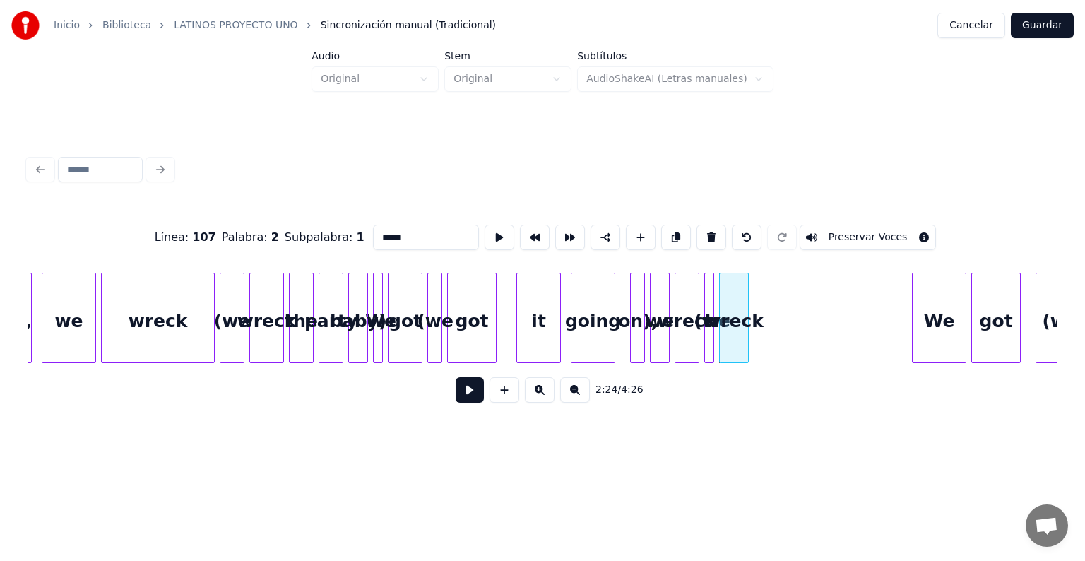
click at [703, 234] on button at bounding box center [711, 237] width 30 height 25
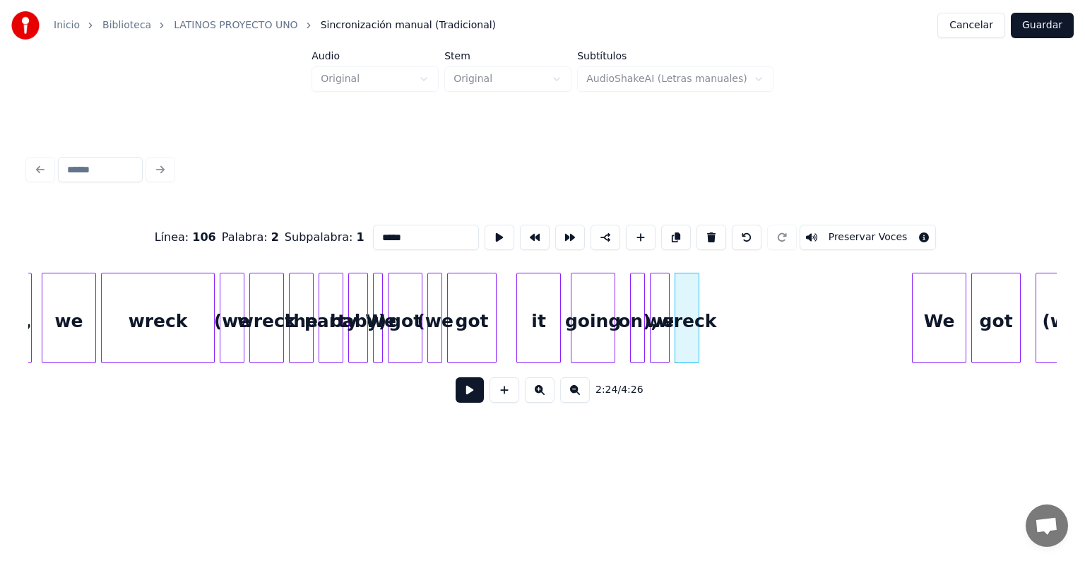
click at [703, 234] on button at bounding box center [711, 237] width 30 height 25
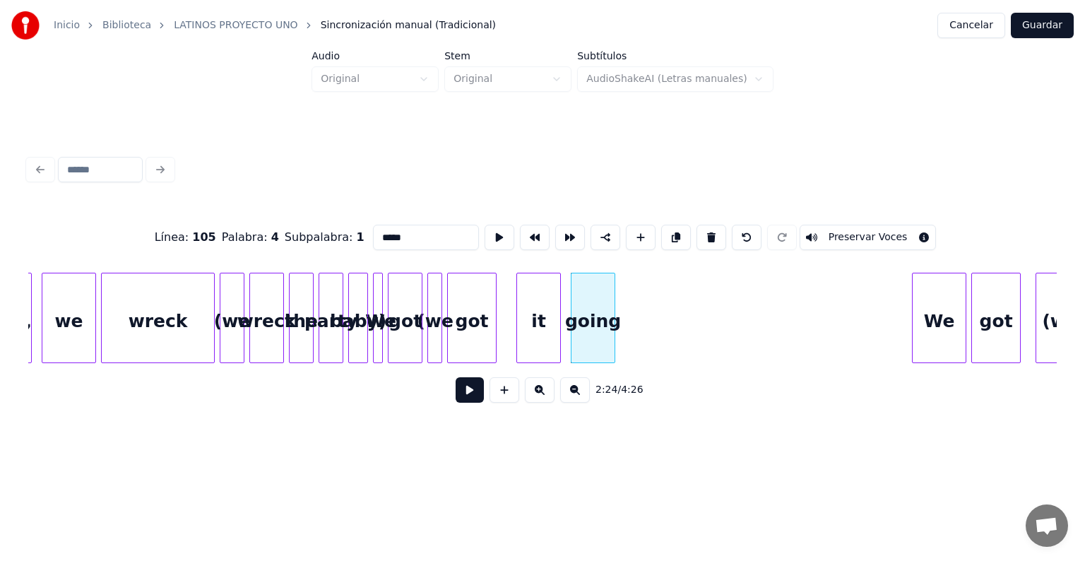
click at [703, 234] on button at bounding box center [711, 237] width 30 height 25
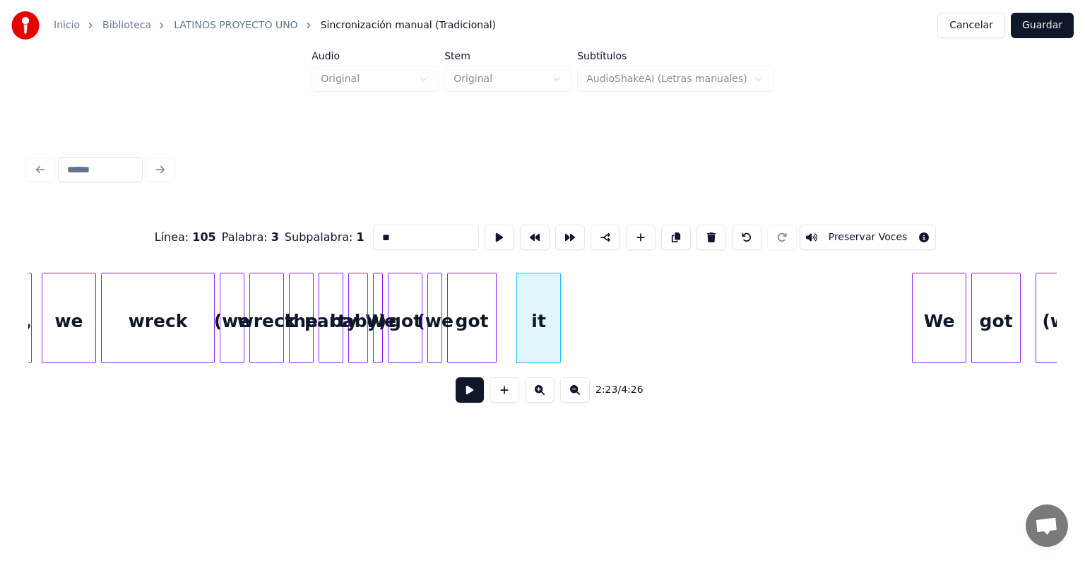
click at [703, 234] on button at bounding box center [711, 237] width 30 height 25
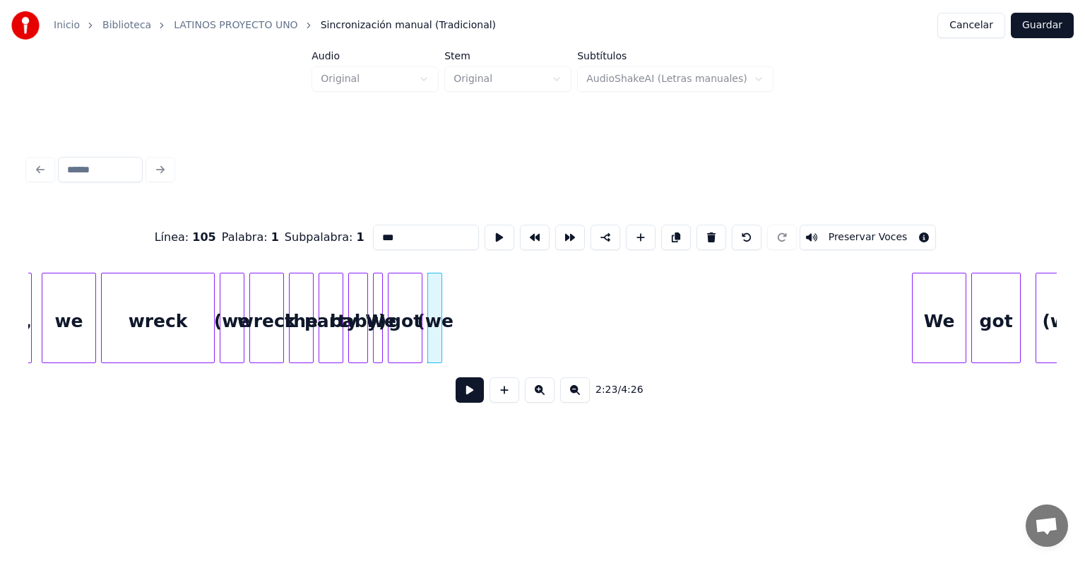
click at [703, 234] on button at bounding box center [711, 237] width 30 height 25
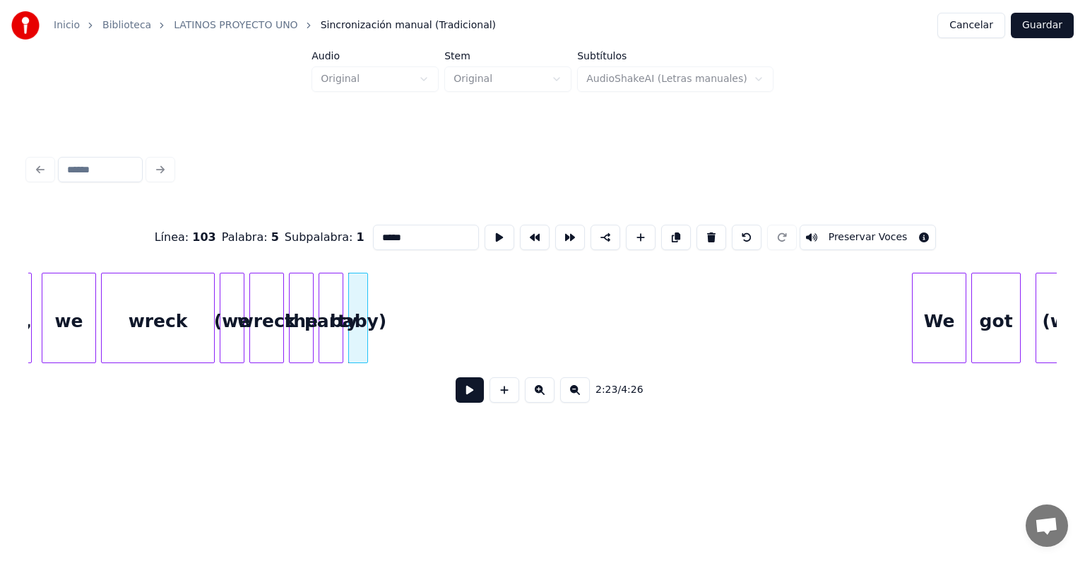
click at [703, 234] on button at bounding box center [711, 237] width 30 height 25
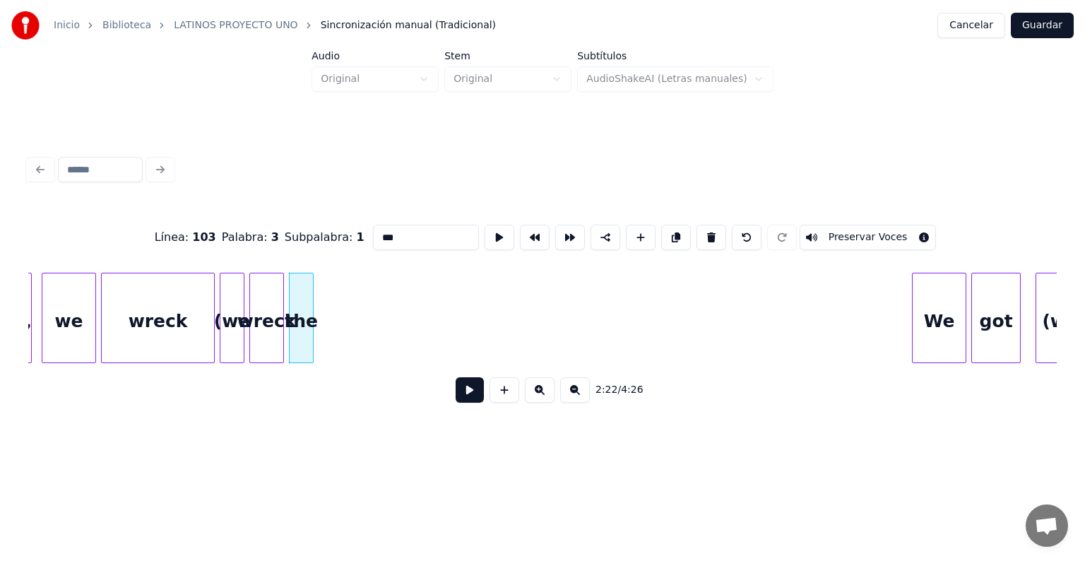
click at [703, 234] on button at bounding box center [711, 237] width 30 height 25
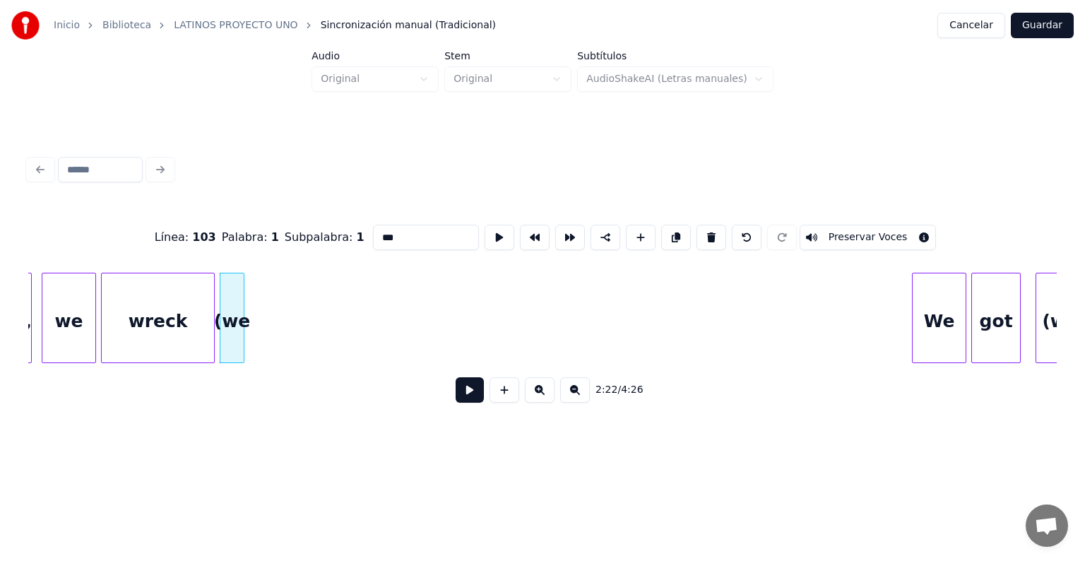
click at [703, 234] on button at bounding box center [711, 237] width 30 height 25
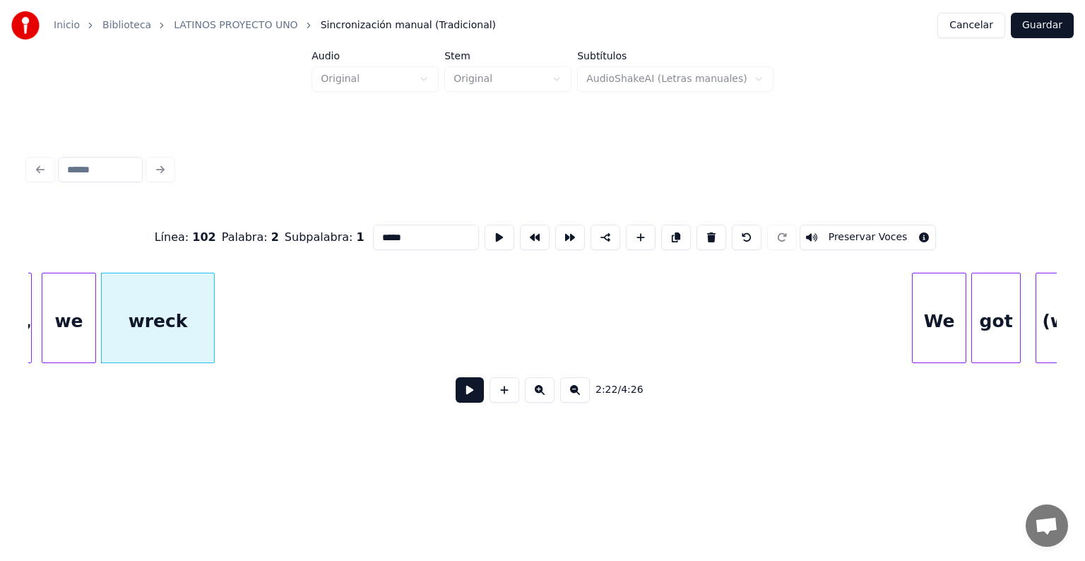
click at [703, 234] on button at bounding box center [711, 237] width 30 height 25
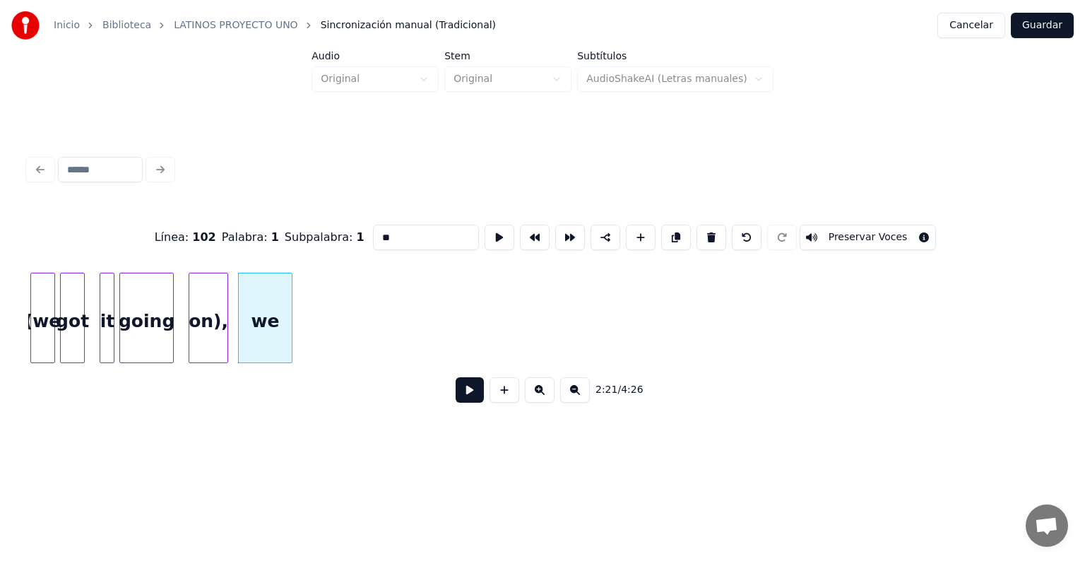
scroll to position [0, 34863]
click at [710, 231] on button at bounding box center [711, 237] width 30 height 25
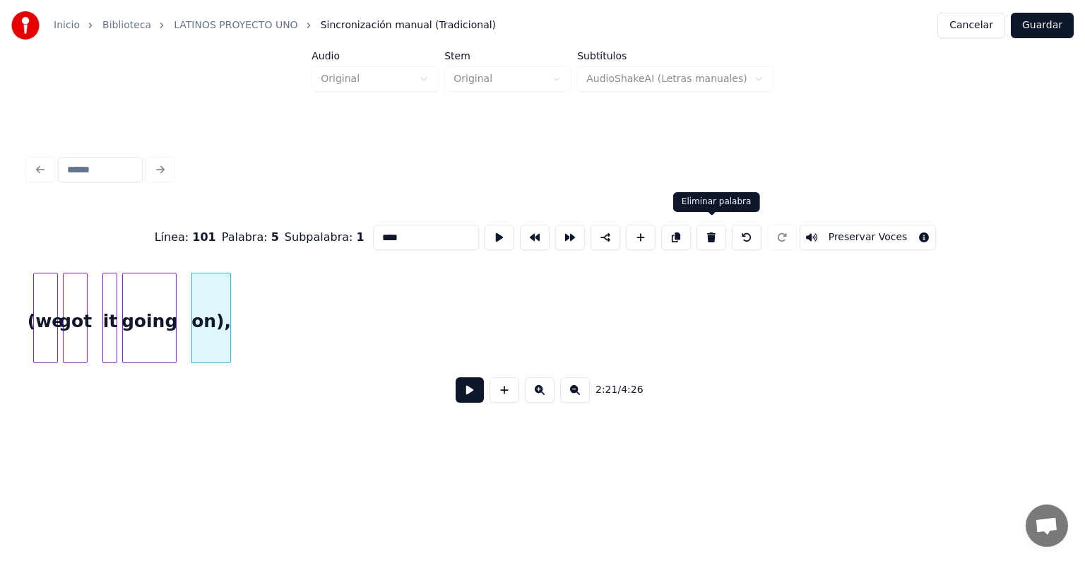
click at [710, 231] on button at bounding box center [711, 237] width 30 height 25
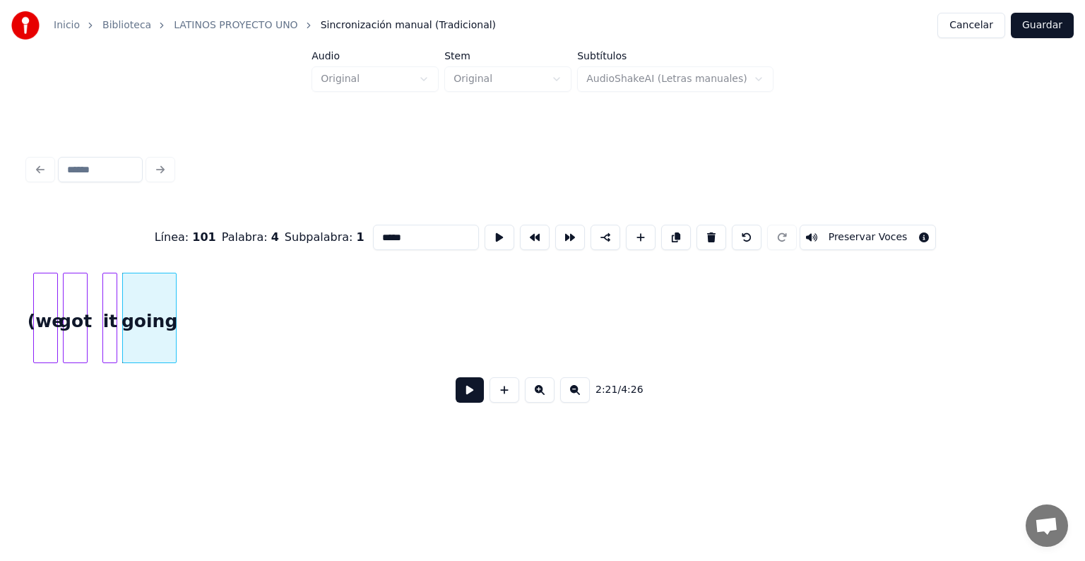
click at [710, 231] on button at bounding box center [711, 237] width 30 height 25
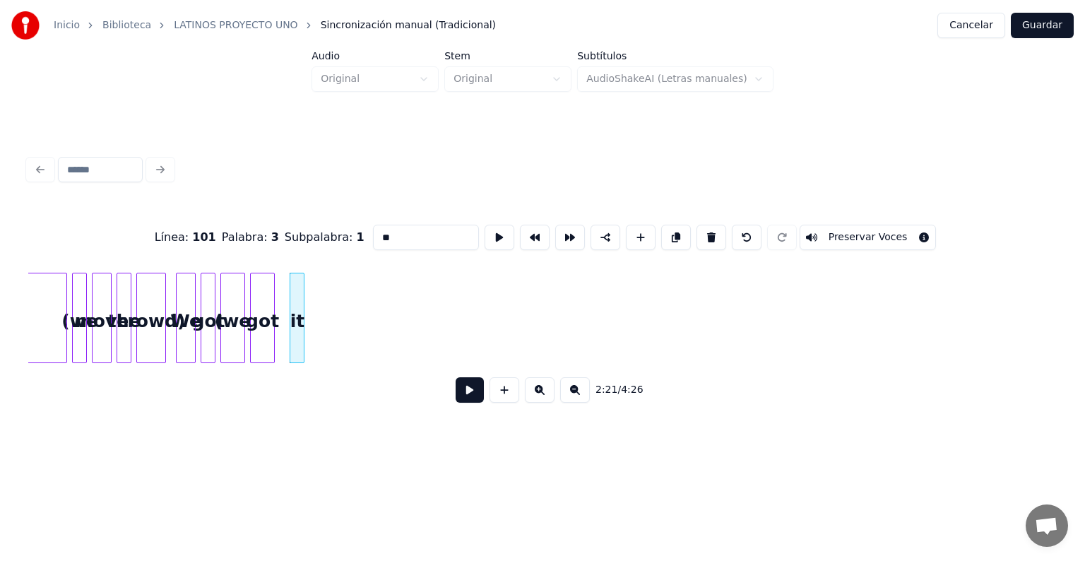
scroll to position [0, 34674]
click at [714, 231] on button at bounding box center [711, 237] width 30 height 25
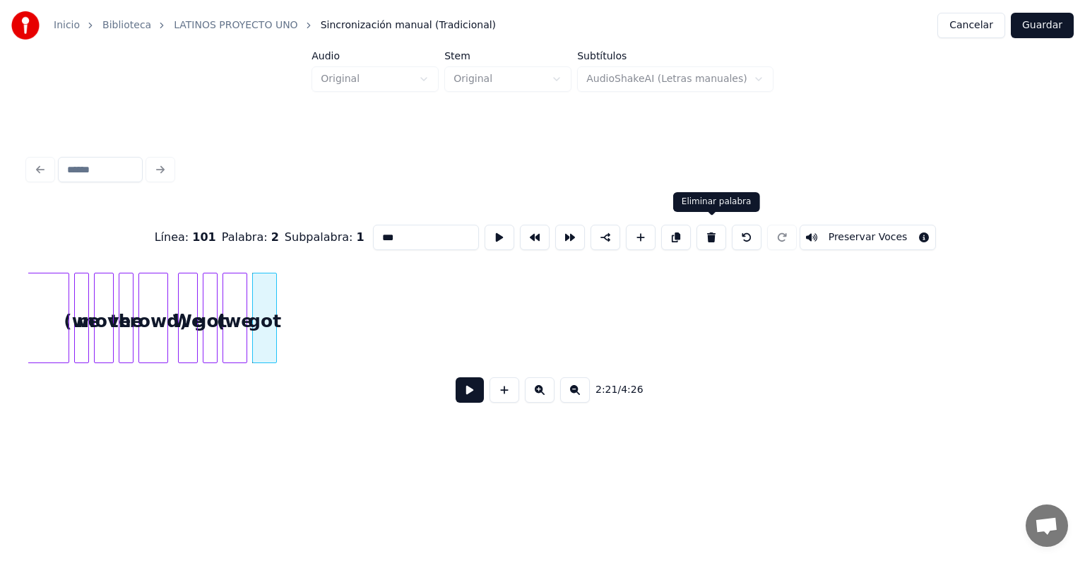
click at [714, 231] on button at bounding box center [711, 237] width 30 height 25
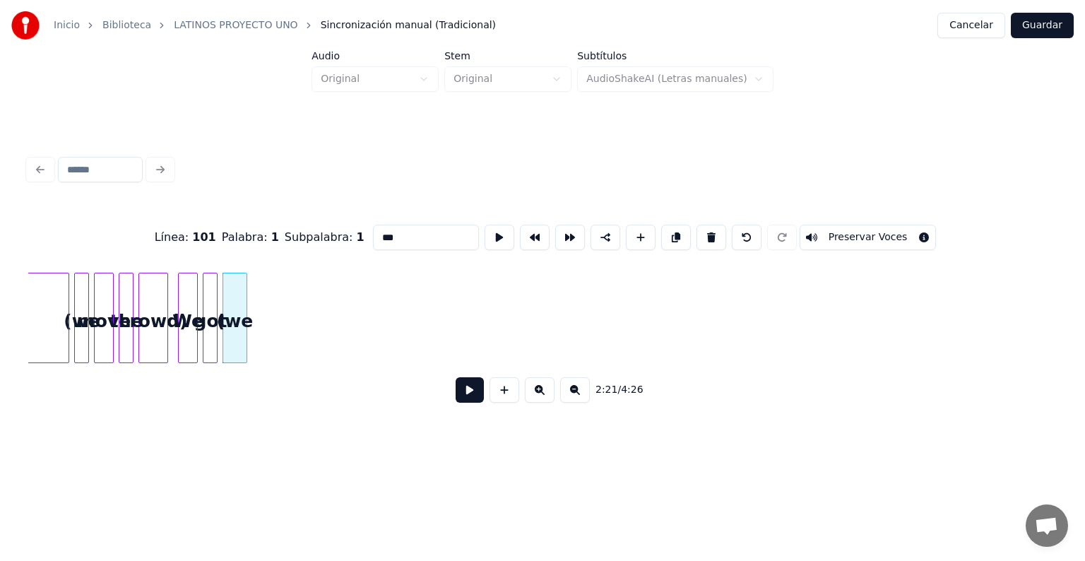
click at [714, 231] on button at bounding box center [711, 237] width 30 height 25
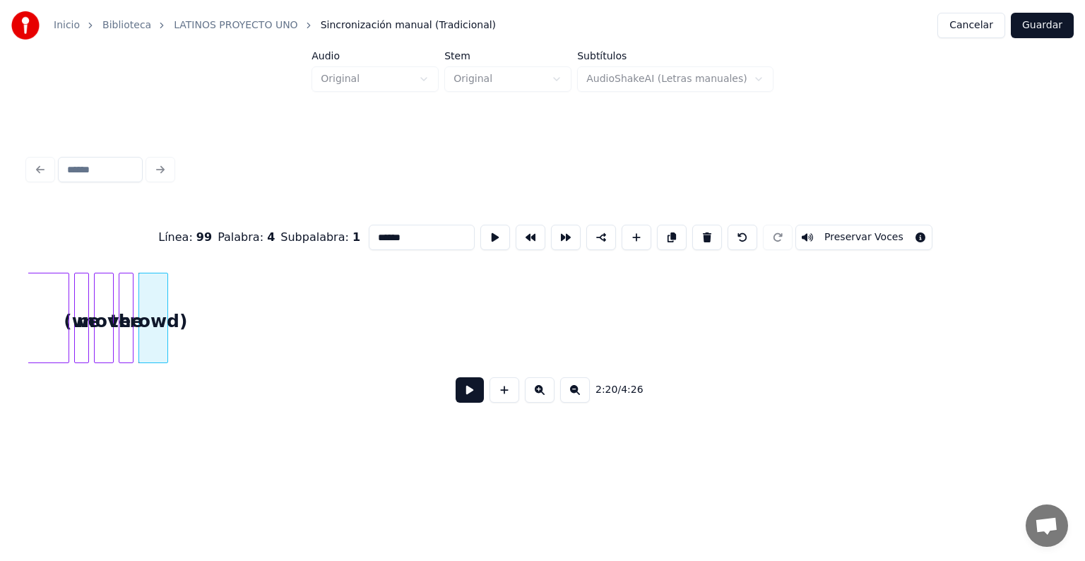
click at [714, 231] on button at bounding box center [707, 237] width 30 height 25
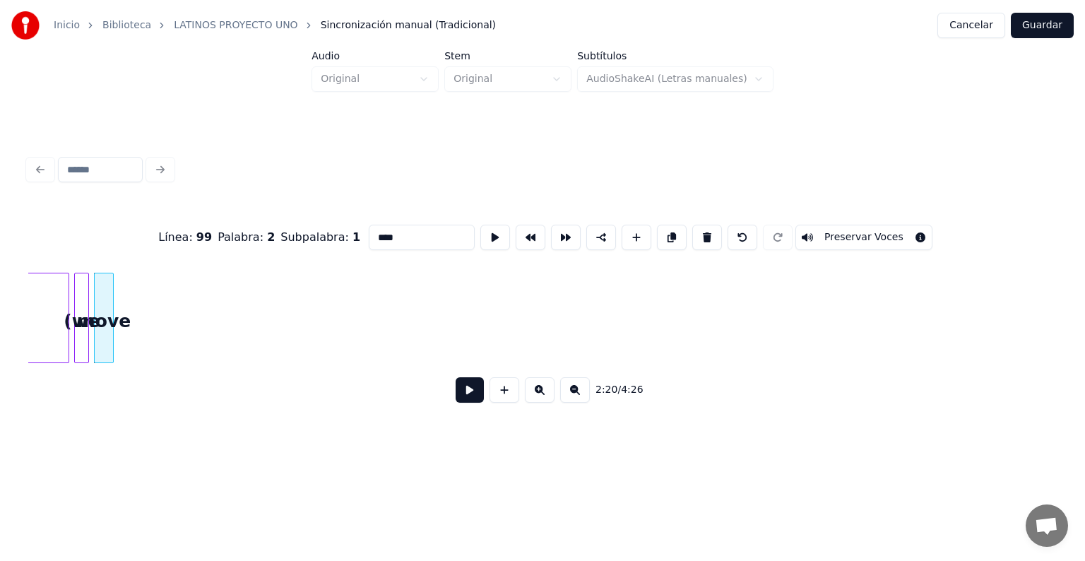
click at [714, 231] on button at bounding box center [707, 237] width 30 height 25
type input "*******"
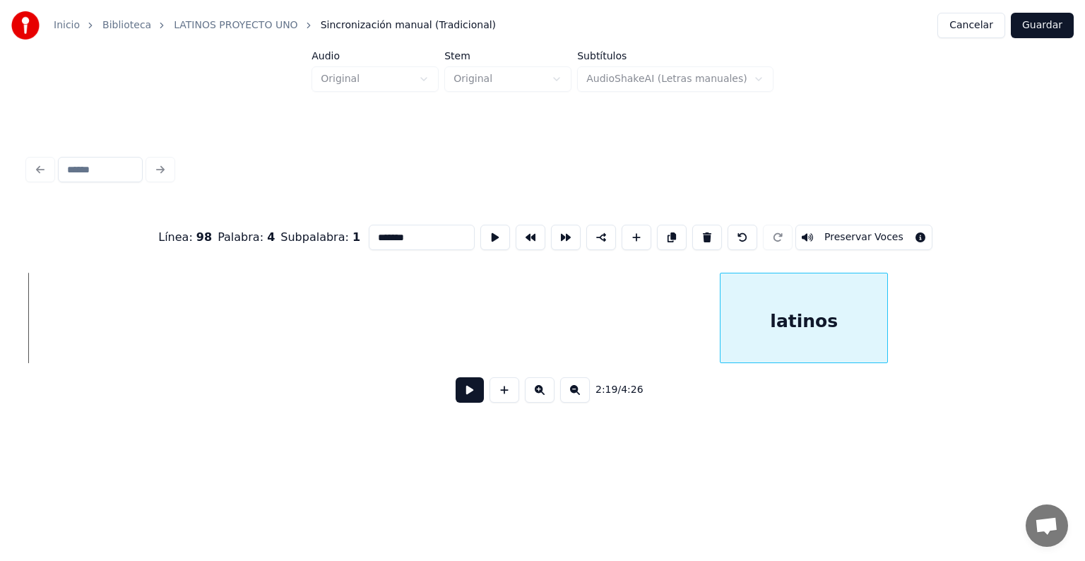
click at [844, 314] on div "latinos" at bounding box center [803, 321] width 167 height 96
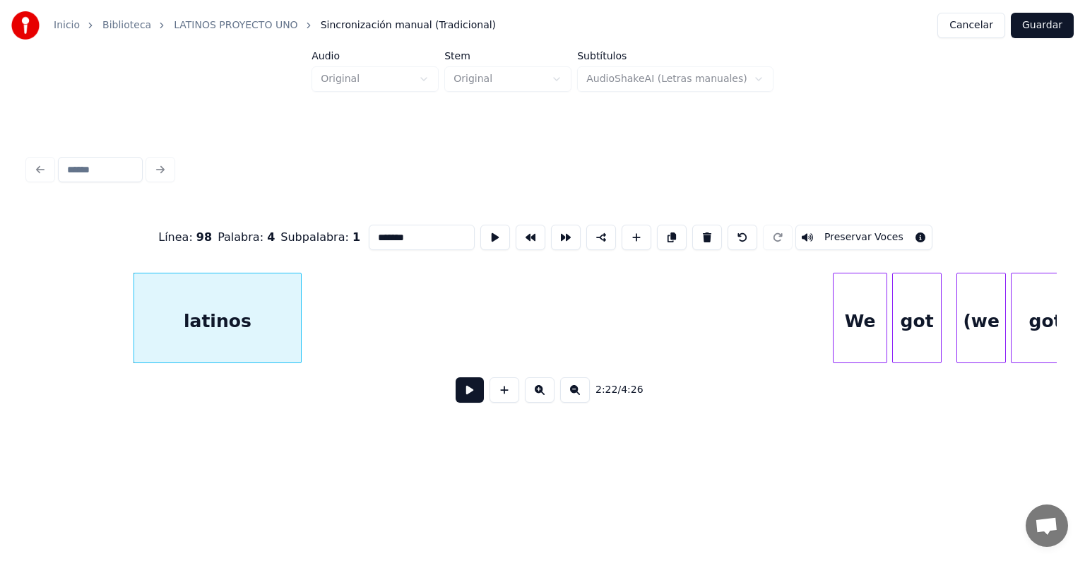
scroll to position [0, 35143]
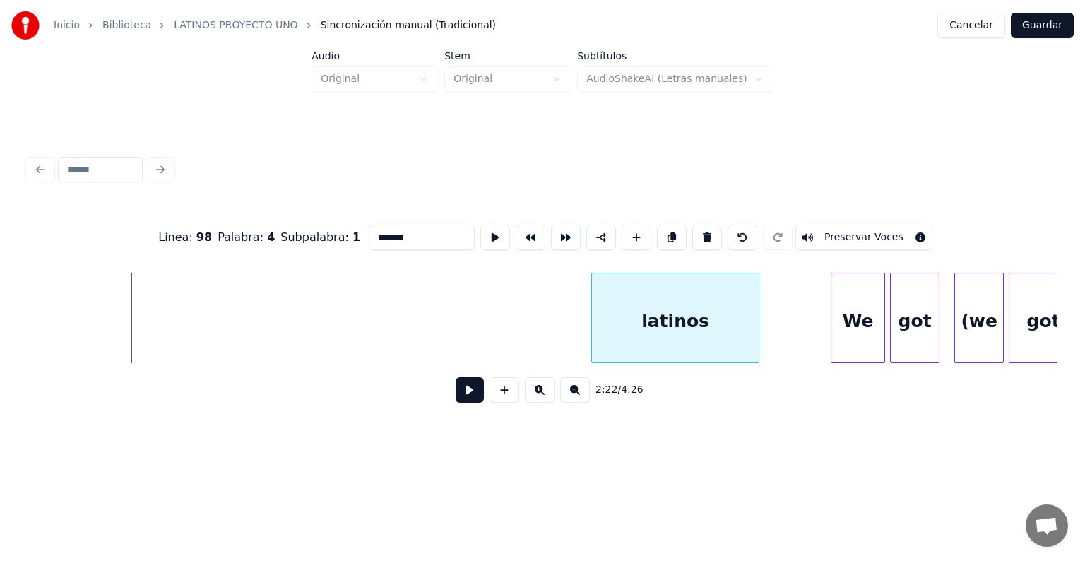
click at [699, 328] on div "latinos" at bounding box center [675, 321] width 167 height 96
click at [455, 394] on button at bounding box center [469, 389] width 28 height 25
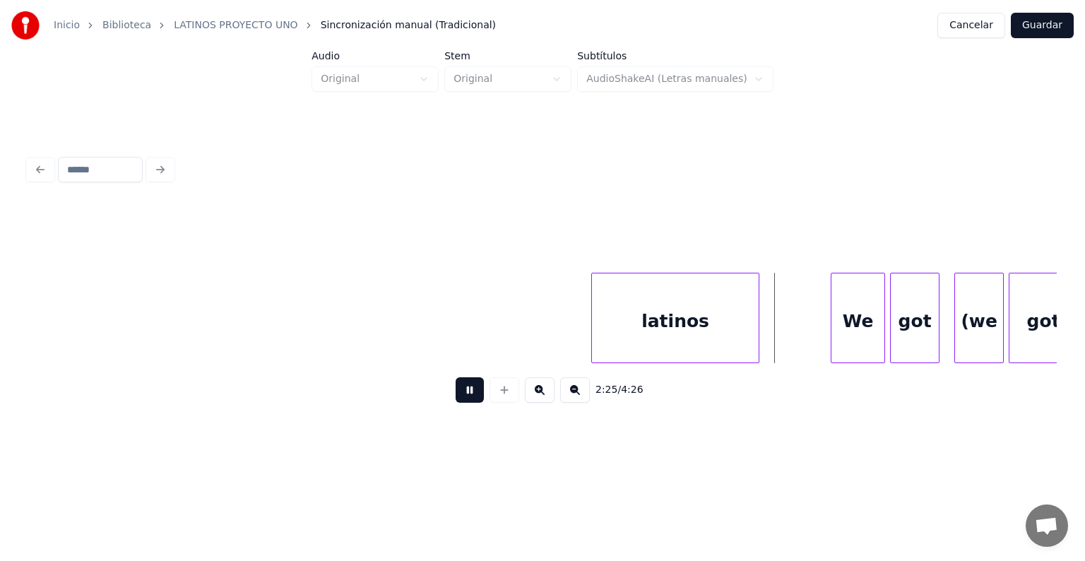
click at [455, 394] on button at bounding box center [469, 389] width 28 height 25
click at [686, 229] on div at bounding box center [542, 237] width 1028 height 71
click at [619, 316] on div "latinos" at bounding box center [675, 321] width 167 height 96
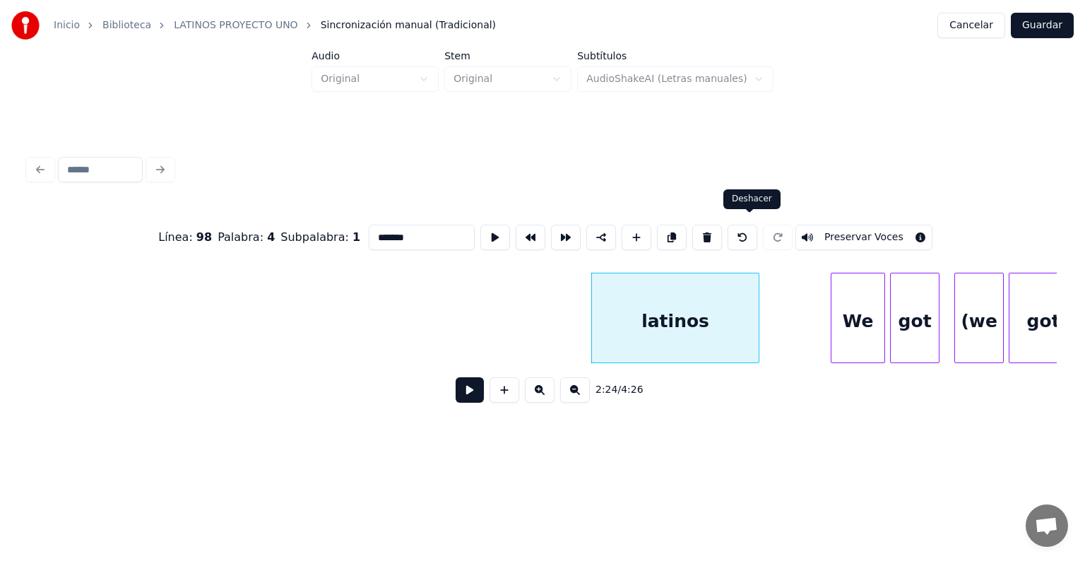
click at [739, 232] on button at bounding box center [742, 237] width 30 height 25
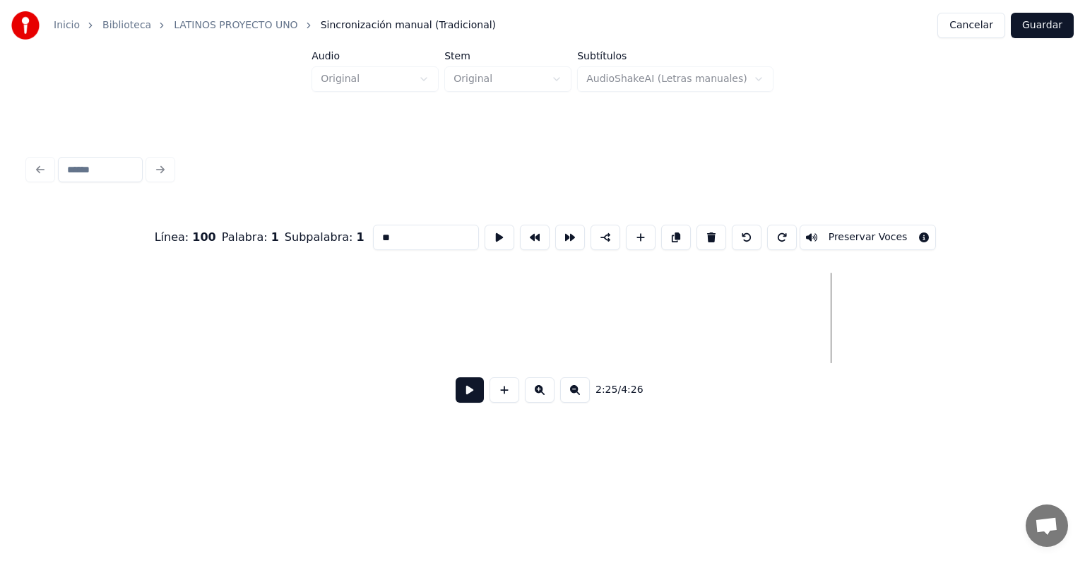
click at [739, 232] on button at bounding box center [747, 237] width 30 height 25
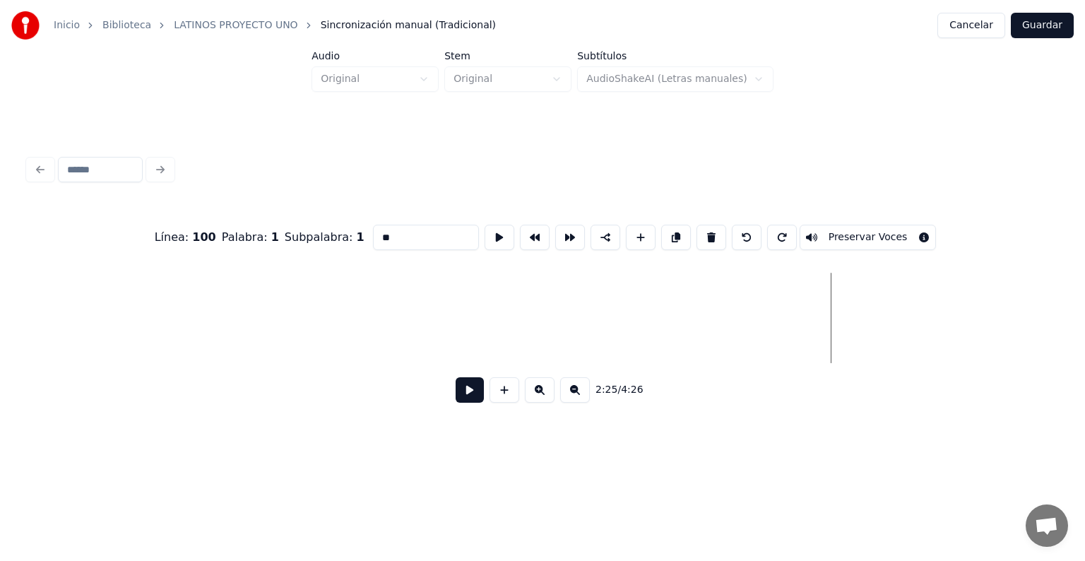
click at [739, 232] on button at bounding box center [747, 237] width 30 height 25
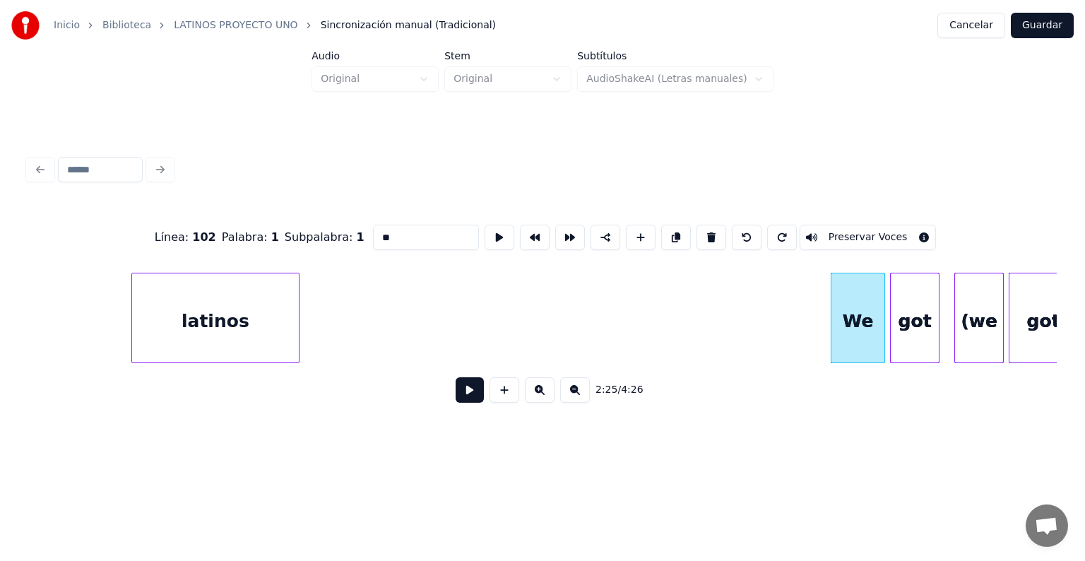
click at [739, 232] on button at bounding box center [747, 237] width 30 height 25
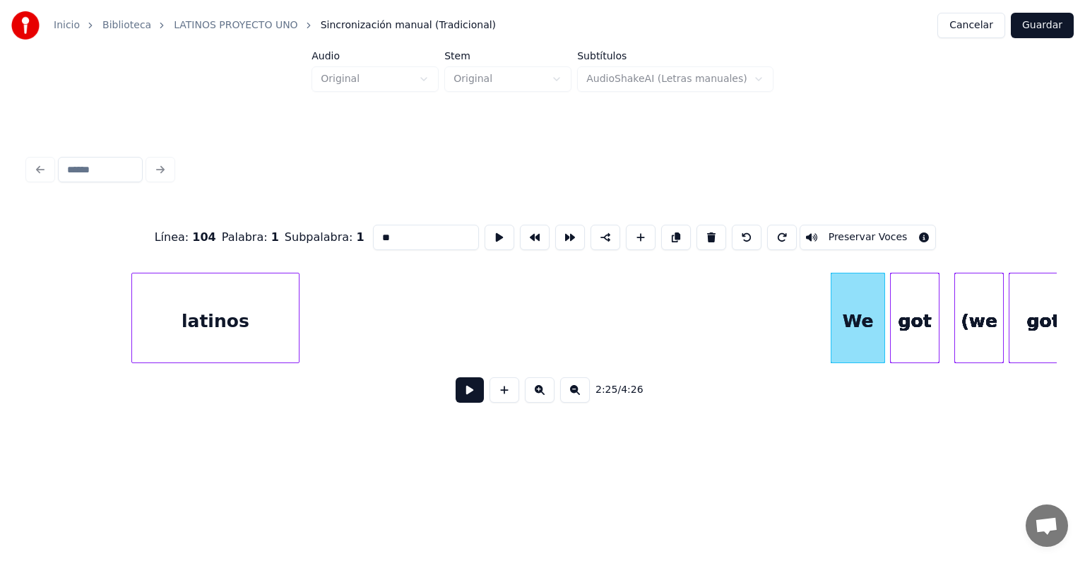
click at [739, 232] on button at bounding box center [747, 237] width 30 height 25
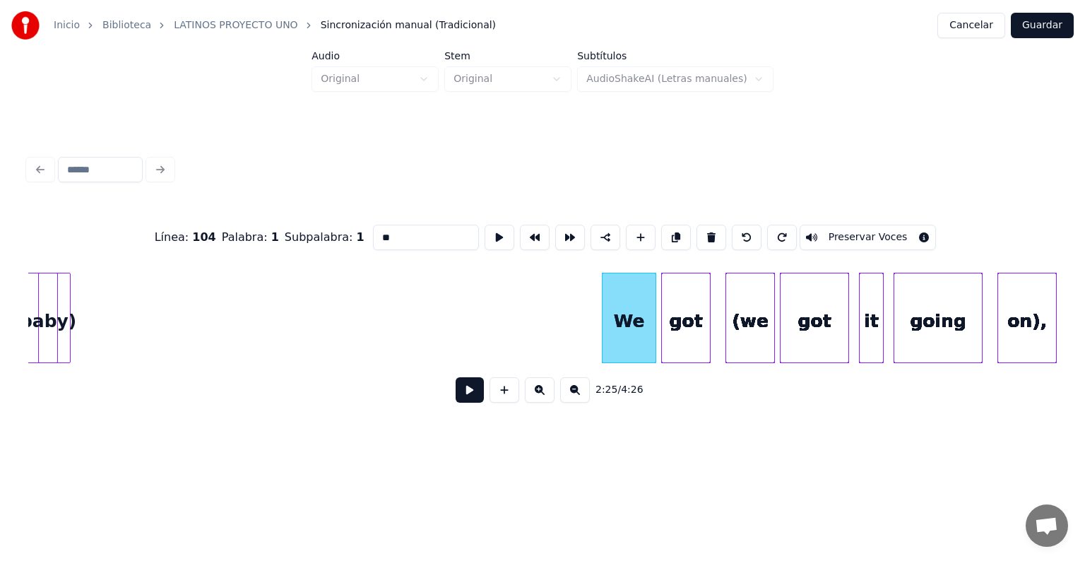
scroll to position [0, 35369]
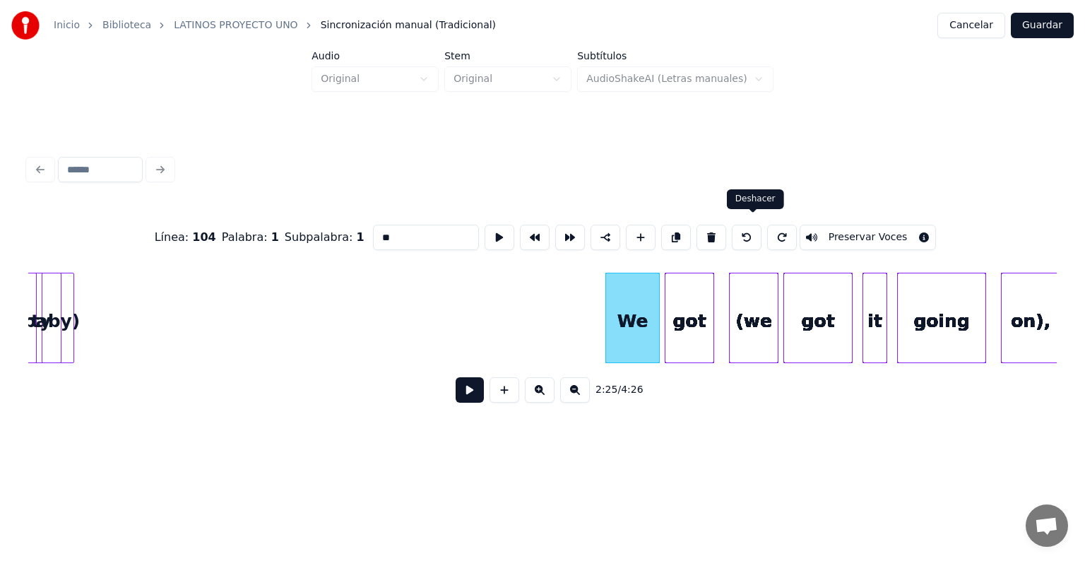
click at [743, 236] on button at bounding box center [747, 237] width 30 height 25
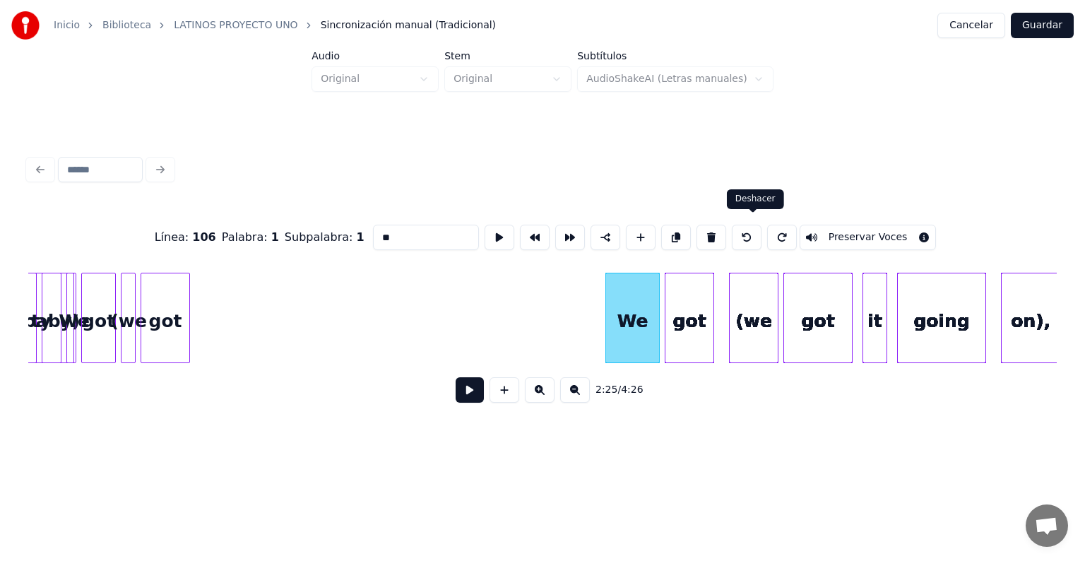
click at [745, 240] on button at bounding box center [747, 237] width 30 height 25
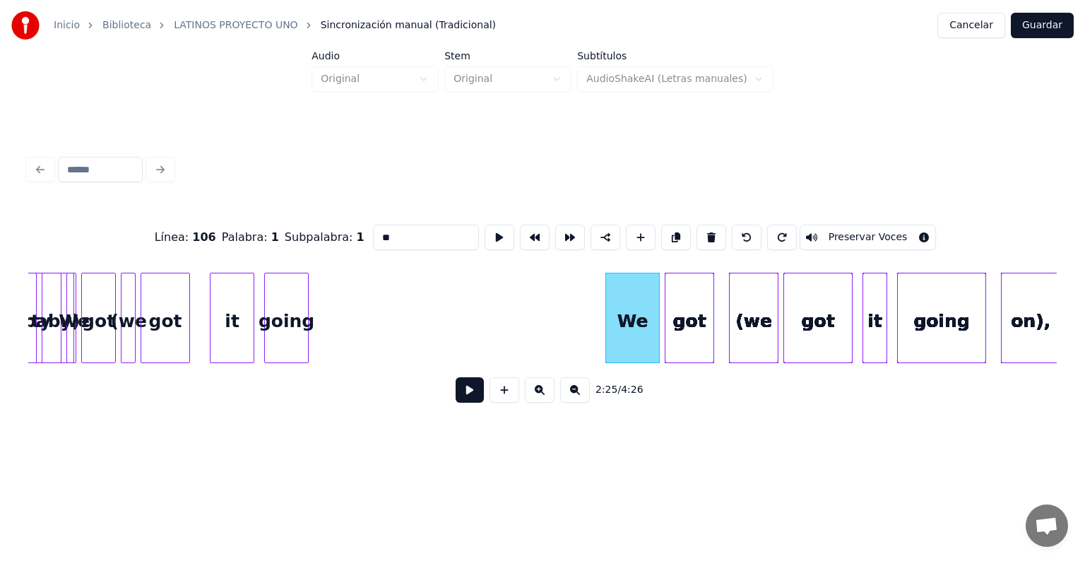
click at [745, 240] on button at bounding box center [747, 237] width 30 height 25
type input "**"
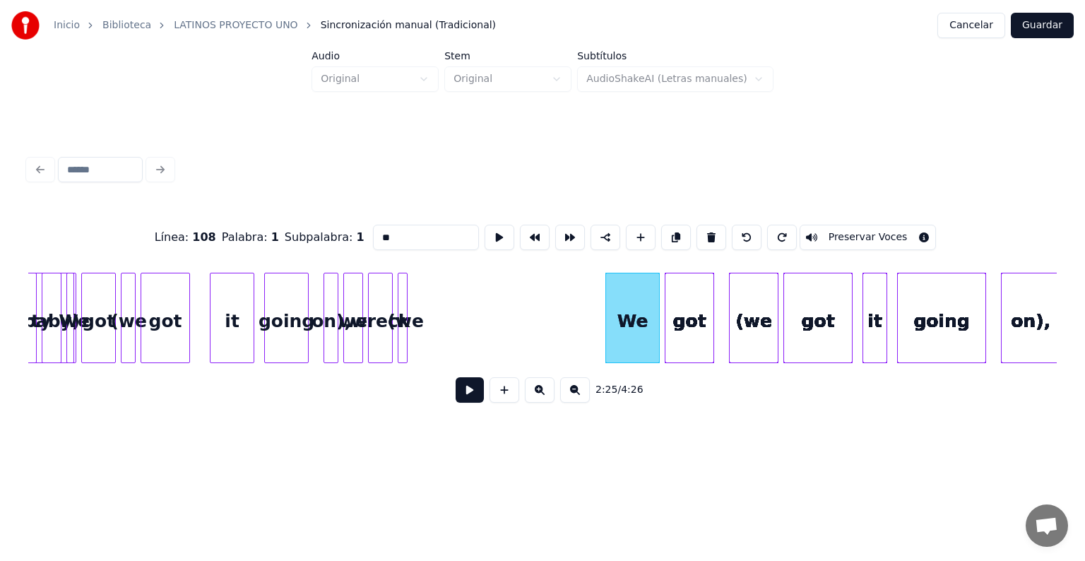
click at [745, 240] on button at bounding box center [747, 237] width 30 height 25
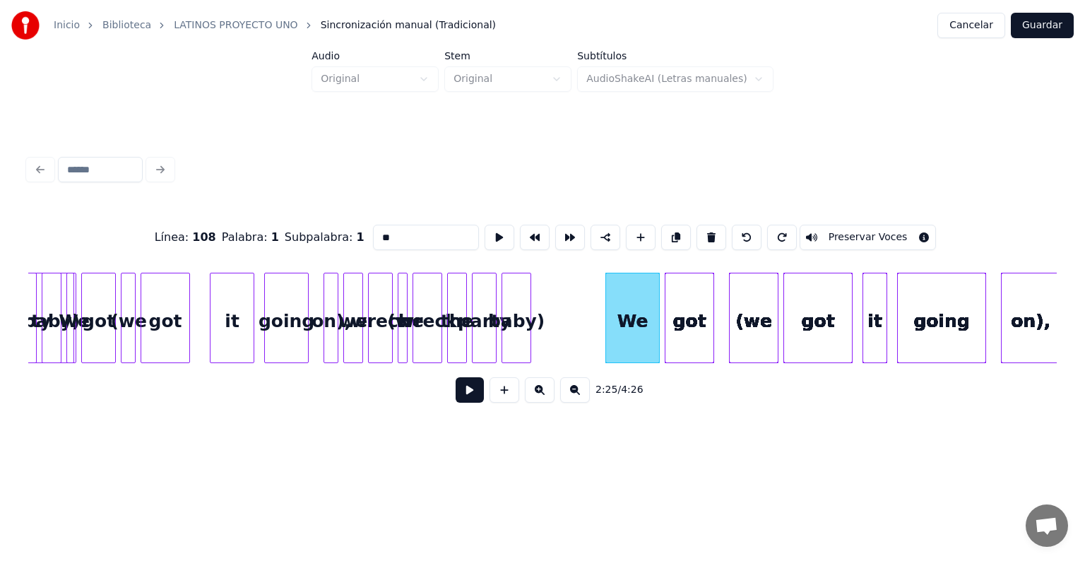
click at [974, 35] on button "Cancelar" at bounding box center [971, 25] width 68 height 25
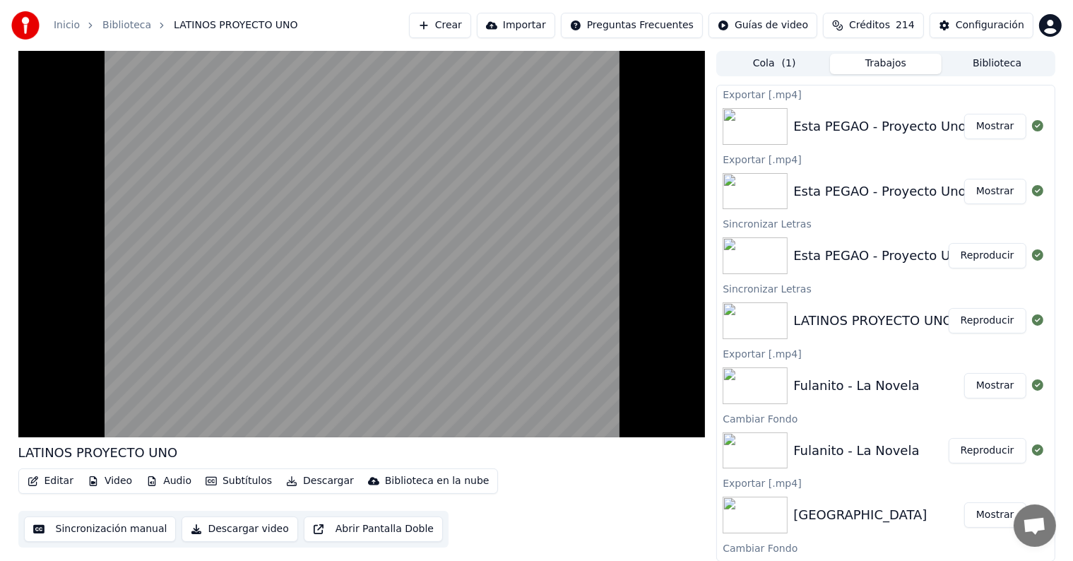
click at [251, 398] on video at bounding box center [361, 244] width 687 height 386
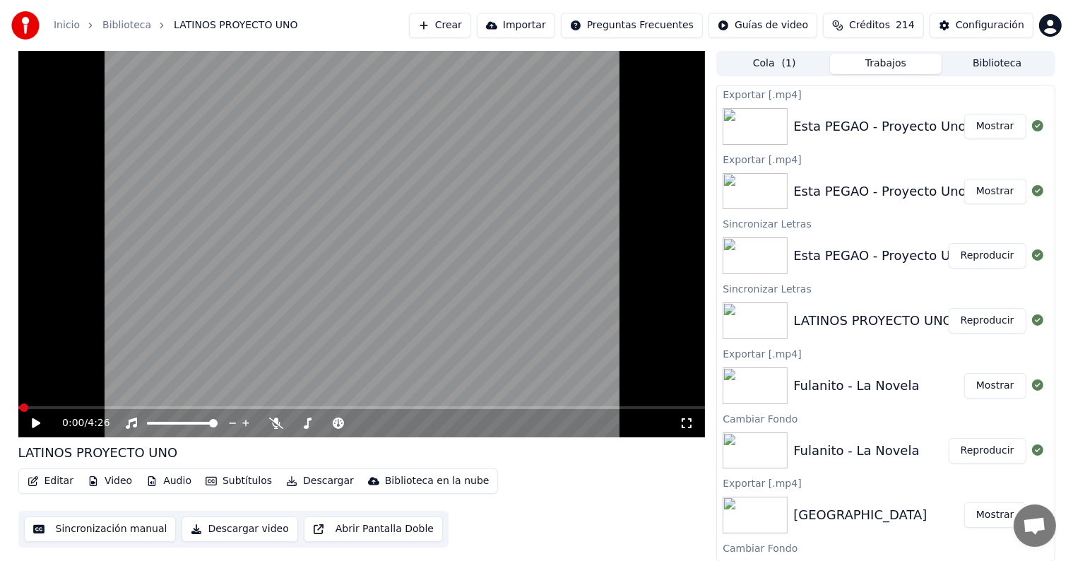
click at [271, 425] on icon at bounding box center [276, 422] width 14 height 11
click at [52, 479] on button "Editar" at bounding box center [50, 481] width 57 height 20
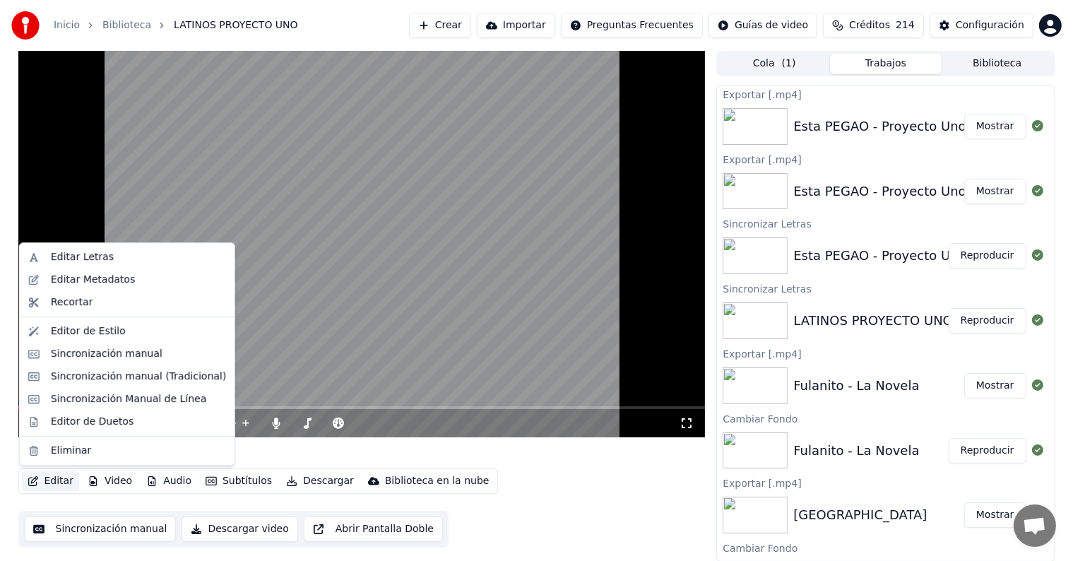
click at [303, 370] on video at bounding box center [361, 244] width 687 height 386
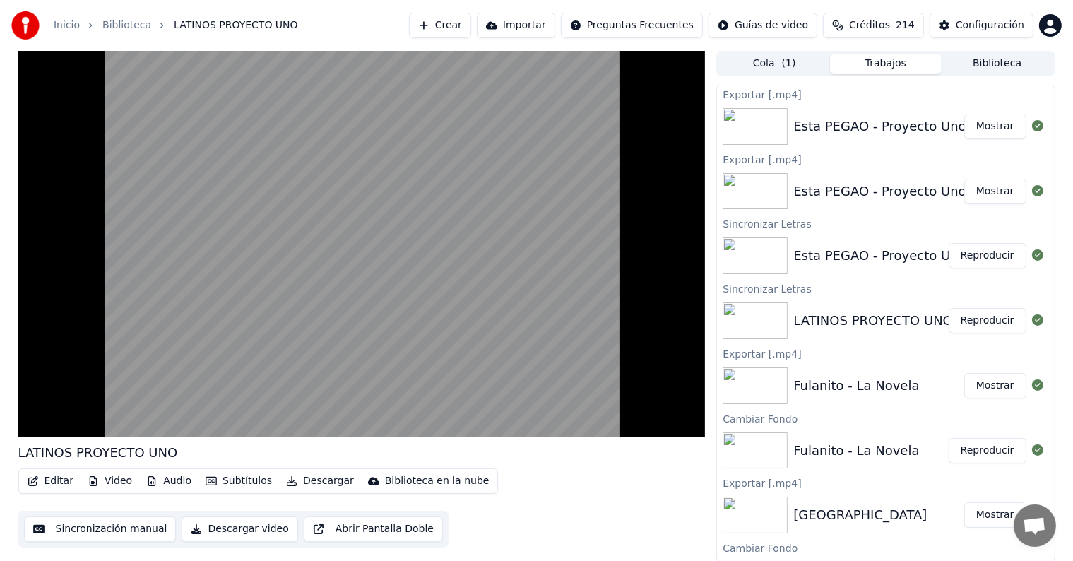
click at [299, 245] on video at bounding box center [361, 244] width 687 height 386
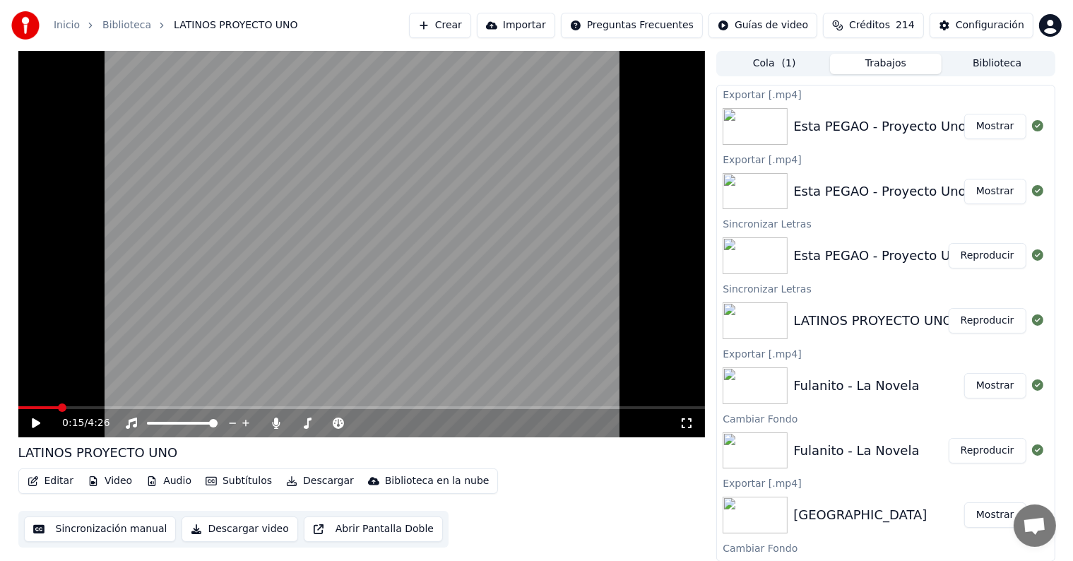
click at [32, 424] on icon at bounding box center [36, 423] width 8 height 10
click at [33, 425] on icon at bounding box center [35, 423] width 7 height 8
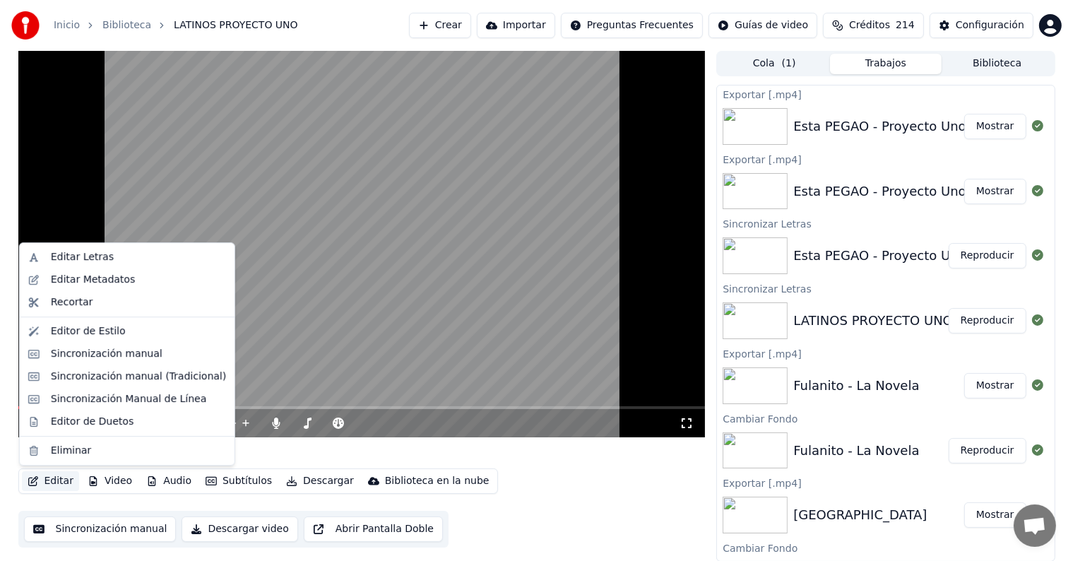
click at [37, 477] on icon "button" at bounding box center [33, 481] width 10 height 10
click at [92, 260] on div "Editar Letras" at bounding box center [82, 257] width 63 height 14
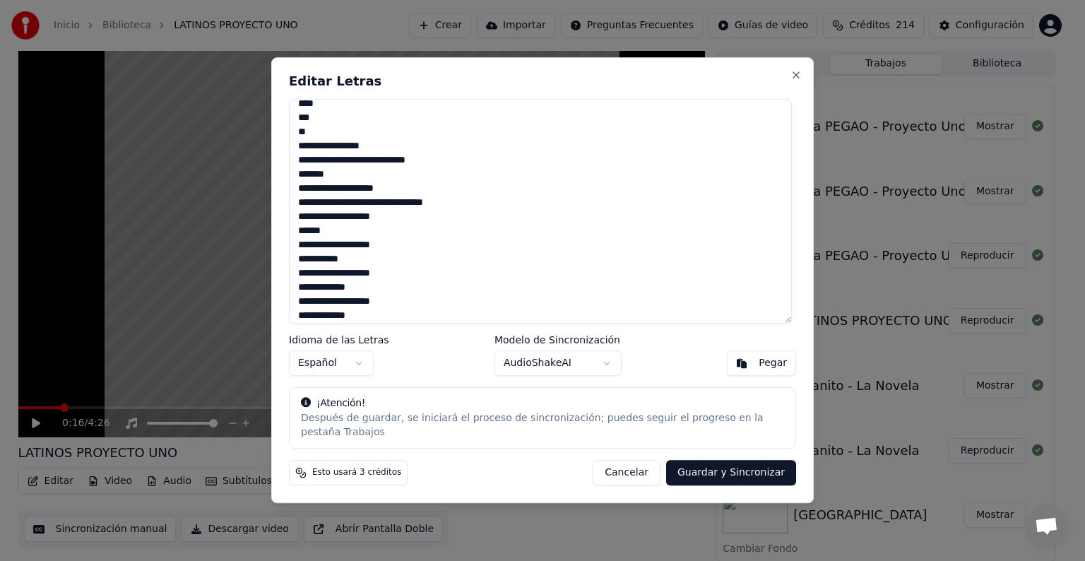
scroll to position [530, 0]
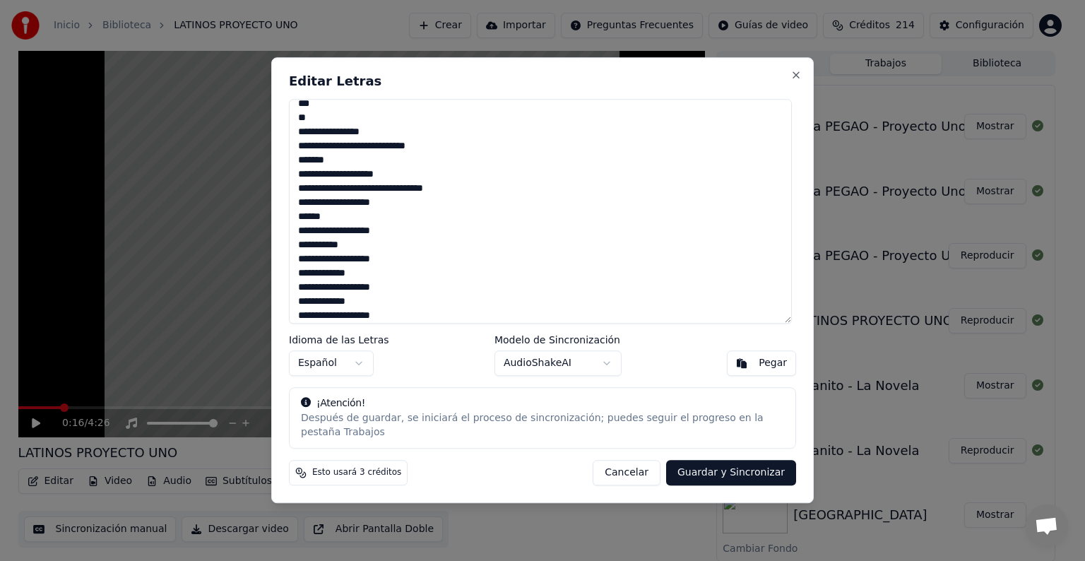
type textarea "**********"
